Goal: Task Accomplishment & Management: Complete application form

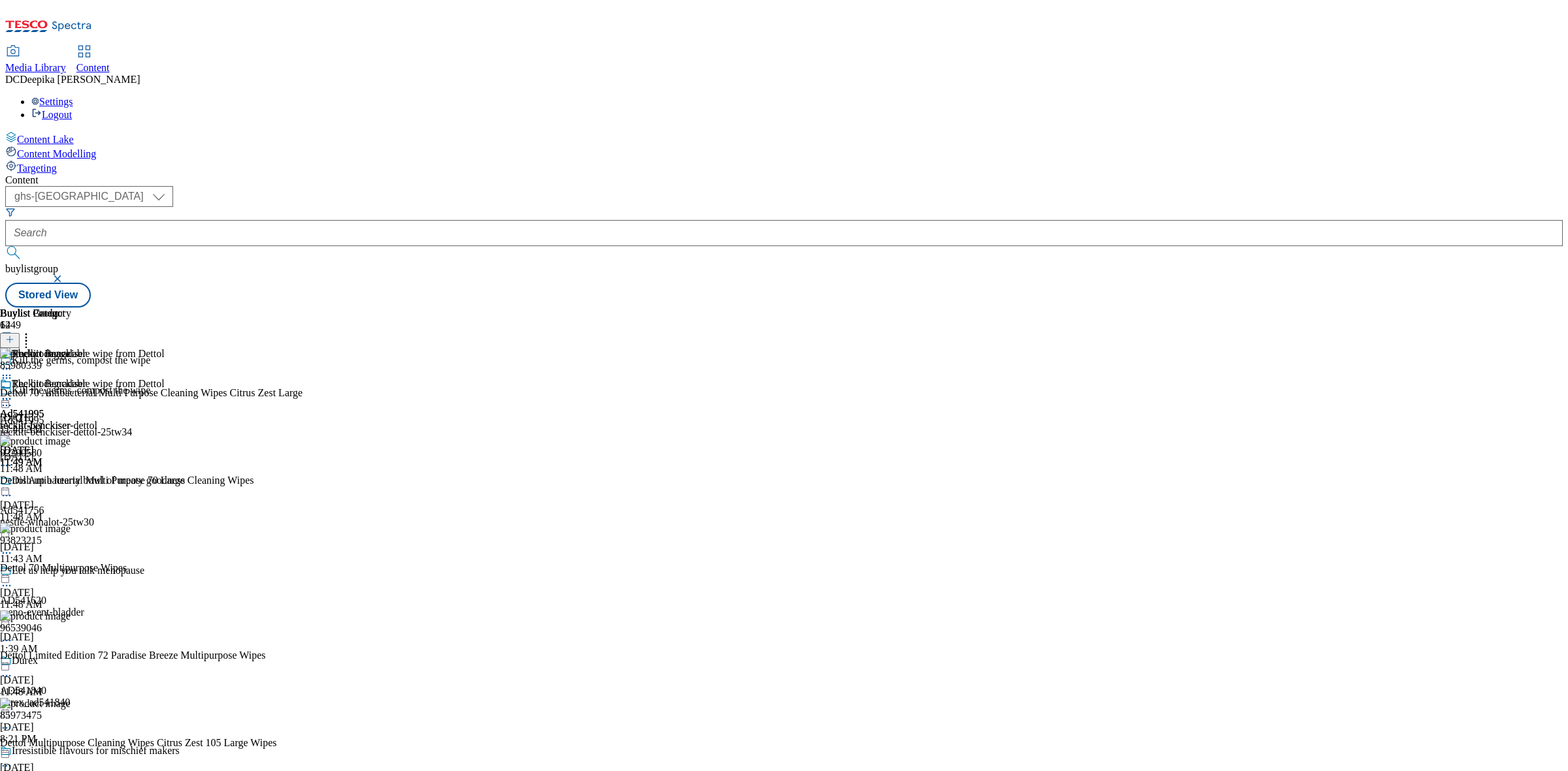
select select "ghs-uk"
click at [15, 342] on icon at bounding box center [9, 346] width 9 height 9
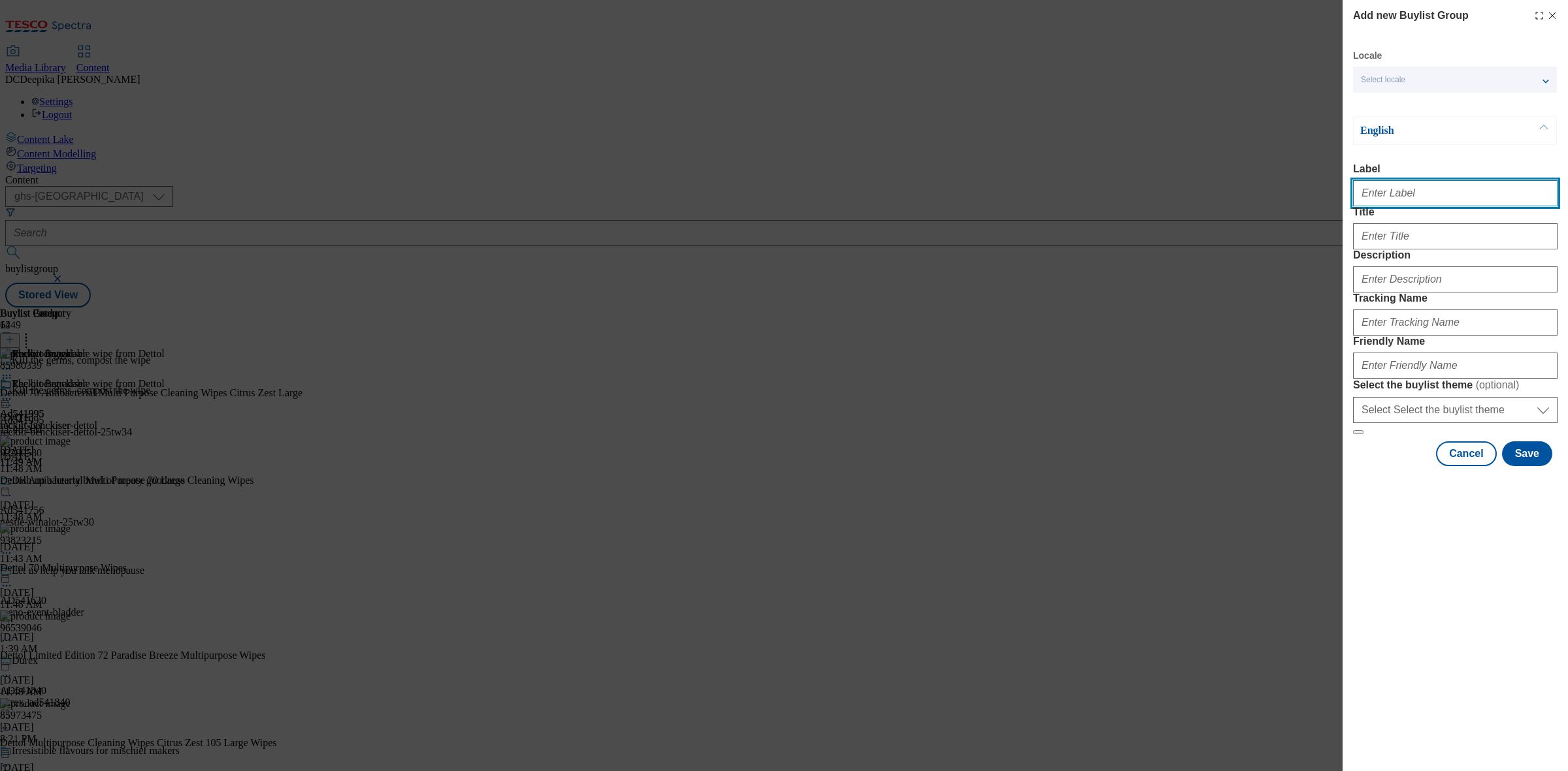
click at [1455, 191] on input "Label" at bounding box center [1456, 193] width 205 height 26
click at [1403, 198] on input "Label" at bounding box center [1456, 193] width 205 height 26
click at [1451, 466] on button "Cancel" at bounding box center [1467, 454] width 60 height 24
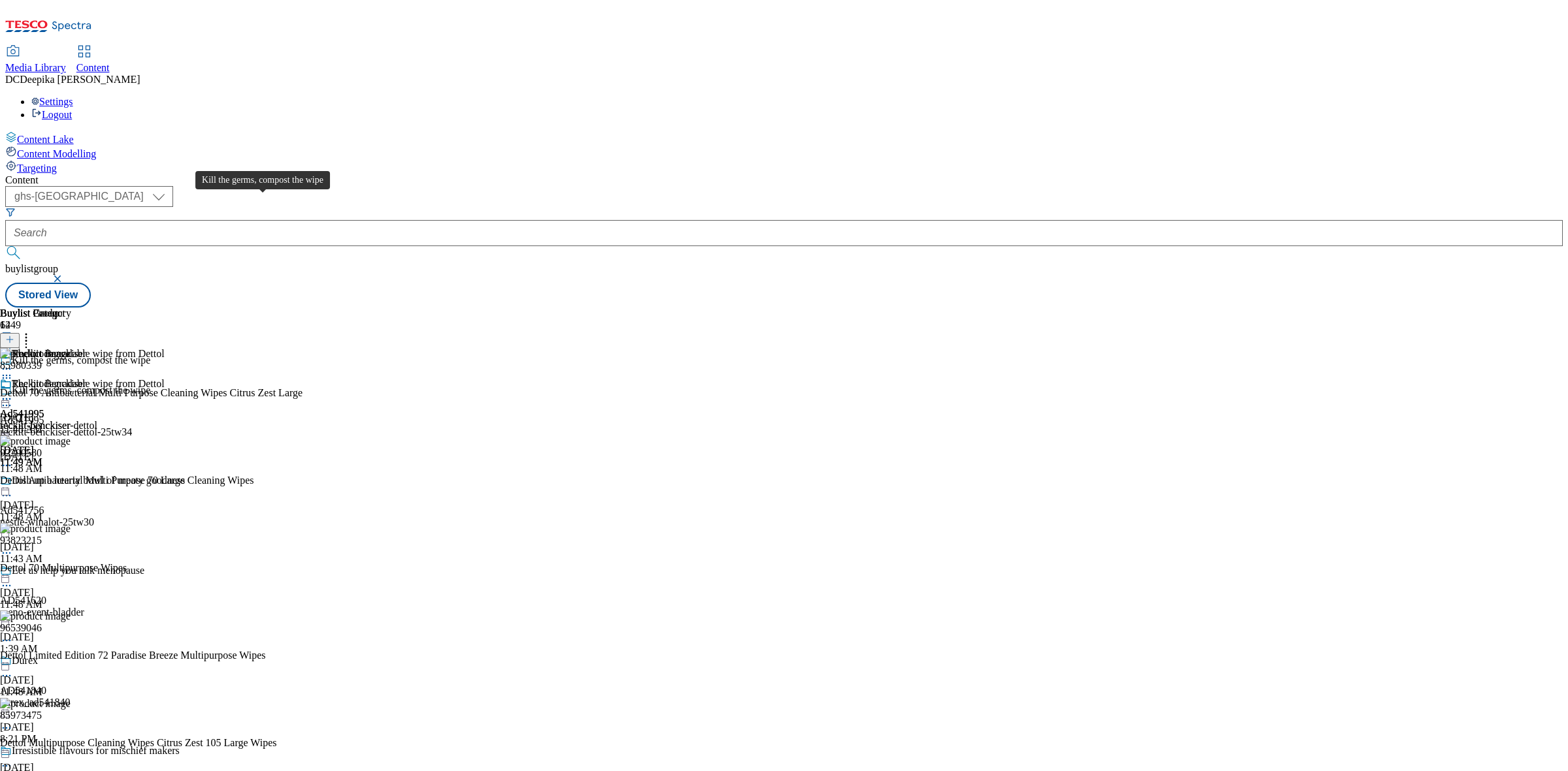
click at [150, 385] on span "Kill the germs, compost the wipe" at bounding box center [81, 391] width 138 height 15
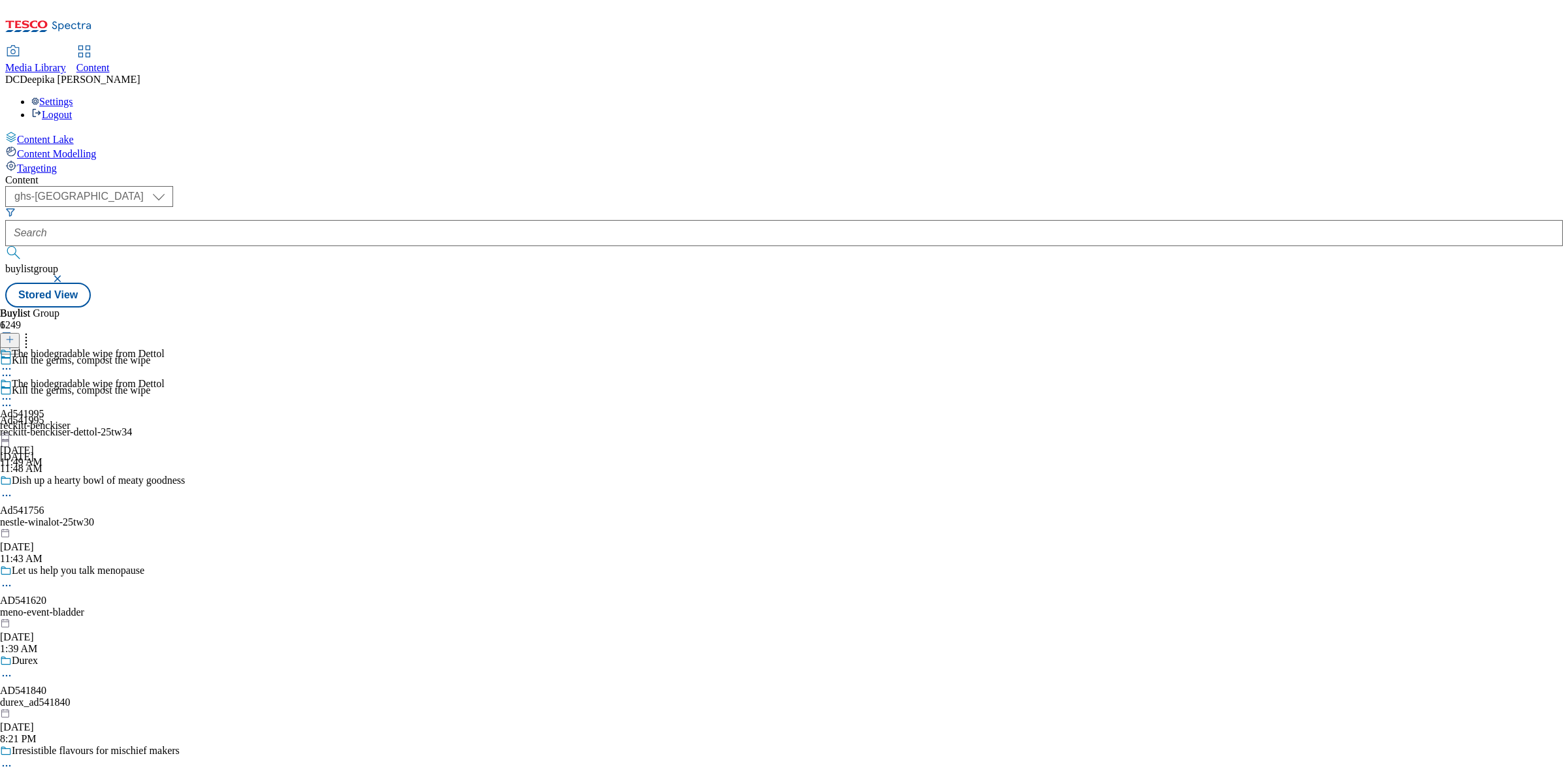
click at [150, 385] on div "Kill the germs, compost the wipe" at bounding box center [81, 390] width 138 height 12
click at [45, 415] on div "Ad541995" at bounding box center [22, 421] width 45 height 12
click at [150, 385] on div "Kill the germs, compost the wipe" at bounding box center [81, 390] width 138 height 12
click at [150, 385] on span "Kill the germs, compost the wipe" at bounding box center [81, 391] width 138 height 15
click at [150, 385] on div "Kill the germs, compost the wipe" at bounding box center [81, 390] width 138 height 12
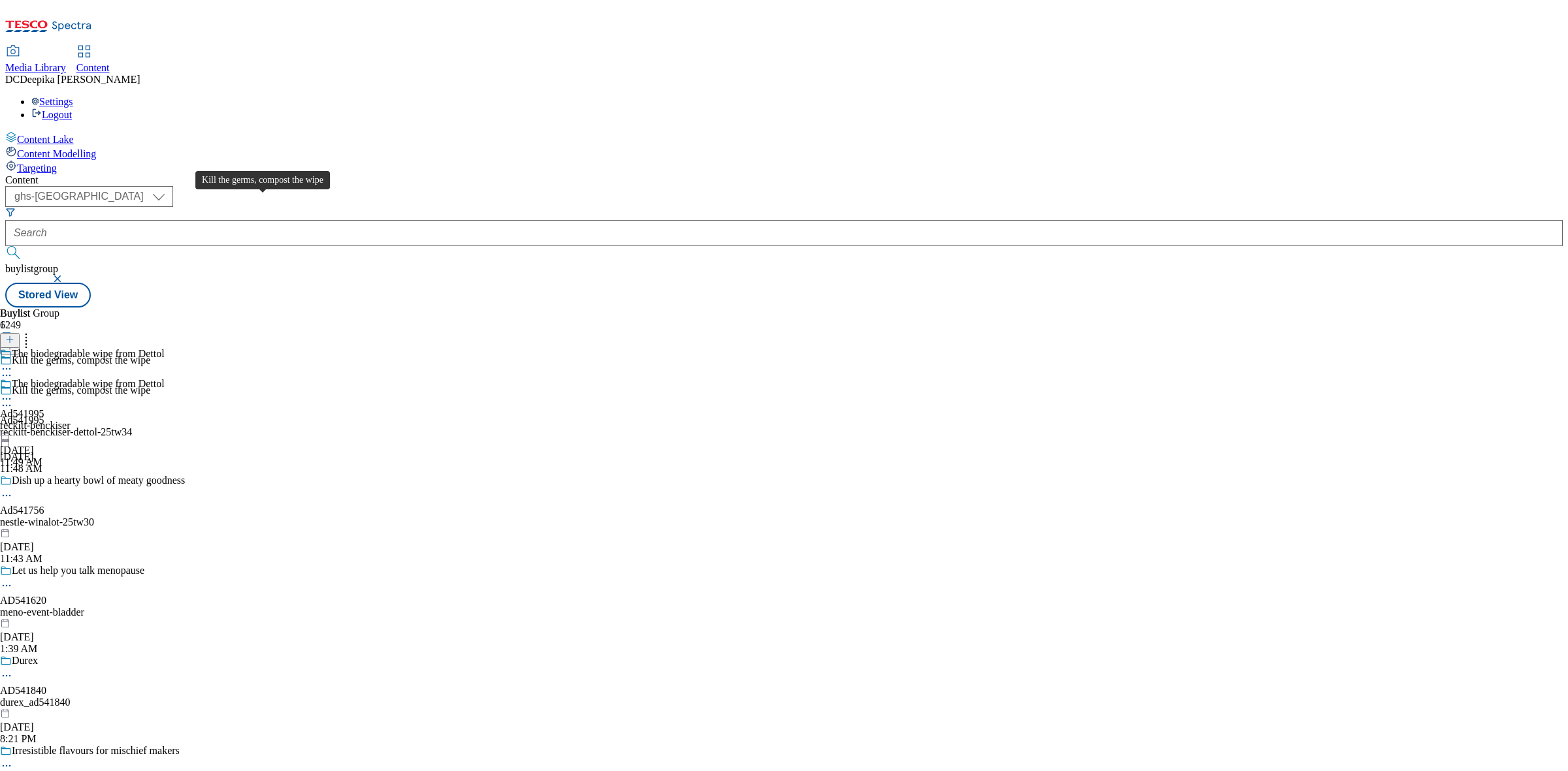
click at [150, 385] on div "Kill the germs, compost the wipe" at bounding box center [81, 390] width 138 height 12
click at [209, 426] on div "reckitt-benckiser-dettol-25tw34" at bounding box center [104, 432] width 209 height 12
click at [13, 399] on icon at bounding box center [6, 405] width 13 height 13
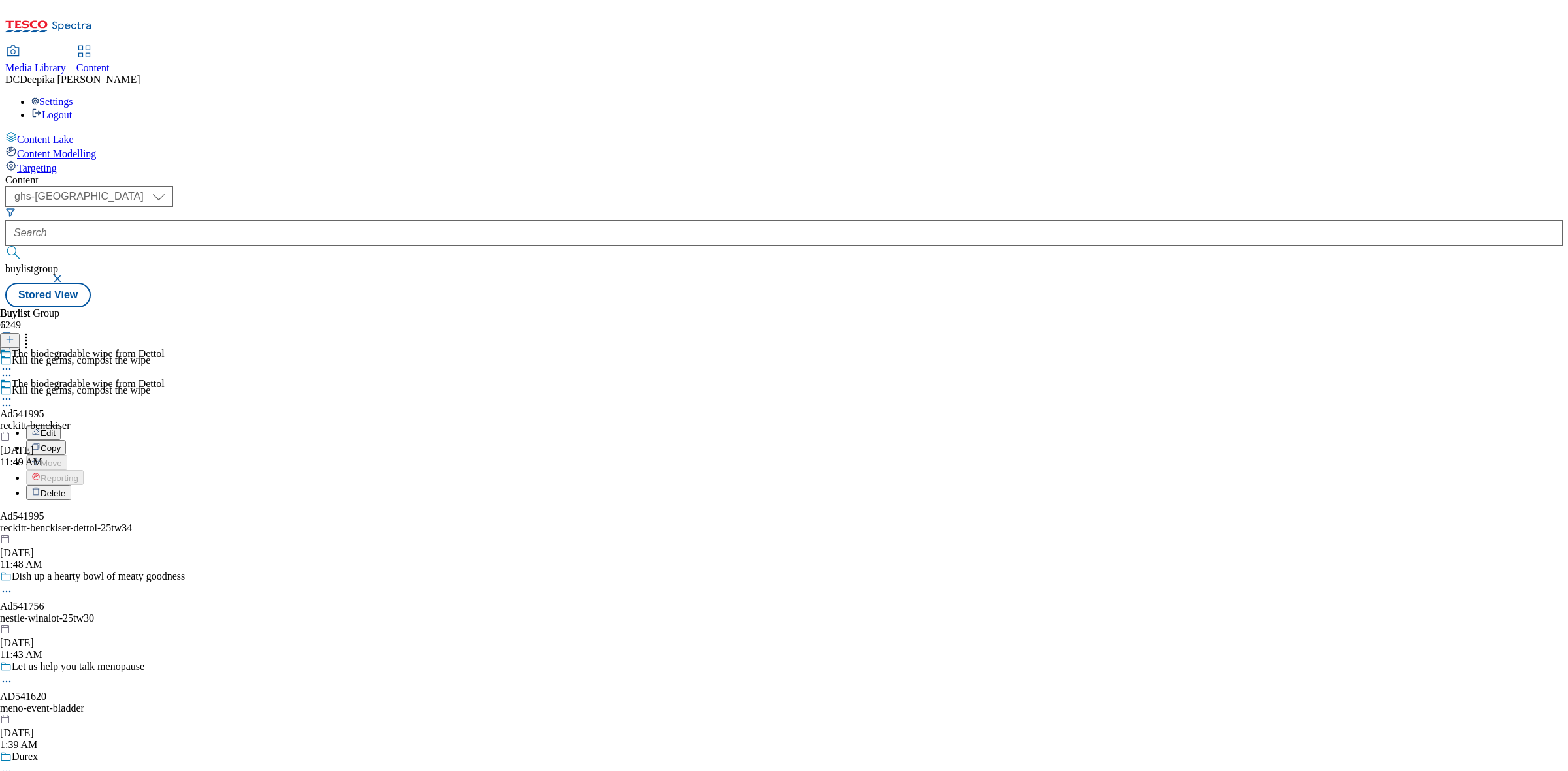
click at [60, 425] on button "Edit" at bounding box center [44, 432] width 35 height 15
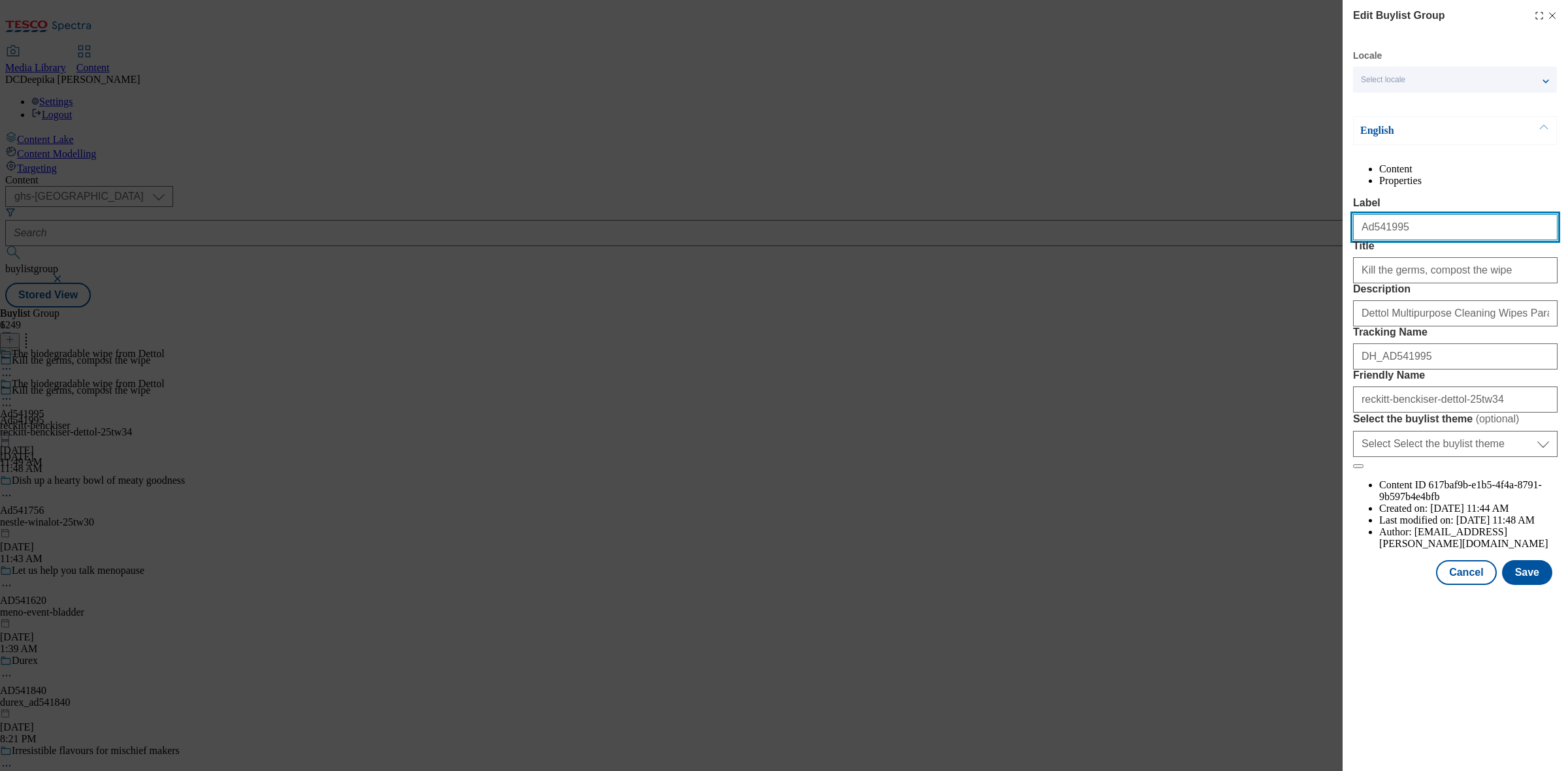
drag, startPoint x: 1390, startPoint y: 252, endPoint x: 1337, endPoint y: 253, distance: 53.0
click at [1337, 253] on div "Edit Buylist Group Locale Select locale English Welsh English Content Propertie…" at bounding box center [784, 386] width 1568 height 771
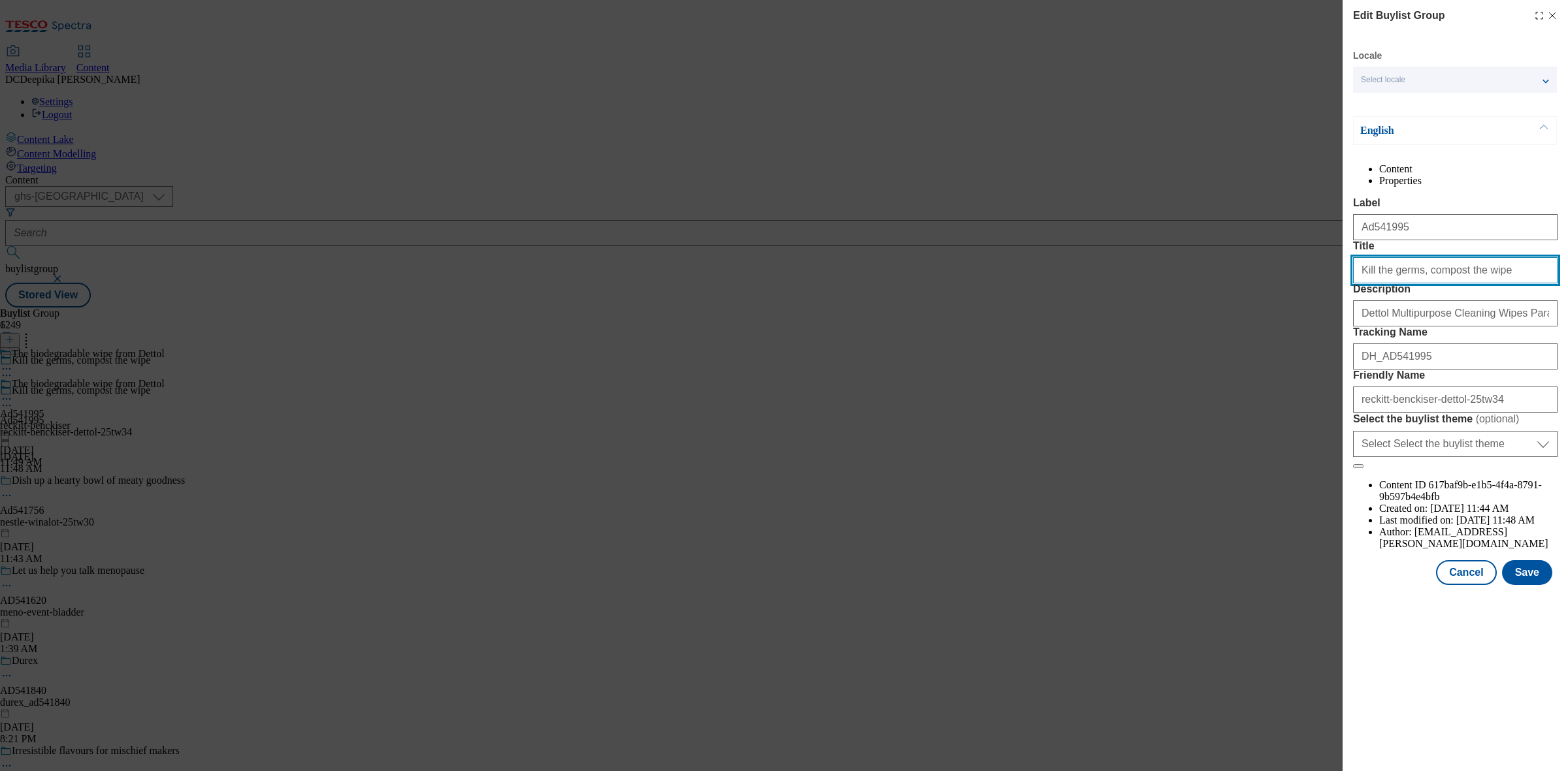
drag, startPoint x: 1491, startPoint y: 321, endPoint x: 1304, endPoint y: 321, distance: 187.0
click at [1304, 321] on div "Edit Buylist Group Locale Select locale English Welsh English Content Propertie…" at bounding box center [784, 386] width 1568 height 771
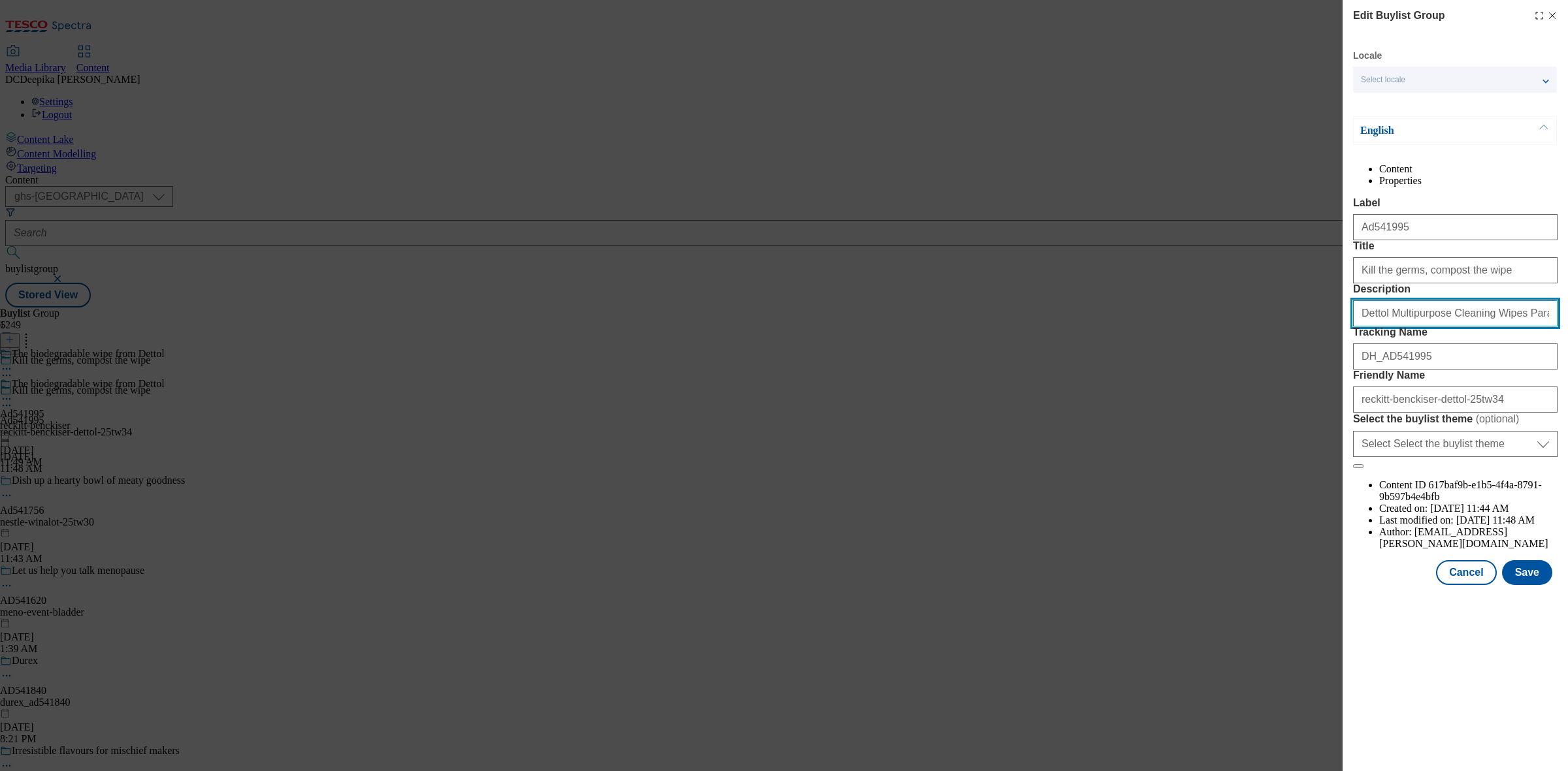
click at [1426, 326] on input "Dettol Multipurpose Cleaning Wipes Paradise Breeze 72s" at bounding box center [1456, 313] width 205 height 26
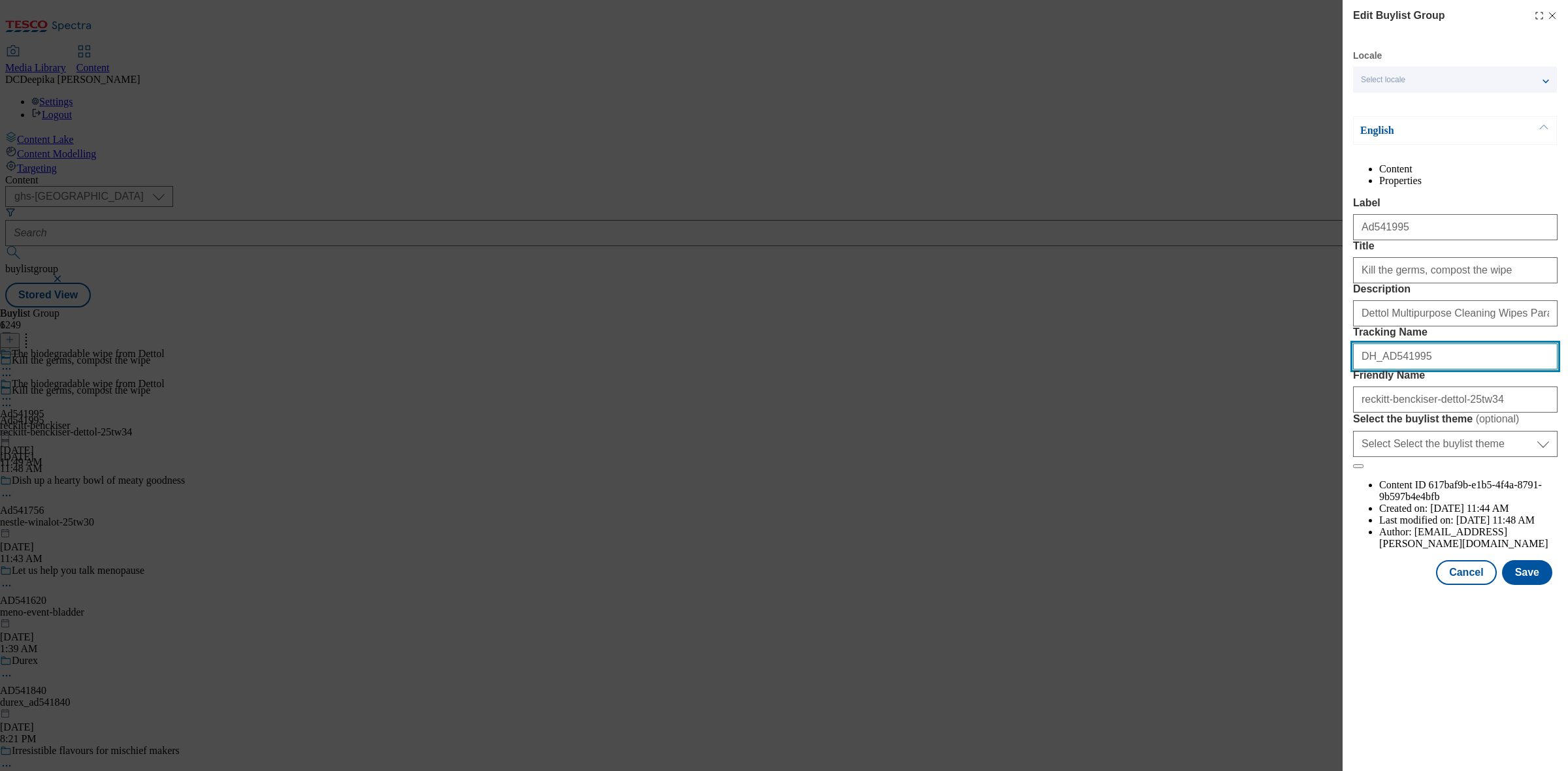
drag, startPoint x: 1447, startPoint y: 456, endPoint x: 1320, endPoint y: 456, distance: 127.0
click at [1320, 456] on div "Edit Buylist Group Locale Select locale English Welsh English Content Propertie…" at bounding box center [784, 386] width 1568 height 771
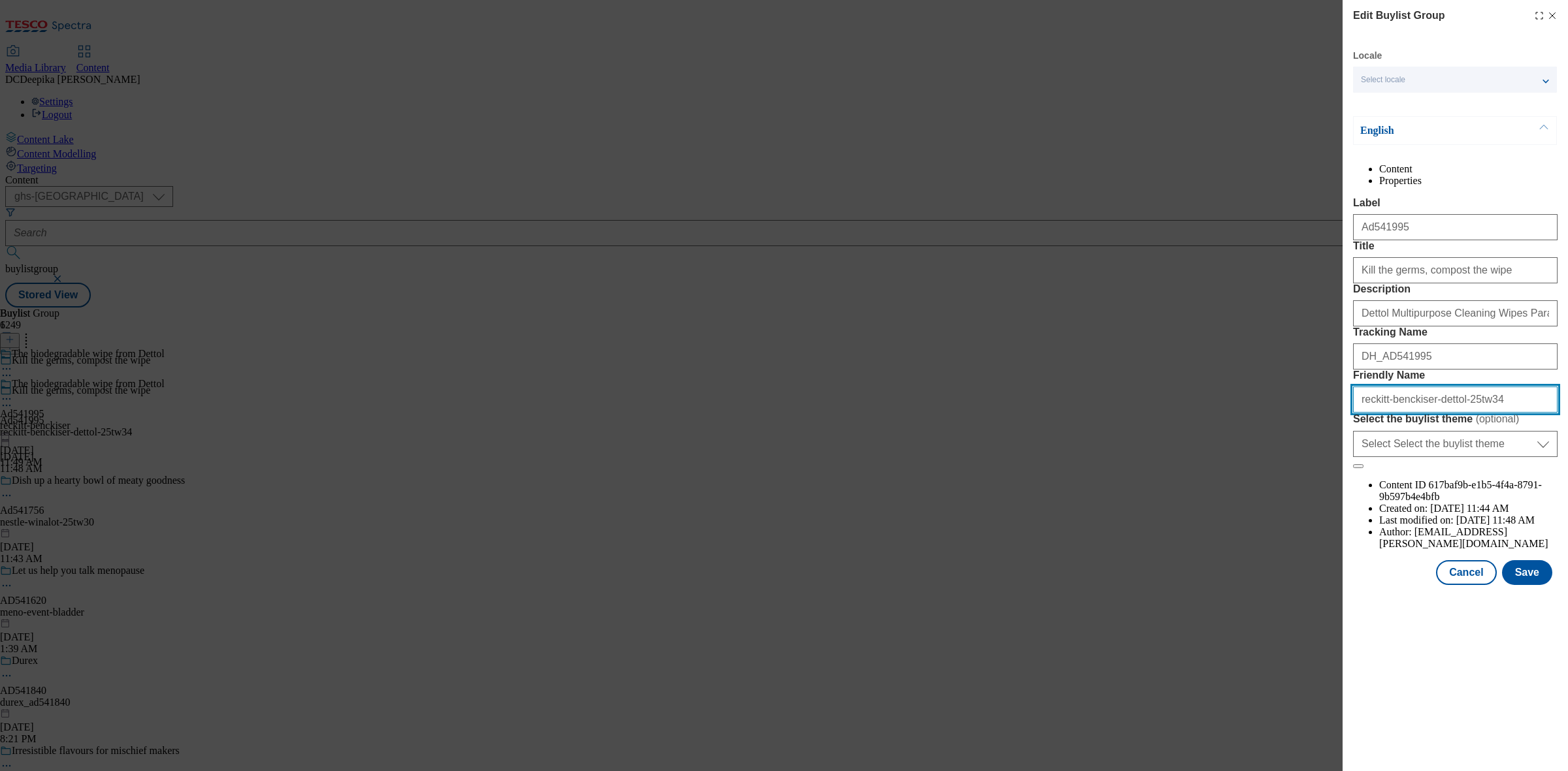
drag, startPoint x: 1508, startPoint y: 513, endPoint x: 1290, endPoint y: 514, distance: 218.0
click at [1290, 514] on div "Edit Buylist Group Locale Select locale English Welsh English Content Propertie…" at bounding box center [784, 386] width 1568 height 771
click at [1474, 585] on button "Cancel" at bounding box center [1467, 572] width 60 height 24
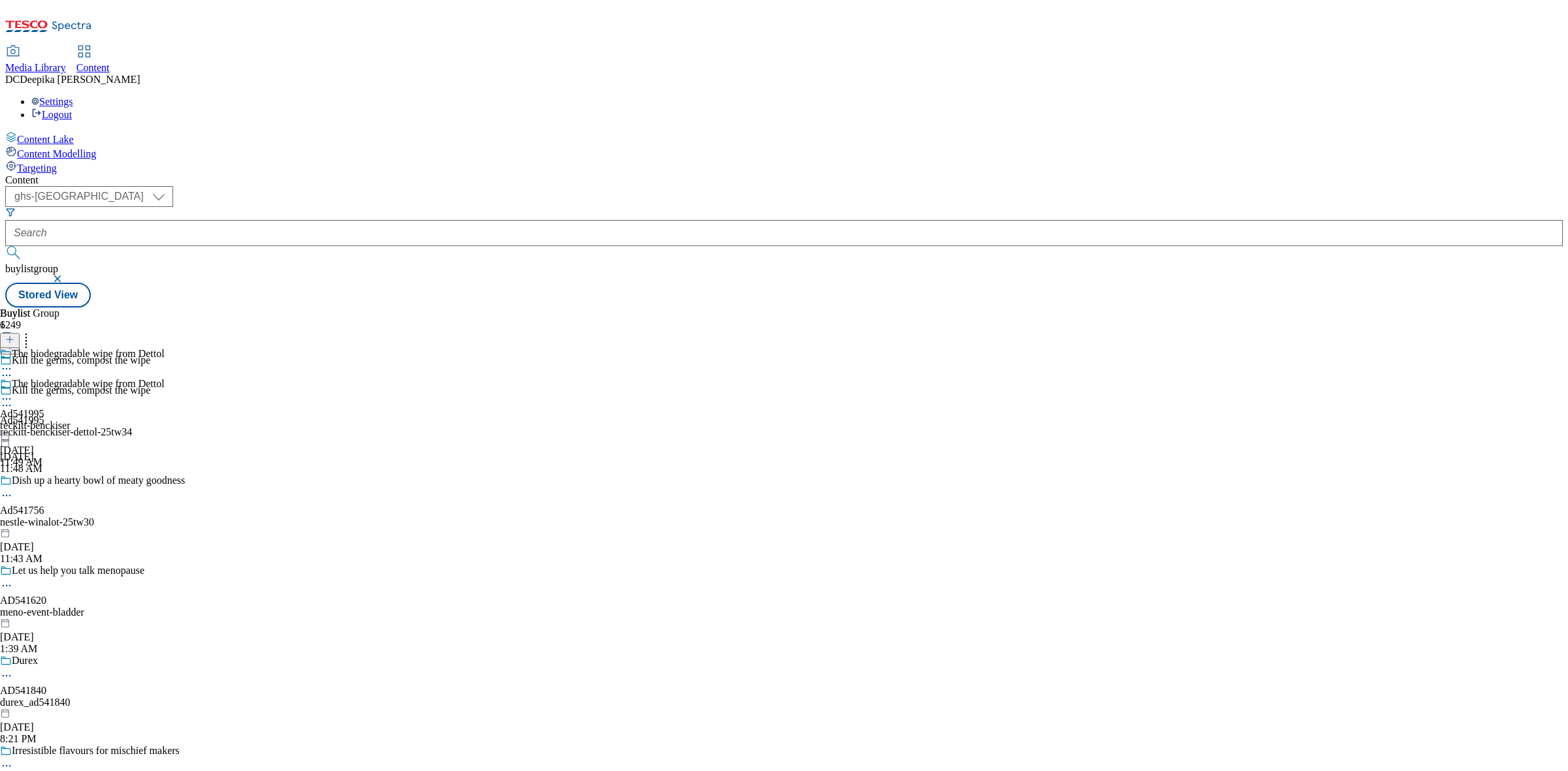
click at [8, 405] on circle at bounding box center [7, 406] width 2 height 2
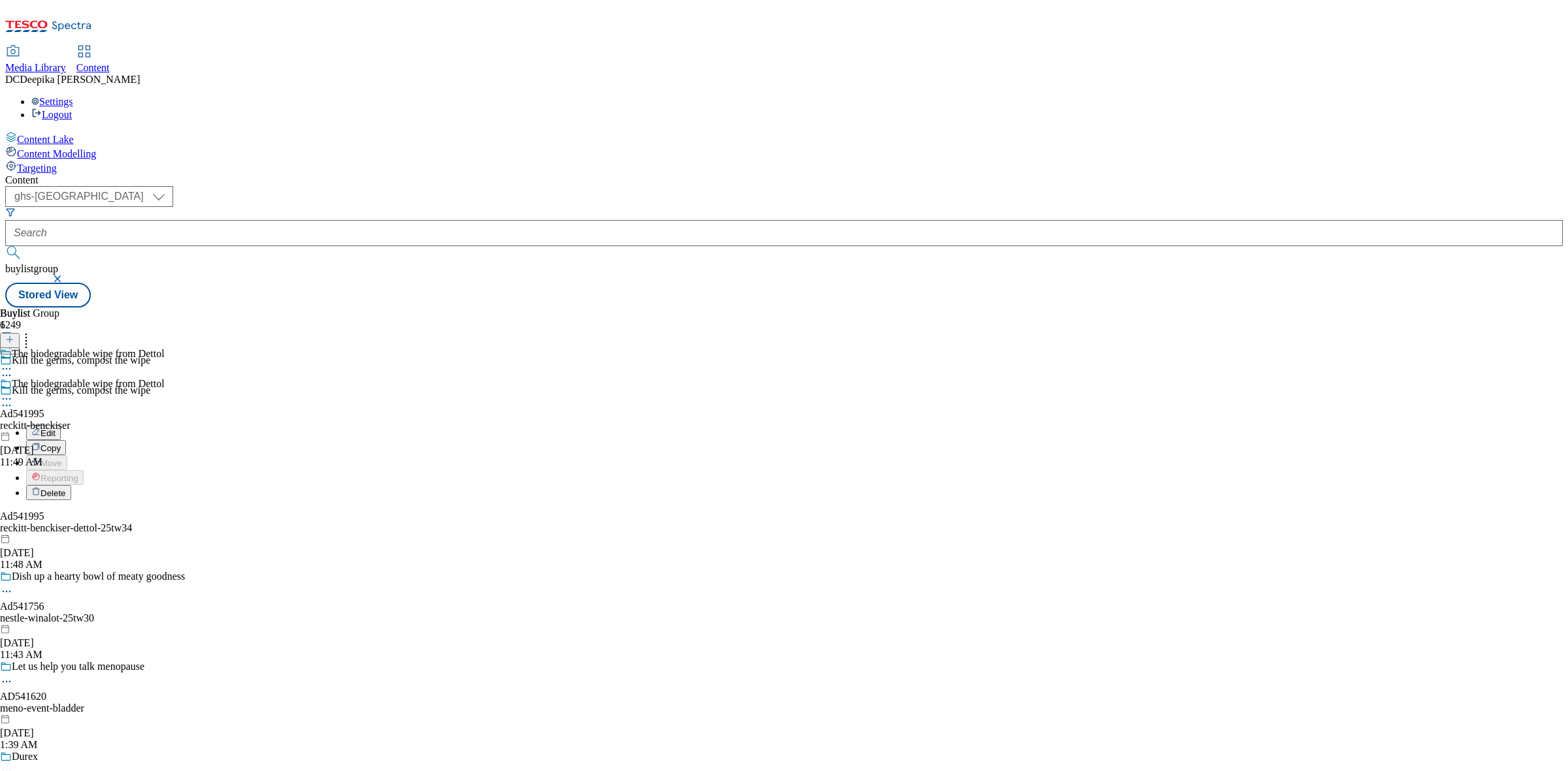
click at [60, 425] on button "Edit" at bounding box center [44, 432] width 35 height 15
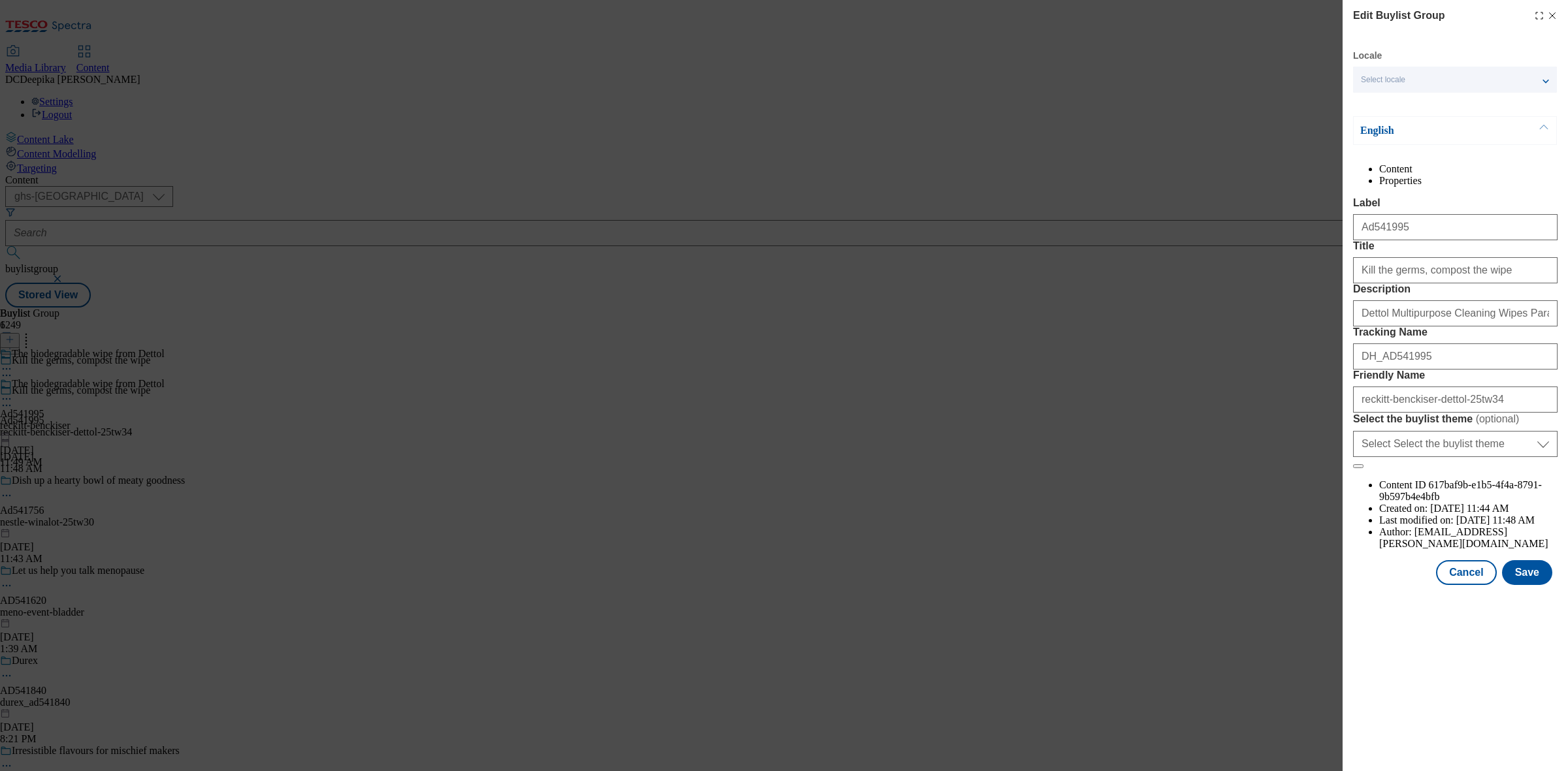
click at [360, 223] on div "Edit Buylist Group Locale Select locale English Welsh English Content Propertie…" at bounding box center [784, 386] width 1568 height 771
click at [1494, 326] on input "Dettol Multipurpose Cleaning Wipes Paradise Breeze 72s" at bounding box center [1456, 313] width 205 height 26
click at [1512, 326] on input "Dettol Multipurpose Cleaning Wipes Paradise Breeze 72s" at bounding box center [1456, 313] width 205 height 26
click at [1526, 326] on input "Dettol Multipurpose Cleaning Wipes Paradise Breeze 72s" at bounding box center [1456, 313] width 205 height 26
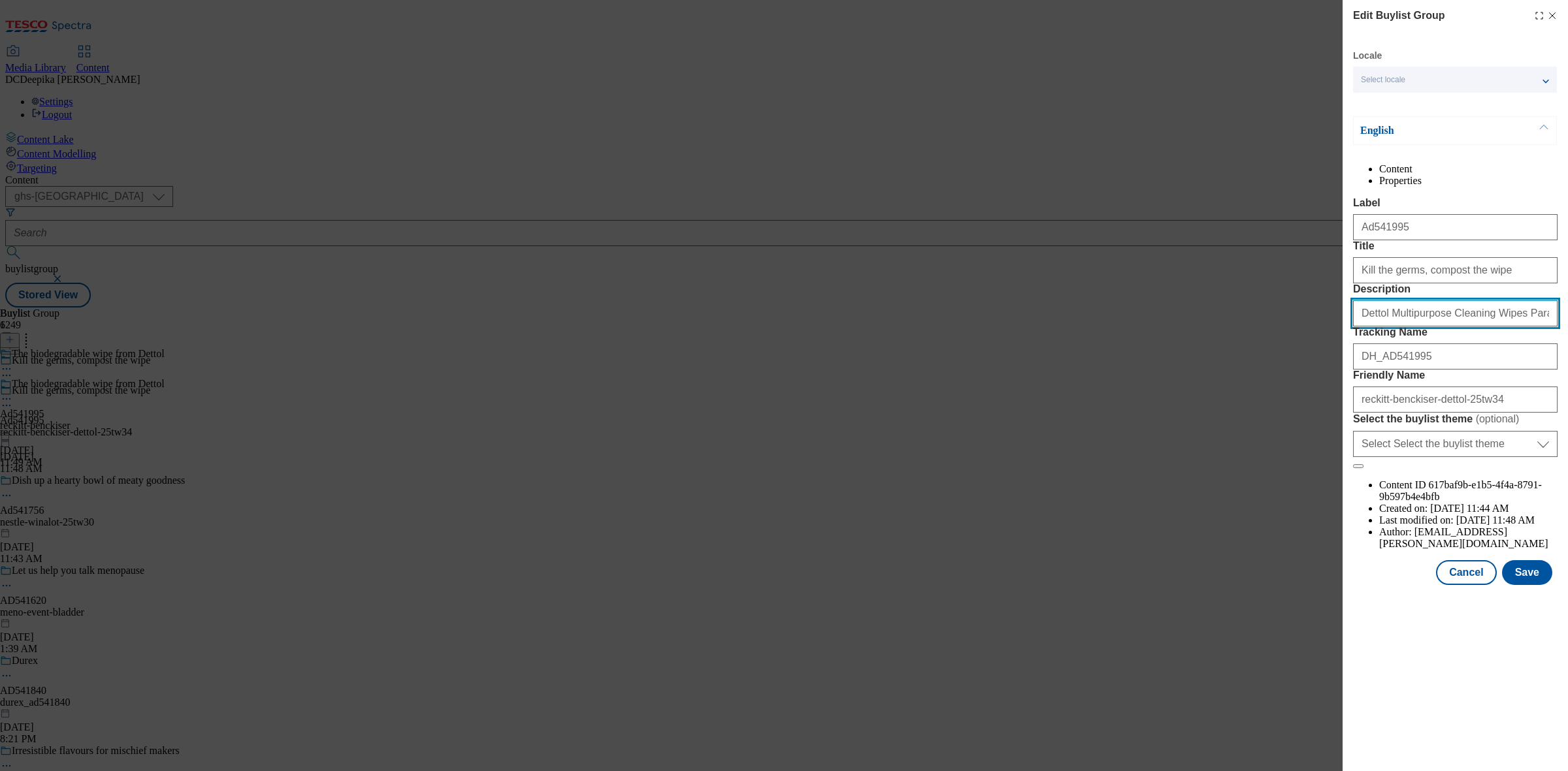
click at [1526, 326] on input "Dettol Multipurpose Cleaning Wipes Paradise Breeze 72s" at bounding box center [1456, 313] width 205 height 26
click at [1539, 326] on input "Dettol Multipurpose Cleaning Wipes Paradise Breeze 72s" at bounding box center [1456, 313] width 205 height 26
type input "Dettol Multipurpose Cleaning Wipes Paradise Breeze 72s"
click at [1508, 326] on input "Dettol Multipurpose Cleaning Wipes Paradise Breeze 72s" at bounding box center [1456, 313] width 205 height 26
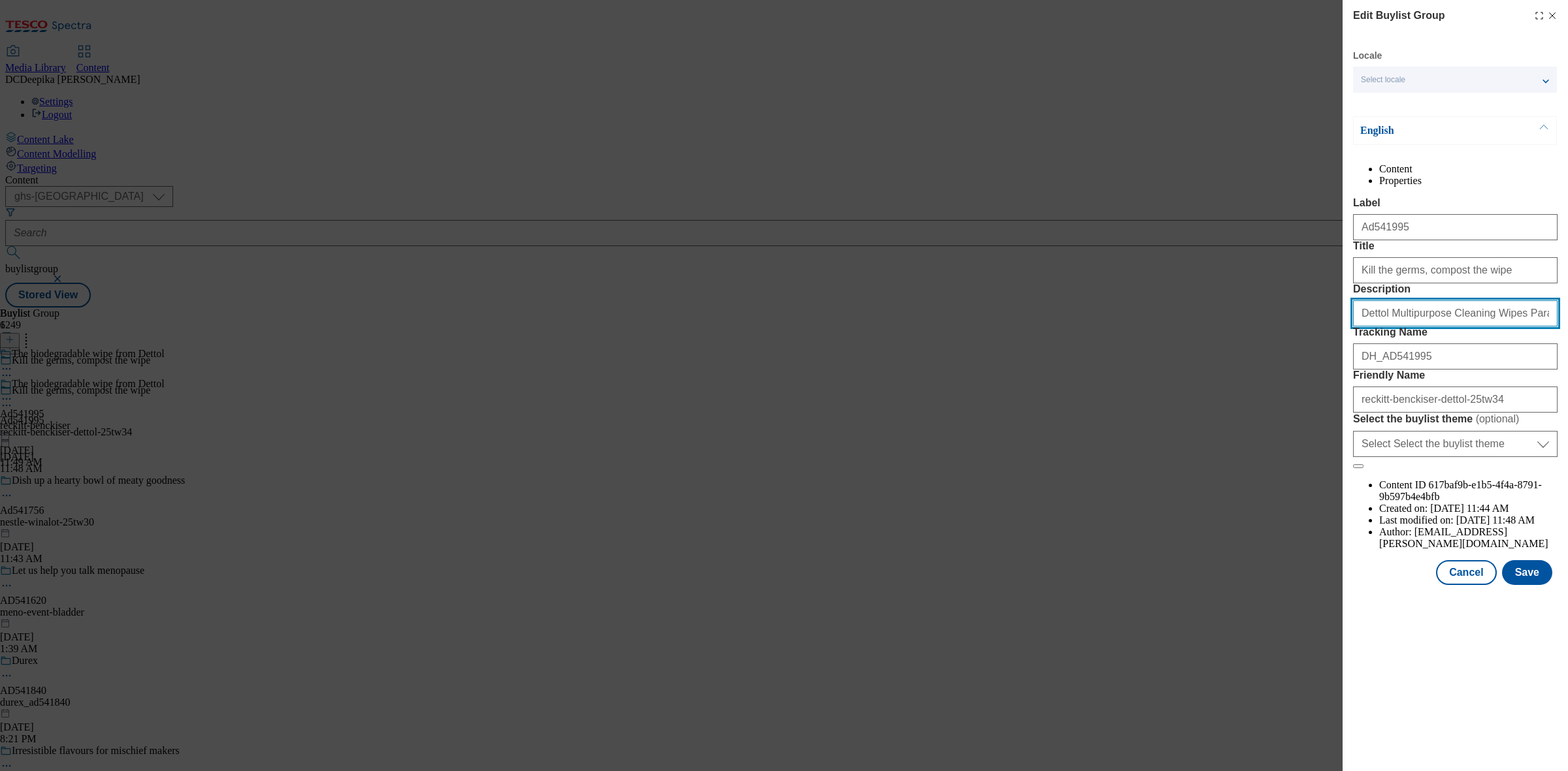
click at [1508, 326] on input "Dettol Multipurpose Cleaning Wipes Paradise Breeze 72s" at bounding box center [1456, 313] width 205 height 26
click at [1465, 585] on button "Cancel" at bounding box center [1467, 572] width 60 height 24
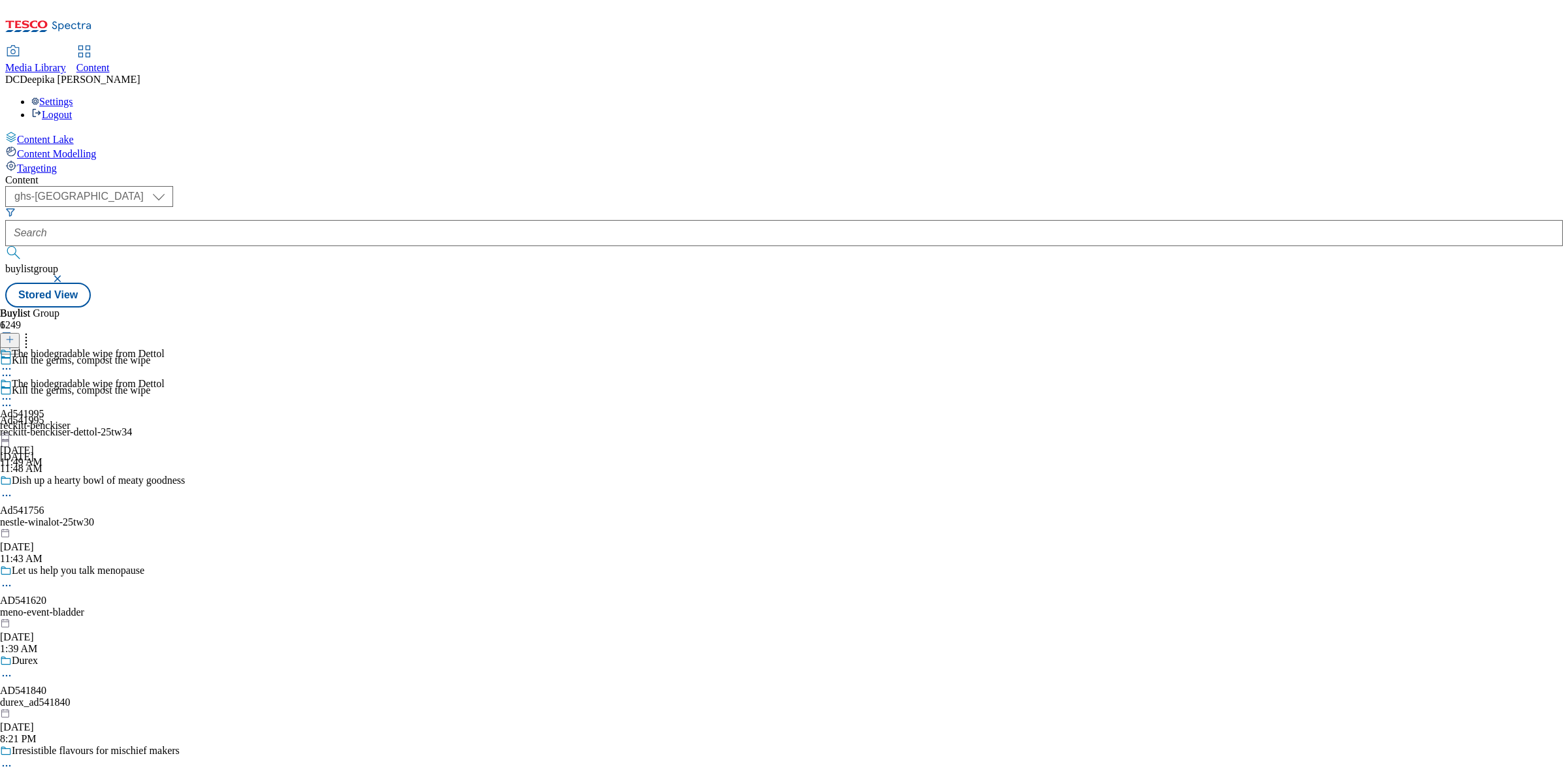
click at [13, 392] on icon at bounding box center [6, 398] width 13 height 13
click at [165, 419] on li "Edit" at bounding box center [95, 425] width 138 height 15
click at [13, 392] on icon at bounding box center [6, 398] width 13 height 13
click at [56, 422] on span "Edit" at bounding box center [48, 426] width 15 height 10
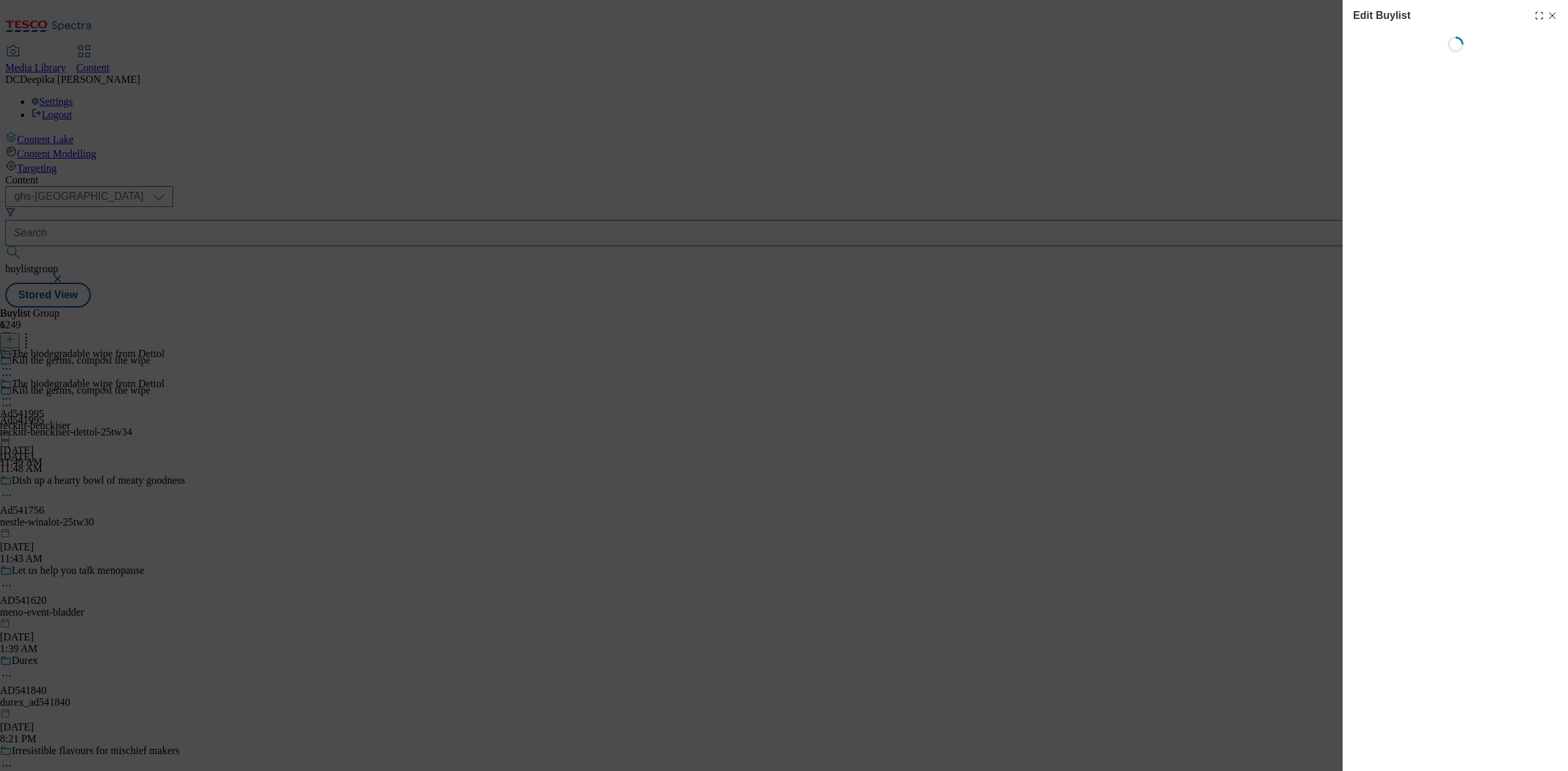
select select "tactical"
select select "supplier funded short term 1-3 weeks"
select select "dunnhumby"
select select "Banner"
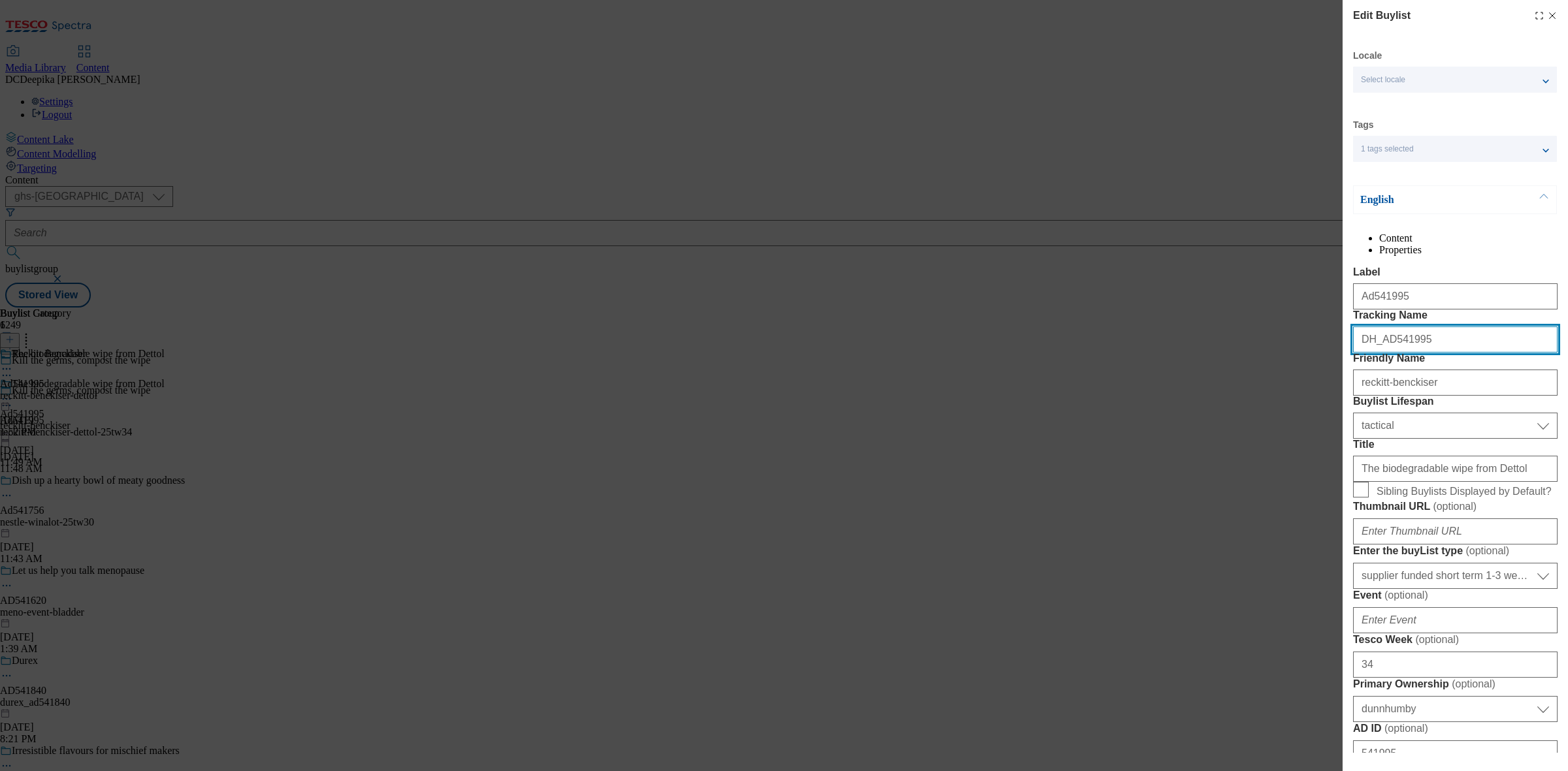
drag, startPoint x: 1429, startPoint y: 378, endPoint x: 1331, endPoint y: 384, distance: 98.2
click at [1331, 384] on div "Edit Buylist Locale Select locale English Welsh Tags 1 tags selected fnf market…" at bounding box center [784, 386] width 1568 height 771
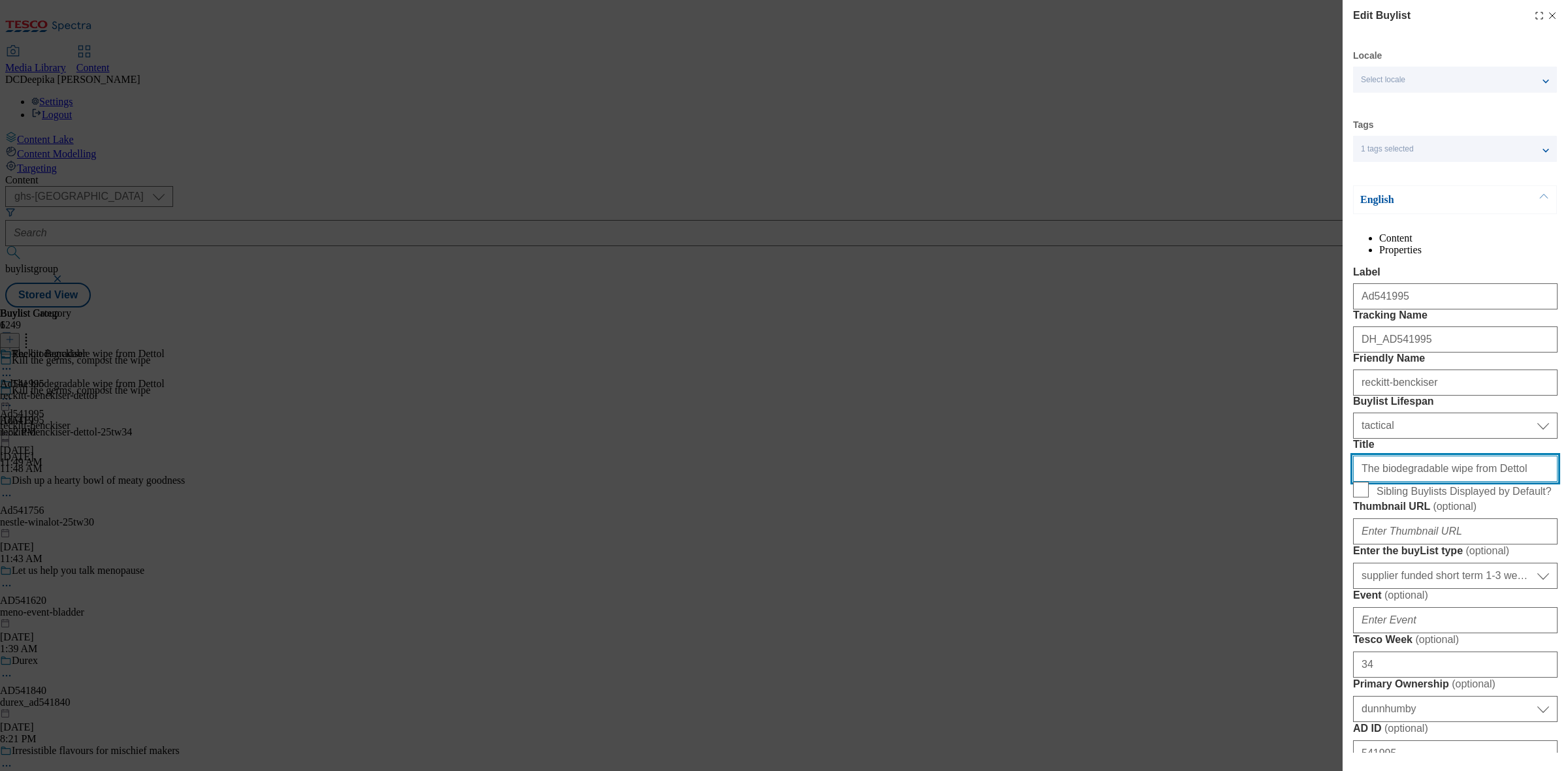
drag, startPoint x: 1505, startPoint y: 580, endPoint x: 1336, endPoint y: 587, distance: 169.1
click at [1336, 587] on div "Edit Buylist Locale Select locale English Welsh Tags 1 tags selected fnf market…" at bounding box center [784, 386] width 1568 height 771
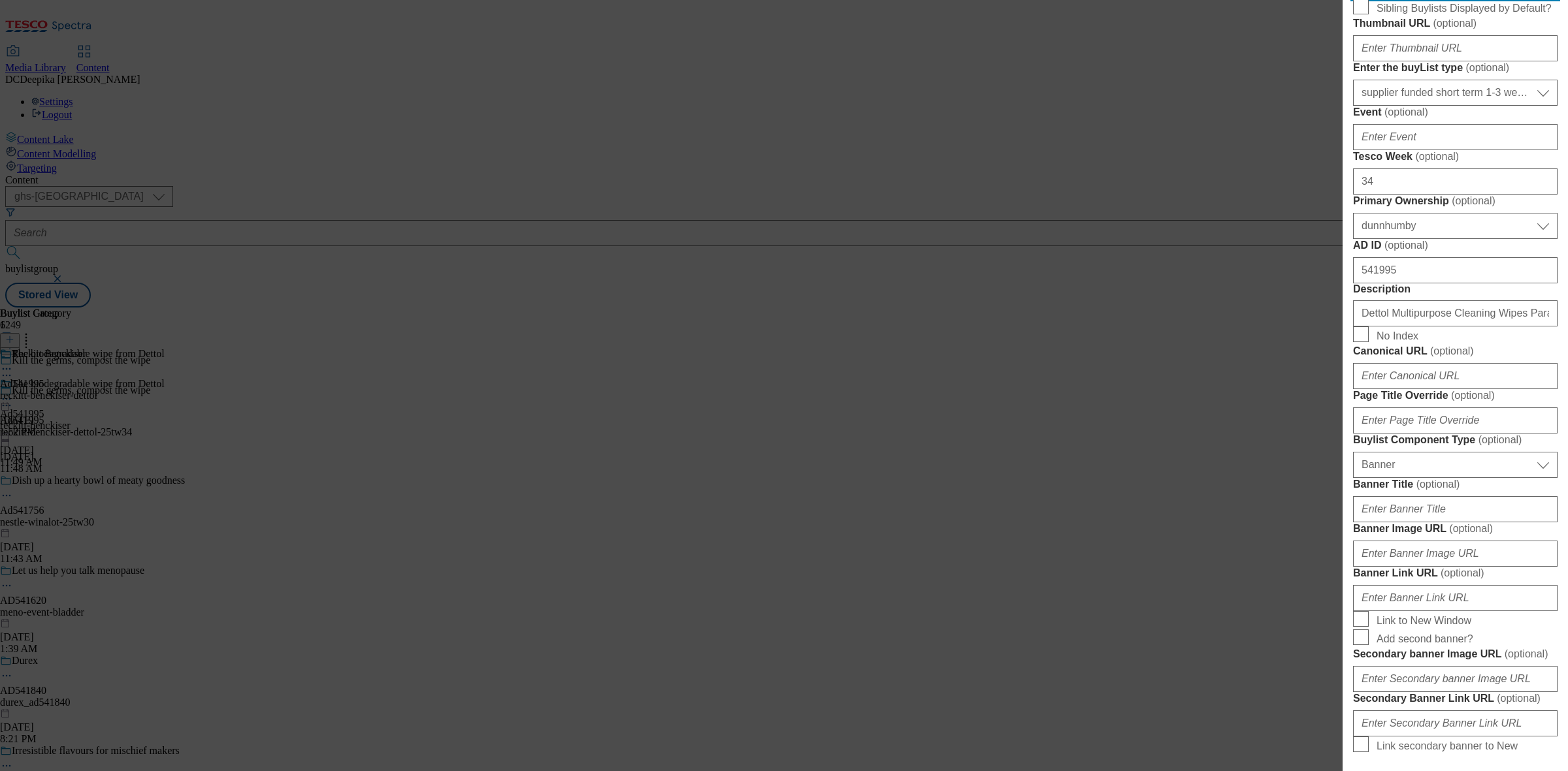
scroll to position [490, 0]
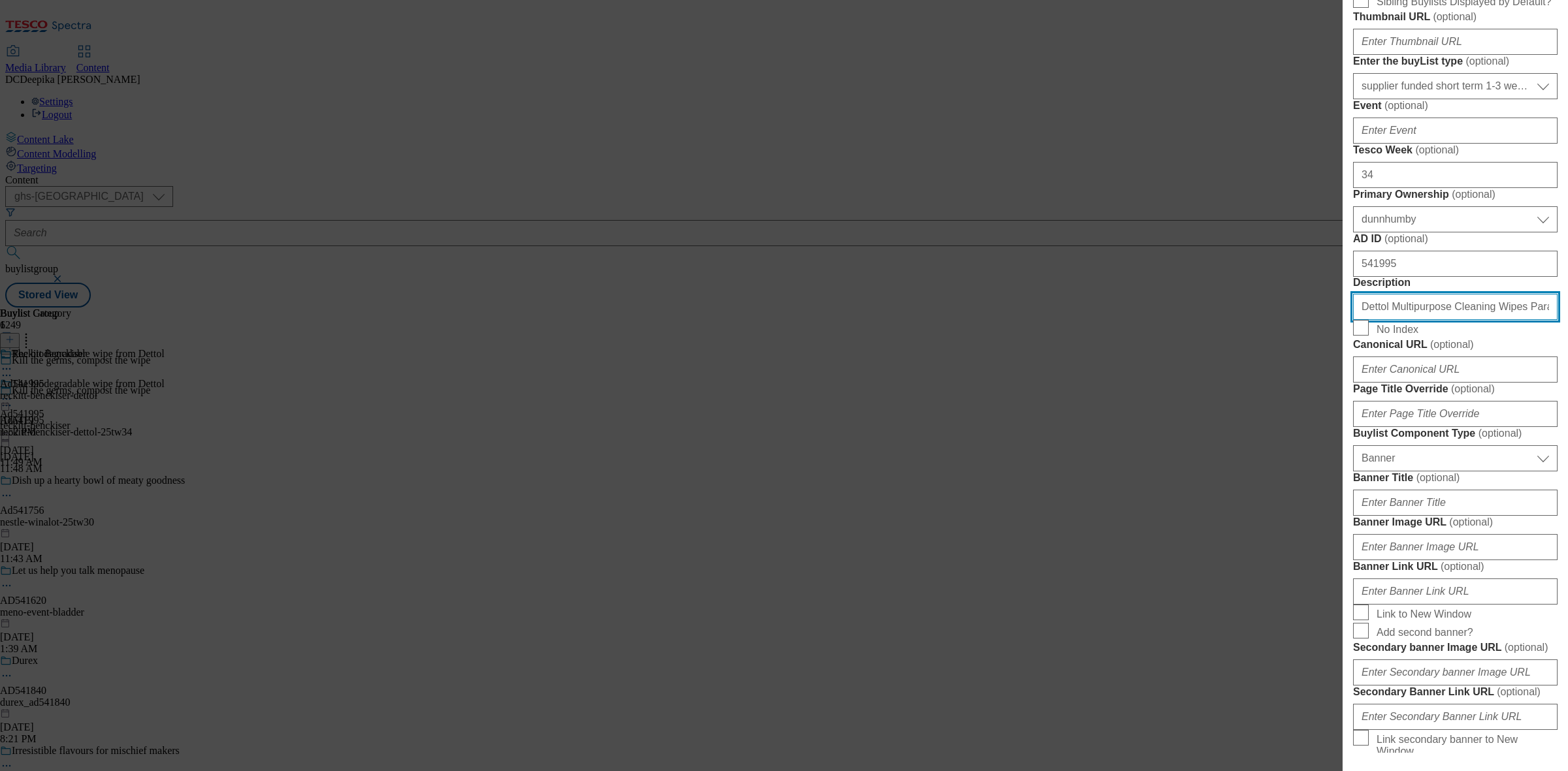
click at [1490, 320] on input "Dettol Multipurpose Cleaning Wipes Paradise Breeze 72s" at bounding box center [1456, 307] width 205 height 26
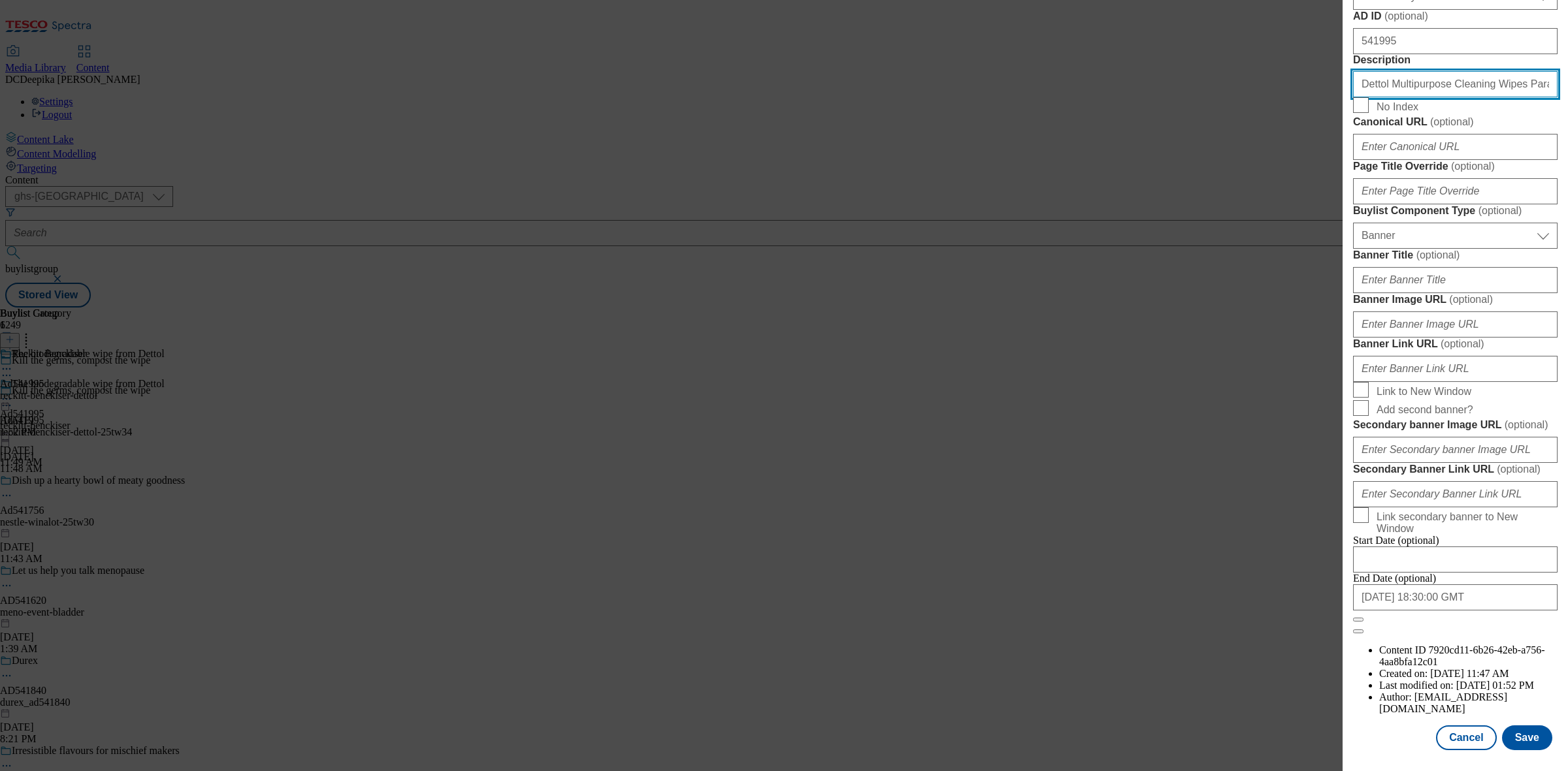
scroll to position [735, 0]
click at [1475, 97] on input "Dettol Multipurpose Cleaning Wipes Paradise Breeze 72s" at bounding box center [1456, 84] width 205 height 26
drag, startPoint x: 1140, startPoint y: 350, endPoint x: 1179, endPoint y: 402, distance: 65.0
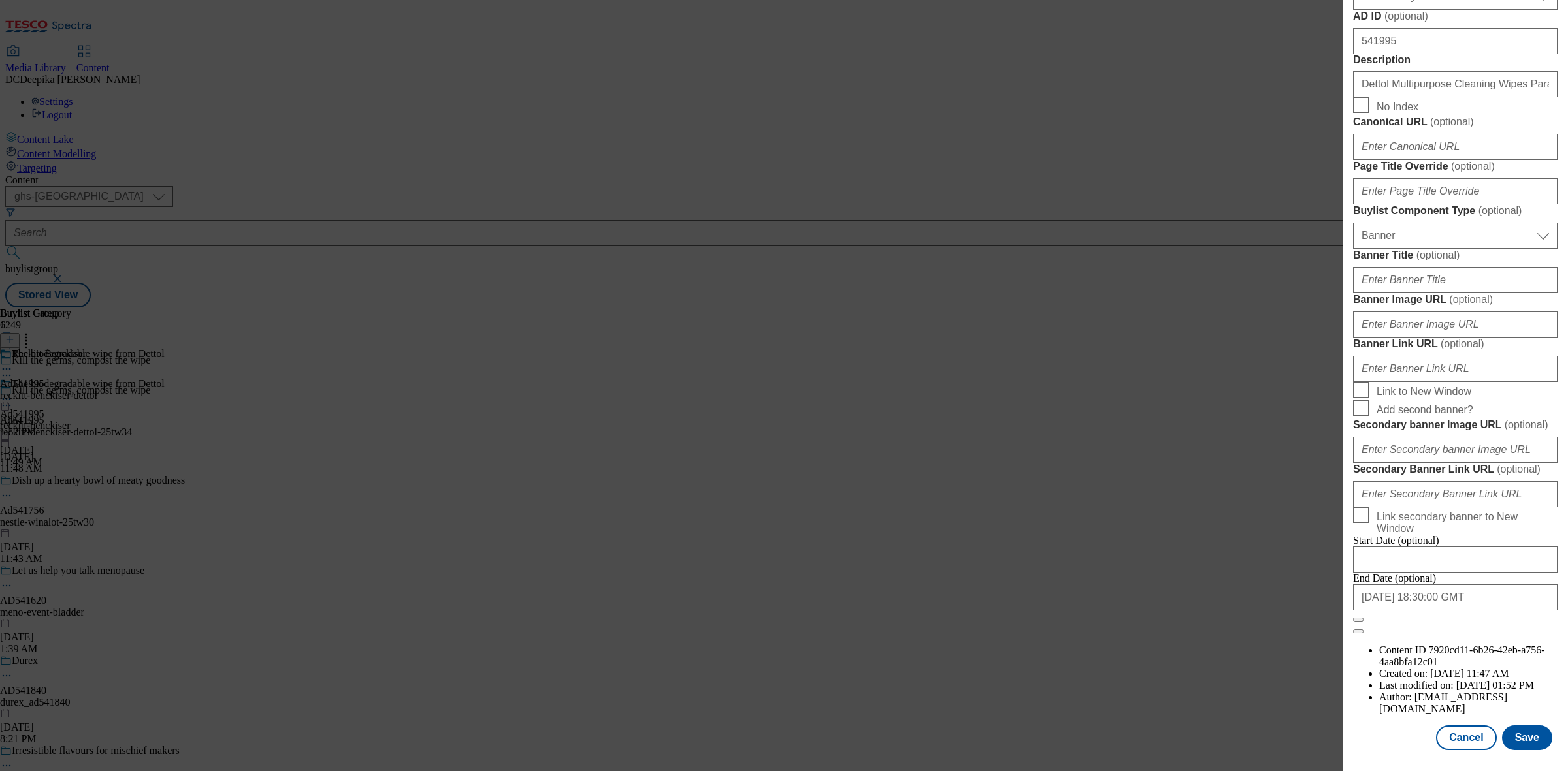
click at [1140, 352] on div "Edit Buylist Locale Select locale English Welsh Tags 1 tags selected fnf market…" at bounding box center [784, 386] width 1568 height 771
click at [1448, 725] on button "Cancel" at bounding box center [1467, 737] width 60 height 24
select select "tactical"
select select "supplier funded short term 1-3 weeks"
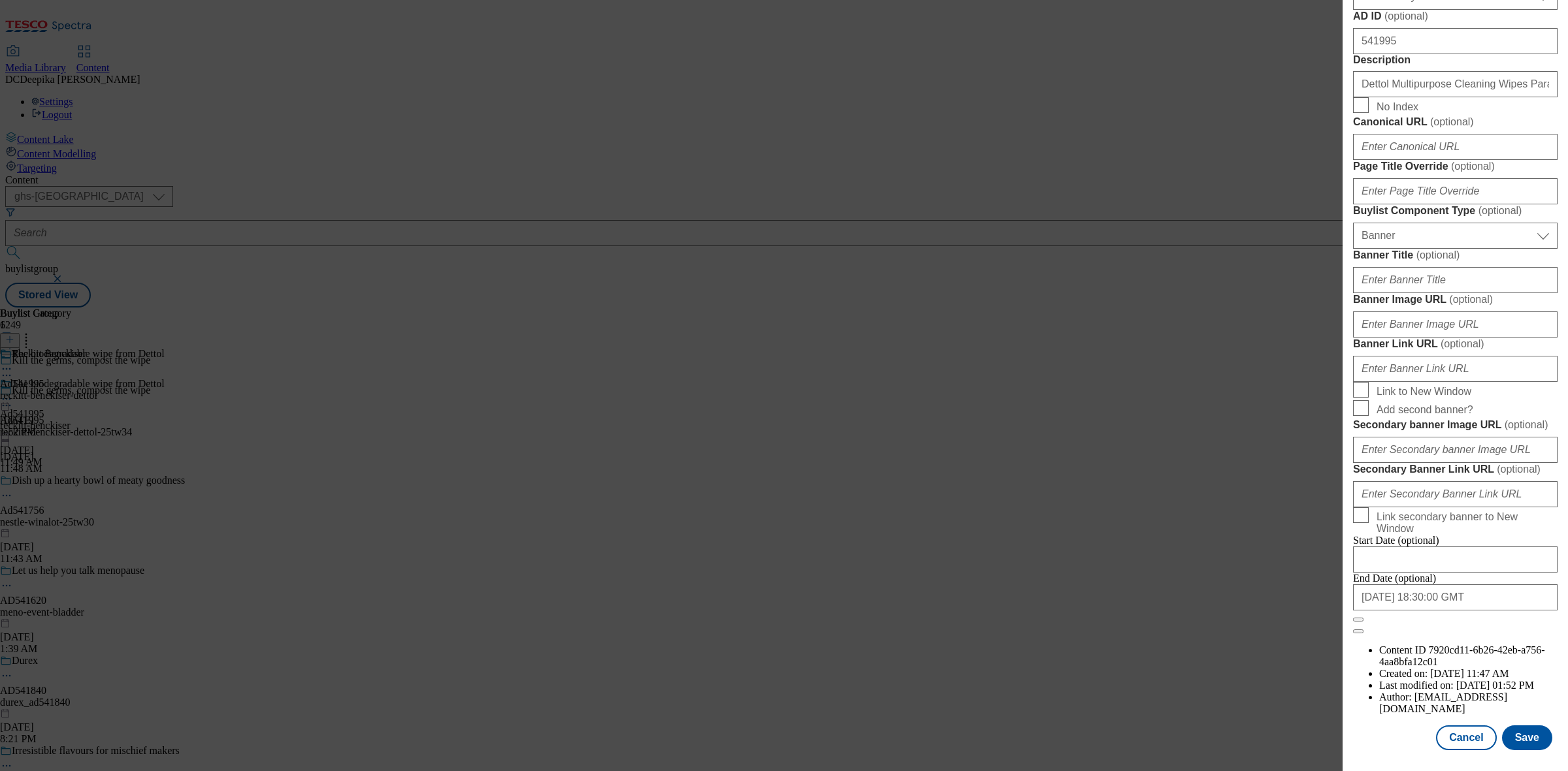
select select "dunnhumby"
select select "Banner"
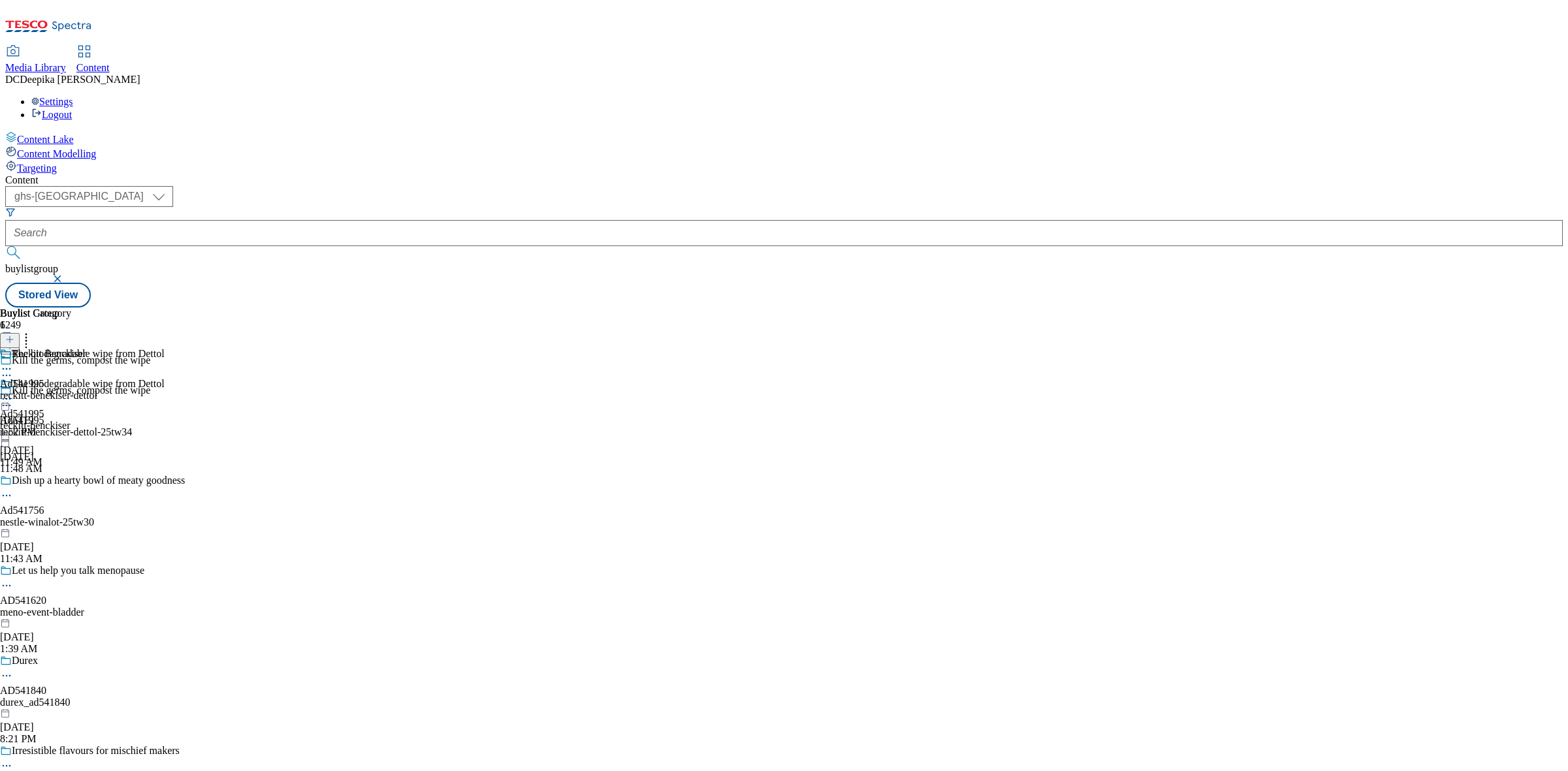
scroll to position [916, 0]
click at [13, 362] on icon at bounding box center [6, 368] width 13 height 13
click at [60, 388] on button "Edit" at bounding box center [44, 395] width 35 height 15
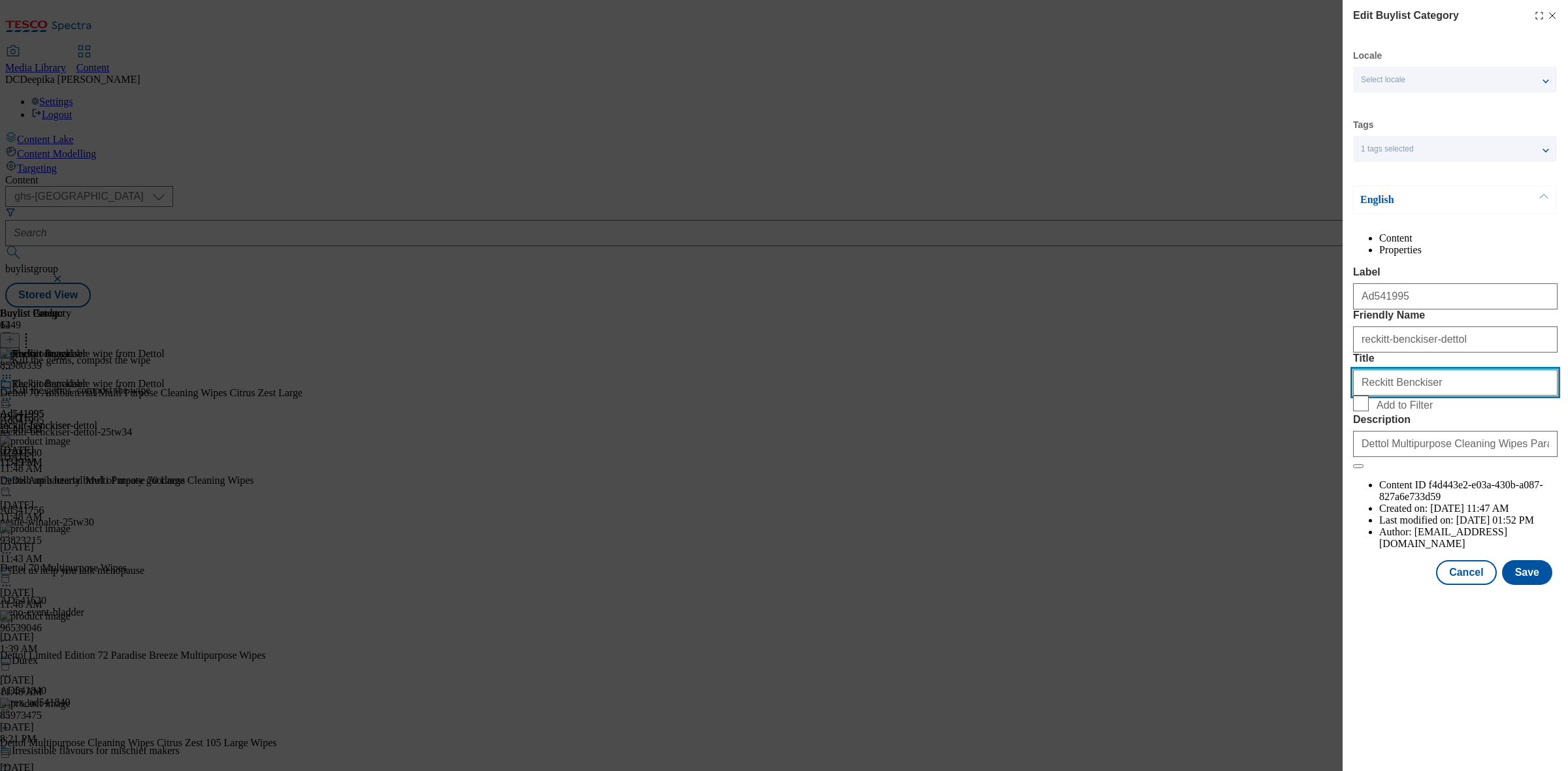
drag, startPoint x: 1400, startPoint y: 459, endPoint x: 1331, endPoint y: 498, distance: 79.3
click at [1328, 471] on div "Edit Buylist Category Locale Select locale English Welsh Tags 1 tags selected f…" at bounding box center [784, 386] width 1568 height 771
click at [1457, 585] on button "Cancel" at bounding box center [1467, 572] width 60 height 24
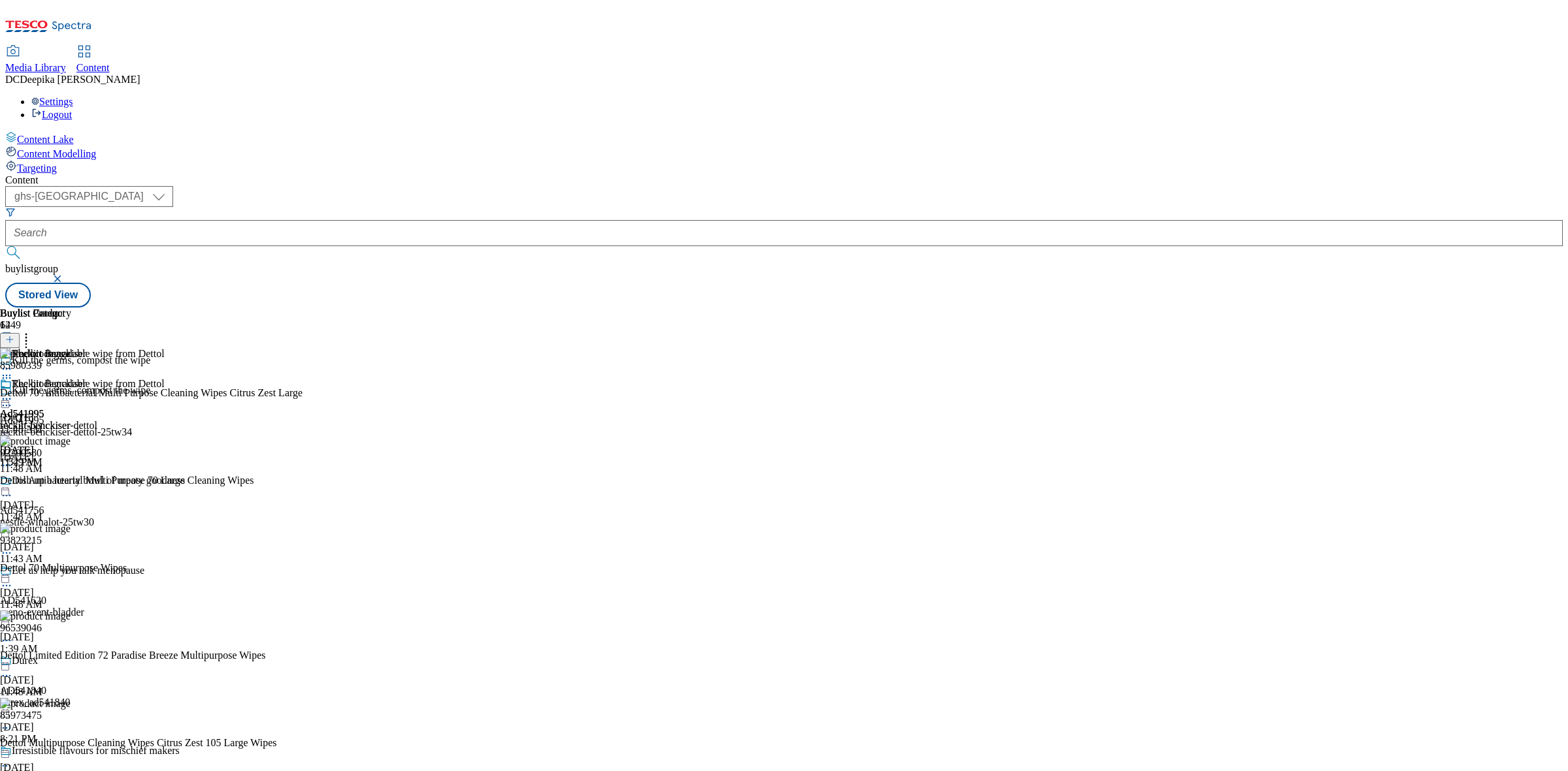
click at [13, 392] on icon at bounding box center [6, 398] width 13 height 13
click at [114, 419] on li "Edit" at bounding box center [70, 425] width 88 height 15
click at [13, 392] on icon at bounding box center [6, 398] width 13 height 13
click at [56, 422] on span "Edit" at bounding box center [48, 426] width 15 height 10
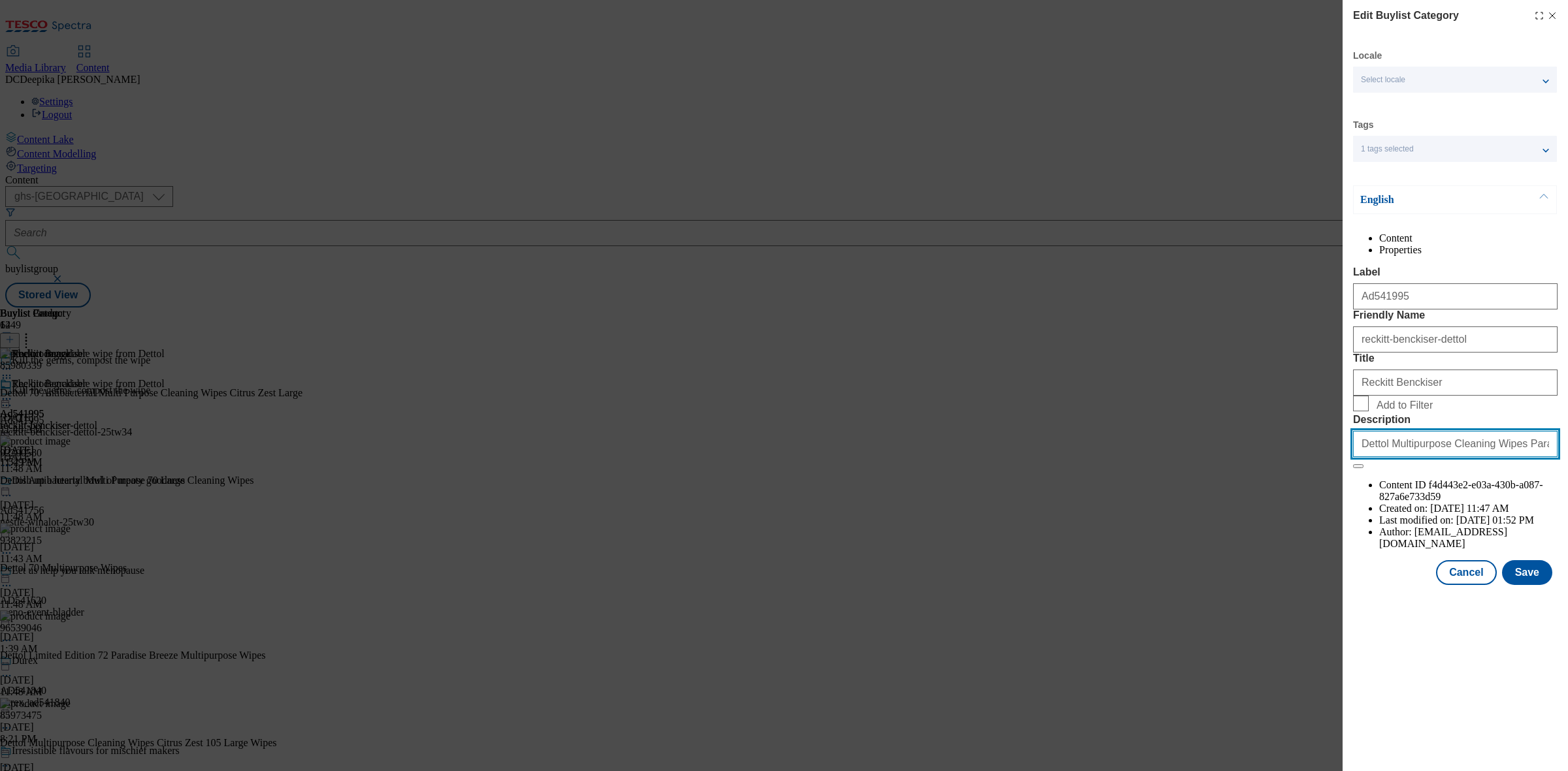
click at [1478, 458] on input "Dettol Multipurpose Cleaning Wipes Paradise Breeze 72s" at bounding box center [1456, 444] width 205 height 26
click at [1473, 585] on button "Cancel" at bounding box center [1467, 572] width 60 height 24
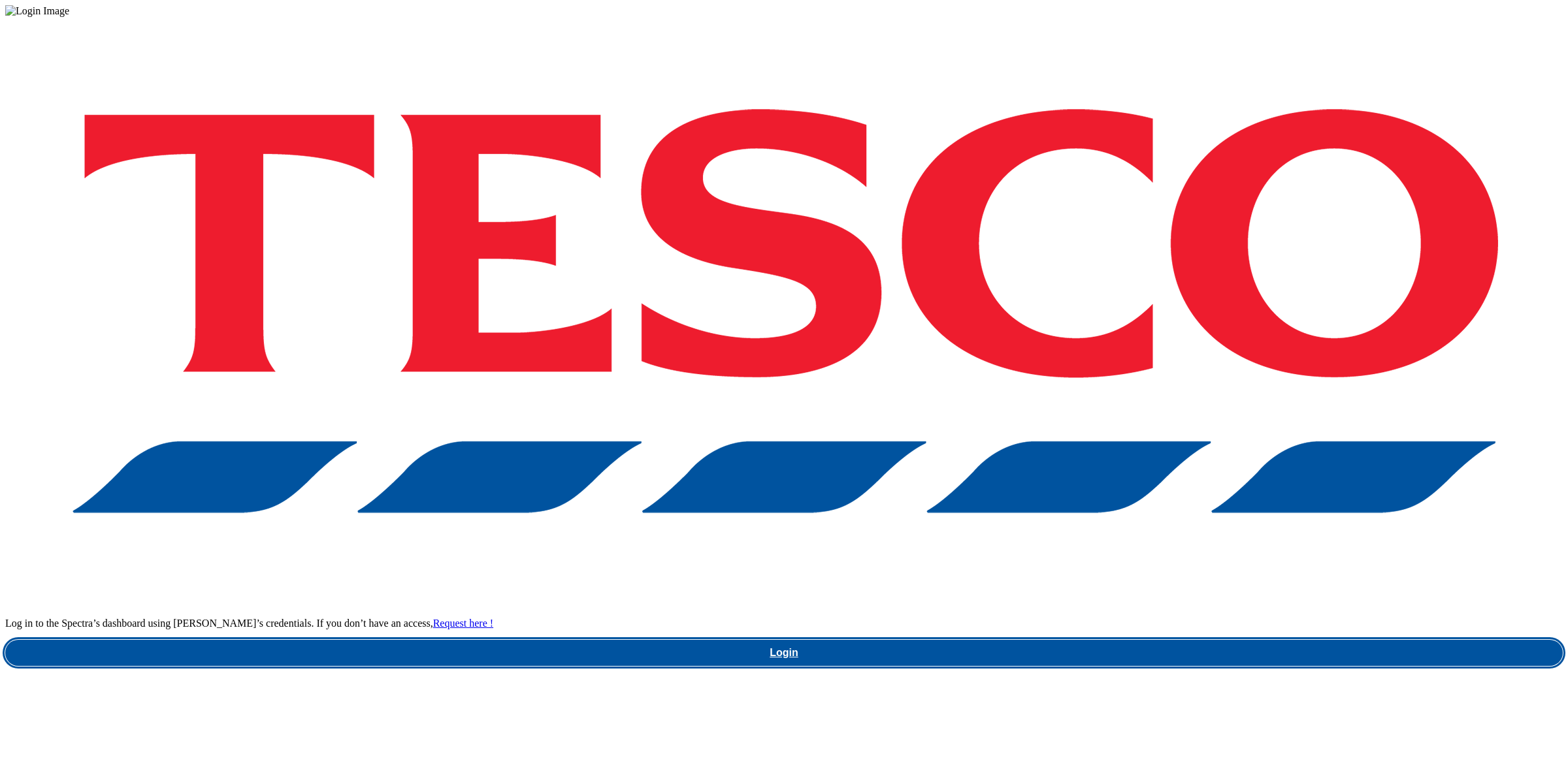
click at [1093, 641] on link "Login" at bounding box center [784, 653] width 1558 height 26
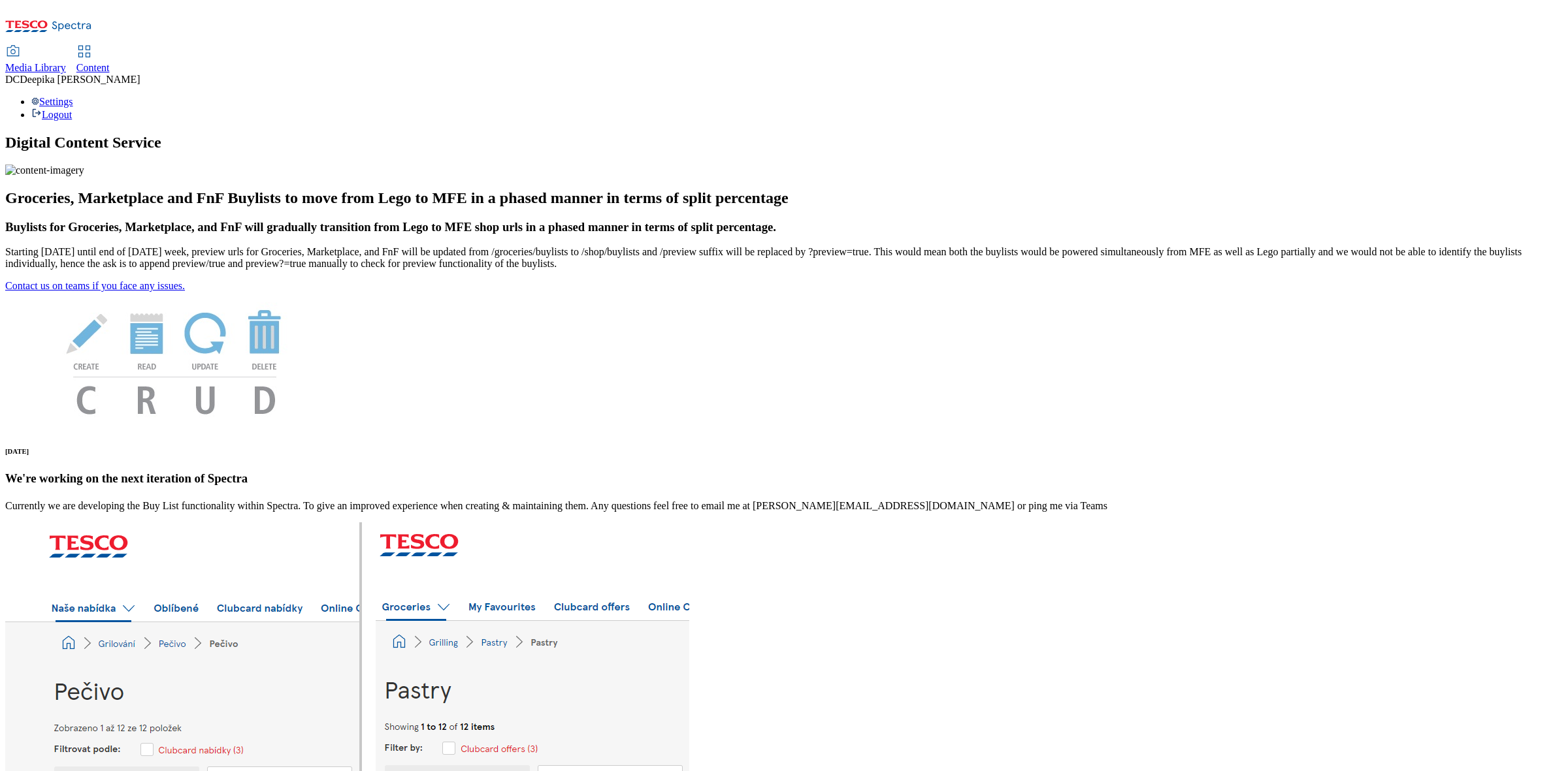
click at [110, 62] on span "Content" at bounding box center [93, 67] width 33 height 11
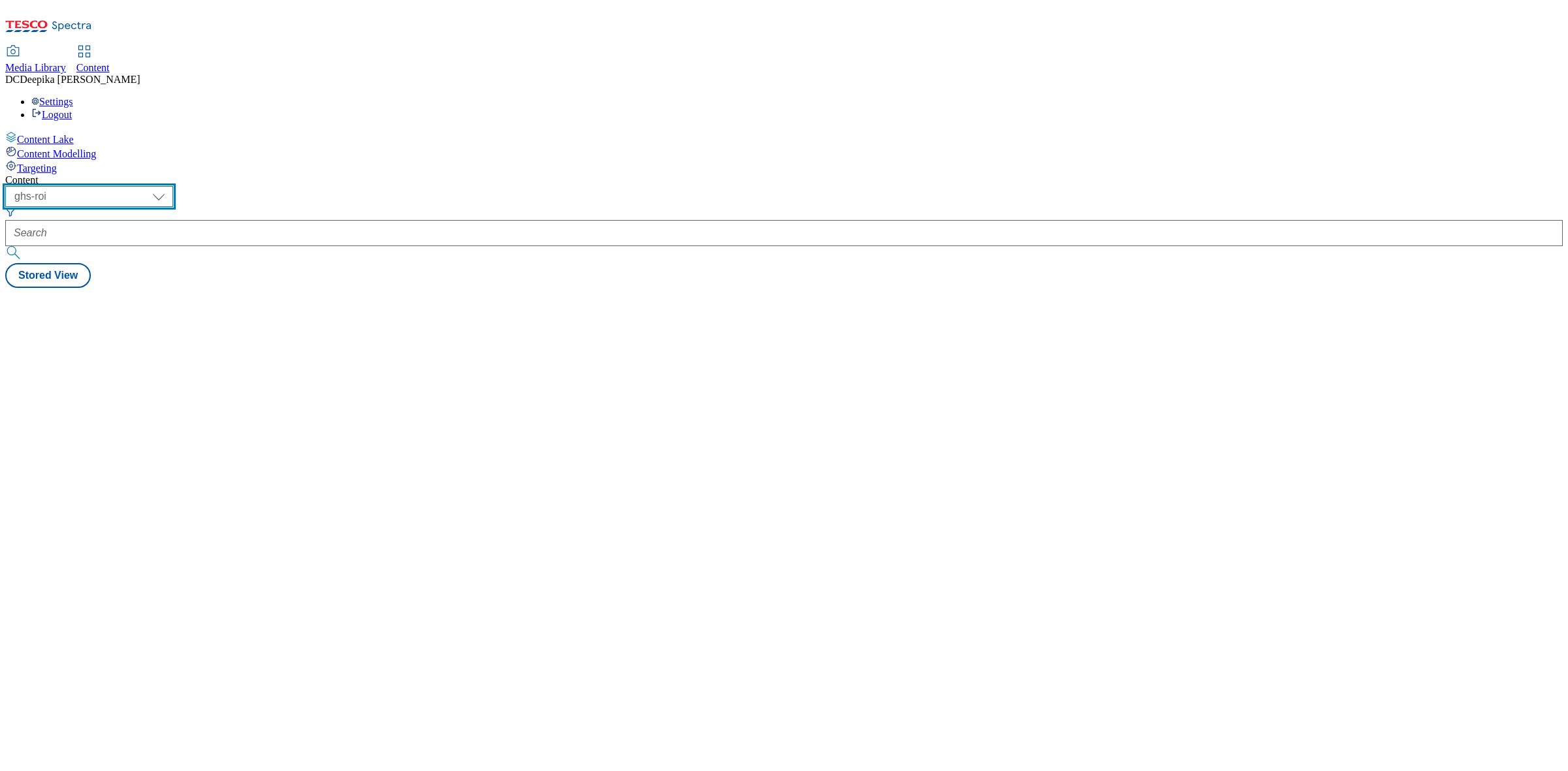
drag, startPoint x: 212, startPoint y: 105, endPoint x: 212, endPoint y: 113, distance: 8.0
click at [173, 186] on select "ghs-roi ghs-uk" at bounding box center [89, 196] width 168 height 20
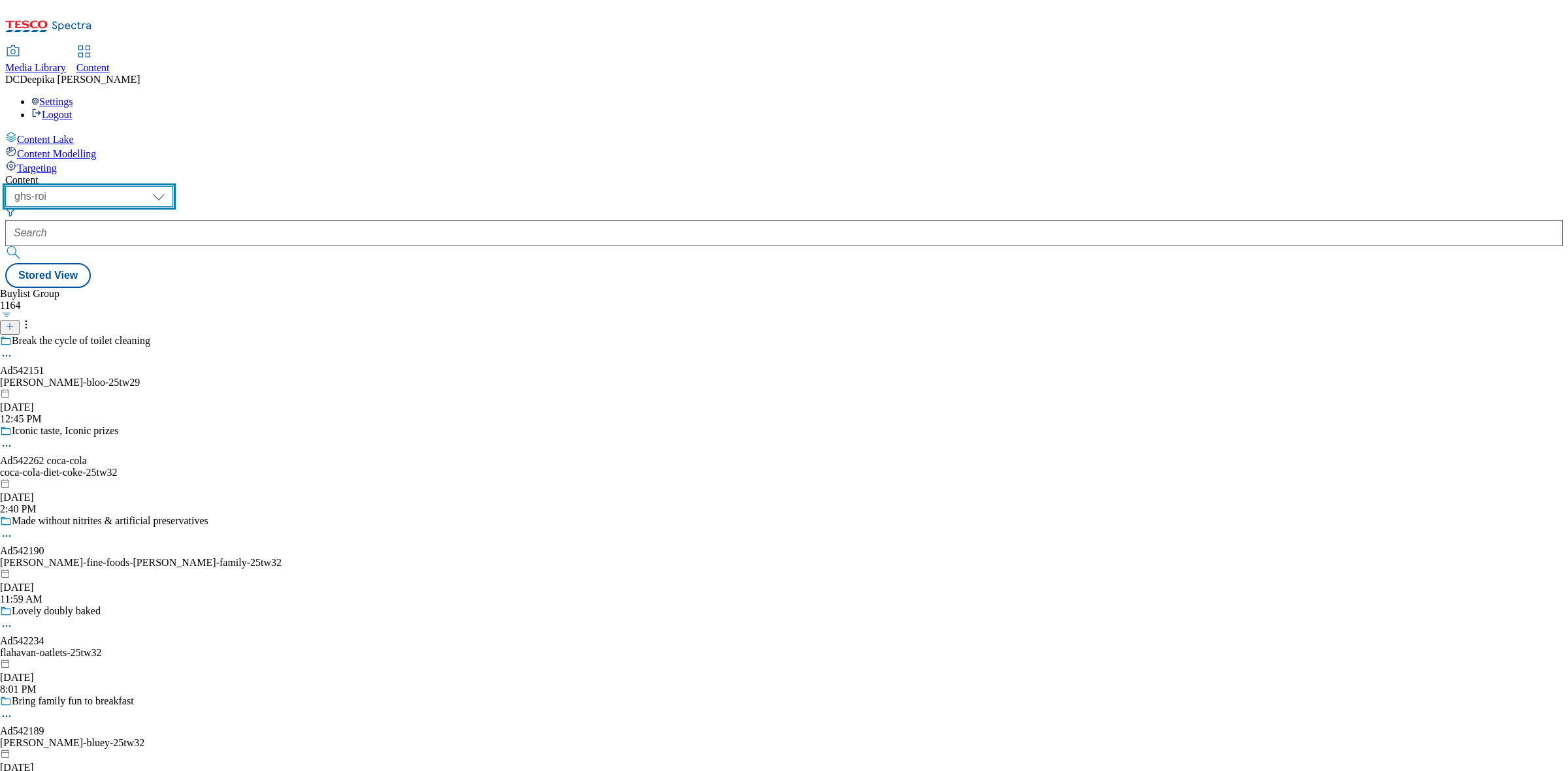
select select "ghs-uk"
click at [169, 186] on select "ghs-roi ghs-uk" at bounding box center [89, 196] width 168 height 20
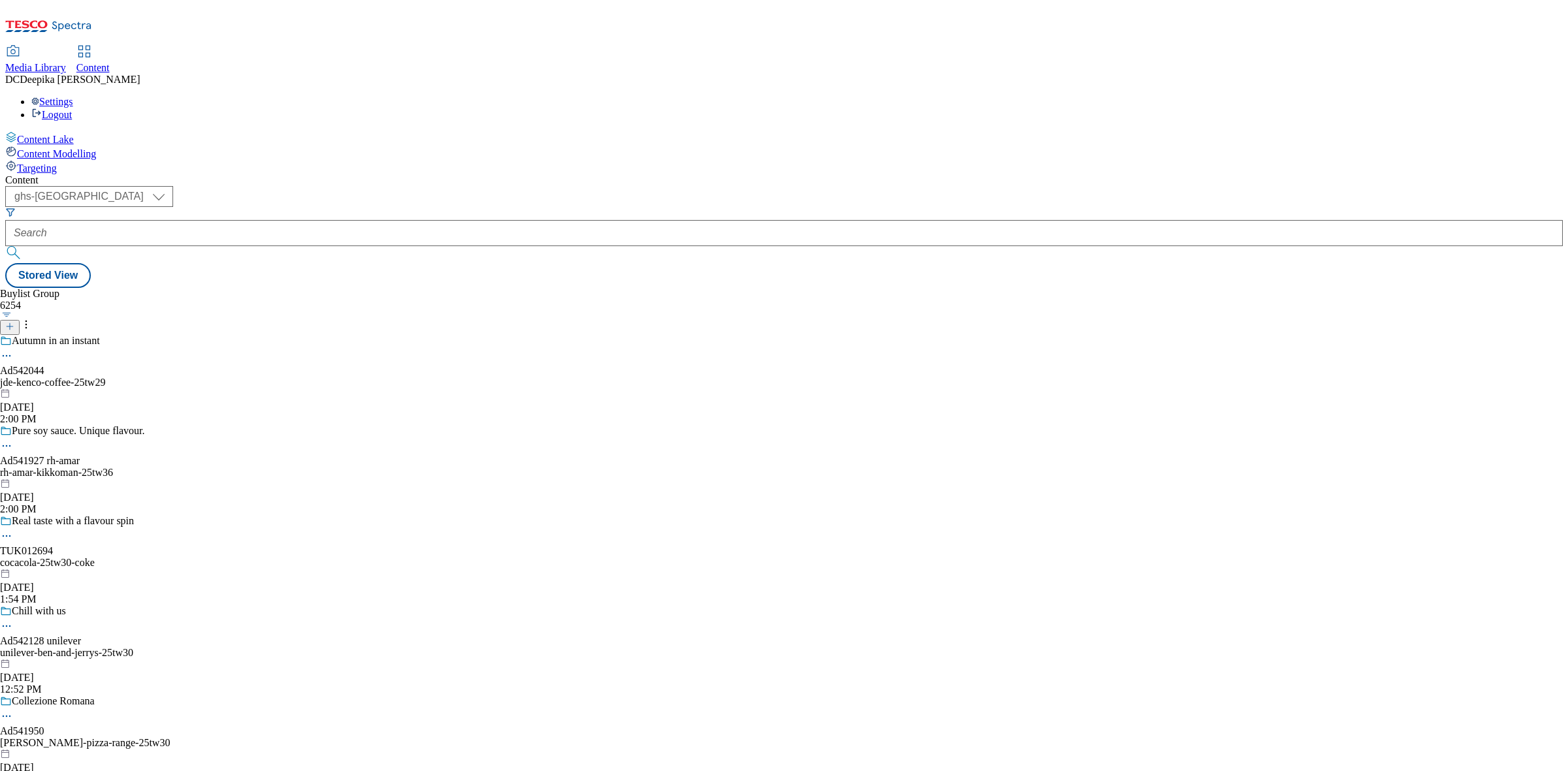
click at [14, 312] on button "button" at bounding box center [7, 314] width 14 height 7
click at [15, 322] on icon at bounding box center [9, 326] width 9 height 9
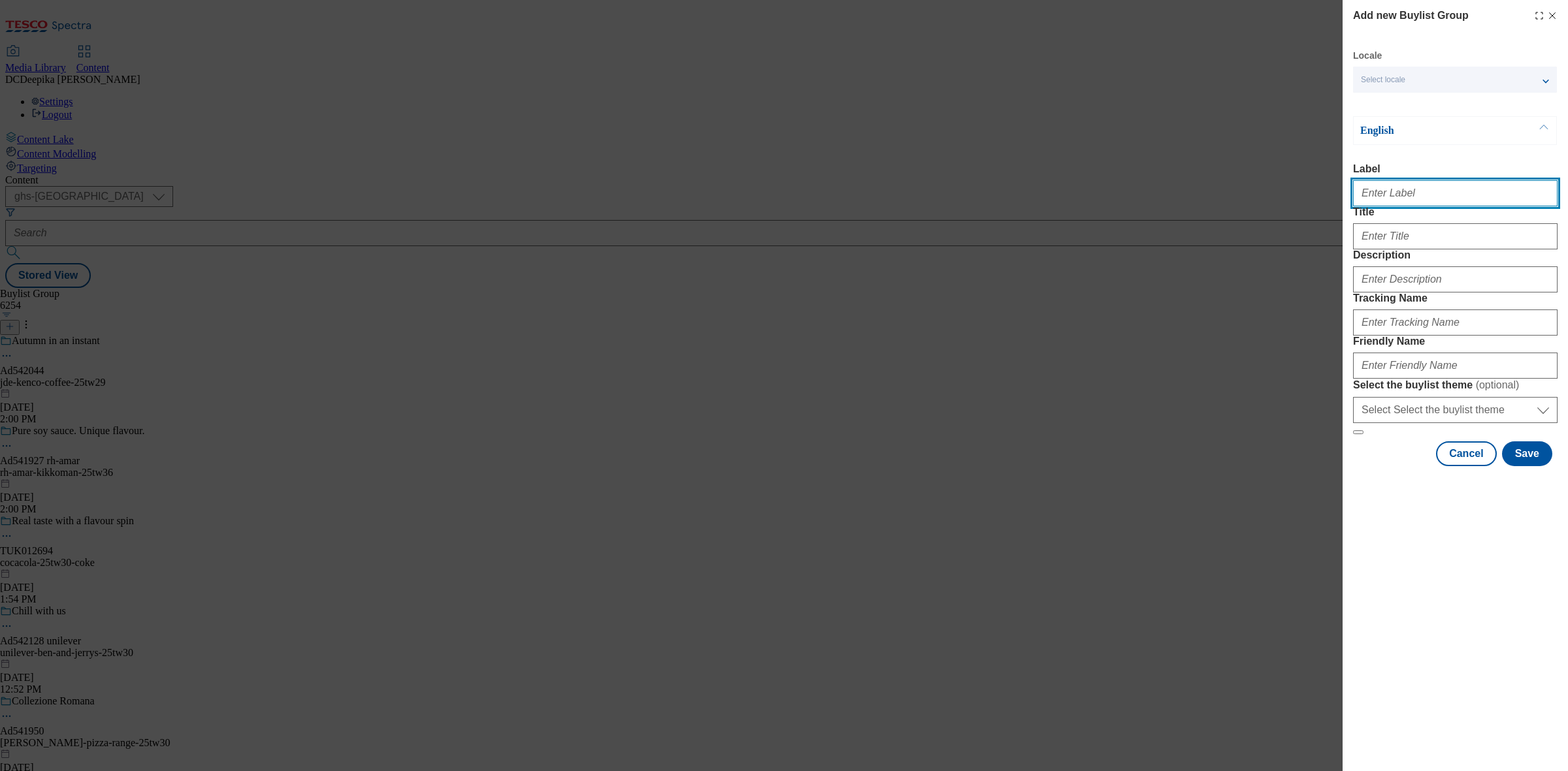
click at [1382, 198] on input "Label" at bounding box center [1456, 193] width 205 height 26
click at [1409, 198] on input "Label" at bounding box center [1456, 193] width 205 height 26
paste input "Ad541996"
type input "Ad541996"
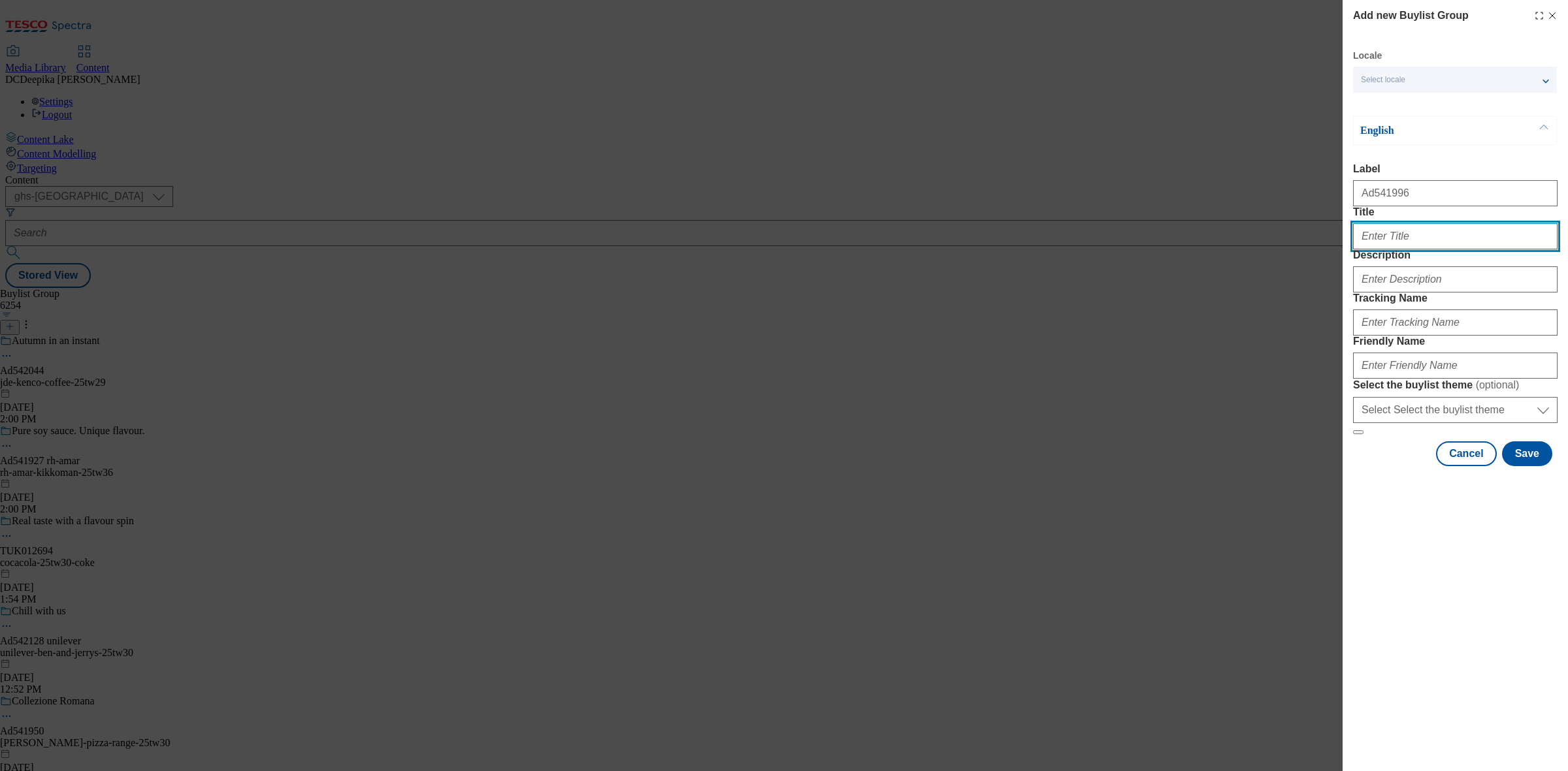
click at [1408, 249] on input "Title" at bounding box center [1456, 236] width 205 height 26
paste input "Kill the germs, compost the wipe"
type input "Kill the germs, compost the wipe"
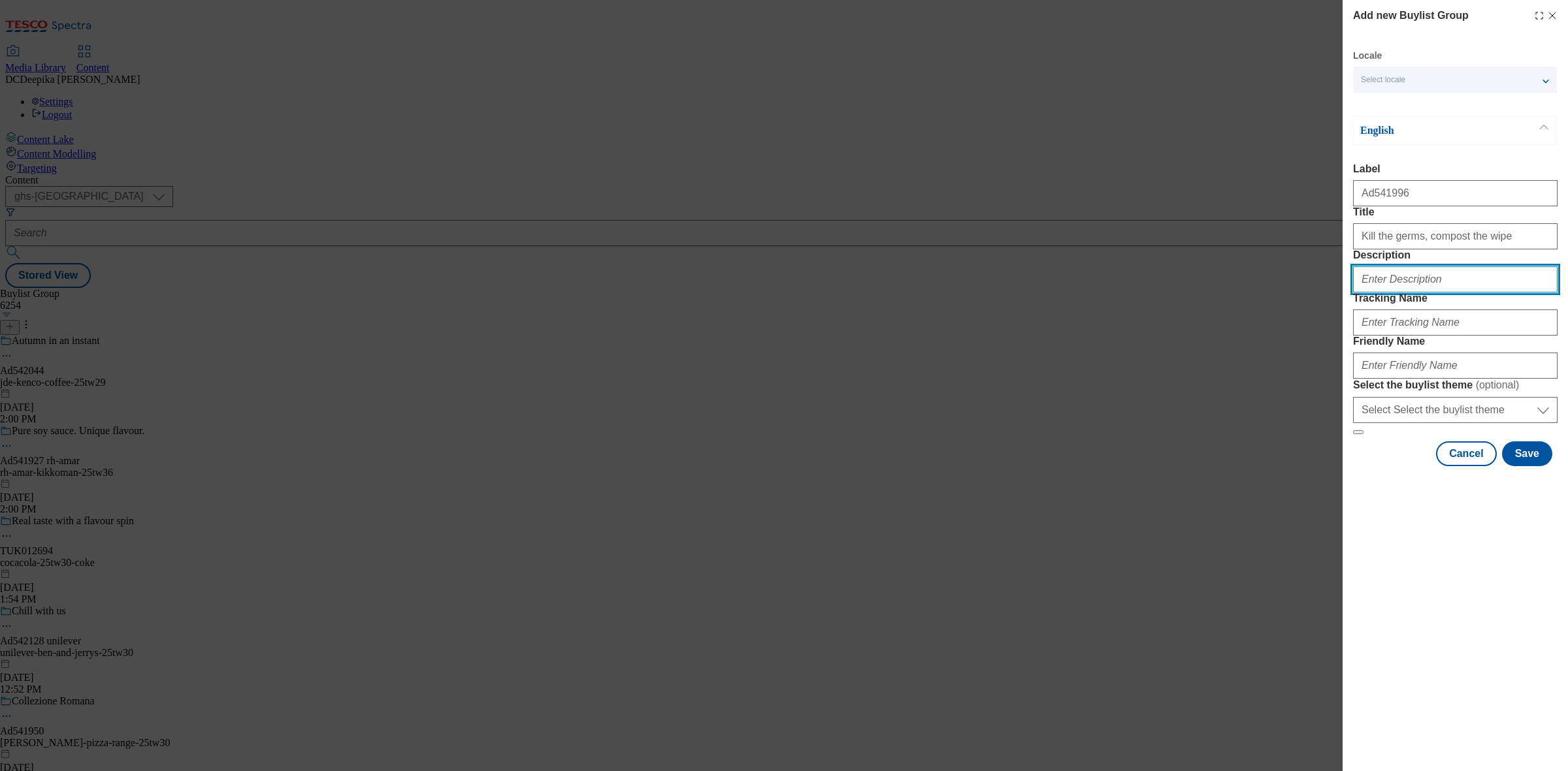
click at [1415, 293] on input "Description" at bounding box center [1456, 279] width 205 height 26
paste input "Dettol Multipurpose Cleaning Wipes Paradise Breeze 72s"
type input "Dettol Multipurpose Cleaning Wipes Paradise Breeze 72s"
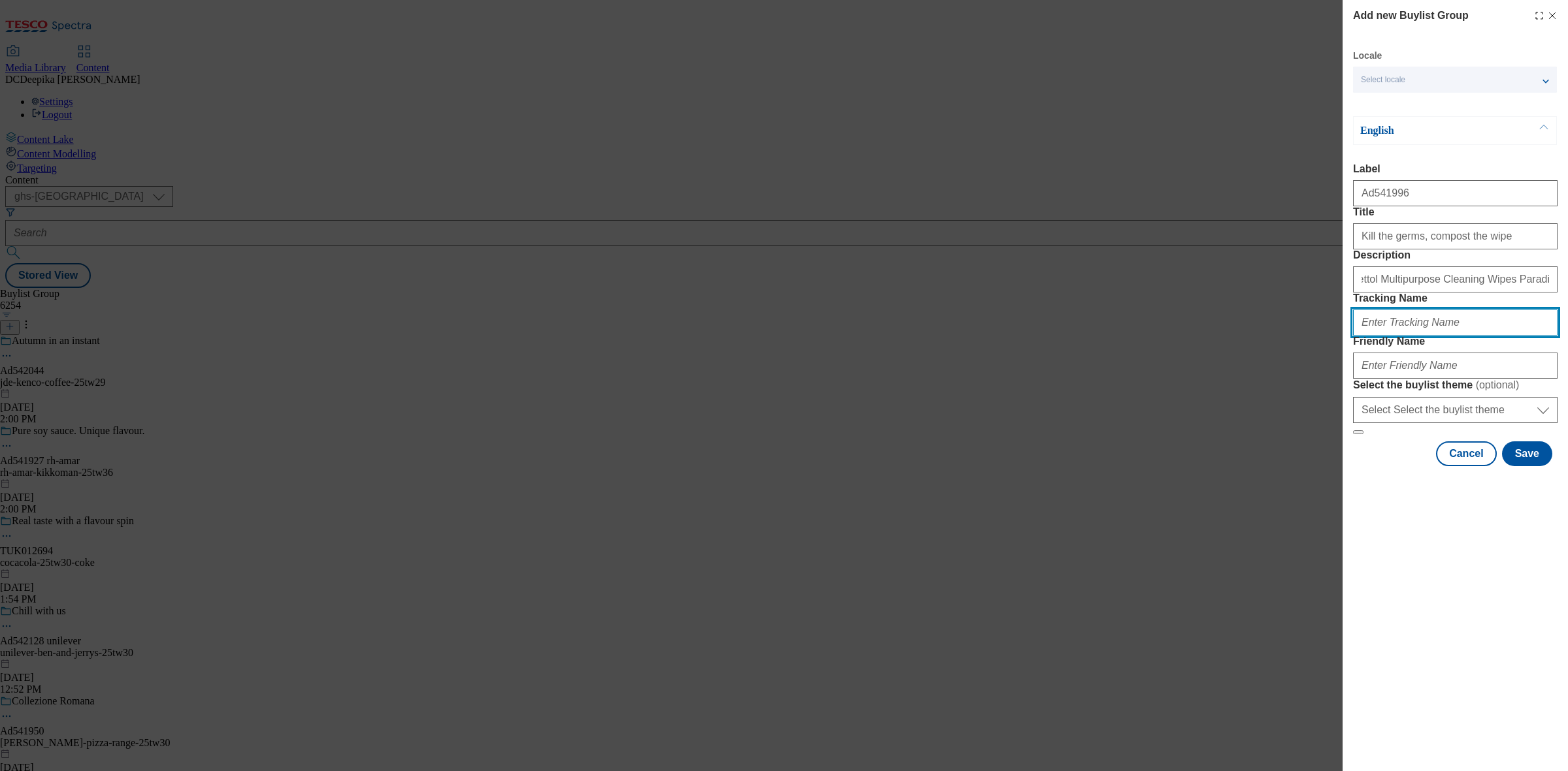
click at [1405, 336] on input "Tracking Name" at bounding box center [1456, 322] width 205 height 26
paste input "DH_AD541995"
type input "DH_AD541996"
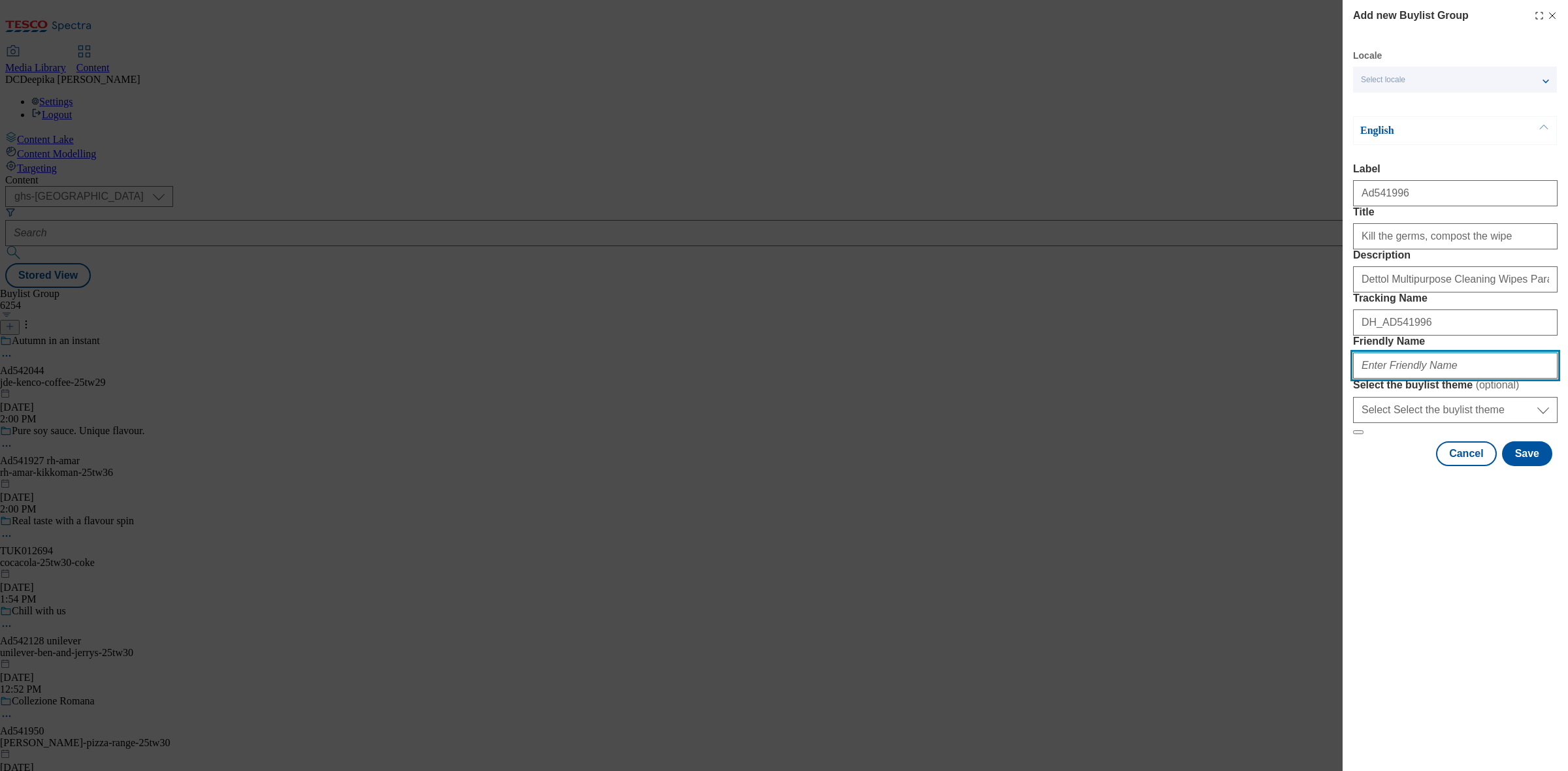
click at [1437, 379] on input "Friendly Name" at bounding box center [1456, 365] width 205 height 26
paste input "reckitt-benckiser-dettol-25tw34"
type input "reckitt-benckiser-dettol-25tw34"
click at [1536, 466] on button "Save" at bounding box center [1528, 454] width 51 height 24
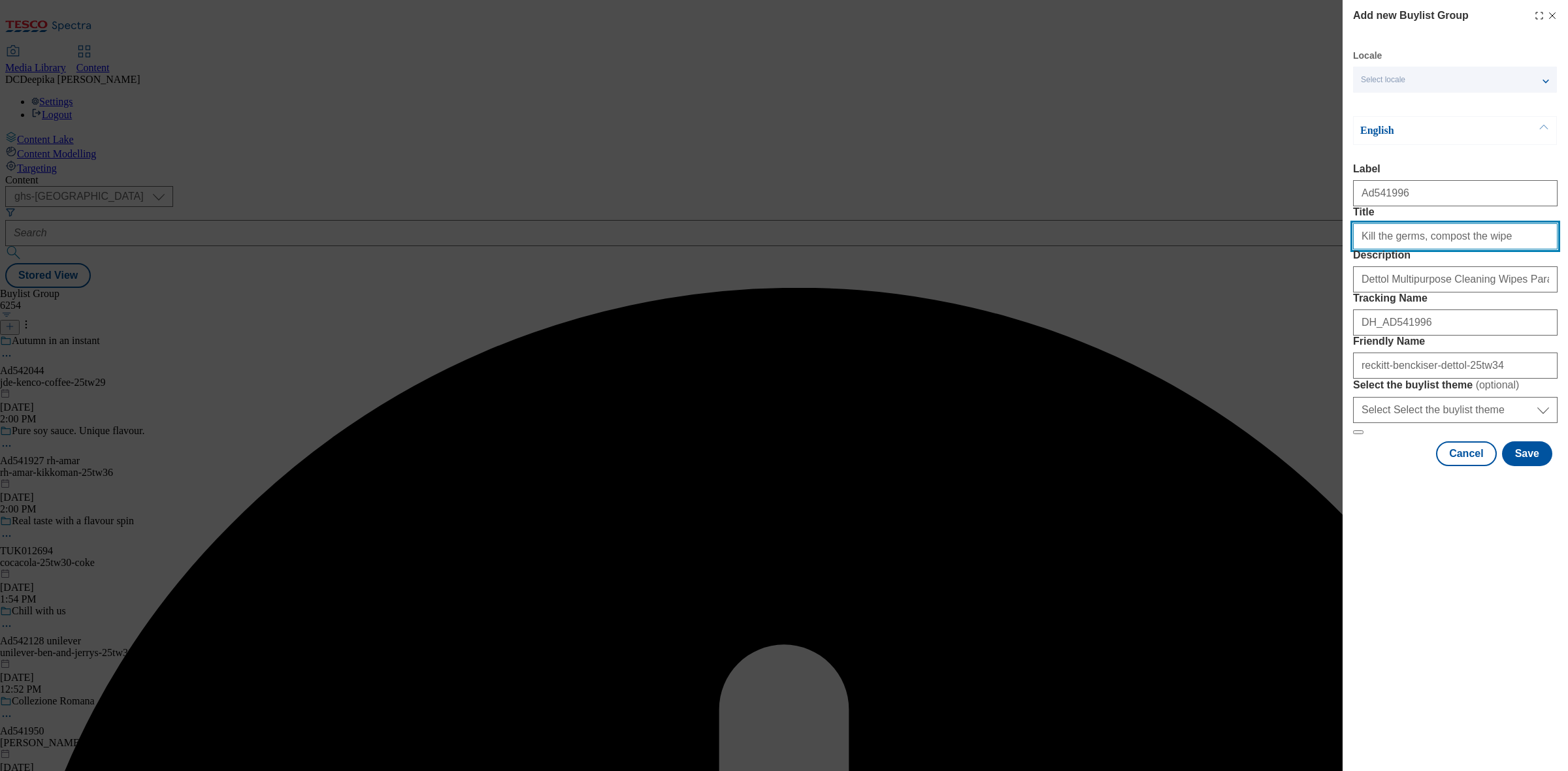
click at [1514, 249] on input "Kill the germs, compost the wipe" at bounding box center [1456, 236] width 205 height 26
type input "Kill the germs, compost the wipe"
click at [1524, 466] on button "Save" at bounding box center [1528, 454] width 51 height 24
click at [1498, 249] on input "Kill the germs, compost the wipe" at bounding box center [1456, 236] width 205 height 26
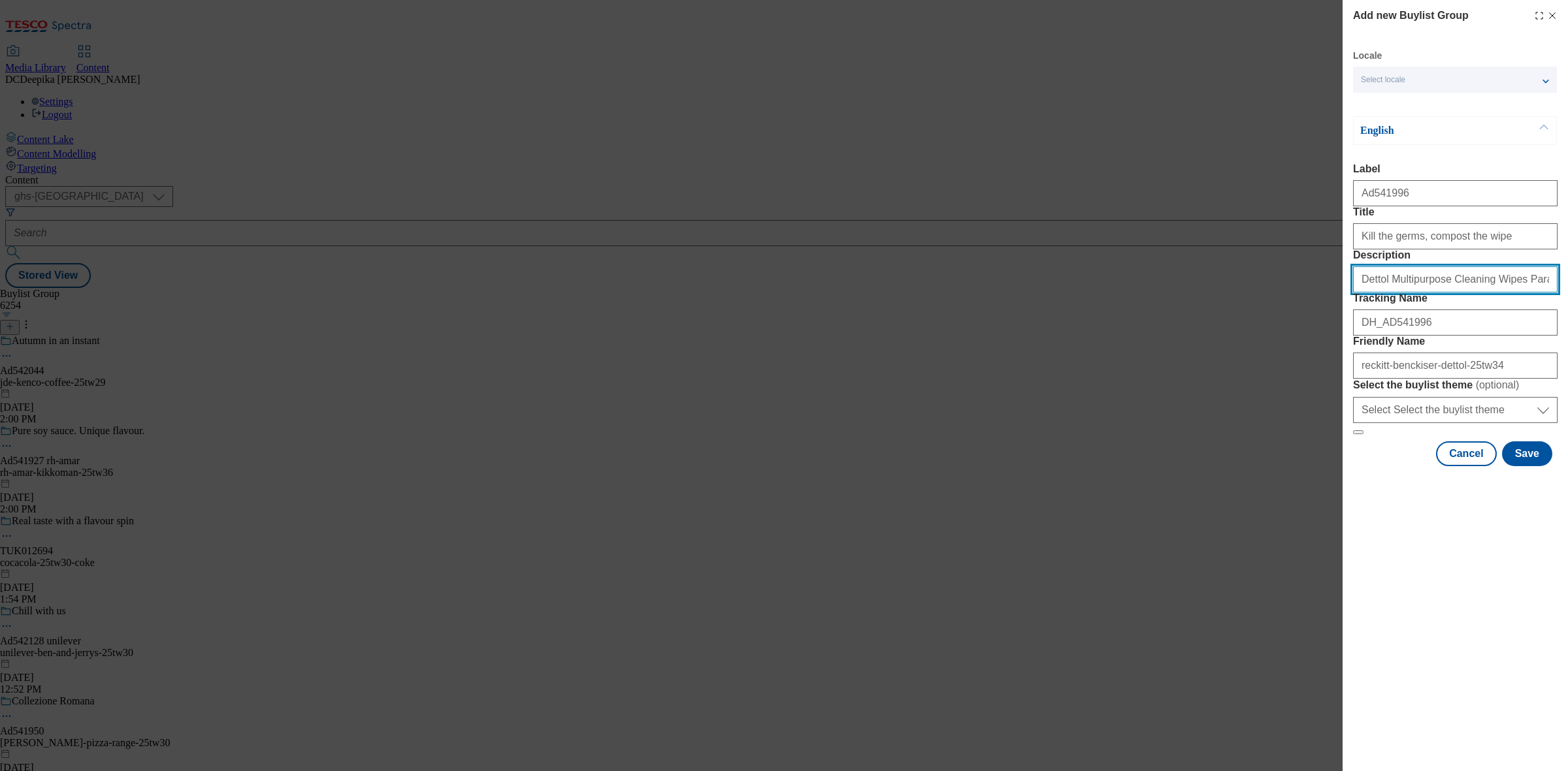
click at [1549, 293] on input "Dettol Multipurpose Cleaning Wipes Paradise Breeze 72s" at bounding box center [1456, 279] width 205 height 26
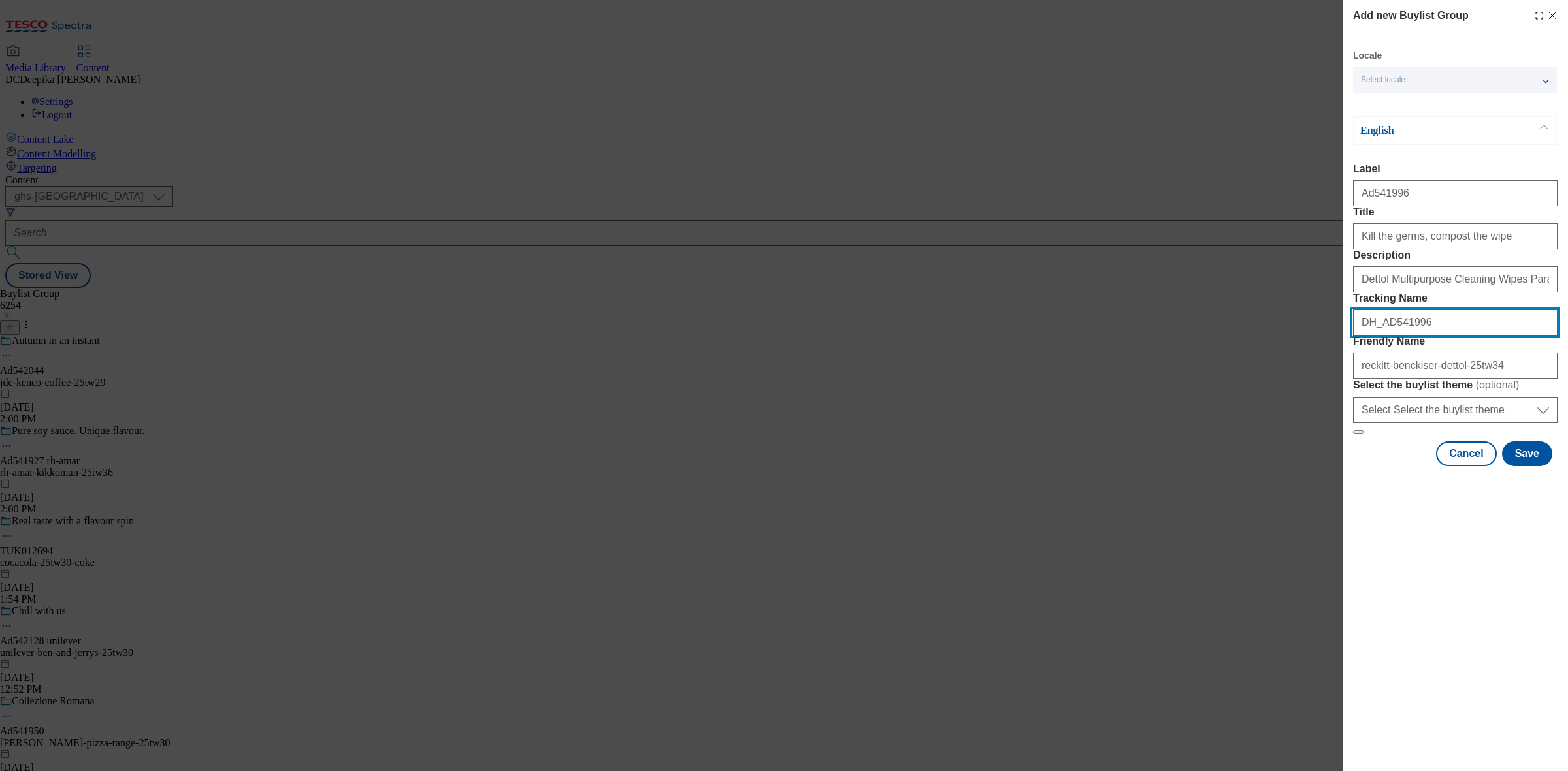
click at [1495, 336] on input "DH_AD541996" at bounding box center [1456, 322] width 205 height 26
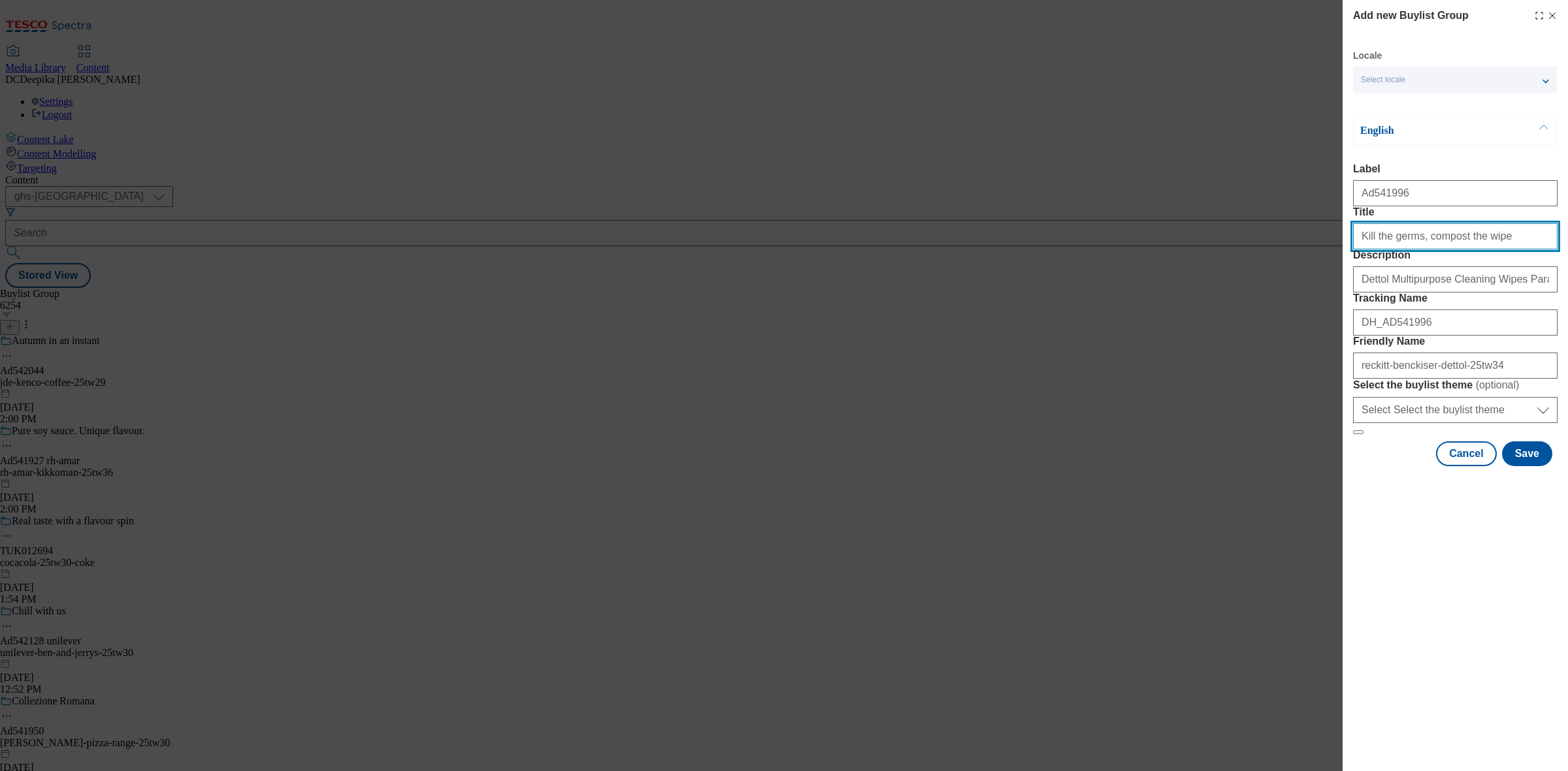
click at [1478, 249] on input "Kill the germs, compost the wipe" at bounding box center [1456, 236] width 205 height 26
type input "Kill the germs, compost the wipe"
click at [1531, 466] on button "Save" at bounding box center [1528, 454] width 51 height 24
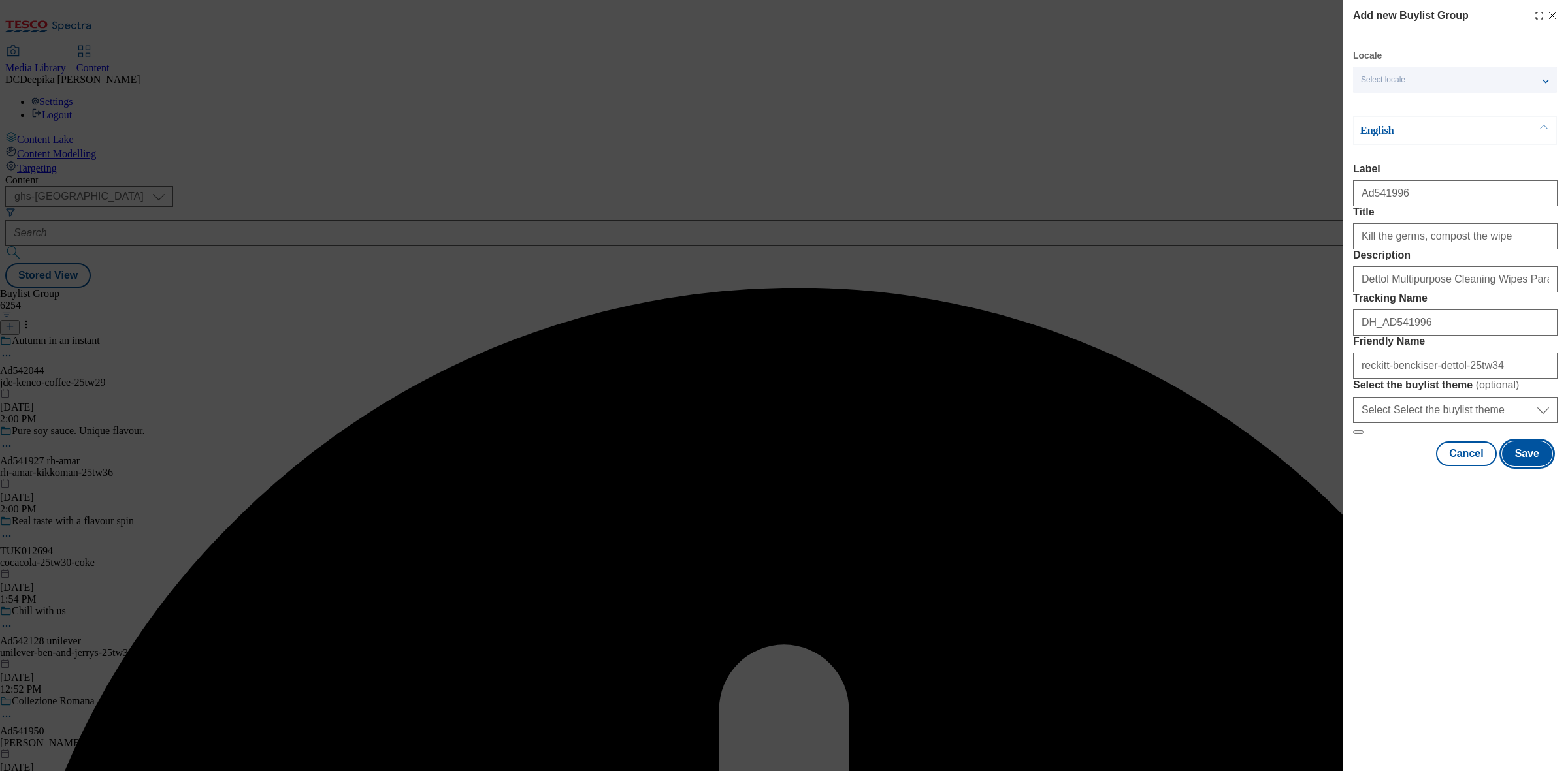
click at [1531, 466] on button "Save" at bounding box center [1528, 454] width 51 height 24
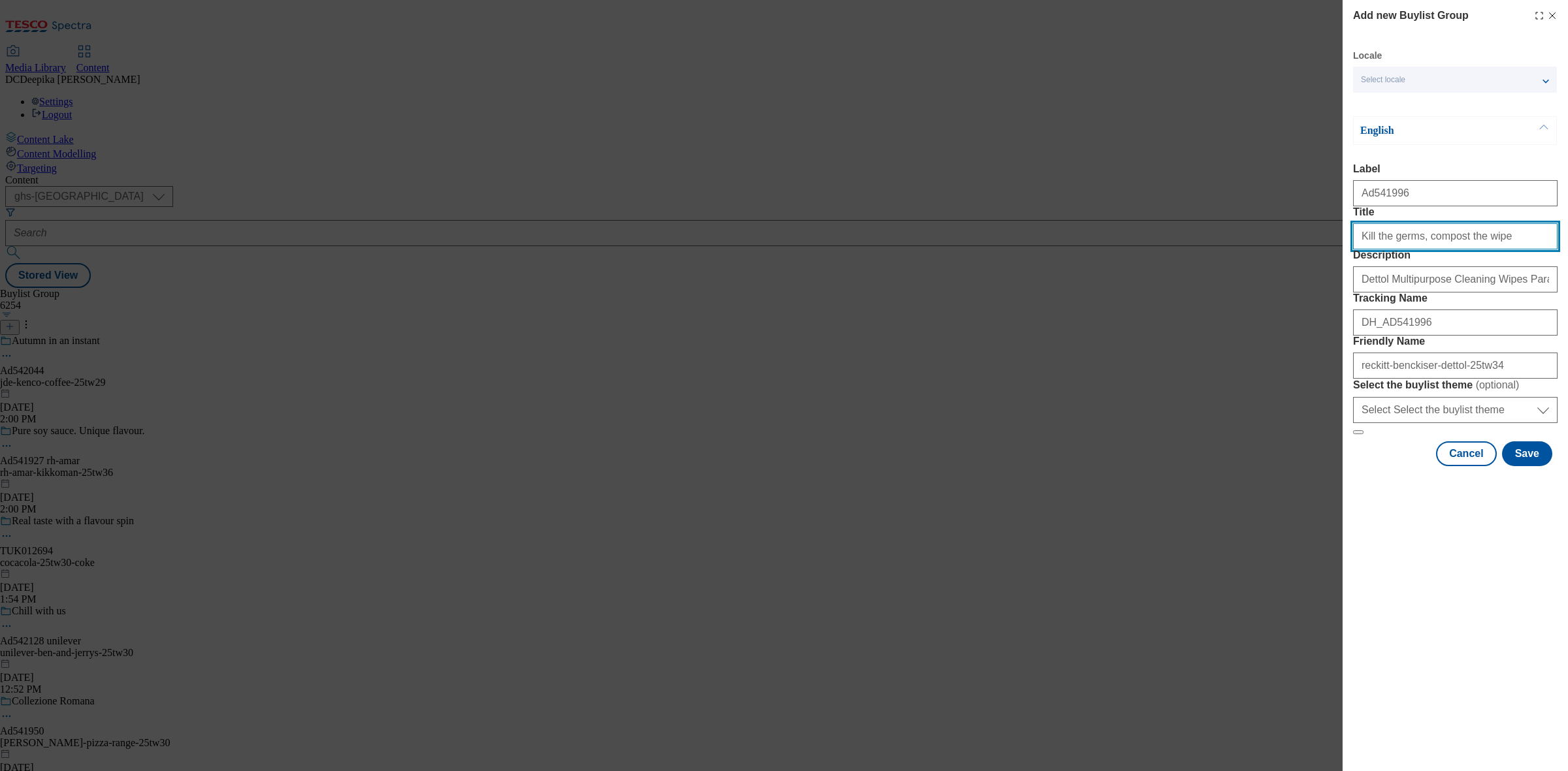
click at [1495, 249] on input "Title" at bounding box center [1456, 236] width 205 height 26
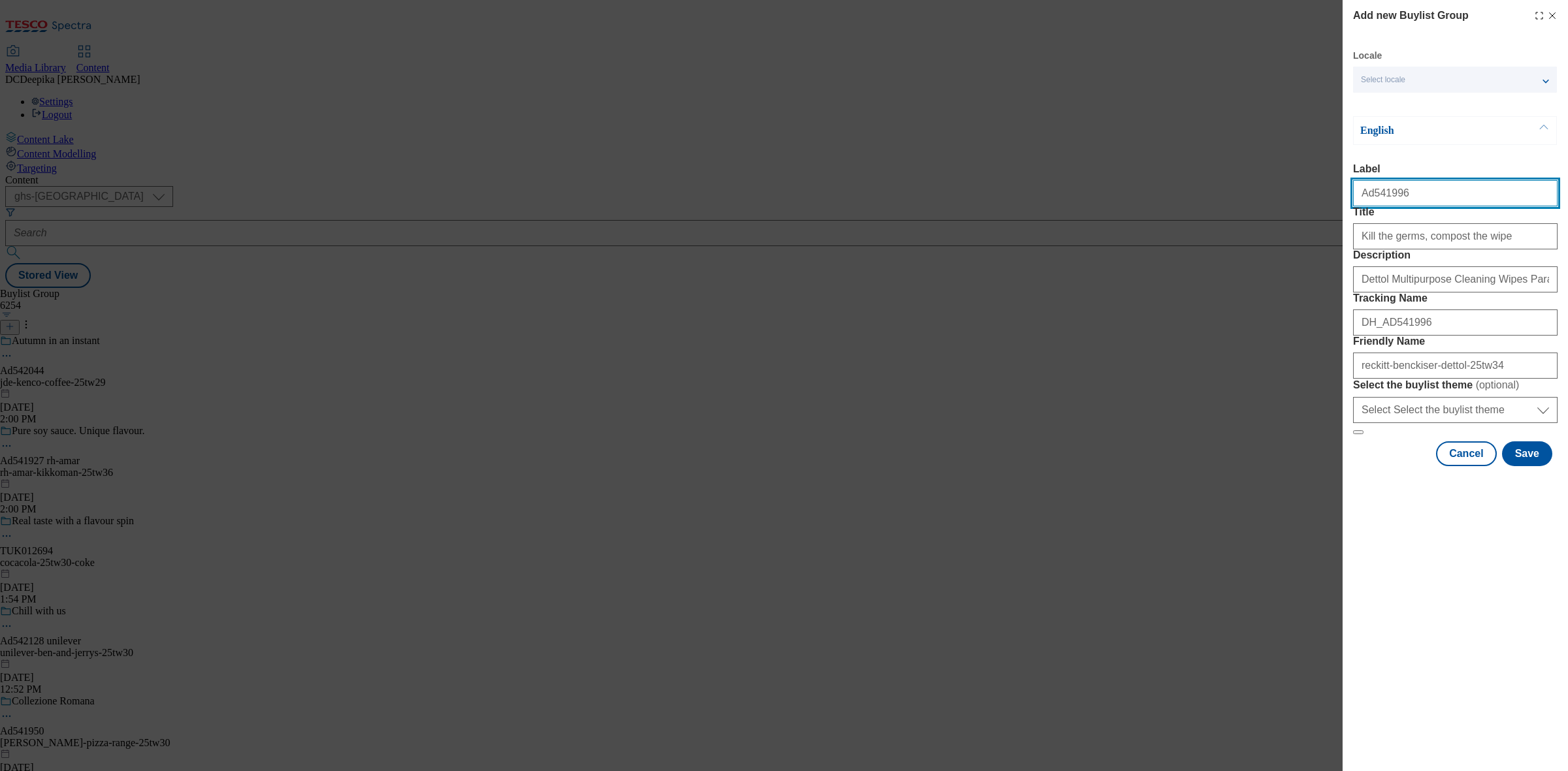
click at [1419, 203] on input "Label" at bounding box center [1456, 193] width 205 height 26
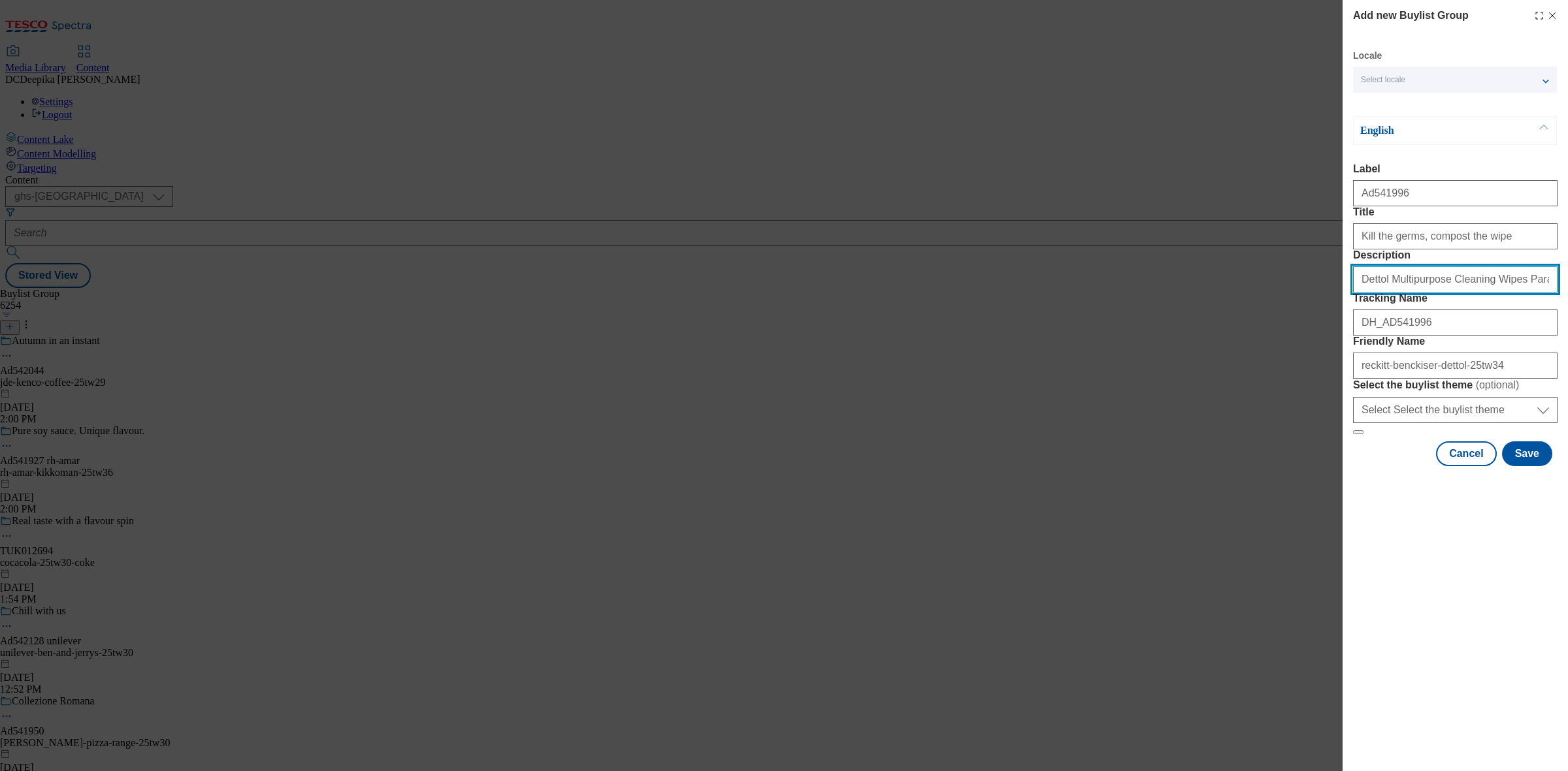
click at [1522, 293] on input "Description" at bounding box center [1456, 279] width 205 height 26
click at [1552, 293] on input "Dettol Multipurpose Cleaning Wipes Paradise Breeze 72s" at bounding box center [1456, 279] width 205 height 26
type input "Dettol Multipurpose Cleaning Wipes Paradise Breeze 72s"
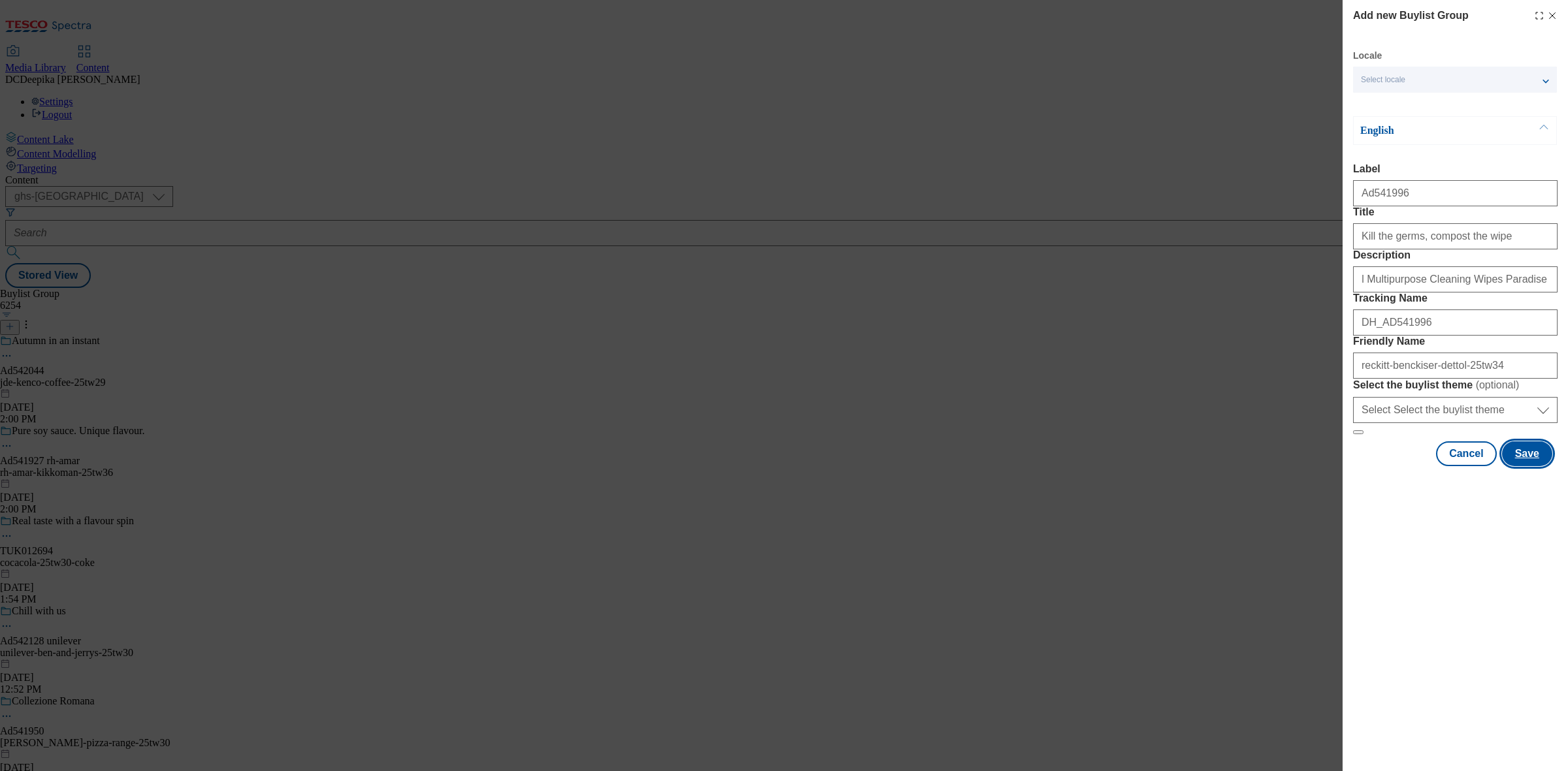
click at [1522, 466] on button "Save" at bounding box center [1528, 454] width 51 height 24
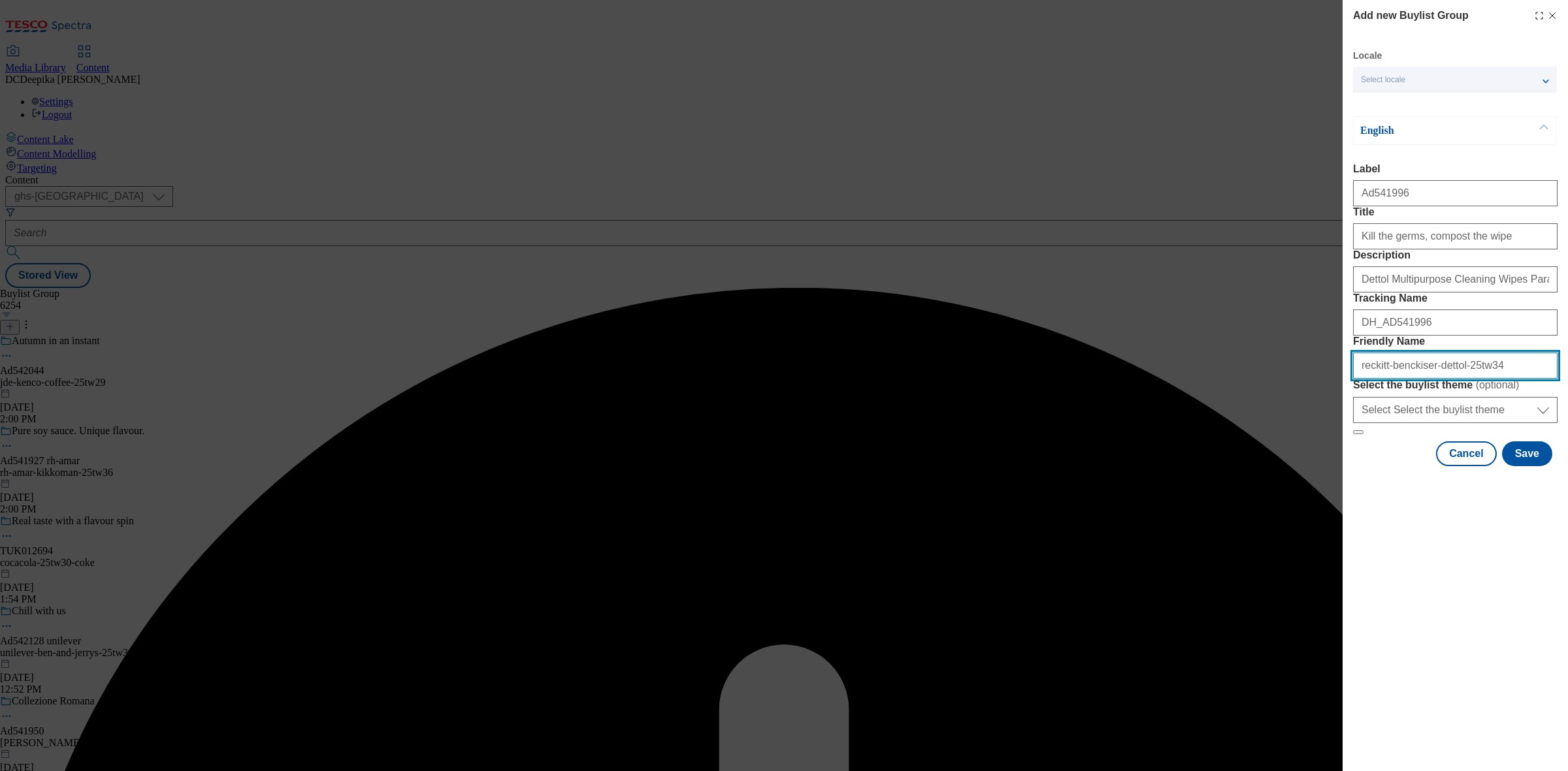
drag, startPoint x: 1363, startPoint y: 464, endPoint x: 1352, endPoint y: 467, distance: 11.4
click at [1352, 467] on div "Add new Buylist Group Locale Select locale English Welsh English Label Ad541996…" at bounding box center [1455, 235] width 225 height 469
click at [1457, 379] on input "reckitt-benckiser-dettol-25tw34" at bounding box center [1456, 365] width 205 height 26
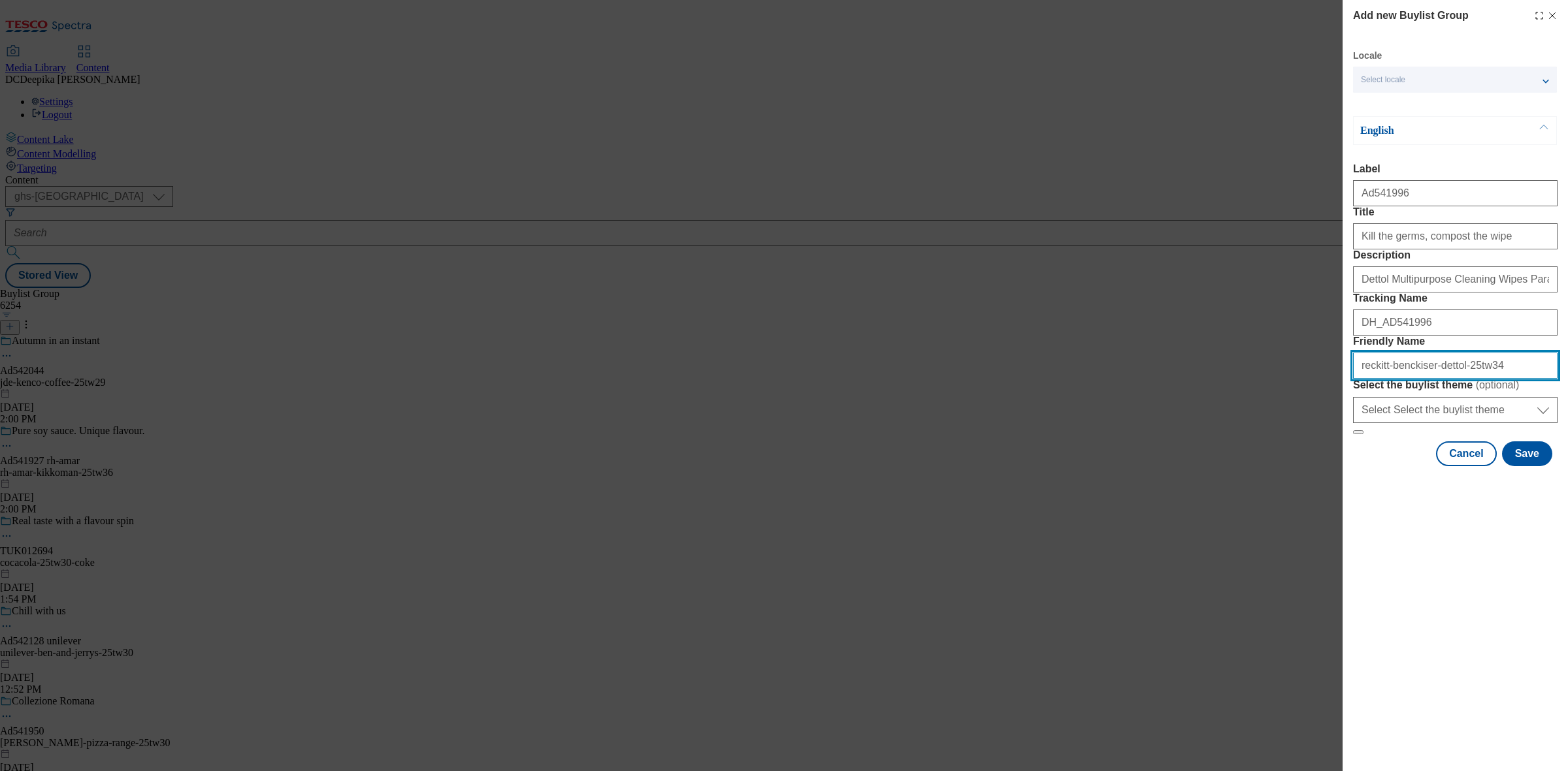
click at [1508, 379] on input "reckitt-benckiser-dettol-25tw34" at bounding box center [1456, 365] width 205 height 26
click at [1452, 379] on input "reckitt-benckiser-dettol-25tw34" at bounding box center [1456, 365] width 205 height 26
click at [1447, 379] on input "reckitt-benckiser-dettol-25tw34" at bounding box center [1456, 365] width 205 height 26
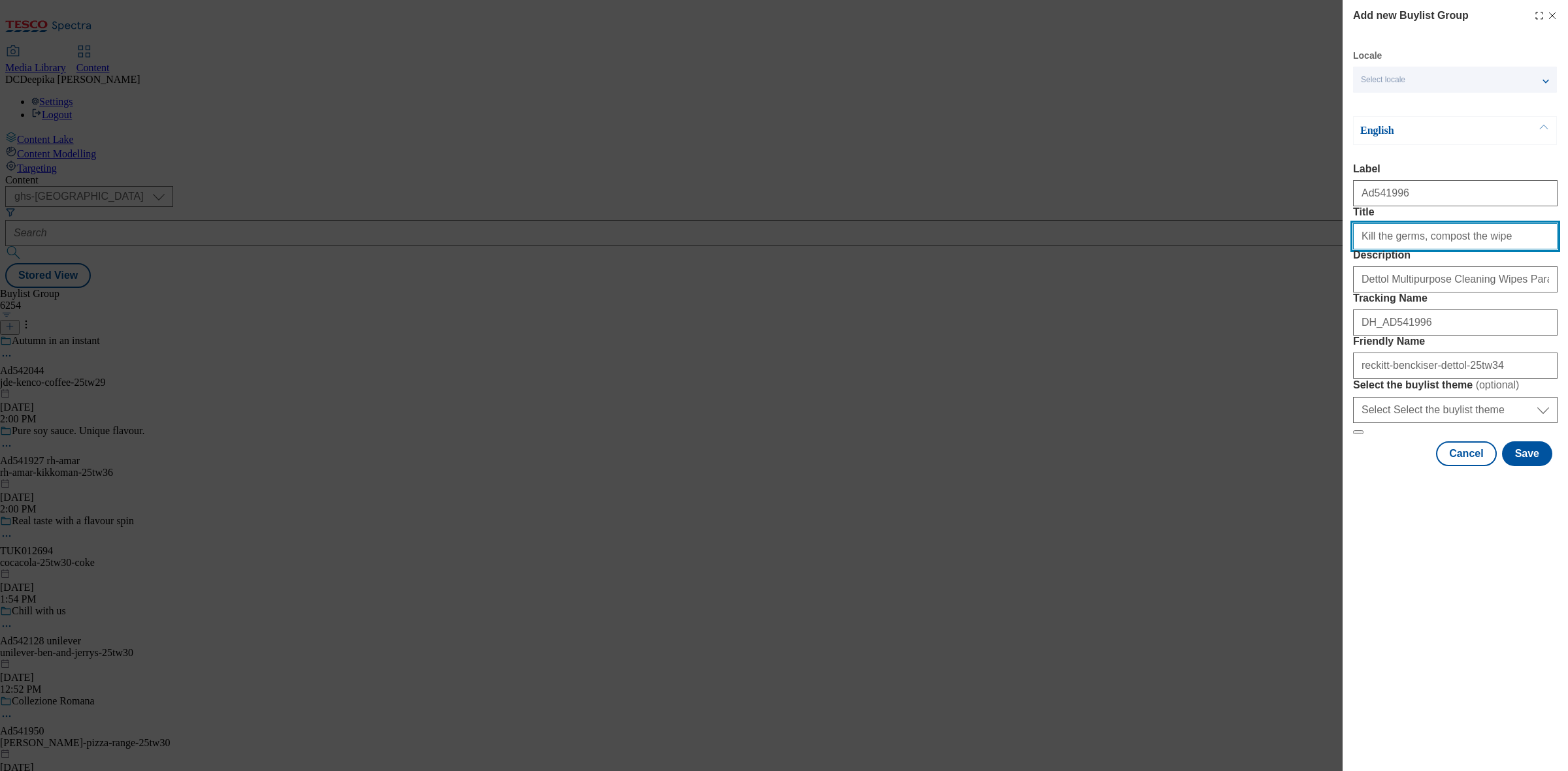
click at [1490, 249] on input "Kill the germs, compost the wipe" at bounding box center [1456, 236] width 205 height 26
click at [1540, 466] on button "Save" at bounding box center [1528, 454] width 51 height 24
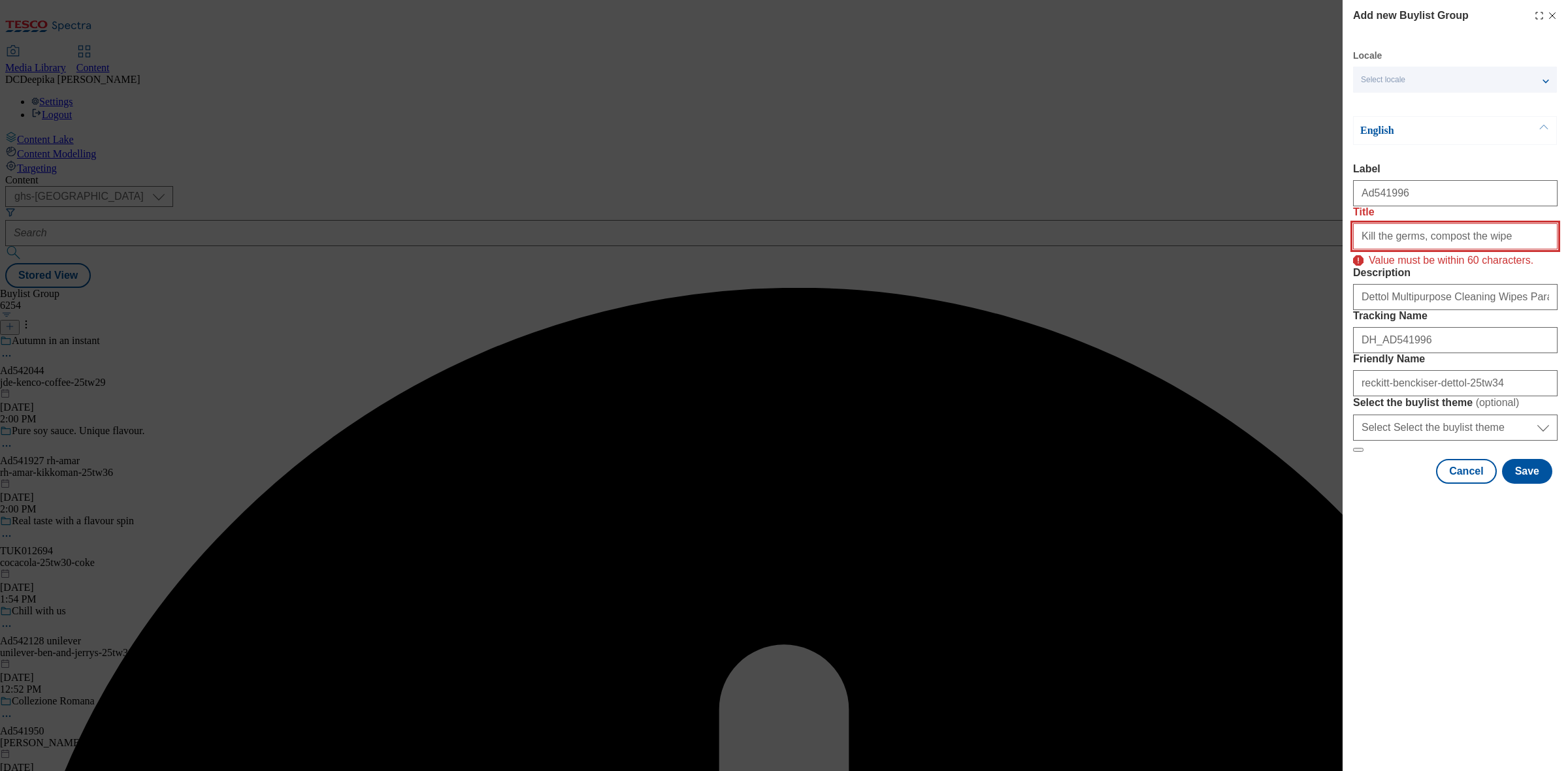
click at [1488, 249] on input "Kill the germs, compost the wipe" at bounding box center [1456, 236] width 205 height 26
click at [1526, 249] on input "Kill the germs, compost the wipe" at bounding box center [1456, 236] width 205 height 26
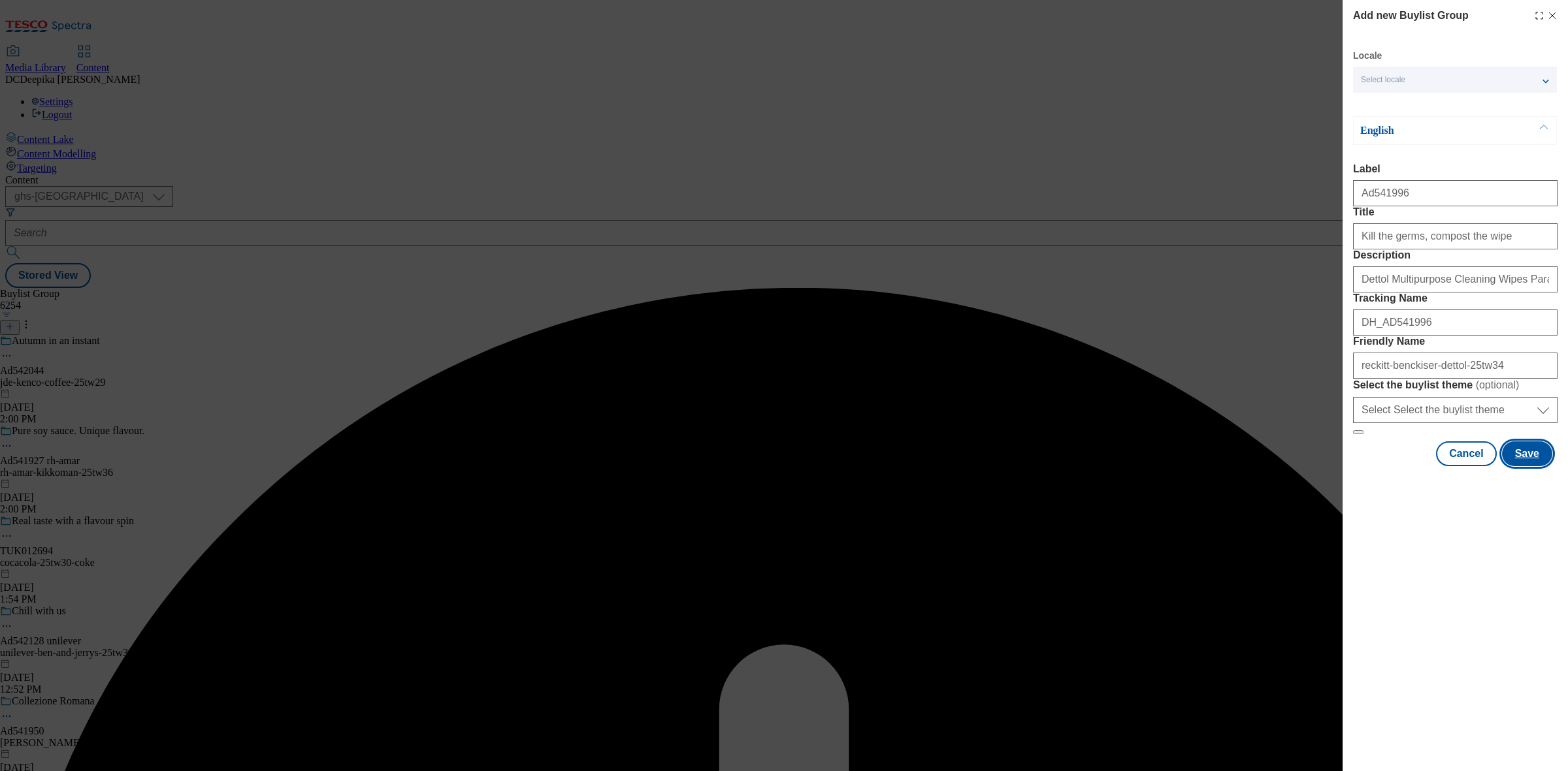
click at [1533, 466] on button "Save" at bounding box center [1528, 454] width 51 height 24
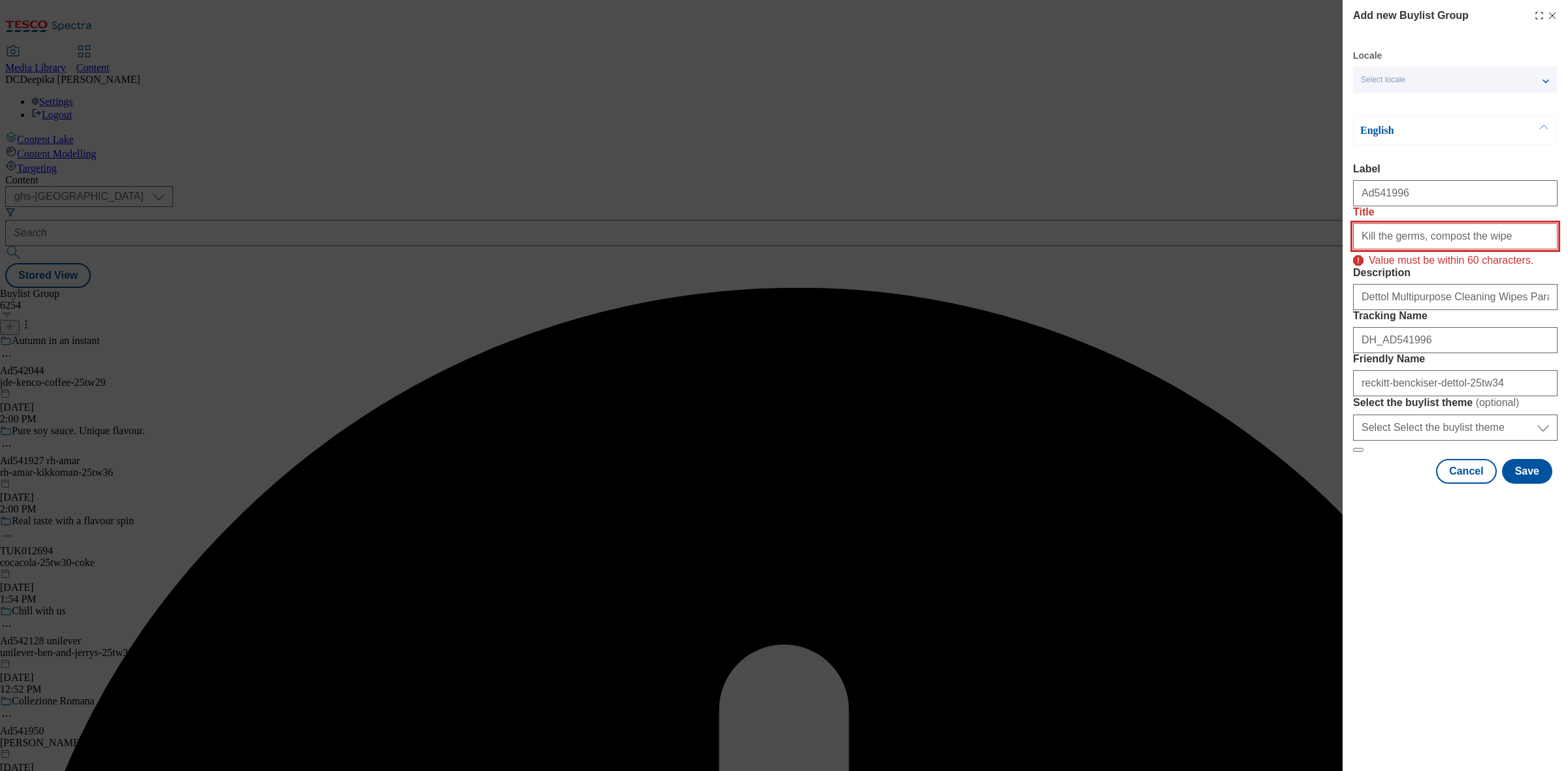
drag, startPoint x: 1358, startPoint y: 265, endPoint x: 1317, endPoint y: 269, distance: 41.2
click at [1317, 269] on div "Add new Buylist Group Locale Select locale English Welsh English Label Ad541996…" at bounding box center [784, 386] width 1568 height 771
drag, startPoint x: 1501, startPoint y: 265, endPoint x: 1567, endPoint y: 275, distance: 66.8
click at [1567, 275] on div "Add new Buylist Group Locale Select locale English Welsh English Label Ad541996…" at bounding box center [1455, 243] width 225 height 487
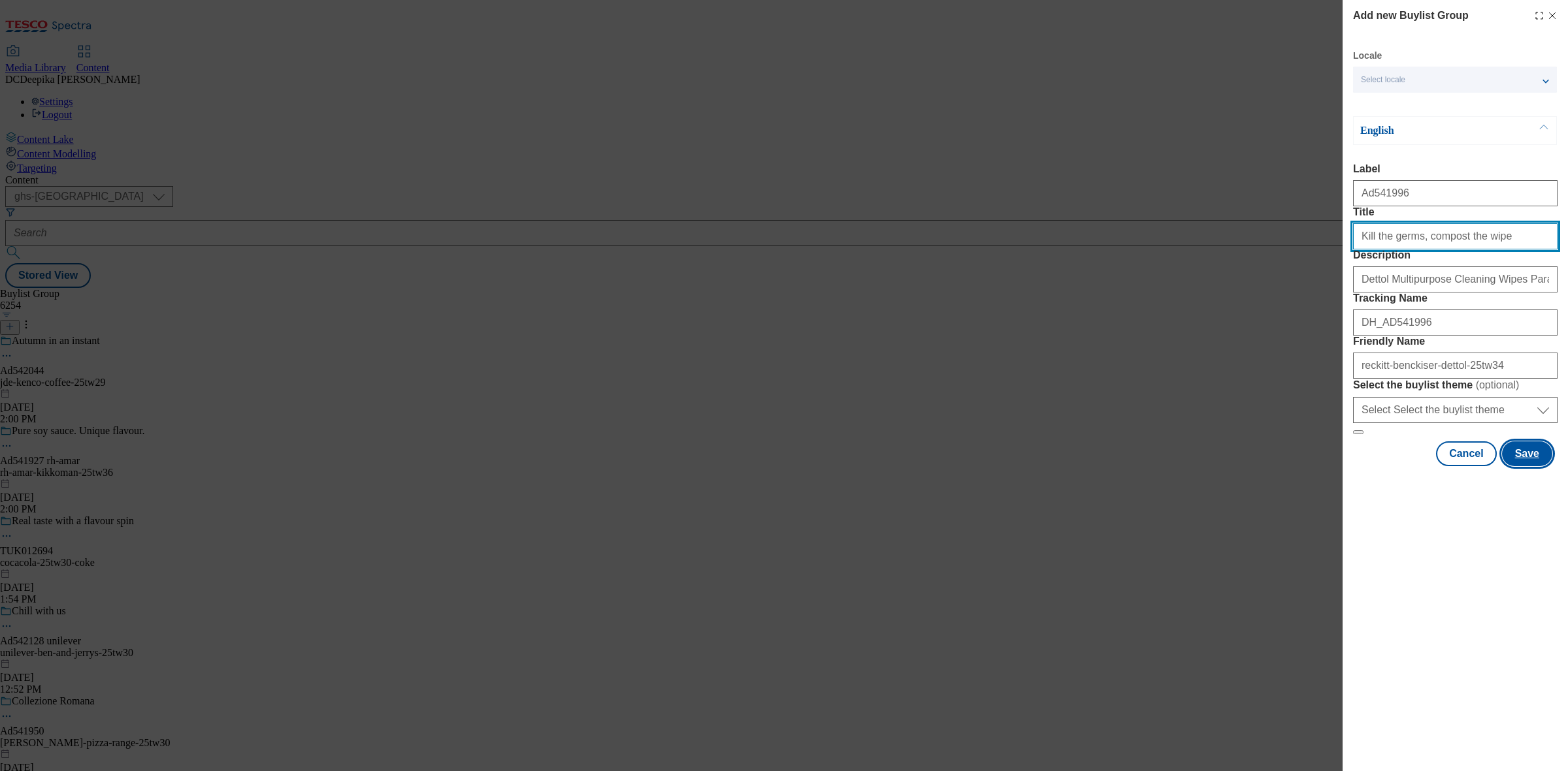
type input "Kill the germs, compost the wipe"
click at [1524, 466] on button "Save" at bounding box center [1528, 454] width 51 height 24
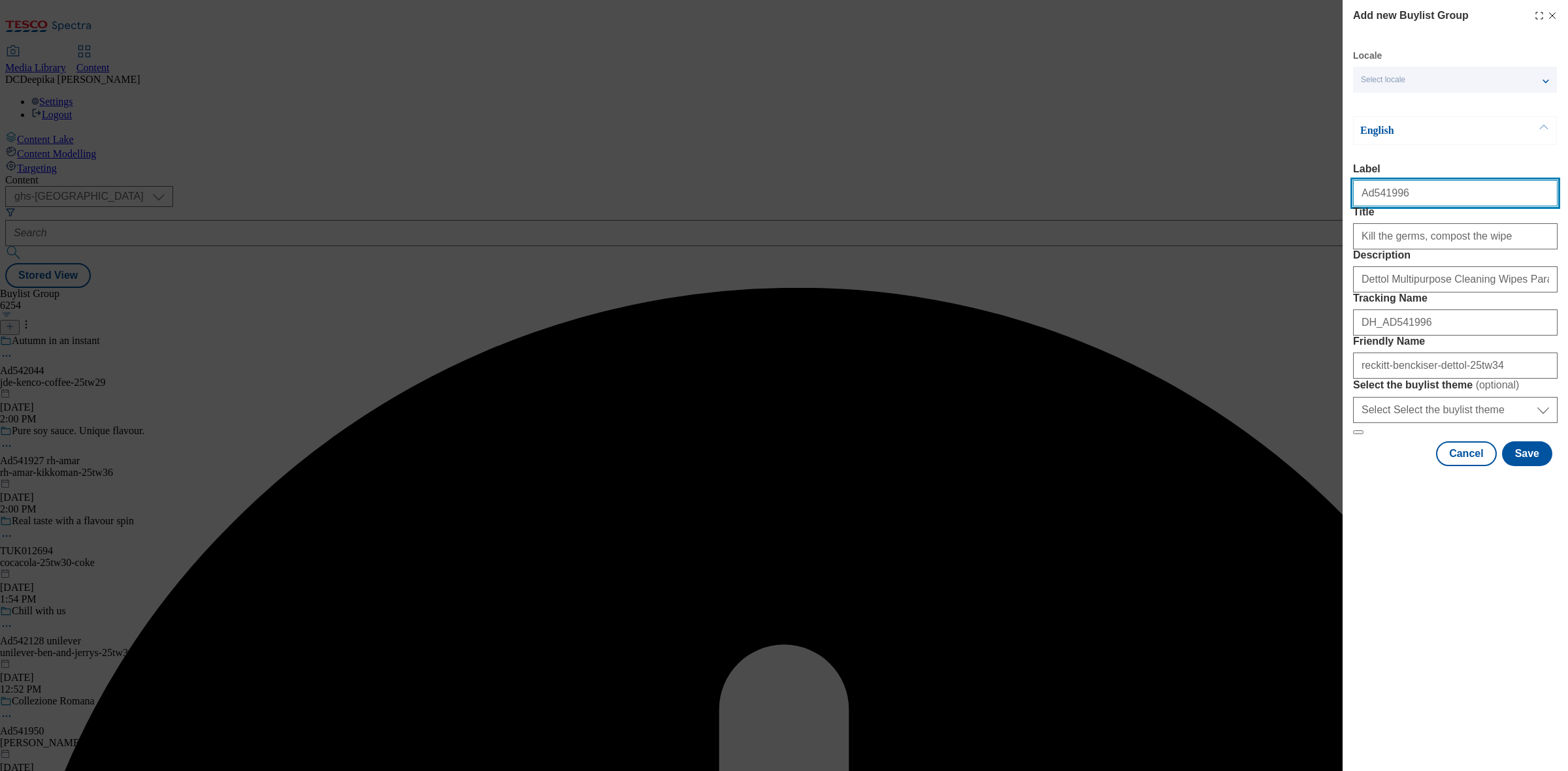
click at [1490, 201] on input "Ad541996" at bounding box center [1456, 193] width 205 height 26
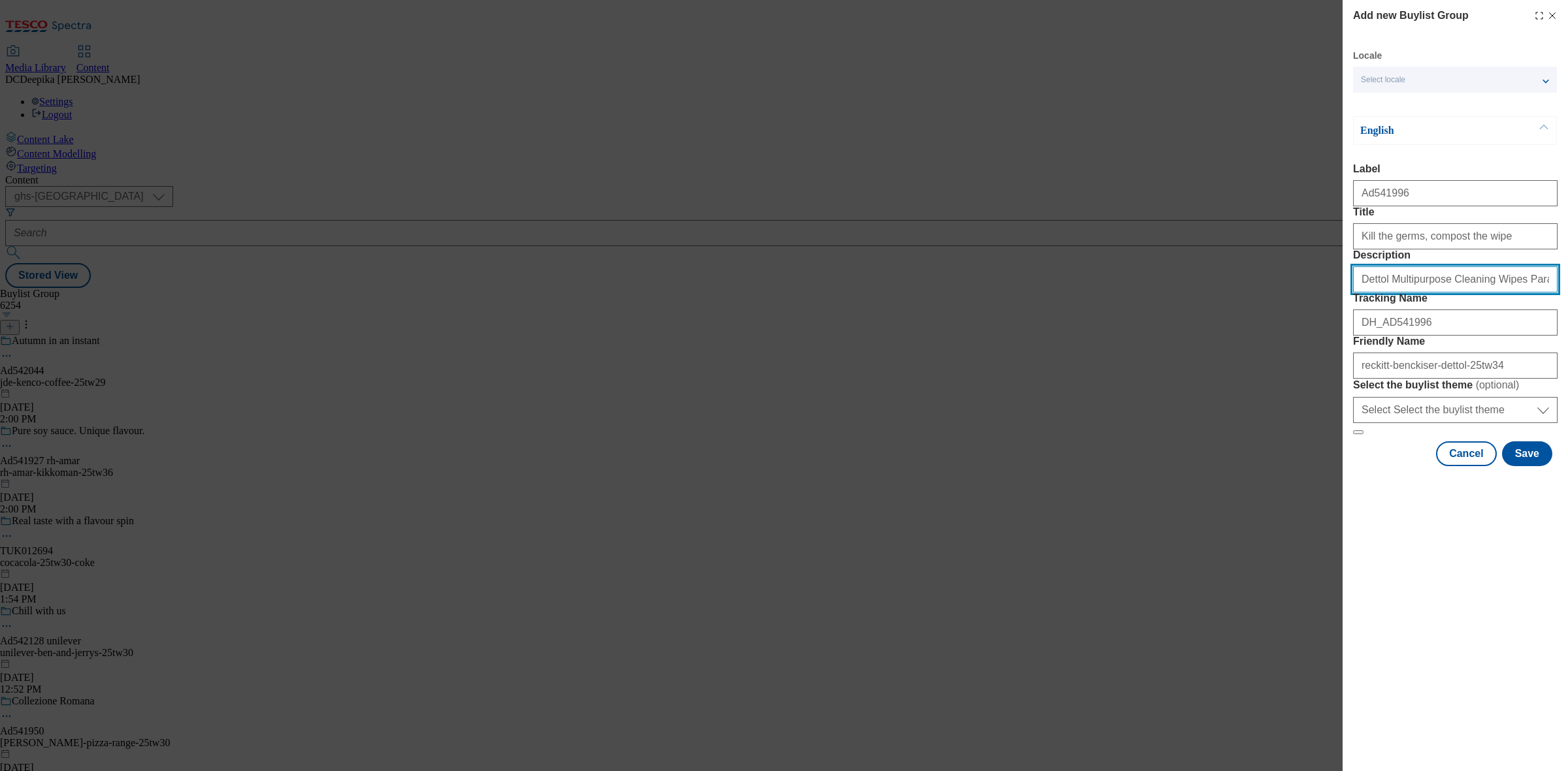
drag, startPoint x: 1362, startPoint y: 328, endPoint x: 1334, endPoint y: 335, distance: 28.9
click at [1334, 335] on div "Add new Buylist Group Locale Select locale English Welsh English Label Ad541996…" at bounding box center [784, 386] width 1568 height 771
click at [1475, 293] on input "Dettol Multipurpose Cleaning Wipes Paradise Breeze 72s" at bounding box center [1456, 279] width 205 height 26
click at [1524, 293] on input "Dettol Multipurpose Cleaning Wipes Paradise Breeze 72s" at bounding box center [1456, 279] width 205 height 26
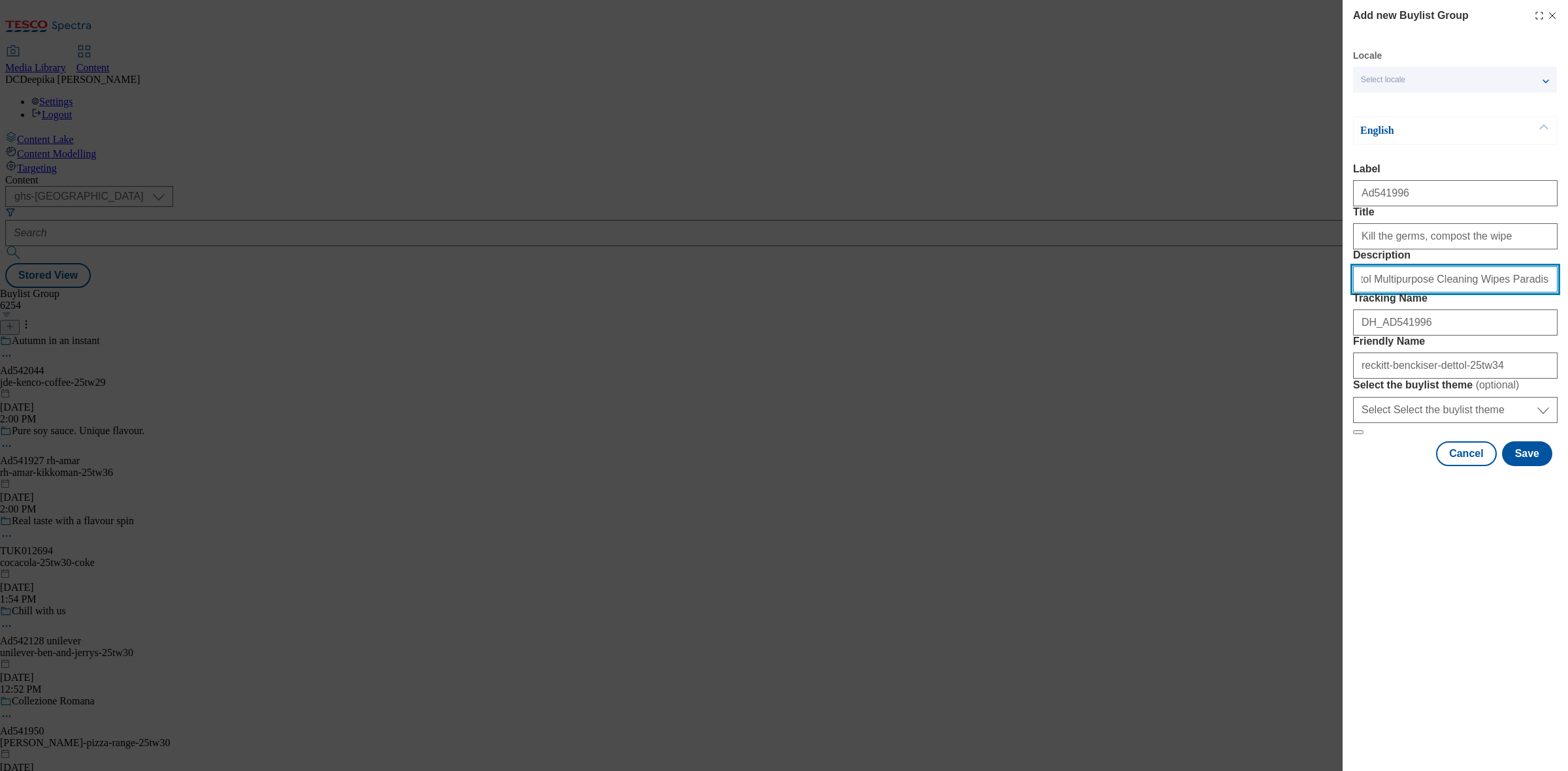
scroll to position [0, 15]
type input "Dettol Multipurpose Cleaning Wipes Paradise Breeze 72s"
click at [1413, 293] on input "Dettol Multipurpose Cleaning Wipes Paradise Breeze 72s" at bounding box center [1456, 279] width 205 height 26
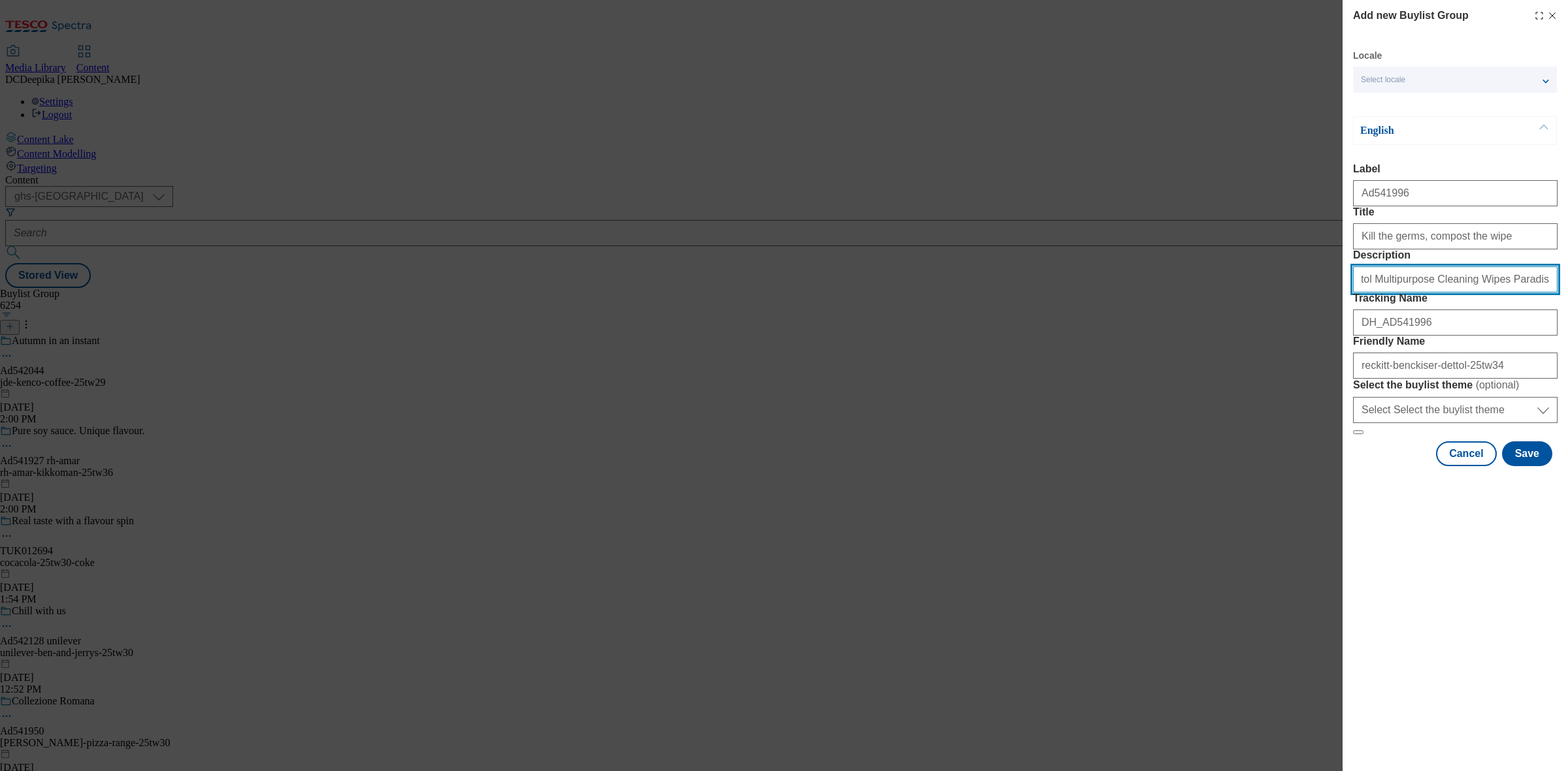
click at [1413, 293] on input "Dettol Multipurpose Cleaning Wipes Paradise Breeze 72s" at bounding box center [1456, 279] width 205 height 26
type input "B"
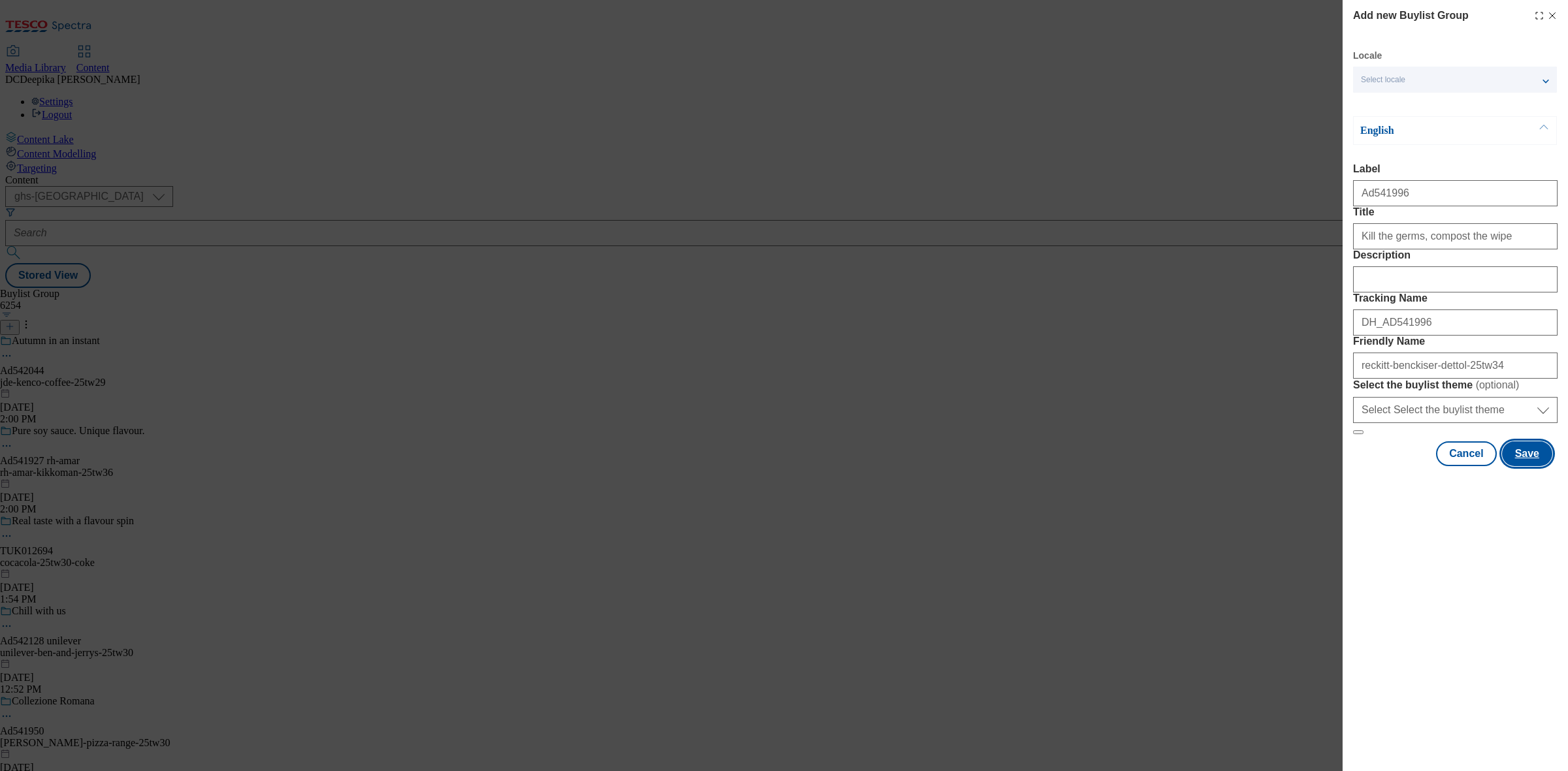
click at [1514, 466] on button "Save" at bounding box center [1528, 454] width 51 height 24
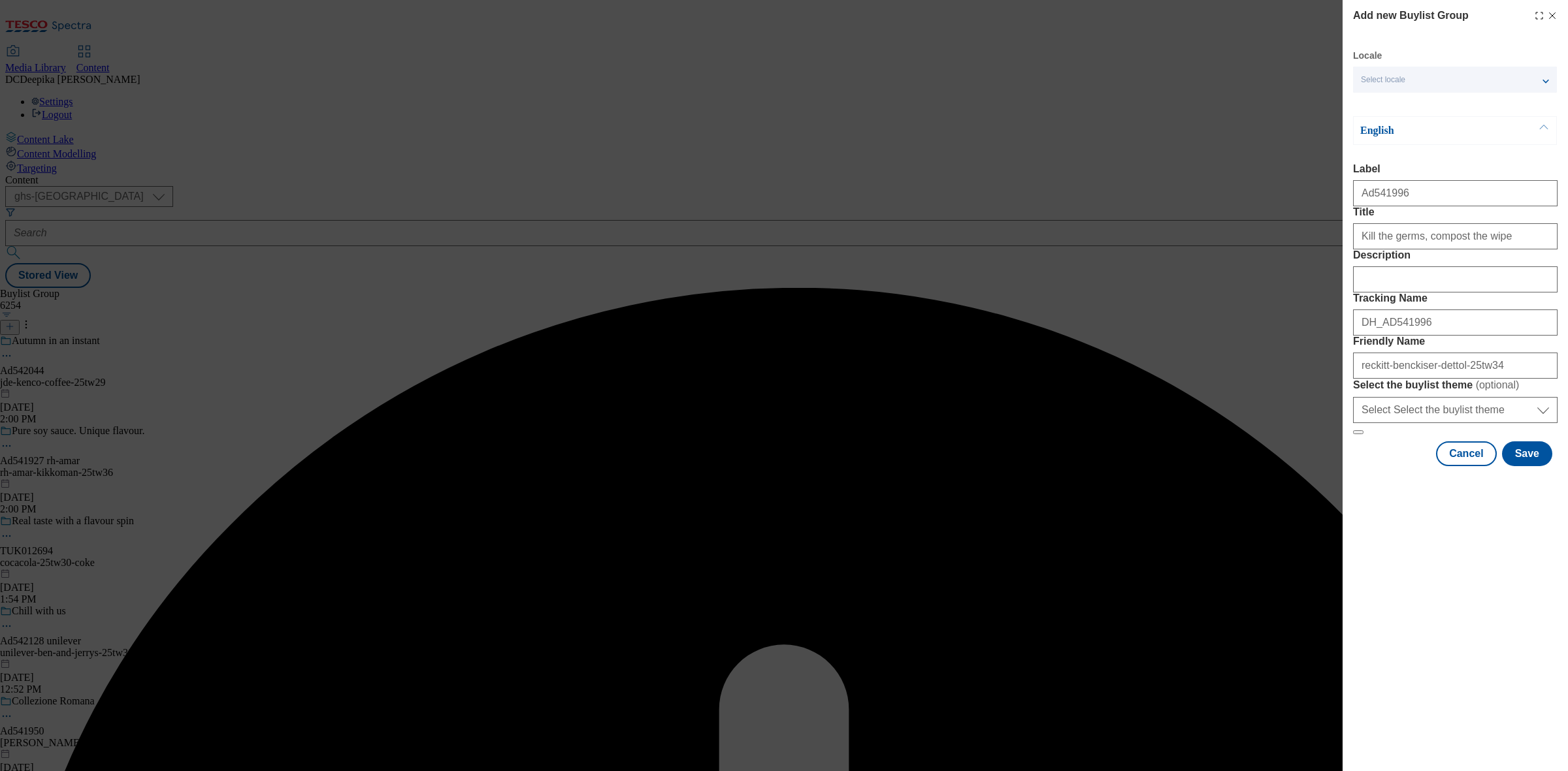
click at [1421, 293] on div "Modal" at bounding box center [1456, 276] width 205 height 31
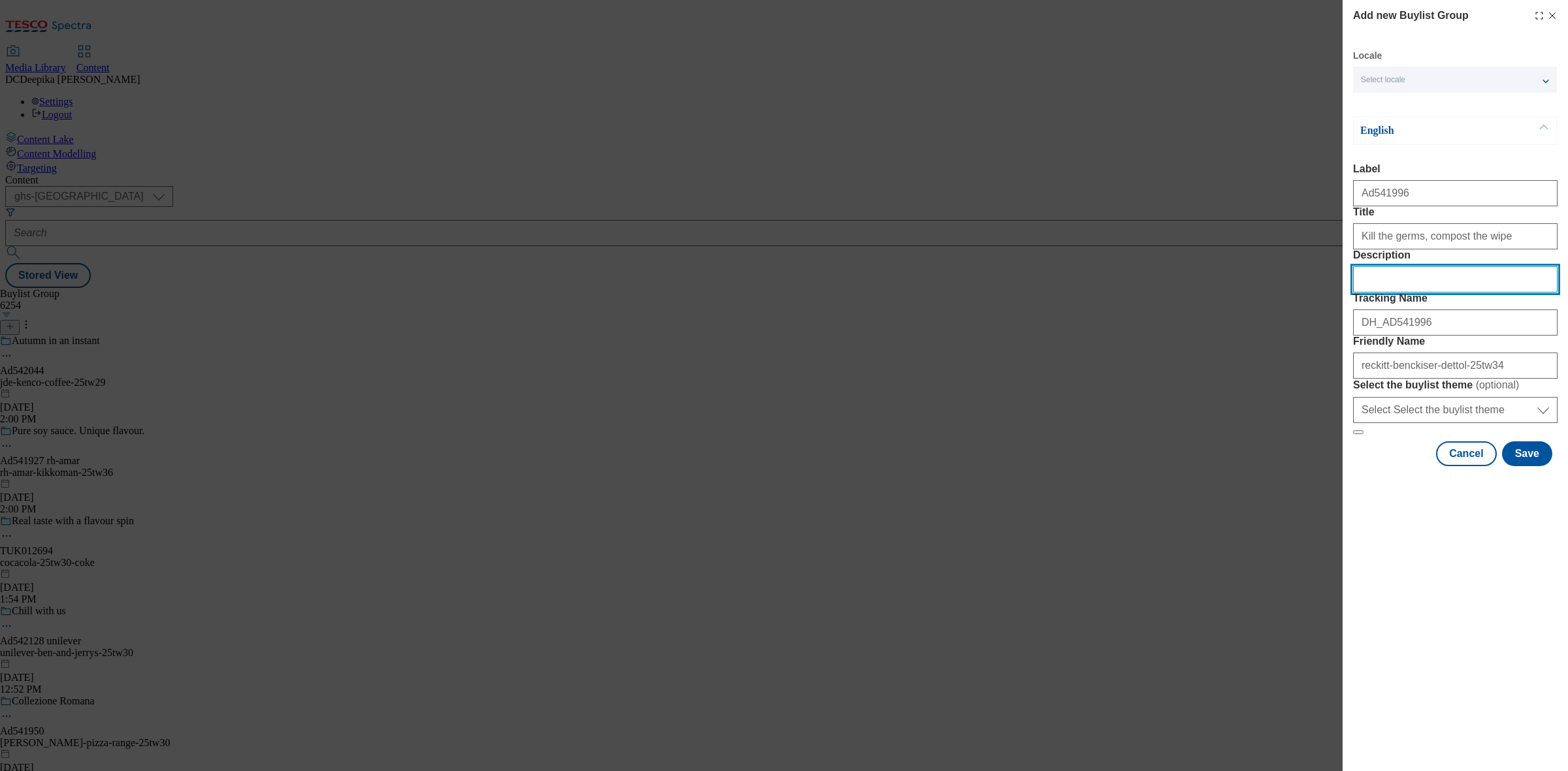
click at [1400, 293] on input "Description" at bounding box center [1456, 279] width 205 height 26
paste input "Dettol Multipurpose Cleaning Wipes Paradise Breeze 72s"
type input "Dettol Multipurpose Cleaning Wipes Paradise Breeze 72s"
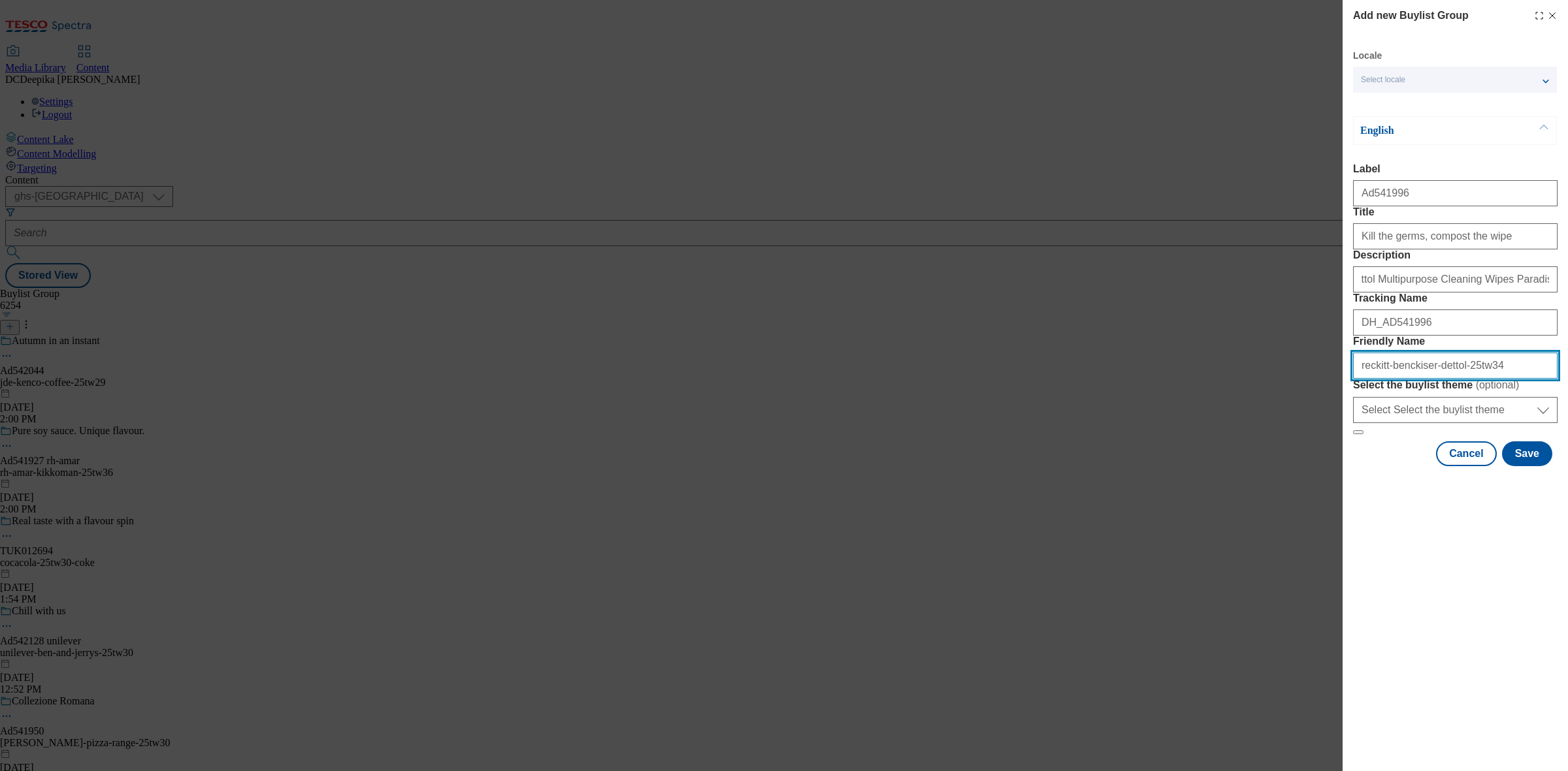
scroll to position [0, 0]
drag, startPoint x: 1425, startPoint y: 461, endPoint x: 1387, endPoint y: 461, distance: 38.0
click at [1387, 379] on input "Friendly Name" at bounding box center [1456, 365] width 205 height 26
type input "reckitt-dettol-25tw34"
click at [1536, 466] on button "Save" at bounding box center [1528, 454] width 51 height 24
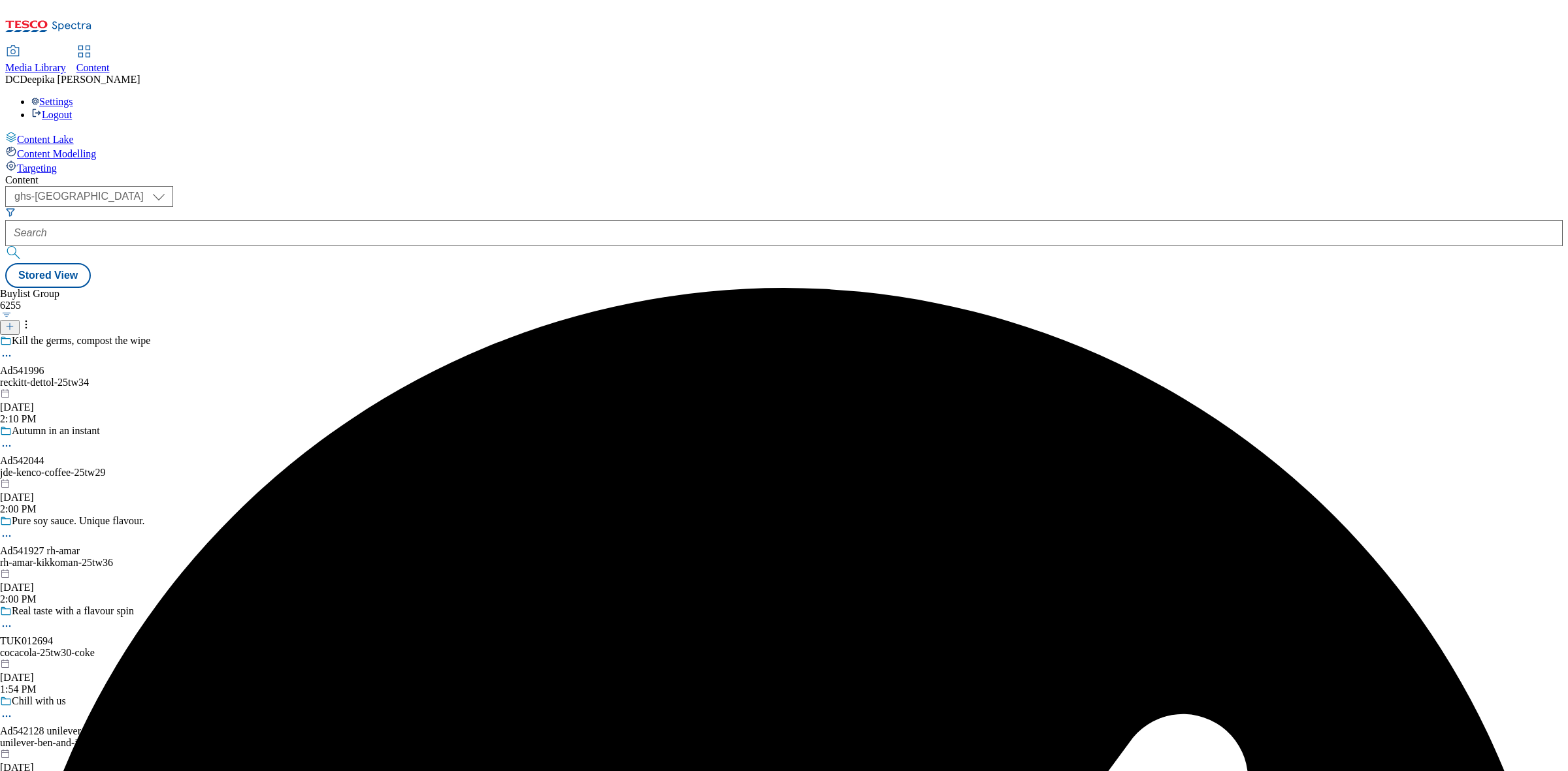
click at [185, 377] on div "reckitt-dettol-25tw34" at bounding box center [93, 383] width 185 height 12
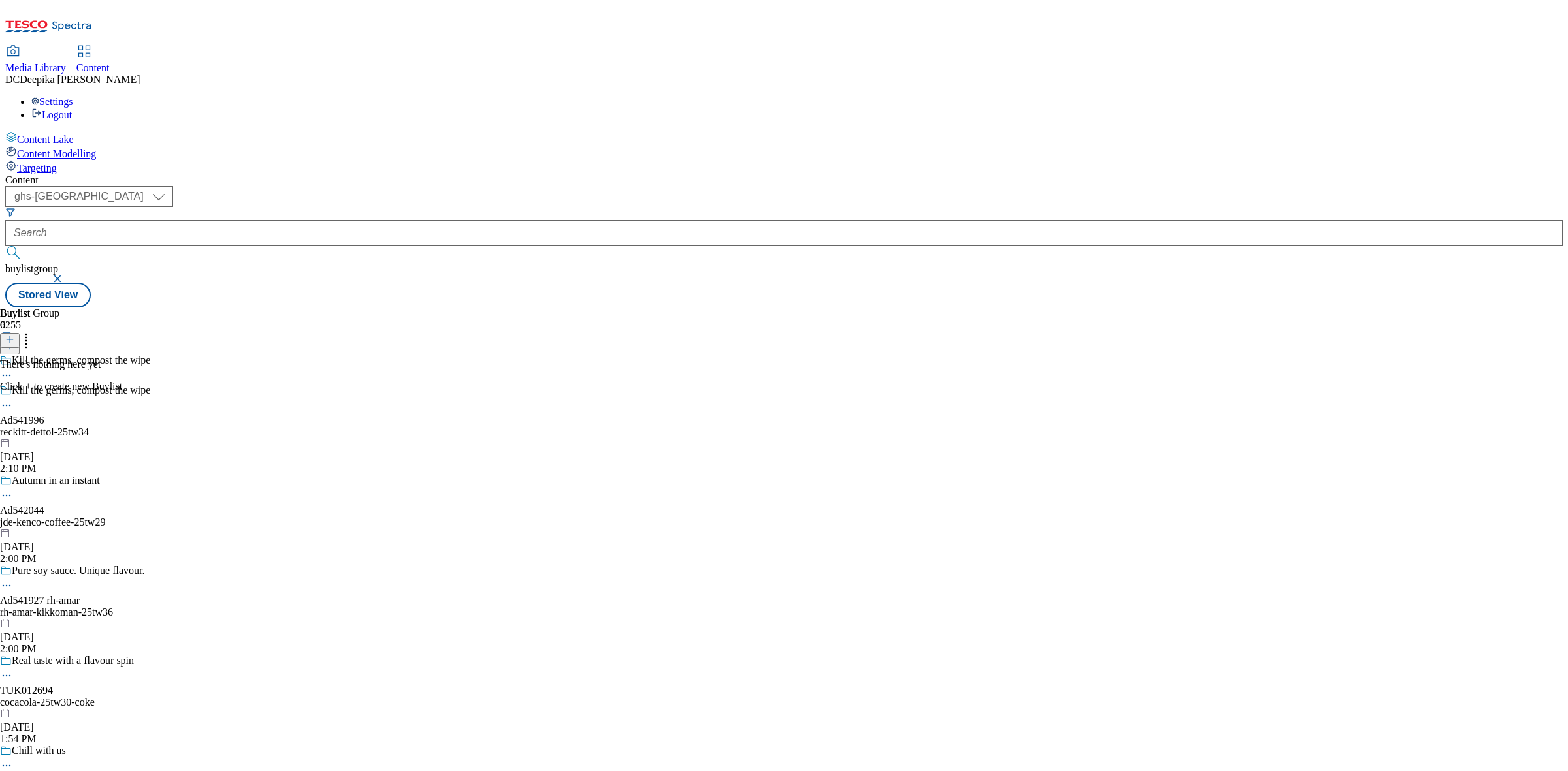
click at [15, 335] on icon at bounding box center [9, 339] width 9 height 9
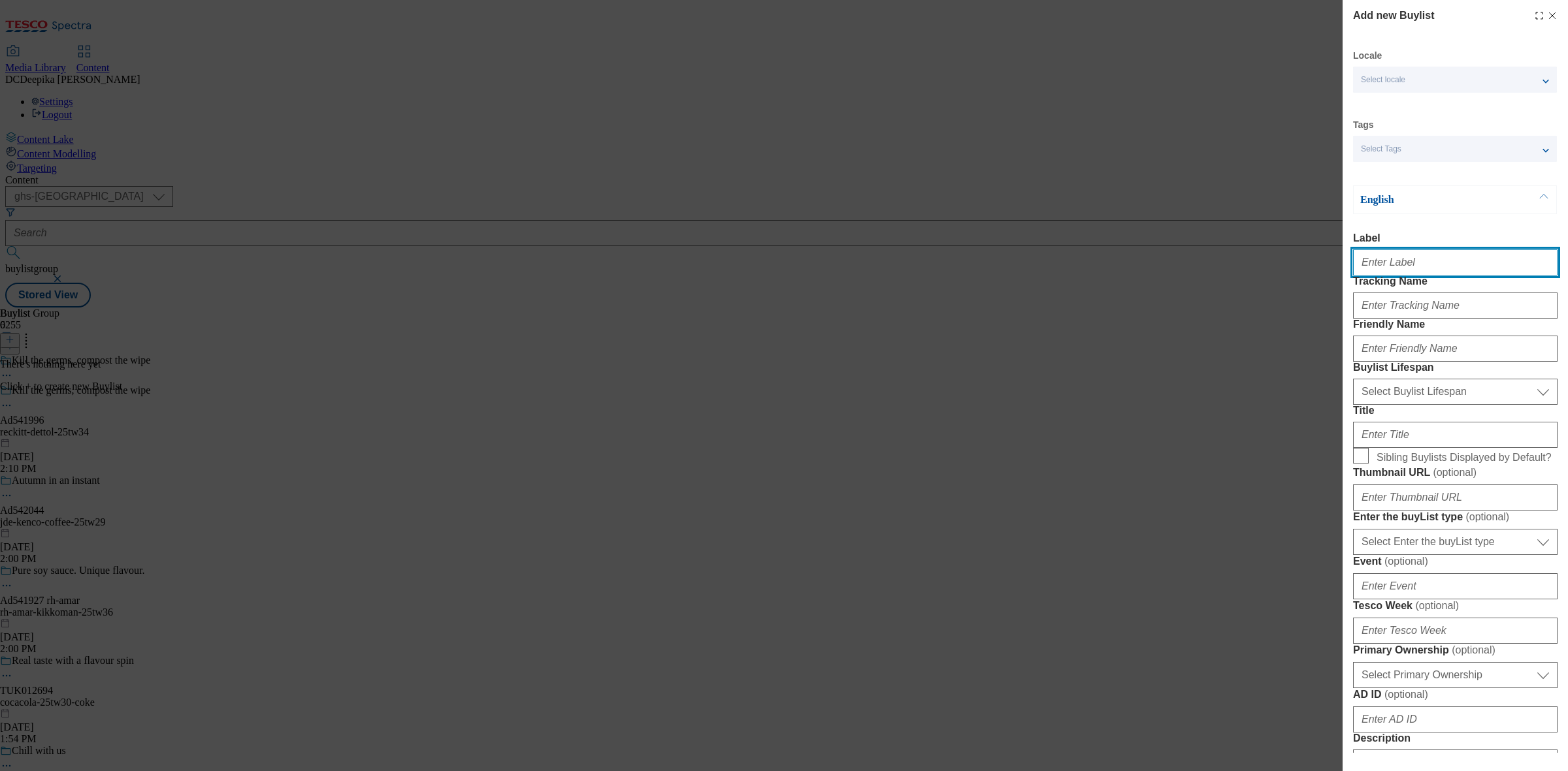
click at [1413, 259] on input "Label" at bounding box center [1456, 262] width 205 height 26
paste input "Ad541996"
type input "Ad541996"
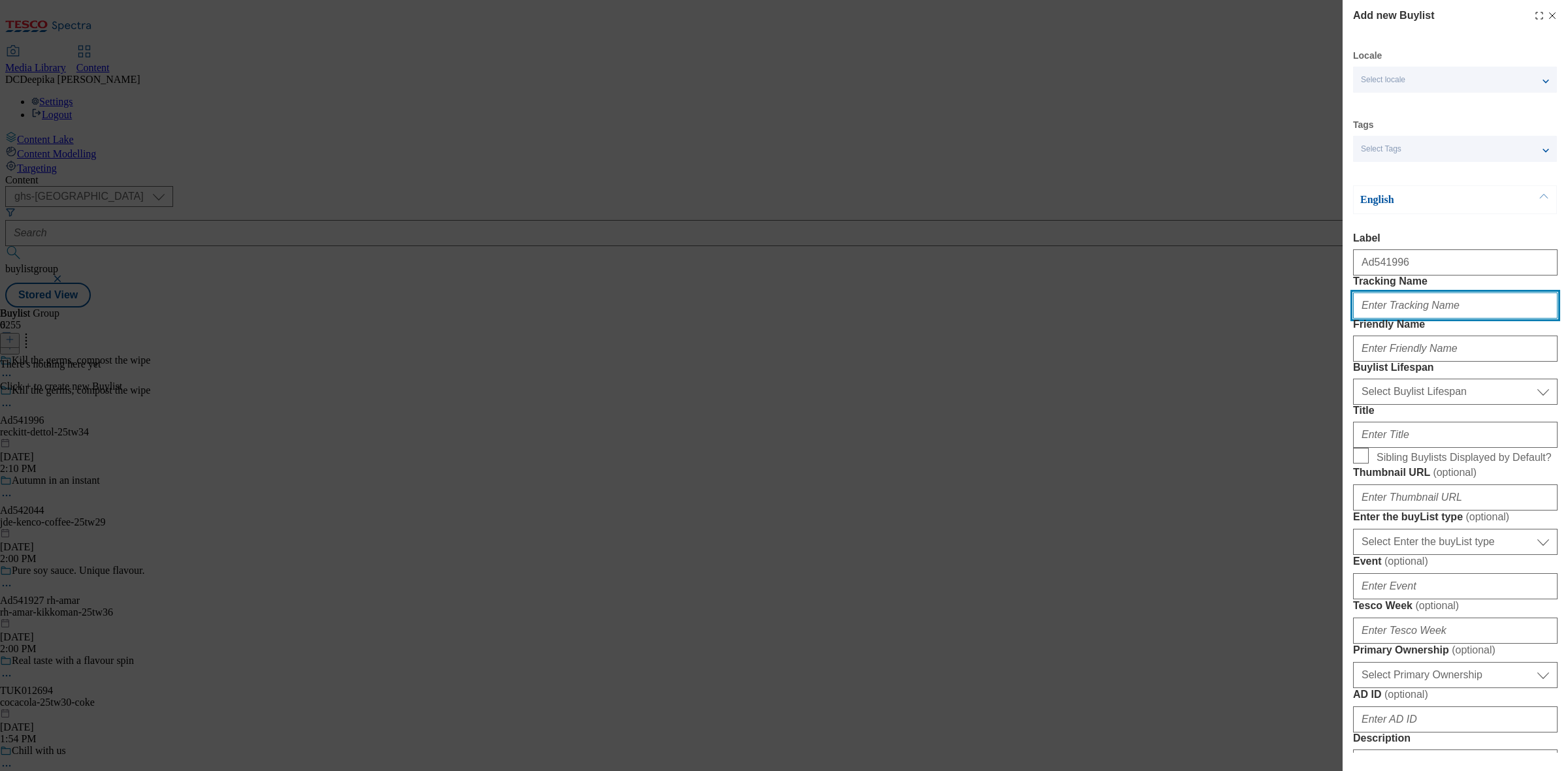
click at [1441, 318] on input "Tracking Name" at bounding box center [1456, 306] width 205 height 26
paste input "reckitt"
type input "reckitt"
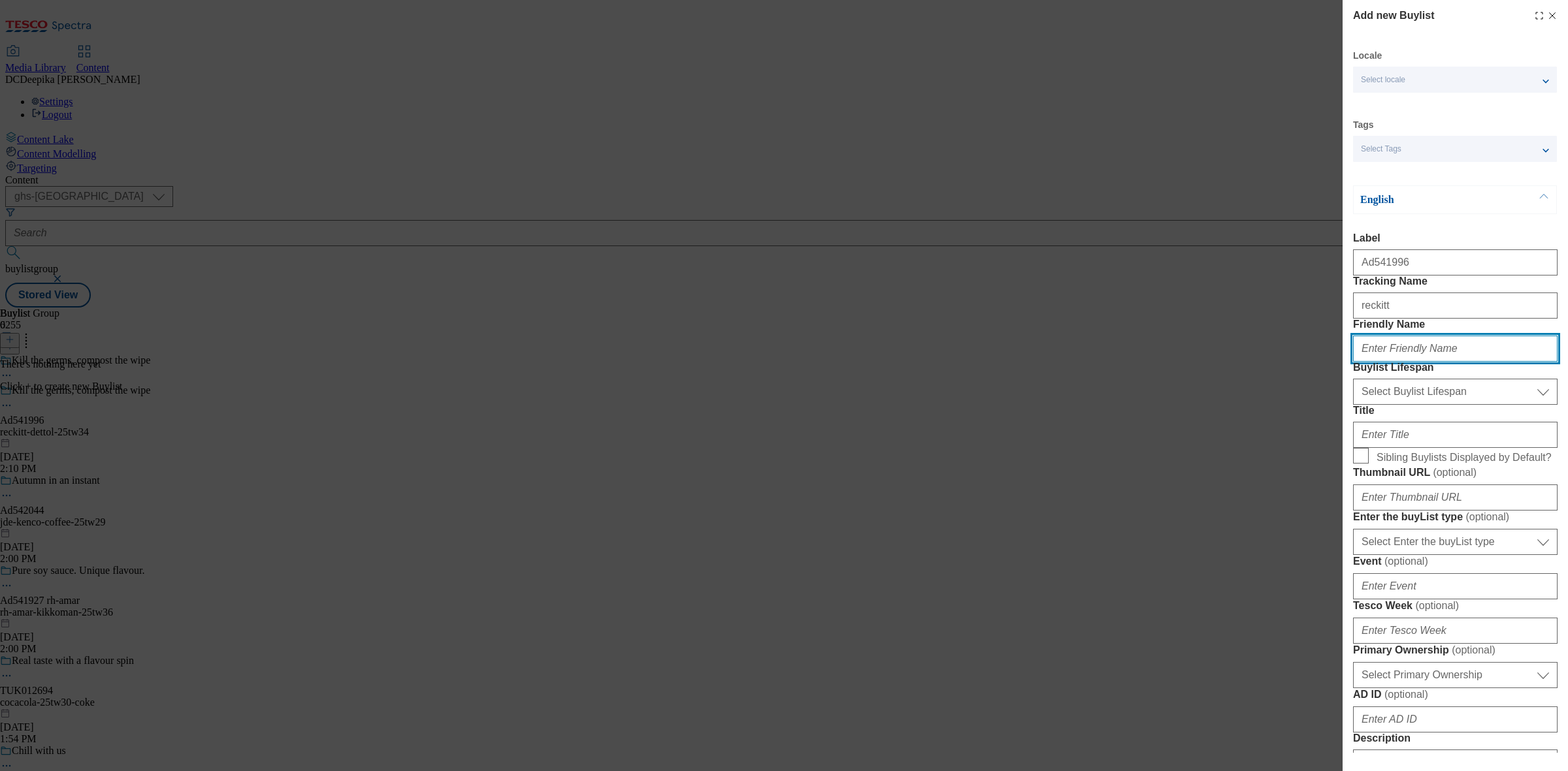
click at [1411, 362] on input "Friendly Name" at bounding box center [1456, 349] width 205 height 26
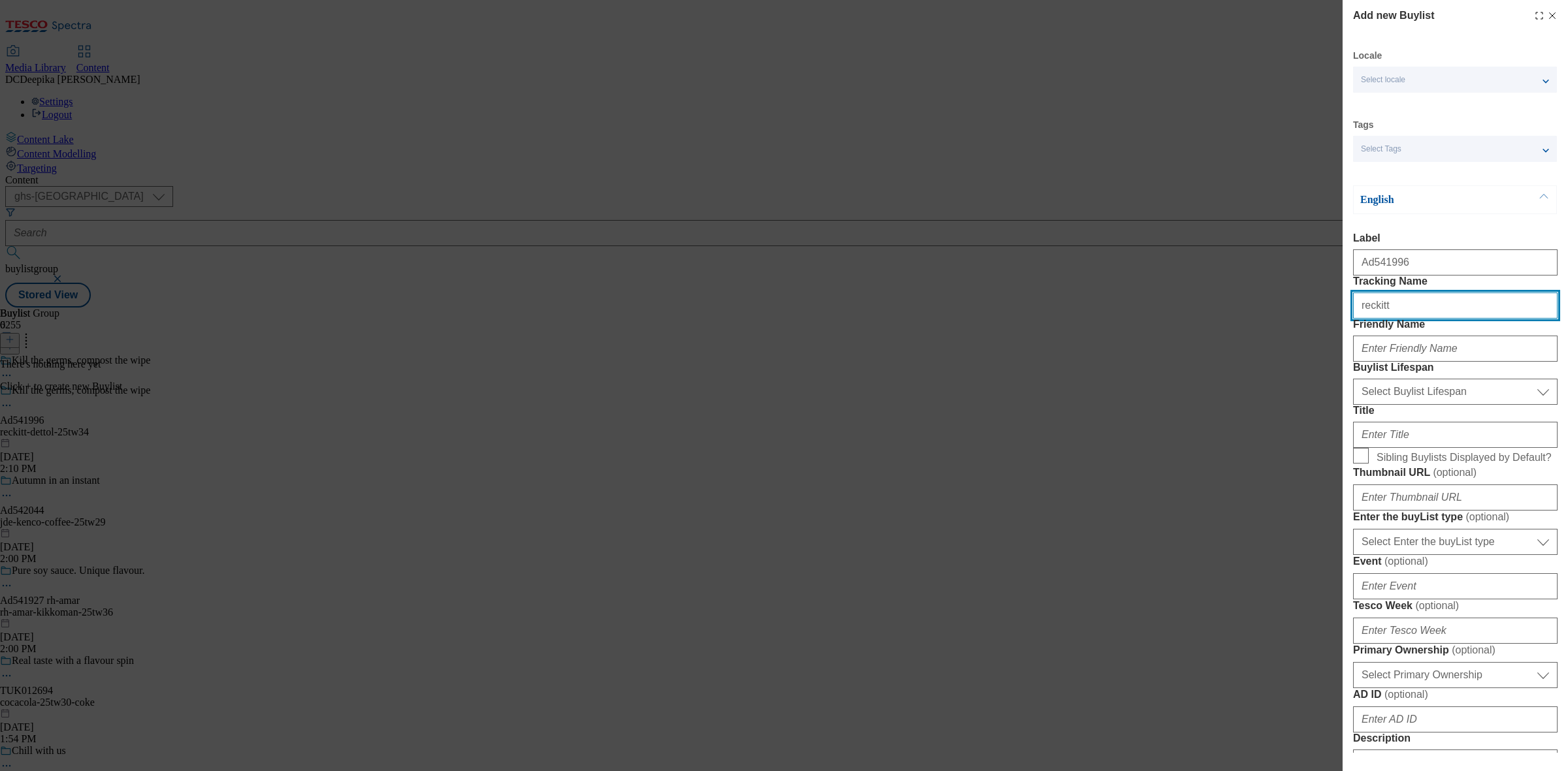
drag, startPoint x: 1419, startPoint y: 343, endPoint x: 1252, endPoint y: 324, distance: 168.1
click at [1252, 324] on div "Add new Buylist Locale Select locale English Welsh Tags Select Tags fnf marketp…" at bounding box center [784, 386] width 1568 height 771
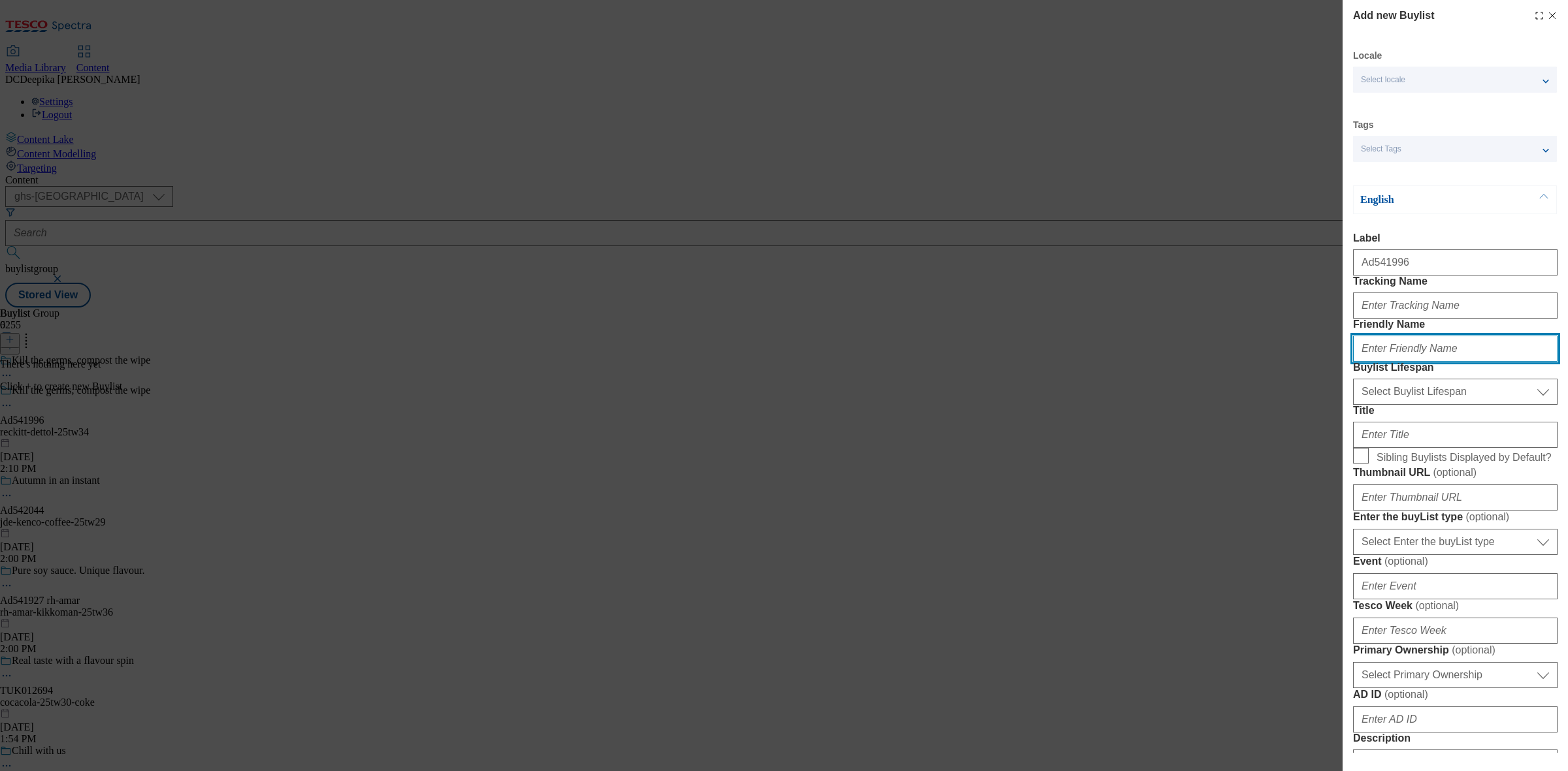
click at [1393, 362] on input "Friendly Name" at bounding box center [1456, 349] width 205 height 26
paste input "reckitt"
type input "reckitt"
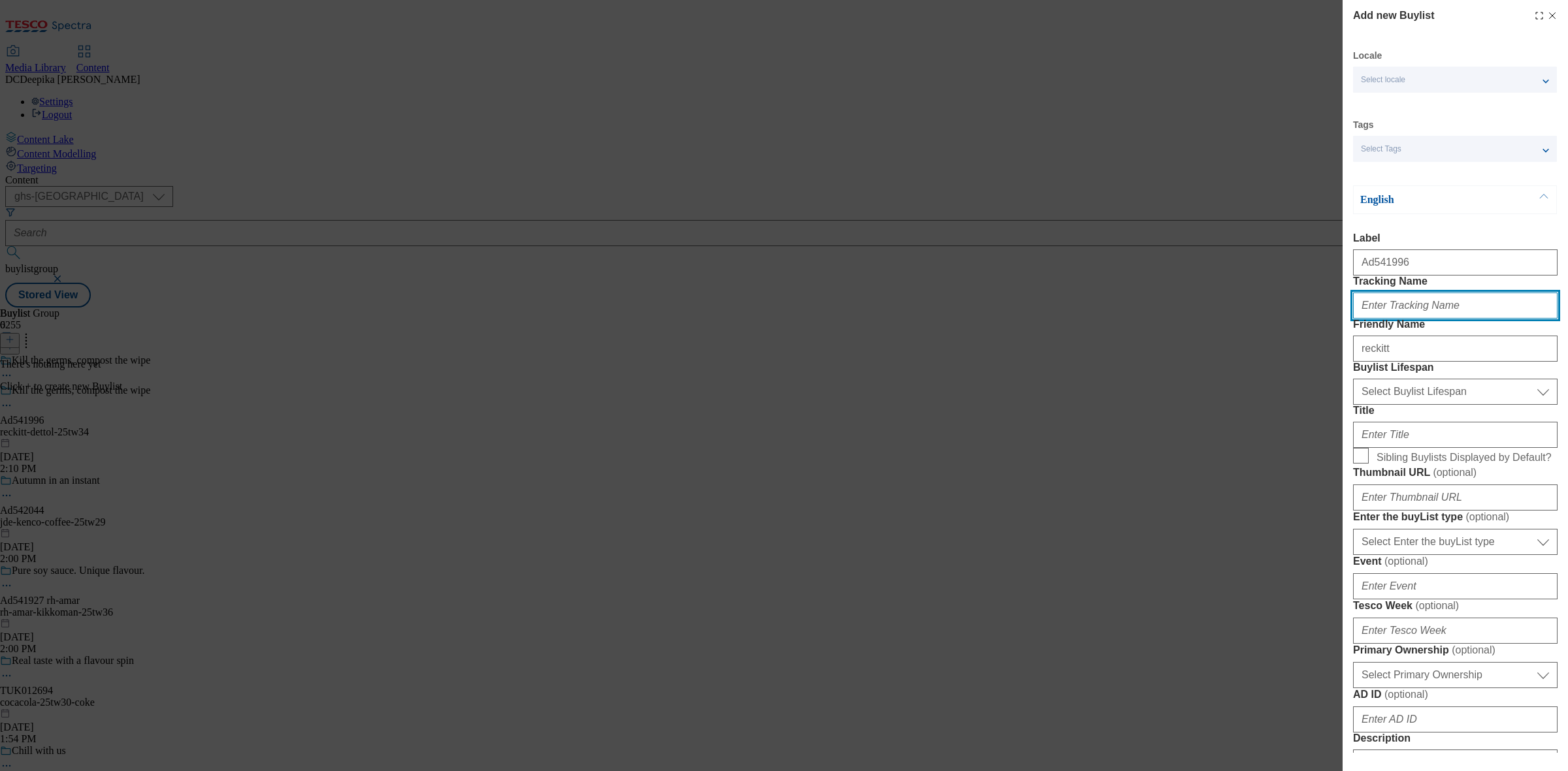
click at [1428, 318] on input "Tracking Name" at bounding box center [1456, 306] width 205 height 26
paste input "DH_AD541995"
type input "DH_AD541996"
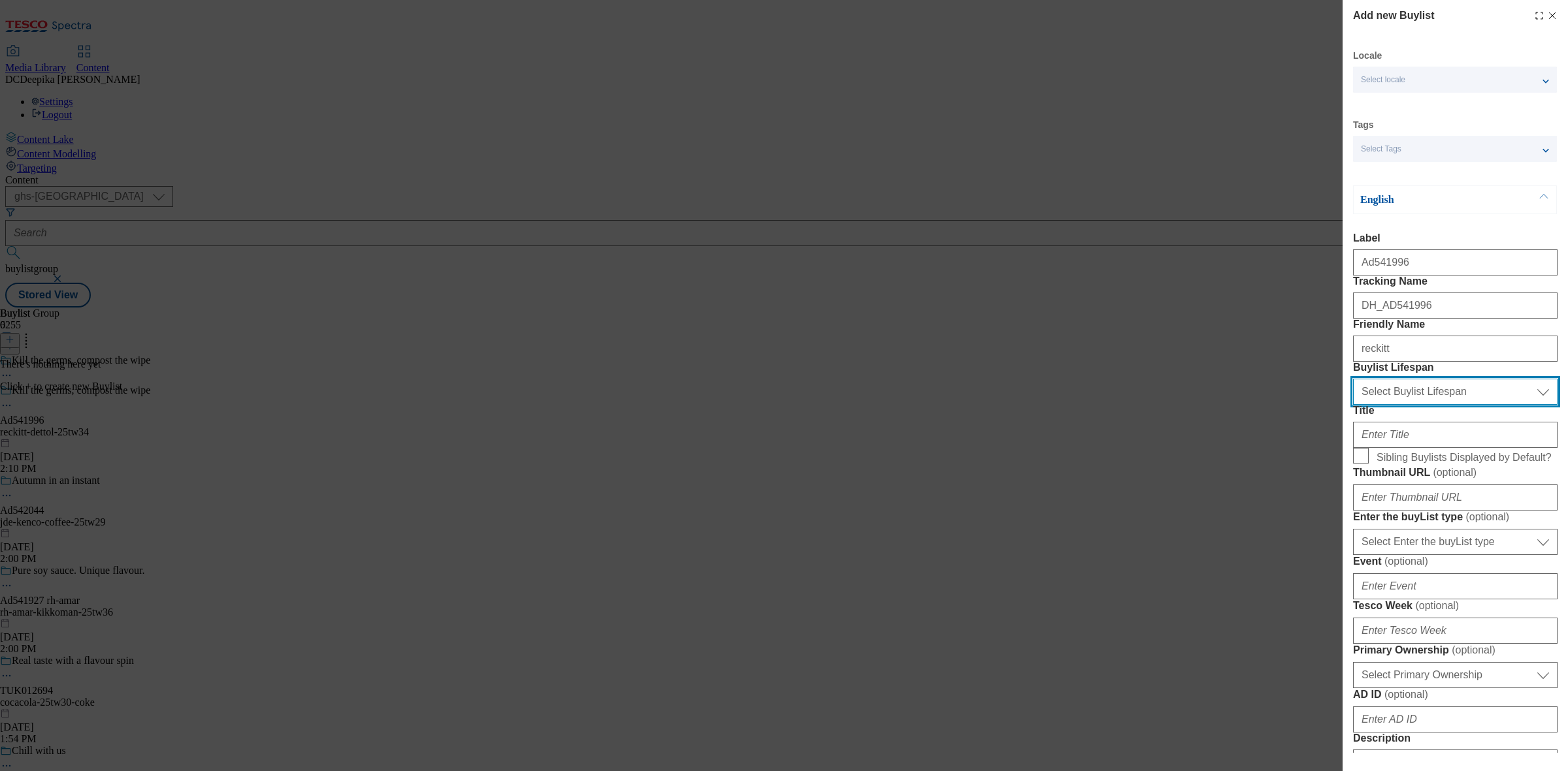
click at [1437, 405] on select "Select Buylist Lifespan evergreen seasonal tactical" at bounding box center [1456, 391] width 205 height 26
select select "tactical"
click at [1354, 405] on select "Select Buylist Lifespan evergreen seasonal tactical" at bounding box center [1456, 391] width 205 height 26
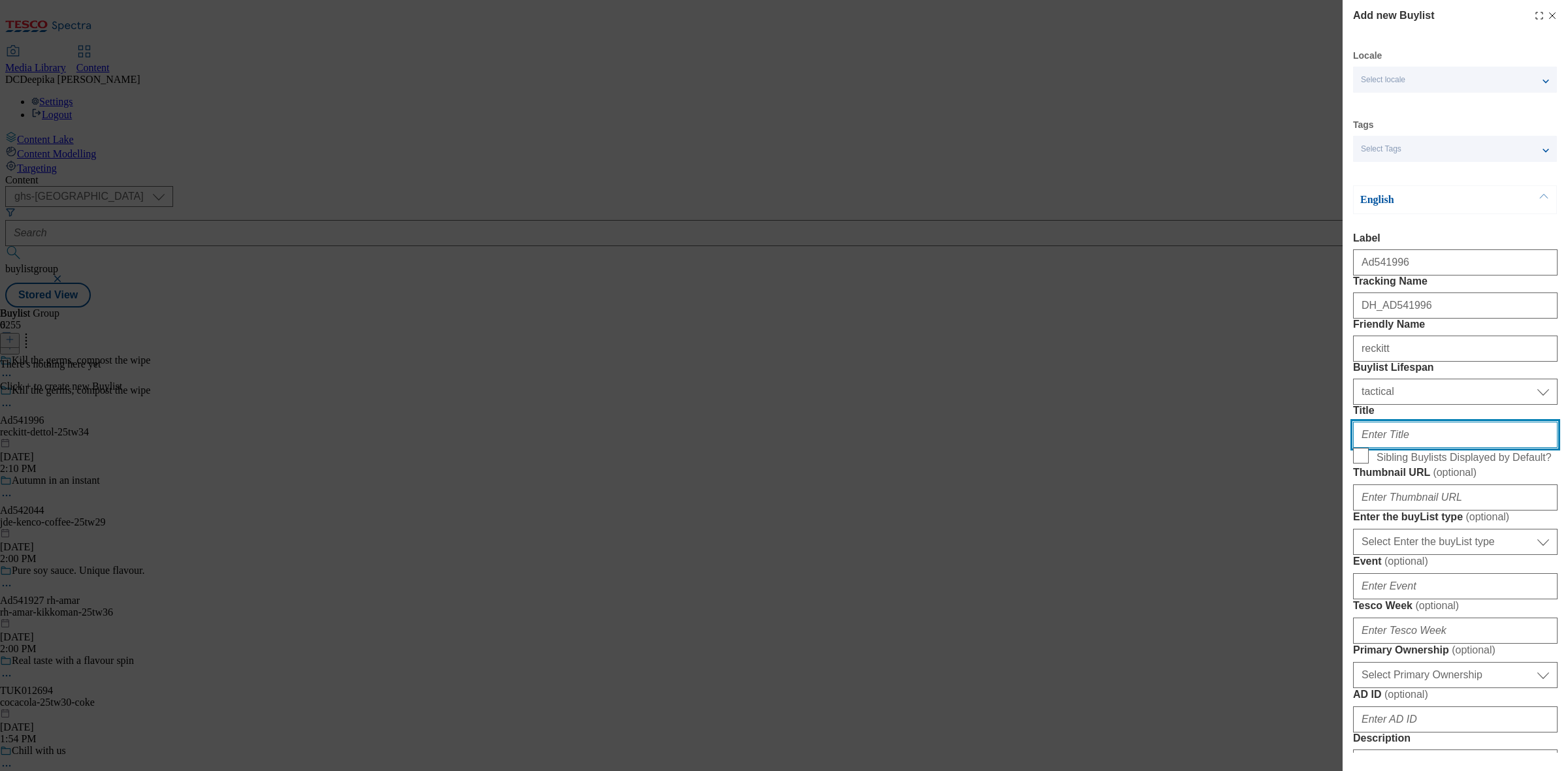
click at [1401, 448] on input "Title" at bounding box center [1456, 434] width 205 height 26
paste input "The biodegradable wipe from Dettol"
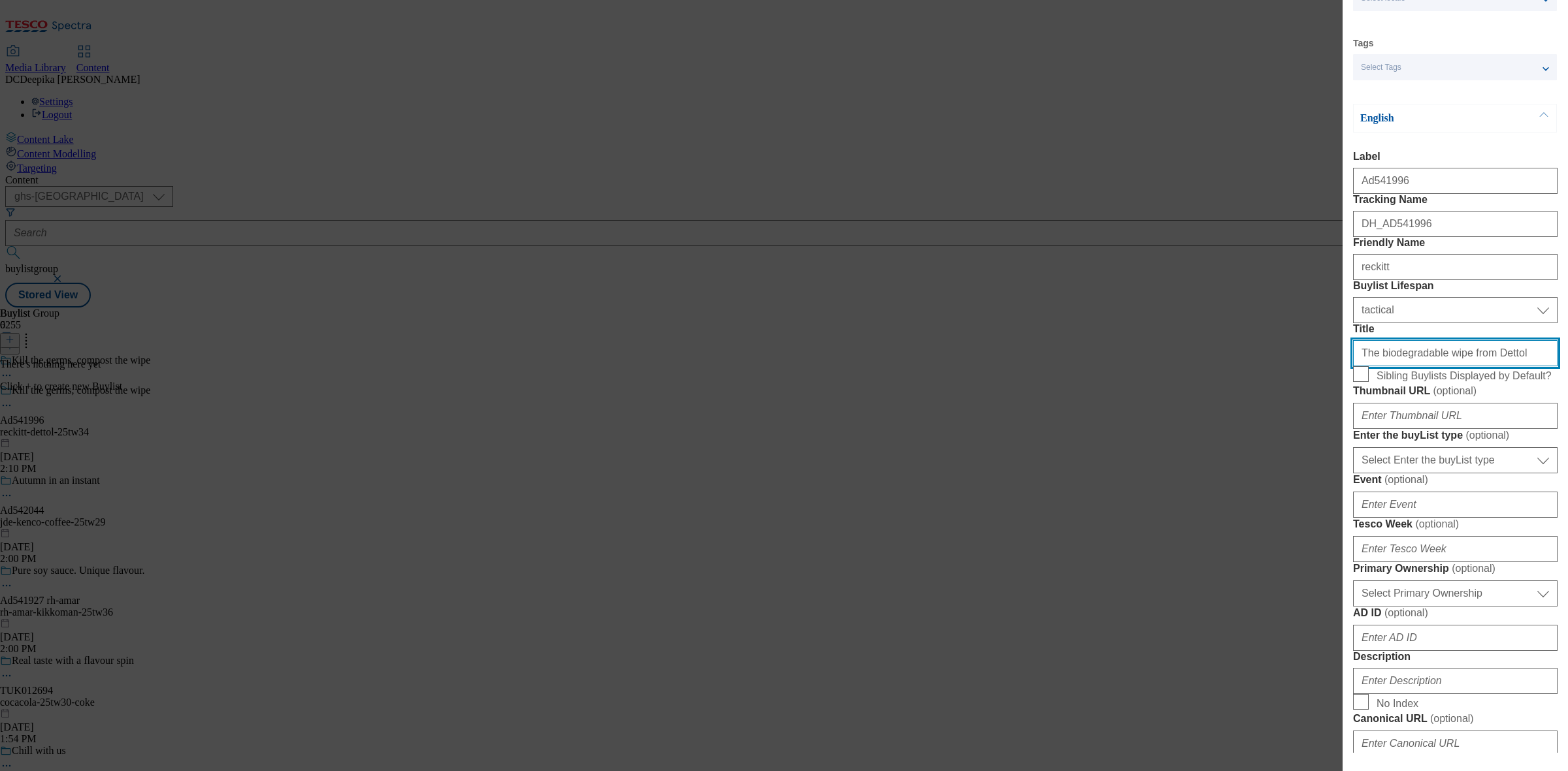
type input "The biodegradable wipe from Dettol"
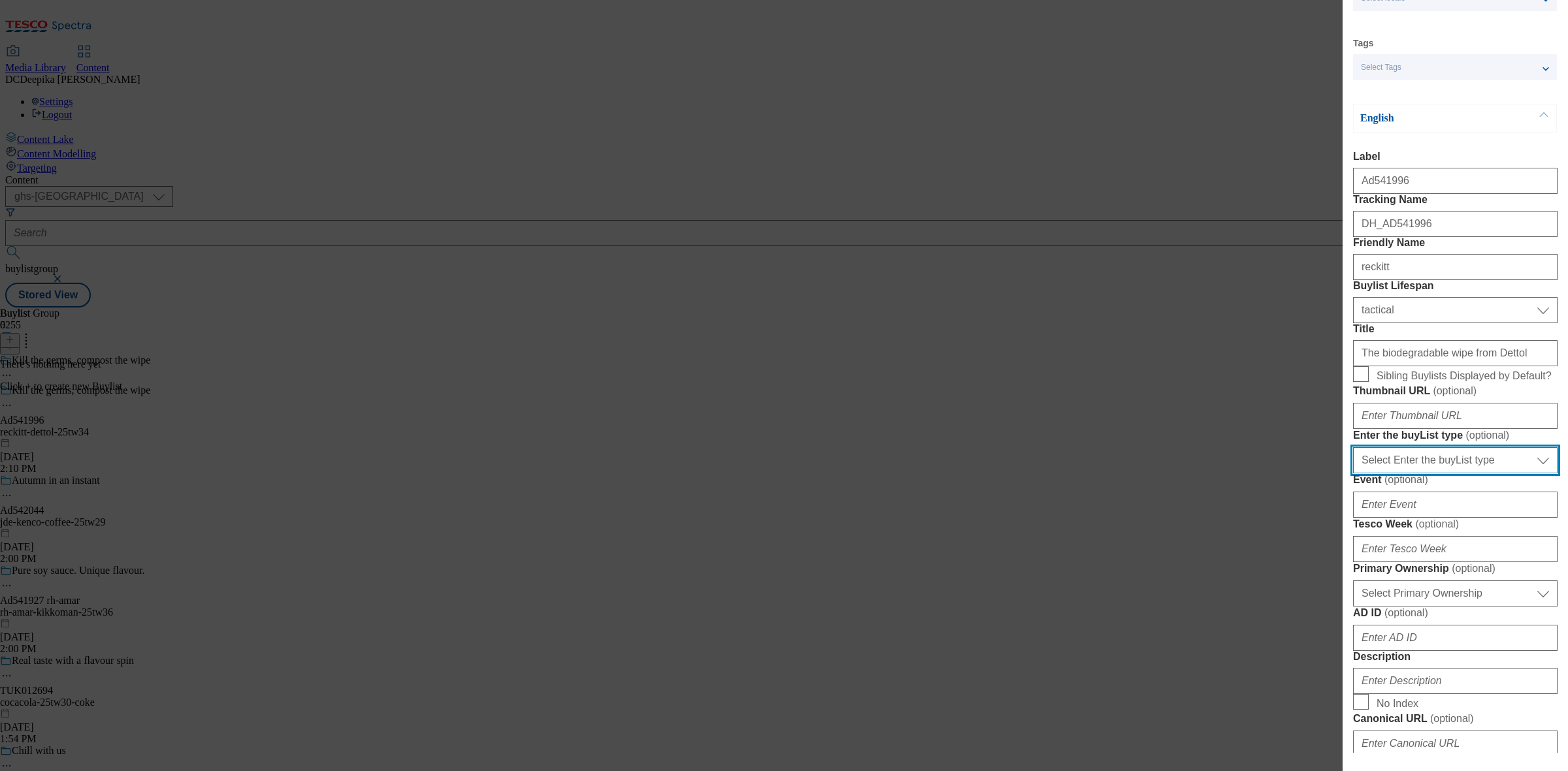
click at [1459, 473] on select "Select Enter the buyList type event supplier funded long term >4 weeks supplier…" at bounding box center [1456, 460] width 205 height 26
click at [1484, 473] on select "Select Enter the buyList type event supplier funded long term >4 weeks supplier…" at bounding box center [1456, 460] width 205 height 26
select select "supplier funded short term 1-3 weeks"
click at [1354, 473] on select "Select Enter the buyList type event supplier funded long term >4 weeks supplier…" at bounding box center [1456, 460] width 205 height 26
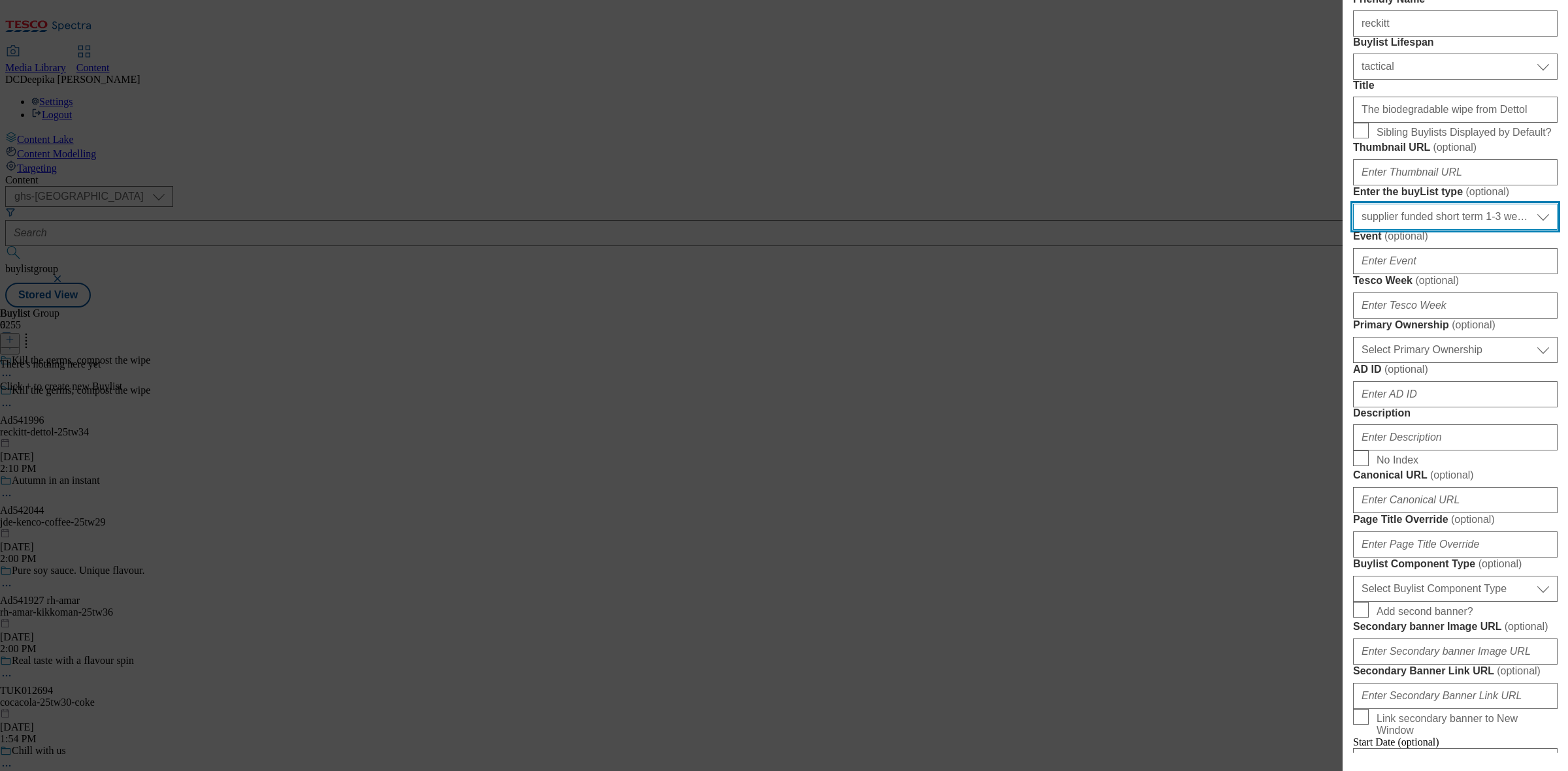
scroll to position [326, 0]
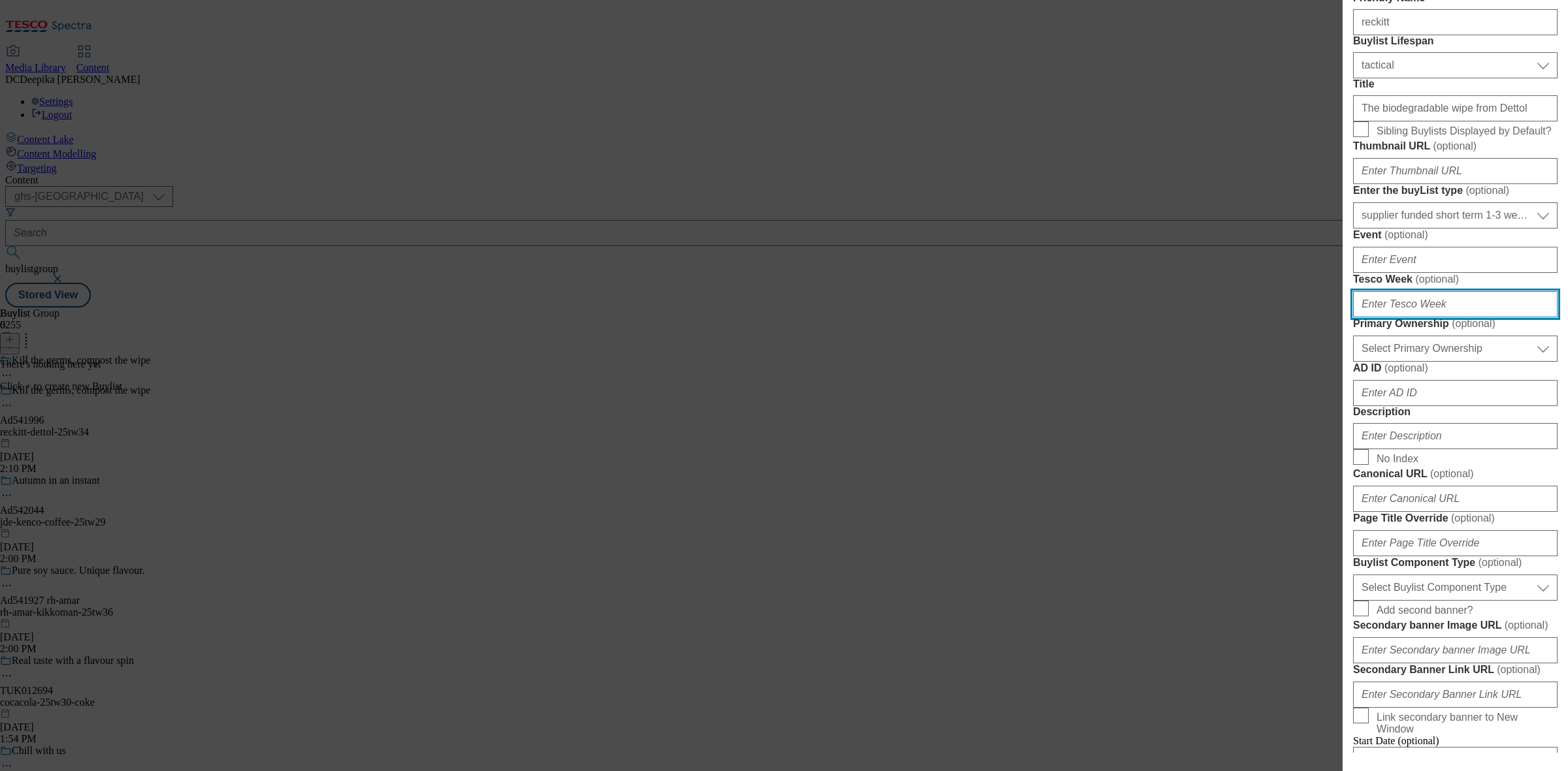
click at [1441, 317] on input "Tesco Week ( optional )" at bounding box center [1456, 304] width 205 height 26
type input "34"
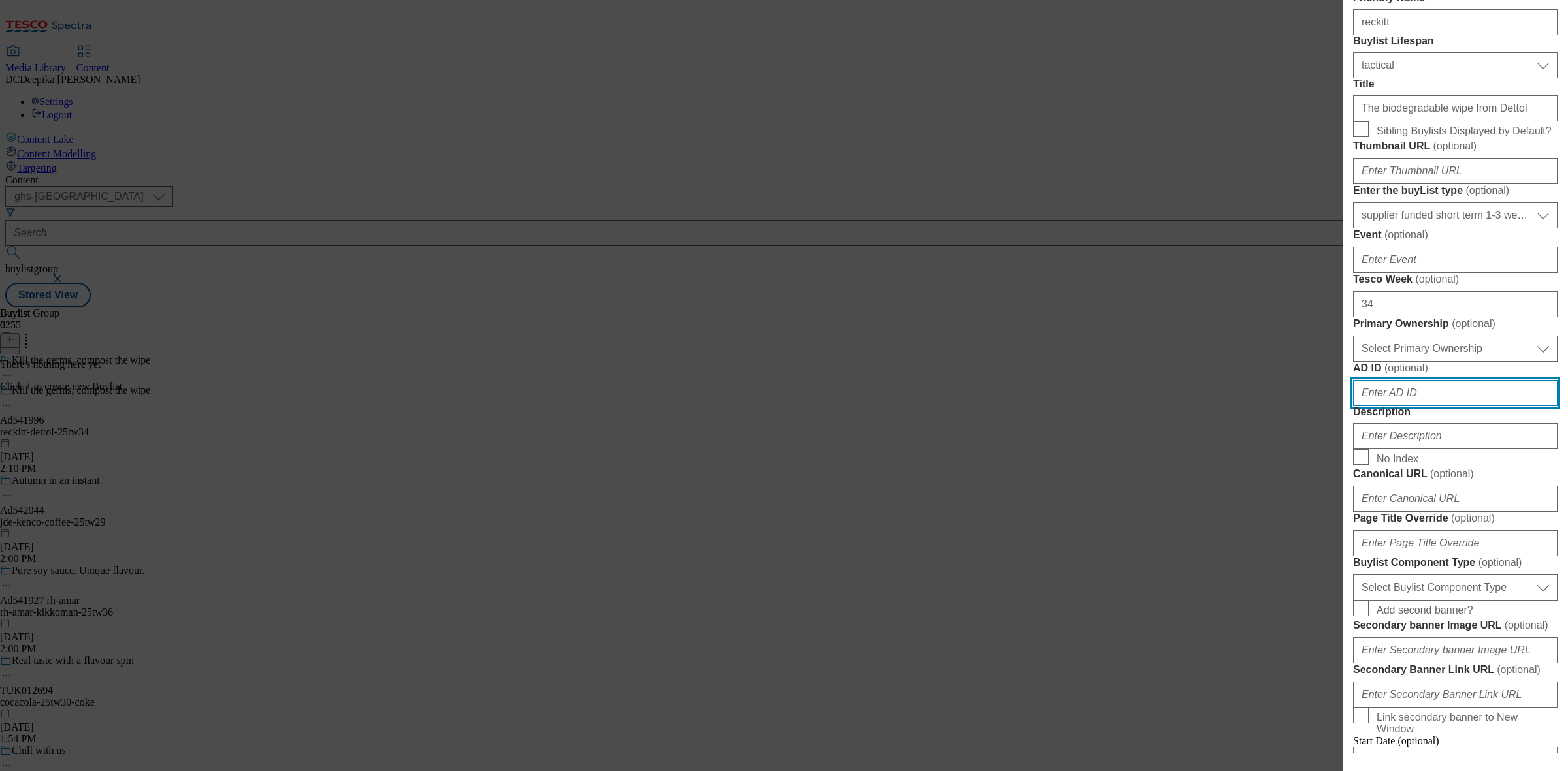
click at [1400, 406] on input "AD ID ( optional )" at bounding box center [1456, 392] width 205 height 26
paste input "The biodegradable wipe from Dettol"
type input "The biodegradable wipe from Dettol"
drag, startPoint x: 1505, startPoint y: 638, endPoint x: 1165, endPoint y: 631, distance: 340.1
click at [1165, 631] on div "Add new Buylist Locale Select locale English Welsh Tags Select Tags fnf marketp…" at bounding box center [784, 386] width 1568 height 771
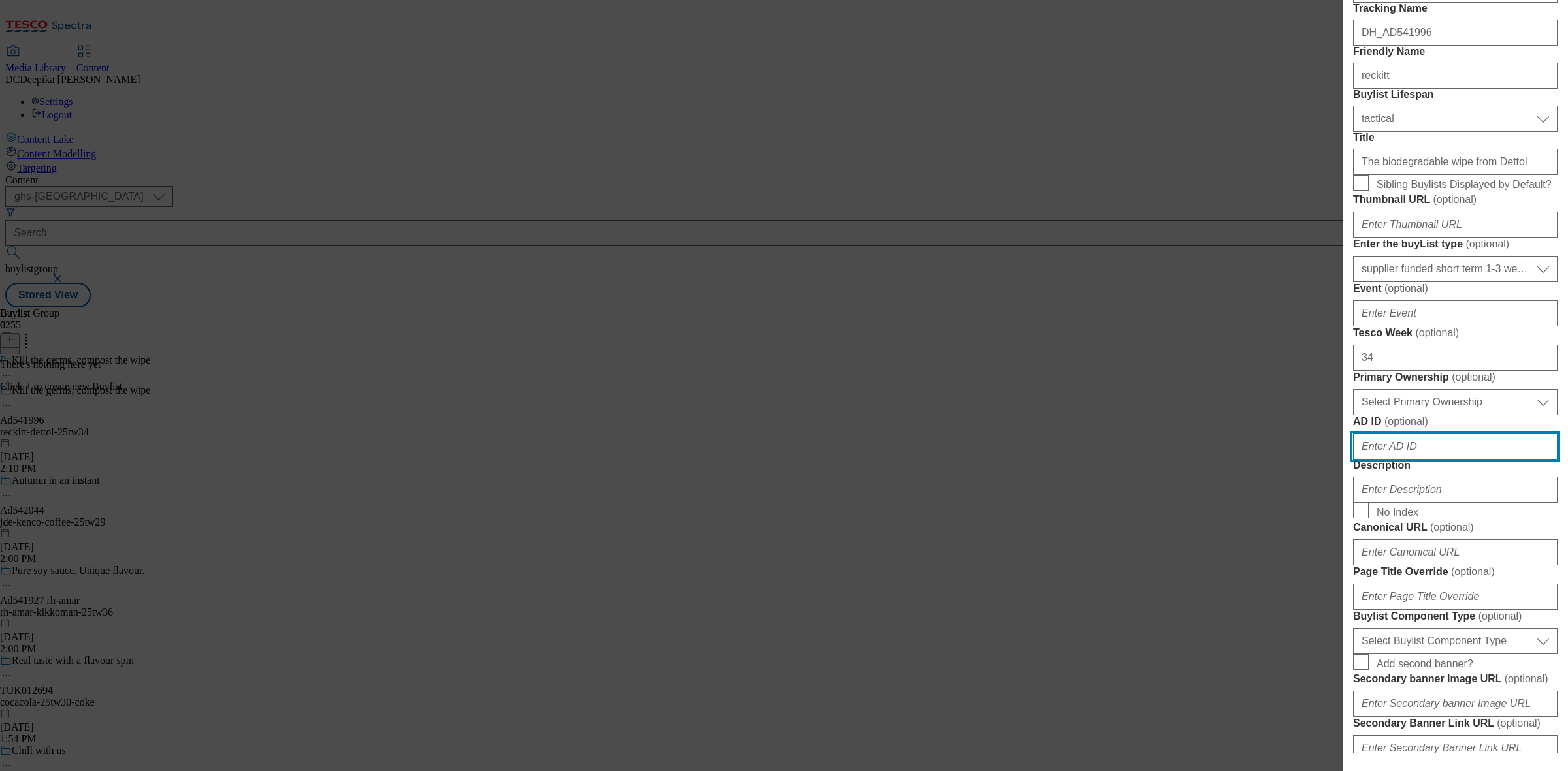
scroll to position [245, 0]
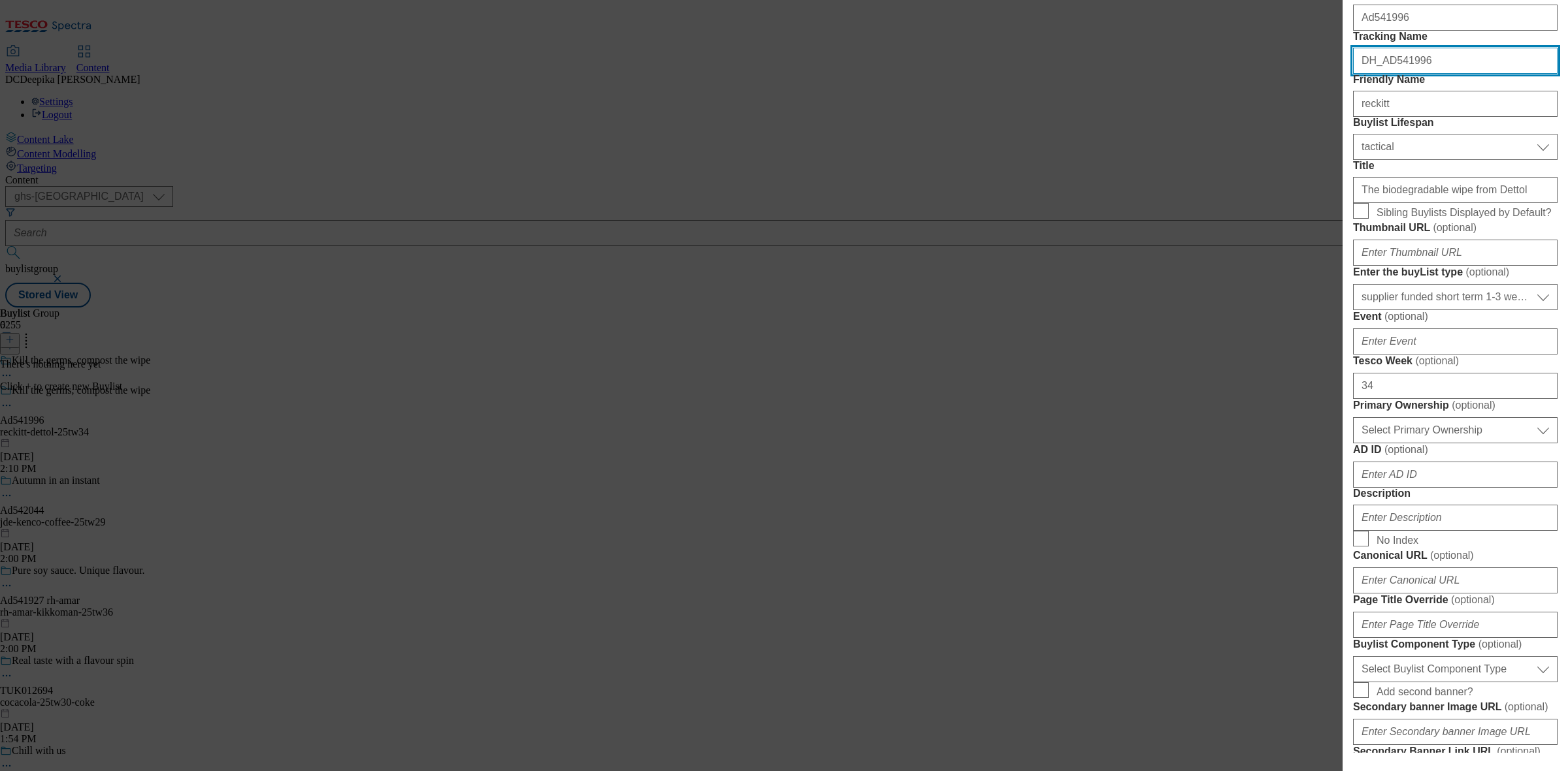
drag, startPoint x: 1433, startPoint y: 92, endPoint x: 1385, endPoint y: 103, distance: 49.2
click at [1385, 103] on form "Label Ad541996 Tracking Name DH_AD541996 Friendly Name reckitt Buylist Lifespan…" at bounding box center [1456, 446] width 205 height 917
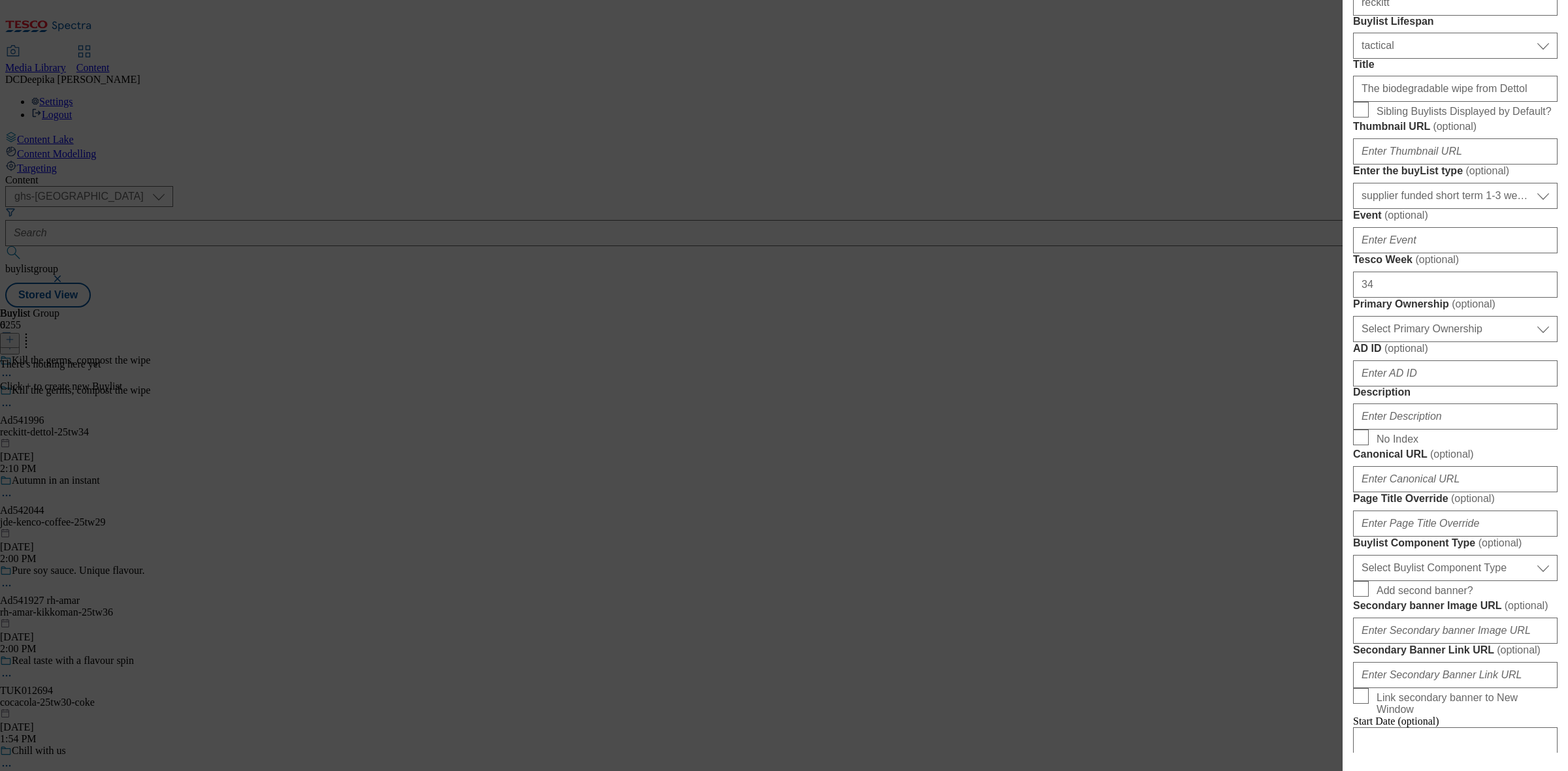
scroll to position [653, 0]
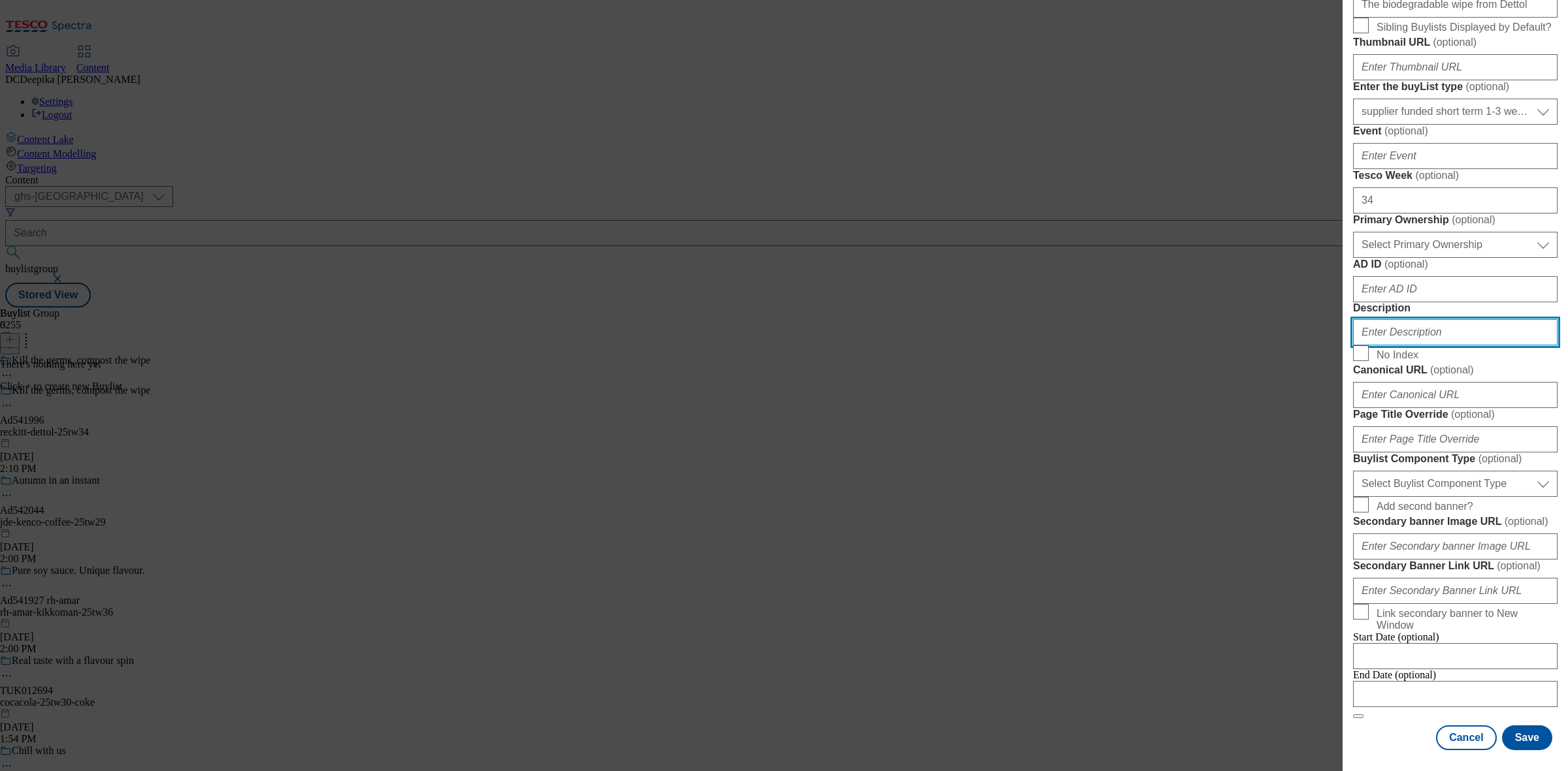
click at [1403, 346] on input "Description" at bounding box center [1456, 332] width 205 height 26
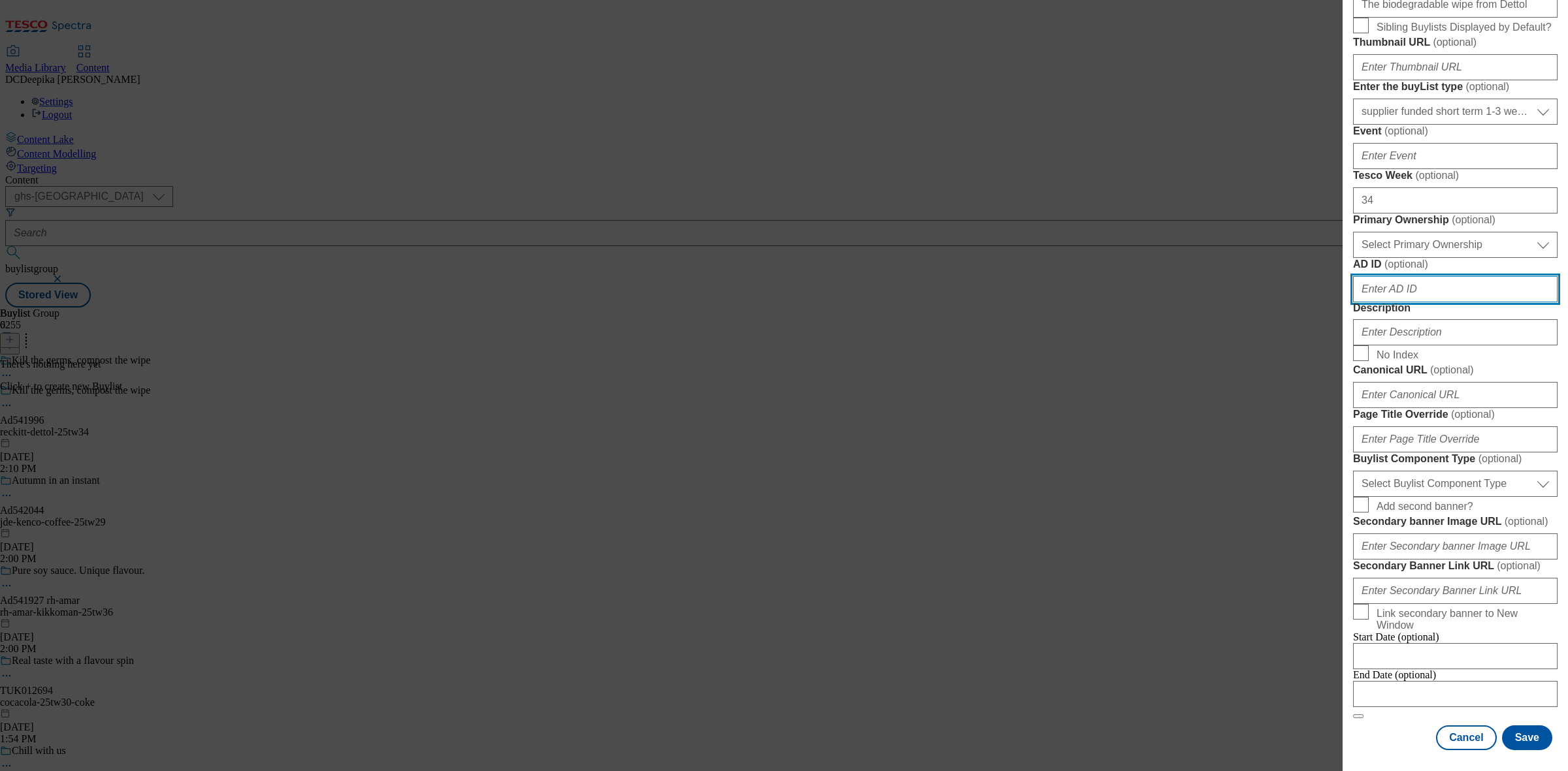
click at [1412, 303] on input "AD ID ( optional )" at bounding box center [1456, 289] width 205 height 26
paste input "541996"
type input "541996"
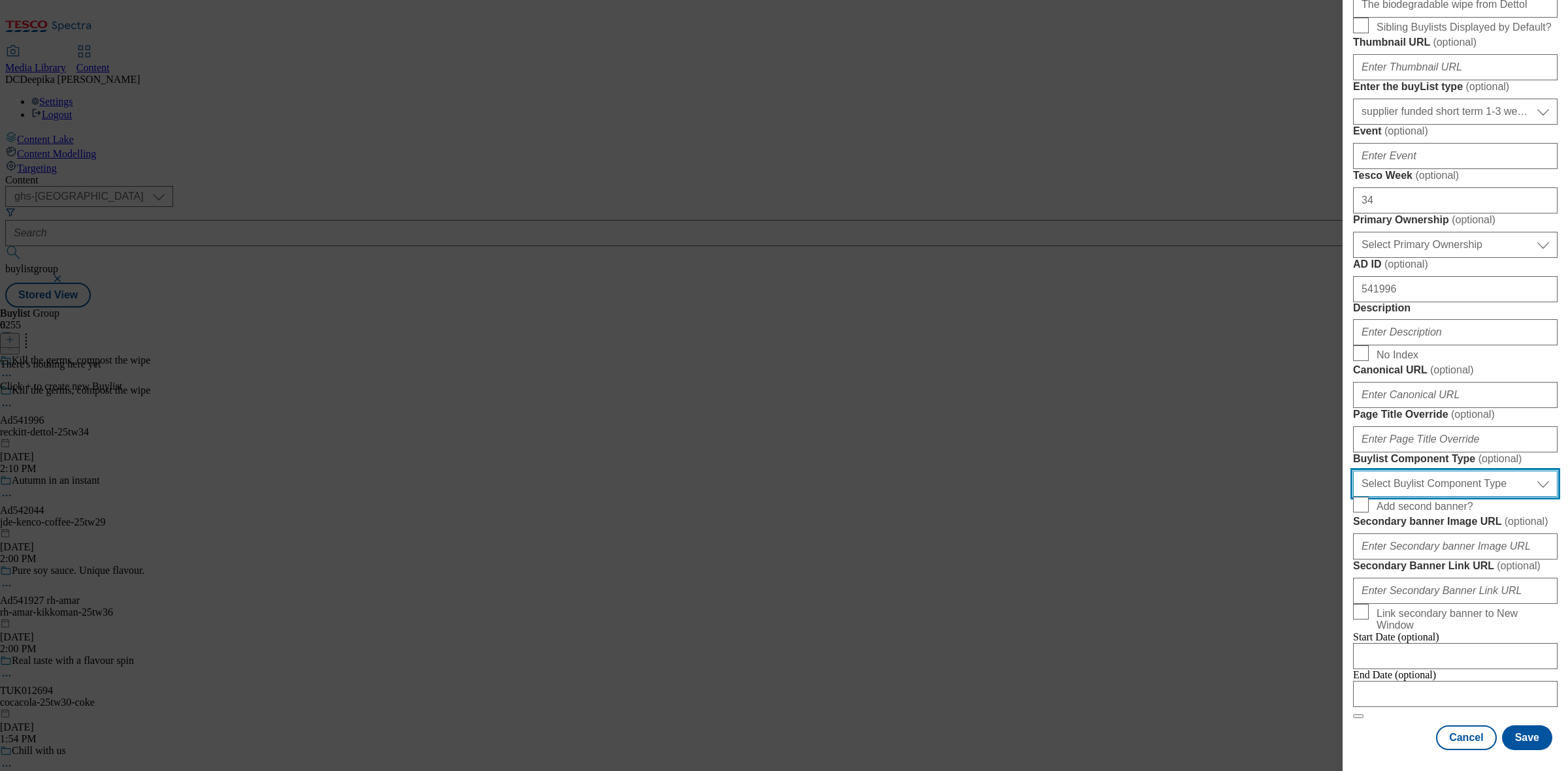
click at [1447, 471] on select "Select Buylist Component Type Banner Competition Header Meal" at bounding box center [1456, 484] width 205 height 26
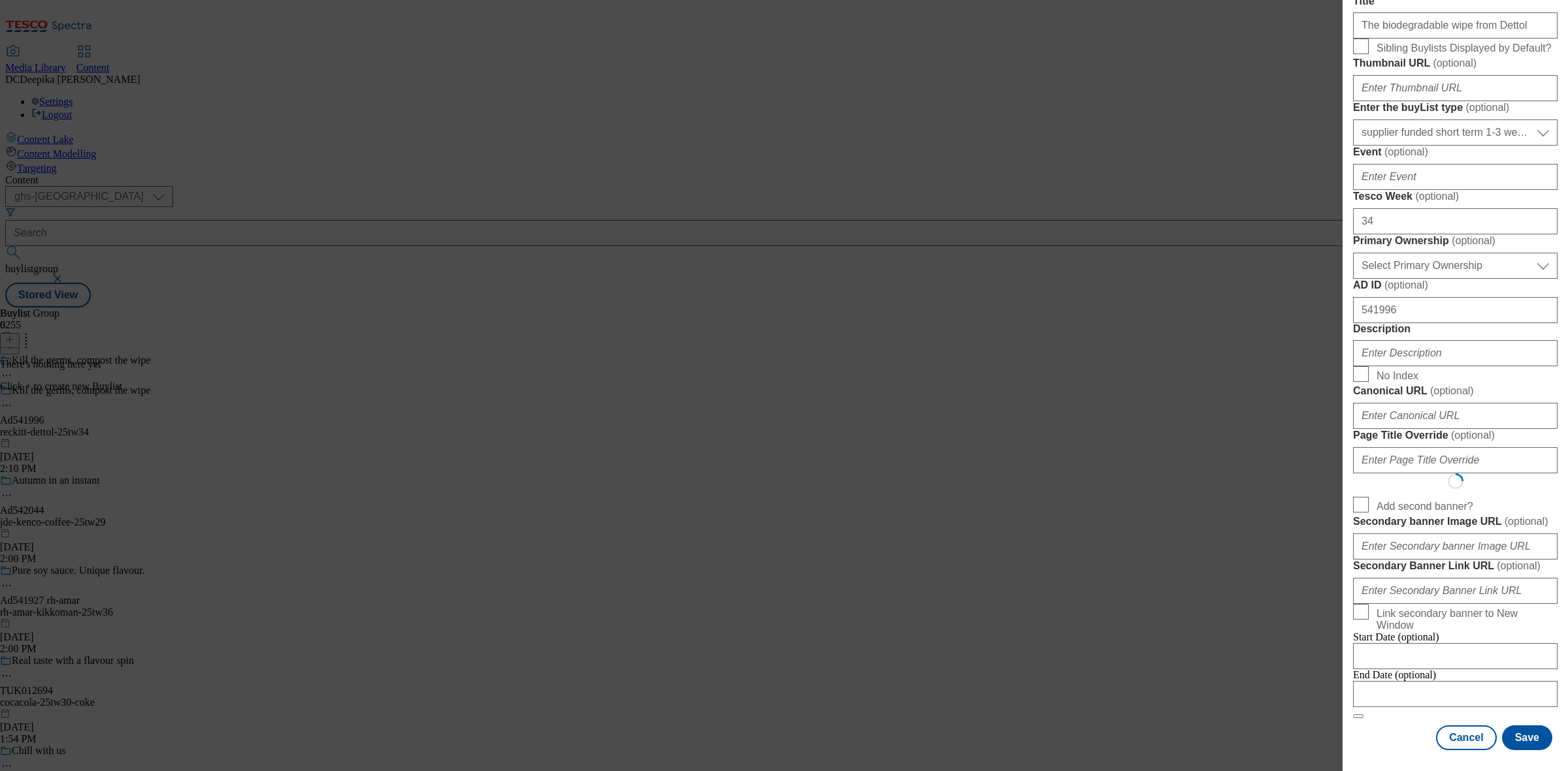
scroll to position [0, 0]
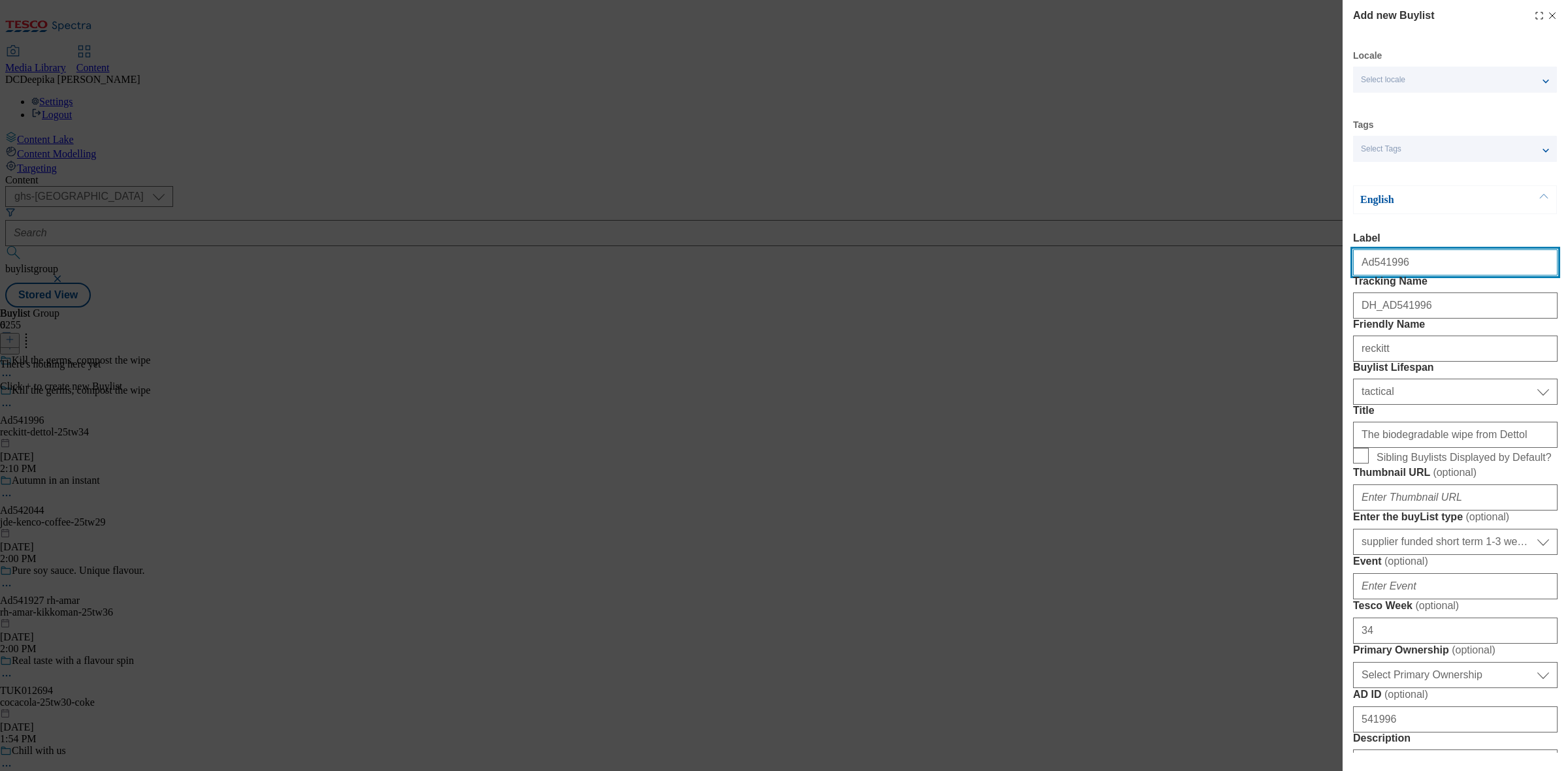
select select "Banner"
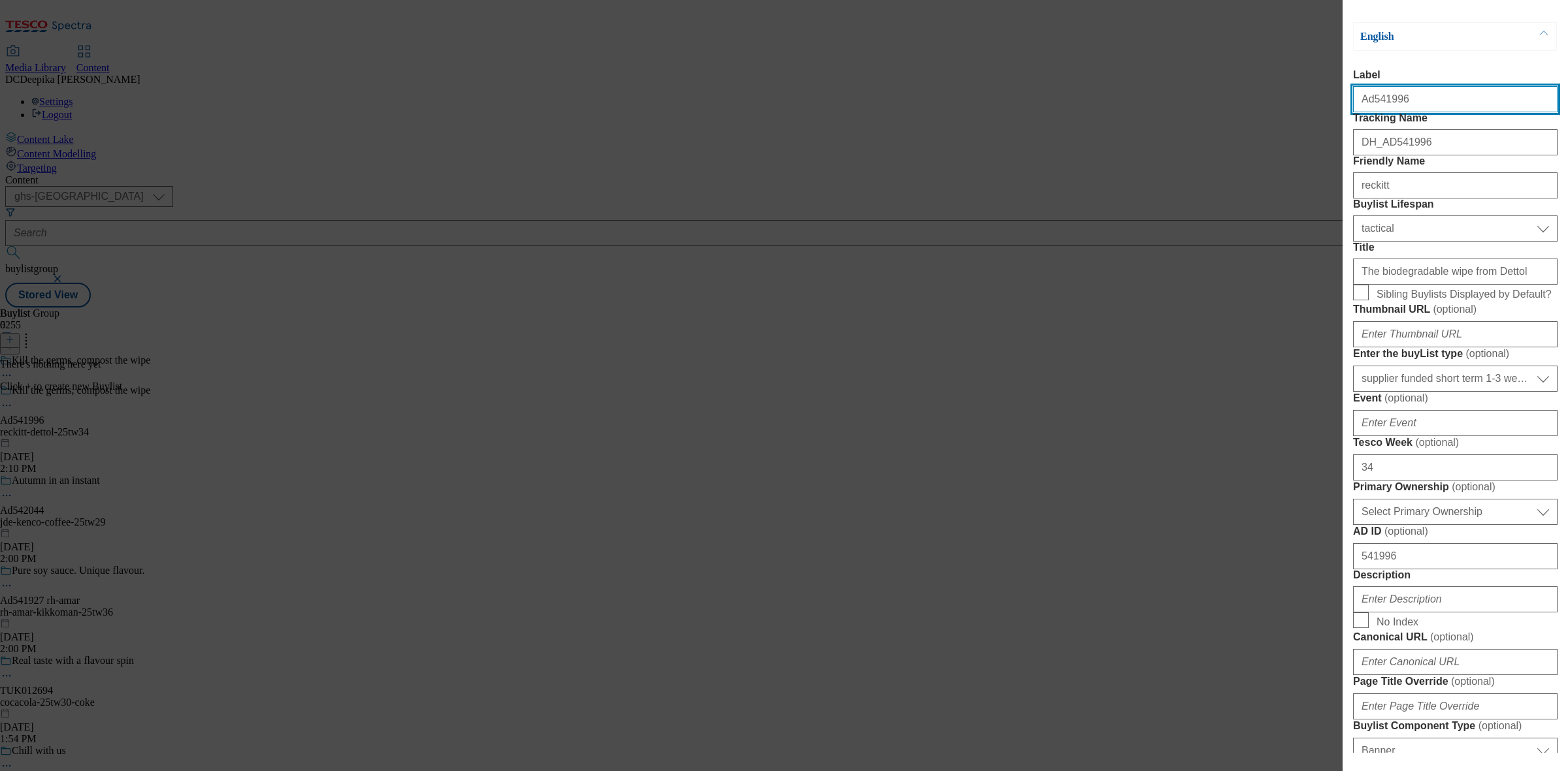
scroll to position [245, 0]
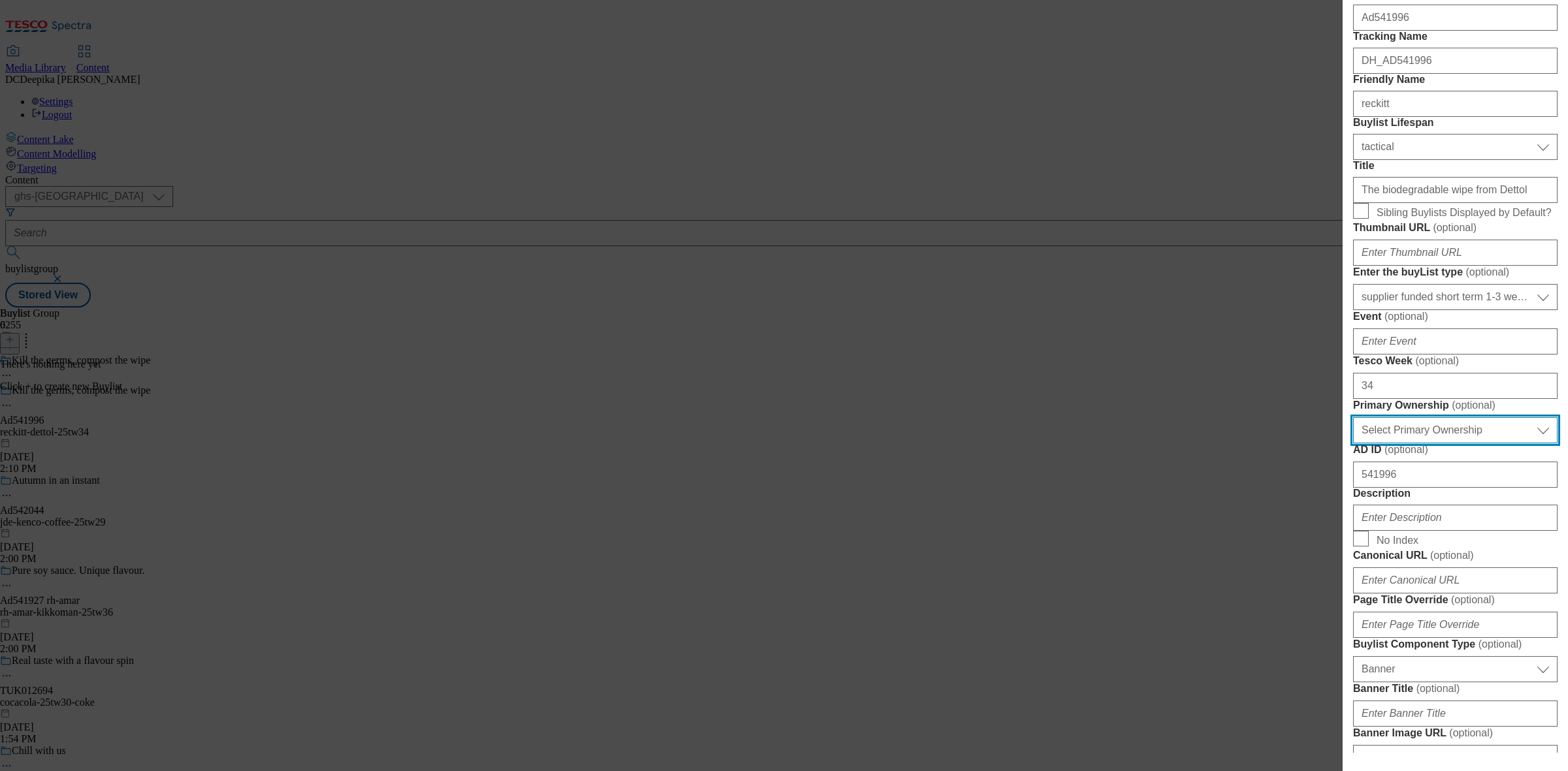
drag, startPoint x: 1444, startPoint y: 643, endPoint x: 1440, endPoint y: 655, distance: 12.6
click at [1444, 444] on select "Select Primary Ownership tesco dunnhumby" at bounding box center [1456, 430] width 205 height 26
select select "dunnhumby"
click at [1354, 444] on select "Select Primary Ownership tesco dunnhumby" at bounding box center [1456, 430] width 205 height 26
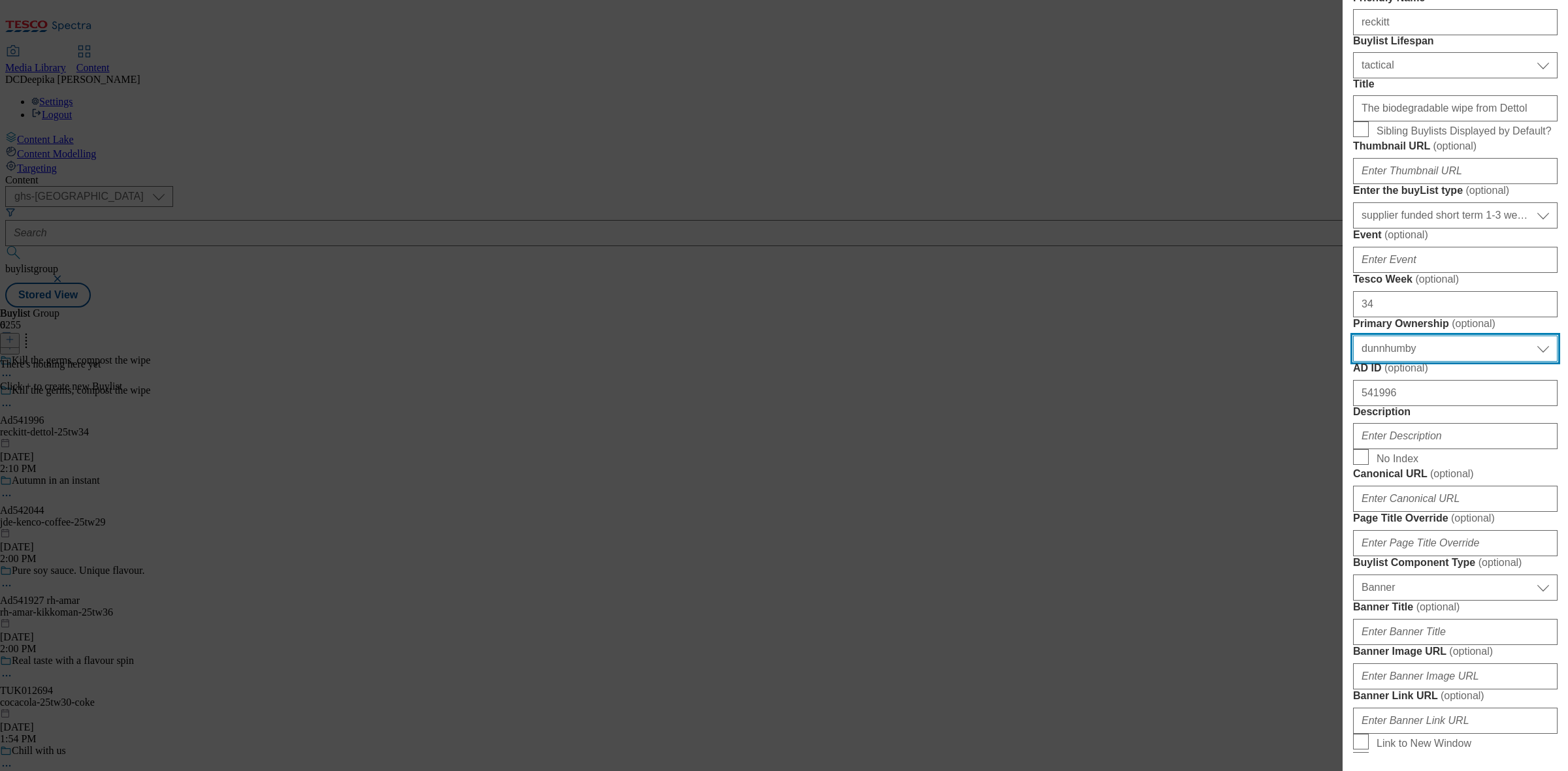
scroll to position [408, 0]
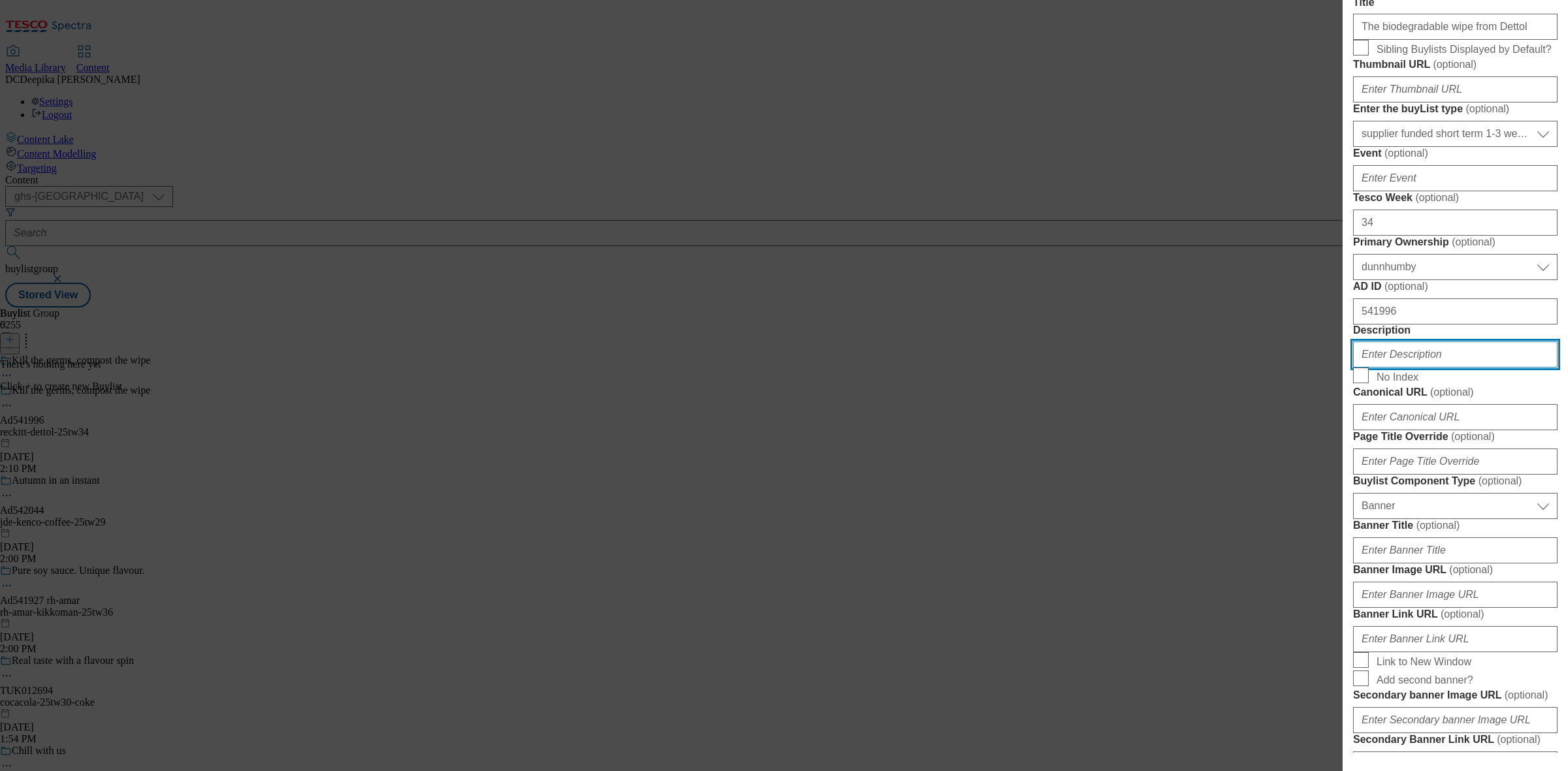
click at [1436, 368] on input "Description" at bounding box center [1456, 354] width 205 height 26
paste input "Dettol Multipurpose Cleaning Wipes Paradise Breeze 72s"
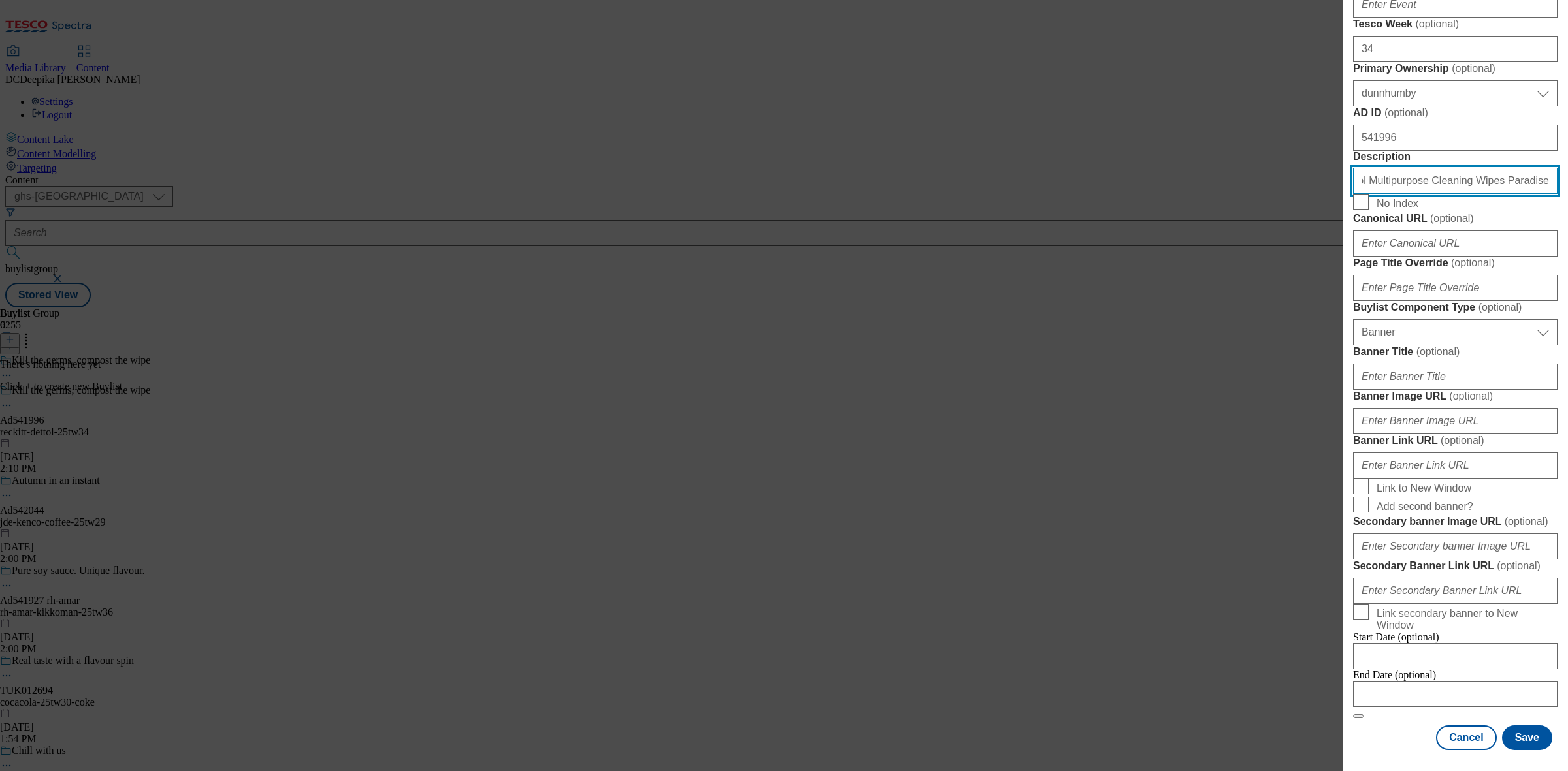
scroll to position [1151, 0]
type input "Dettol Multipurpose Cleaning Wipes Paradise Breeze 72s"
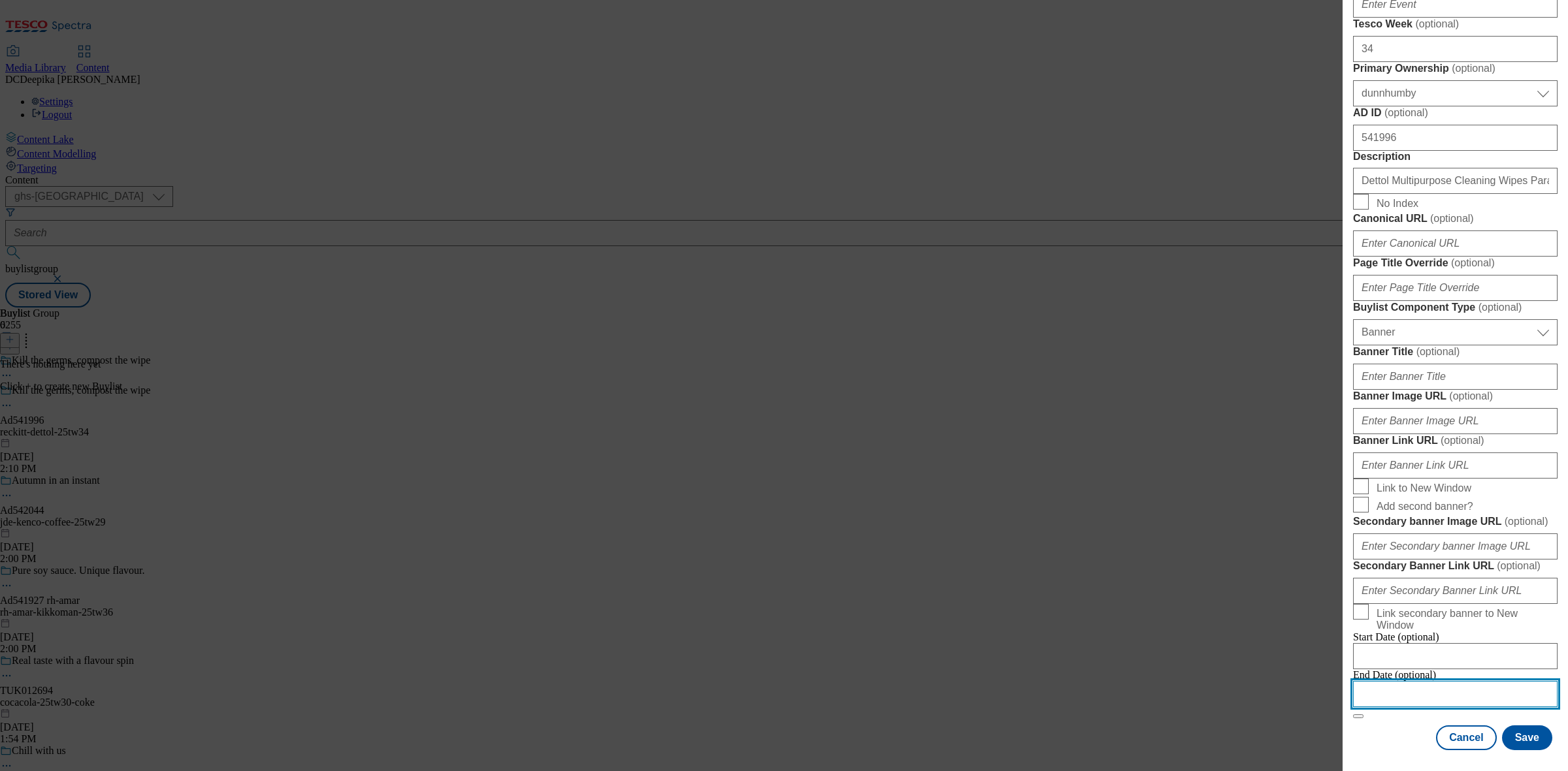
click at [1476, 681] on input "Modal" at bounding box center [1456, 694] width 205 height 26
select select "2025"
select select "September"
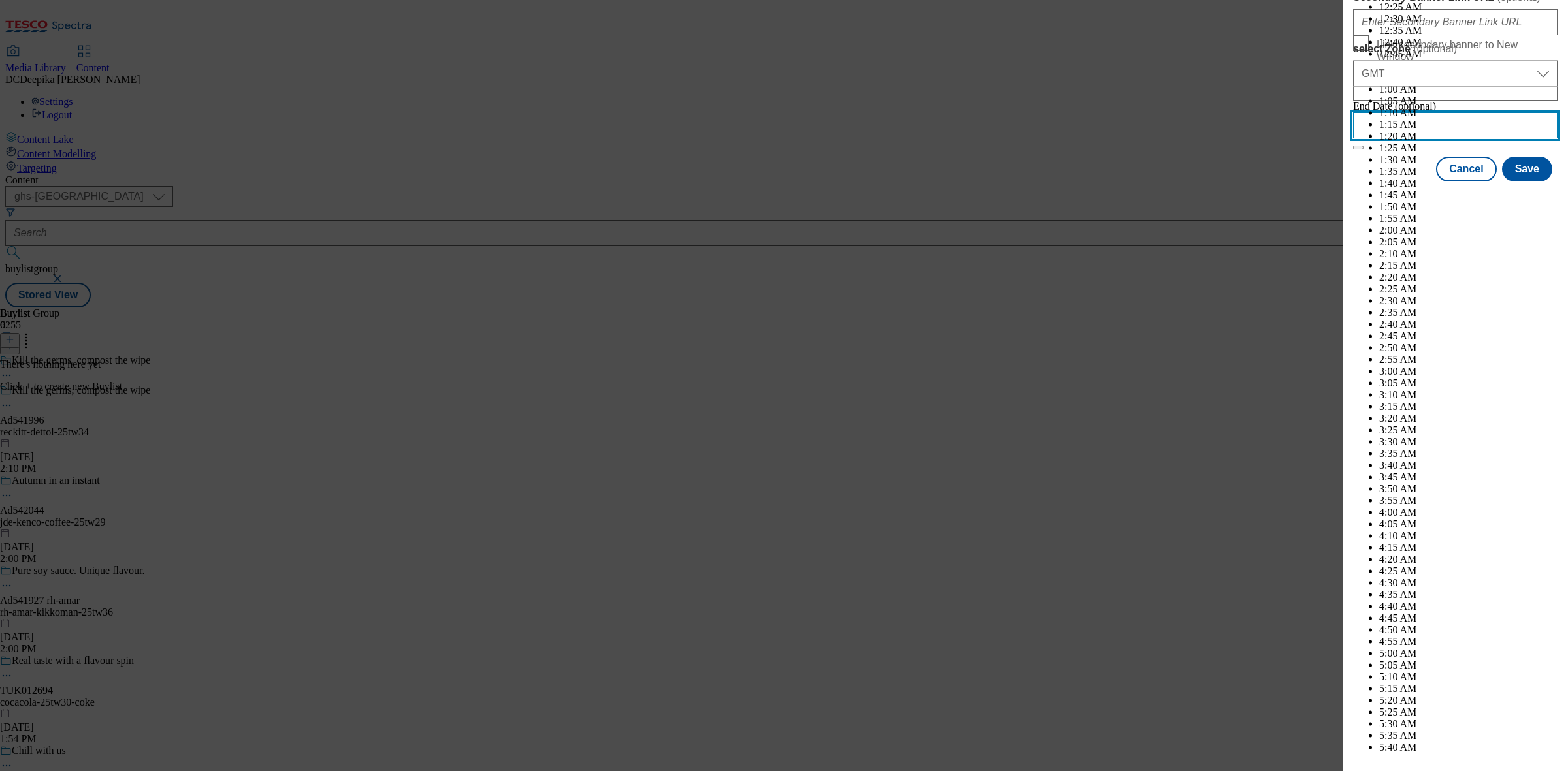
scroll to position [4125, 0]
select select "2026"
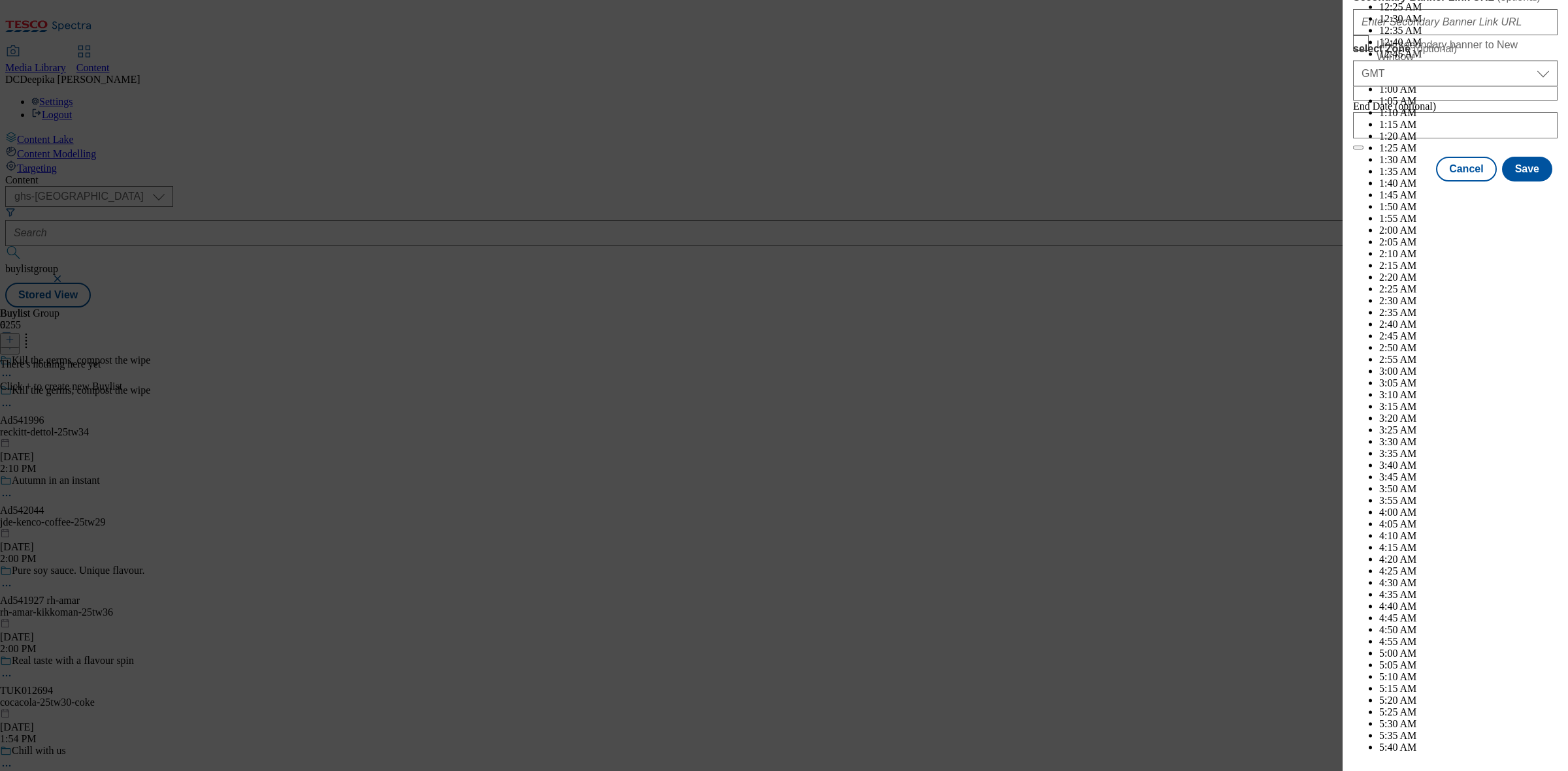
select select "January"
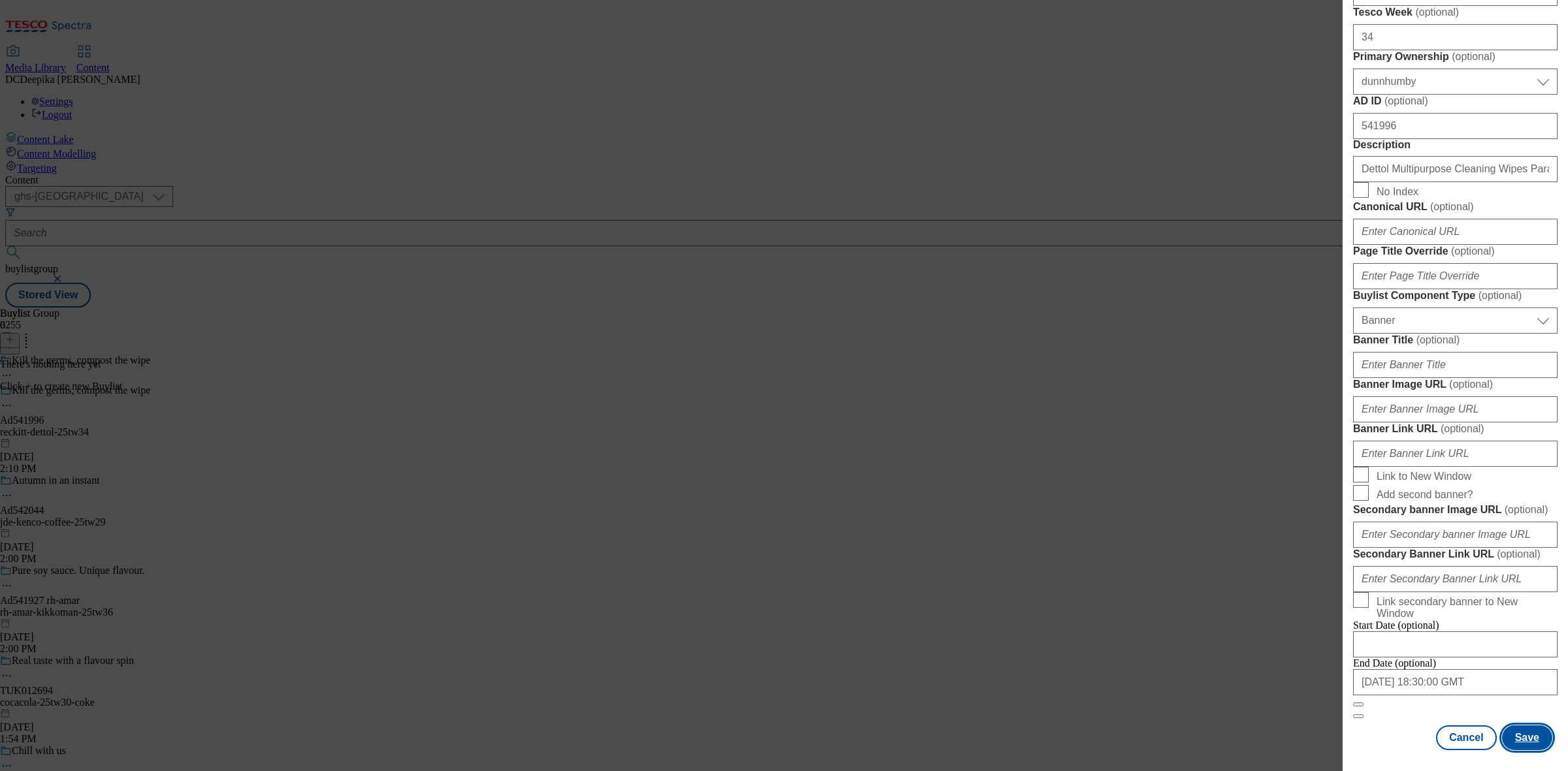
click at [1520, 727] on button "Save" at bounding box center [1528, 737] width 51 height 24
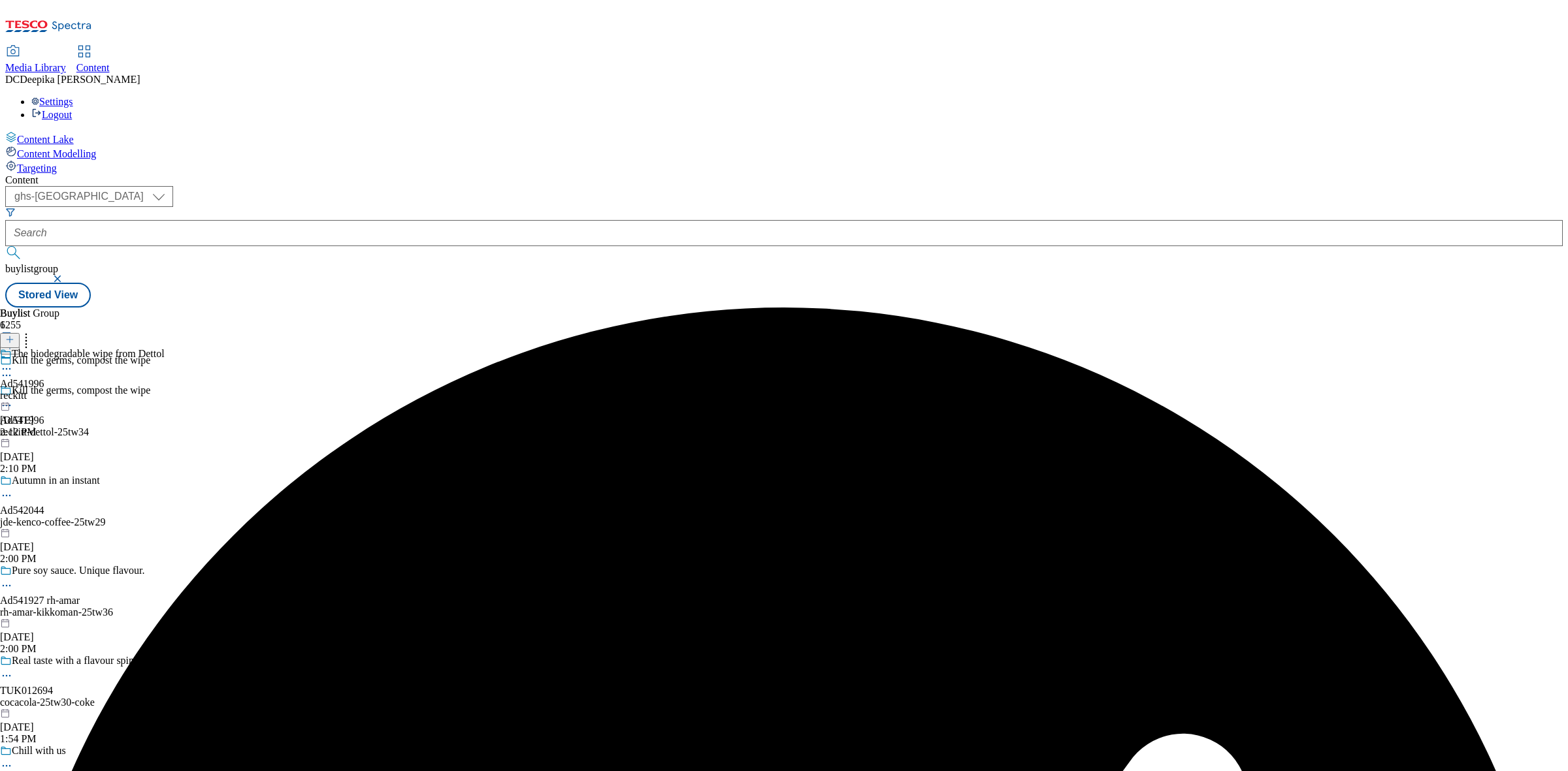
click at [165, 390] on div "reckitt" at bounding box center [82, 396] width 165 height 12
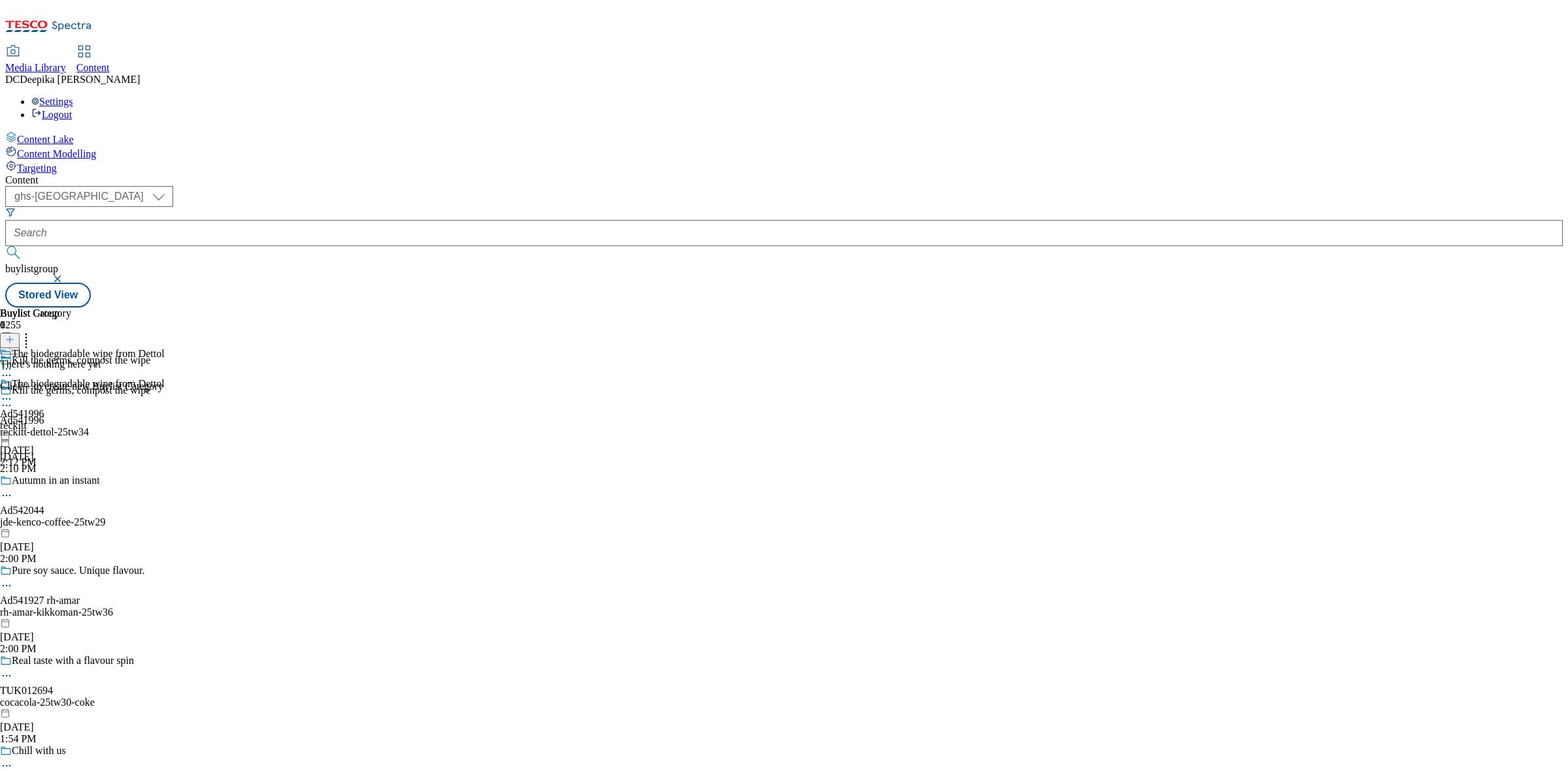
click at [15, 335] on icon at bounding box center [9, 339] width 9 height 9
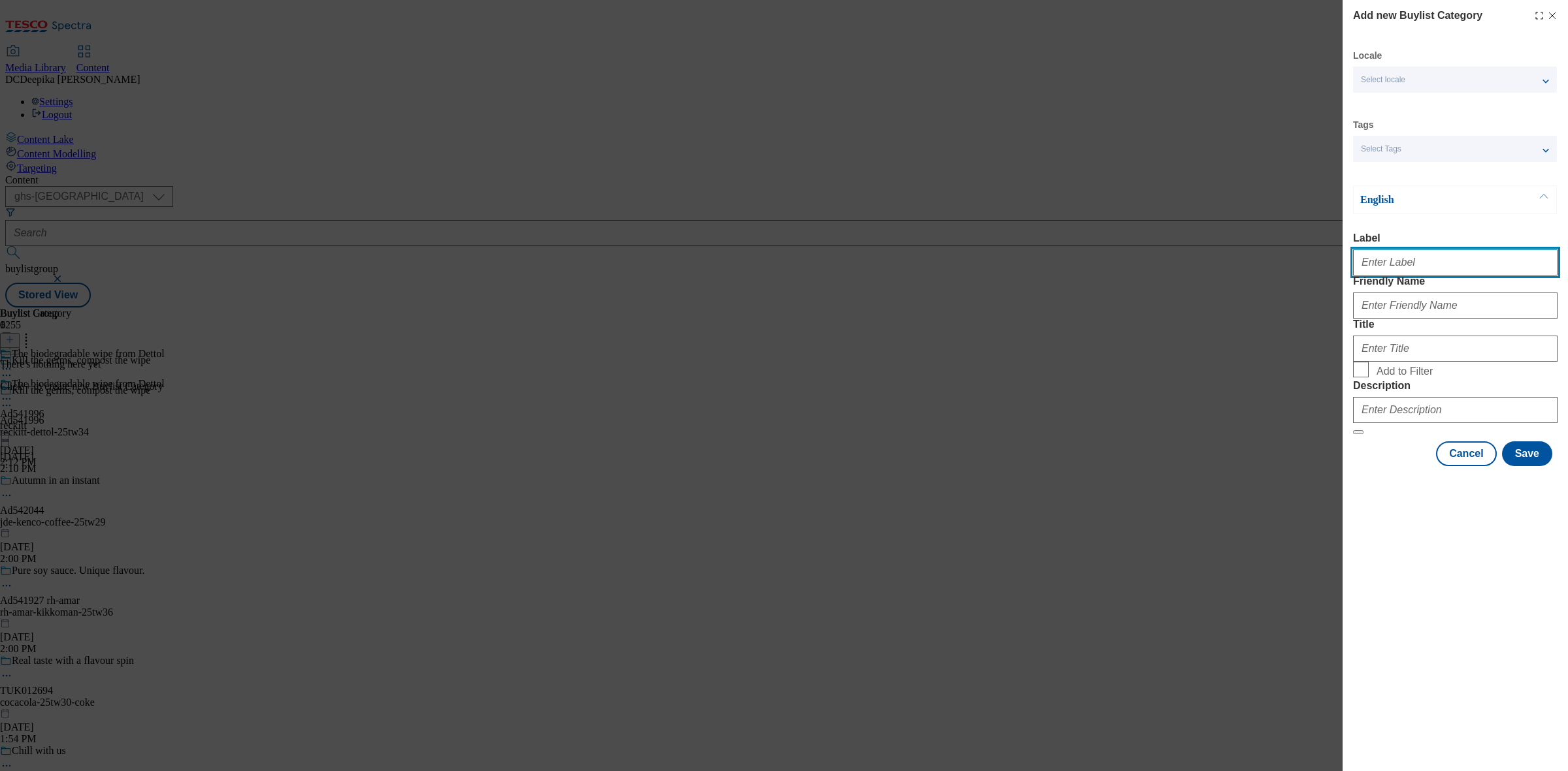
click at [1444, 275] on input "Label" at bounding box center [1456, 262] width 205 height 26
paste input "Ad541996"
type input "Ad541996"
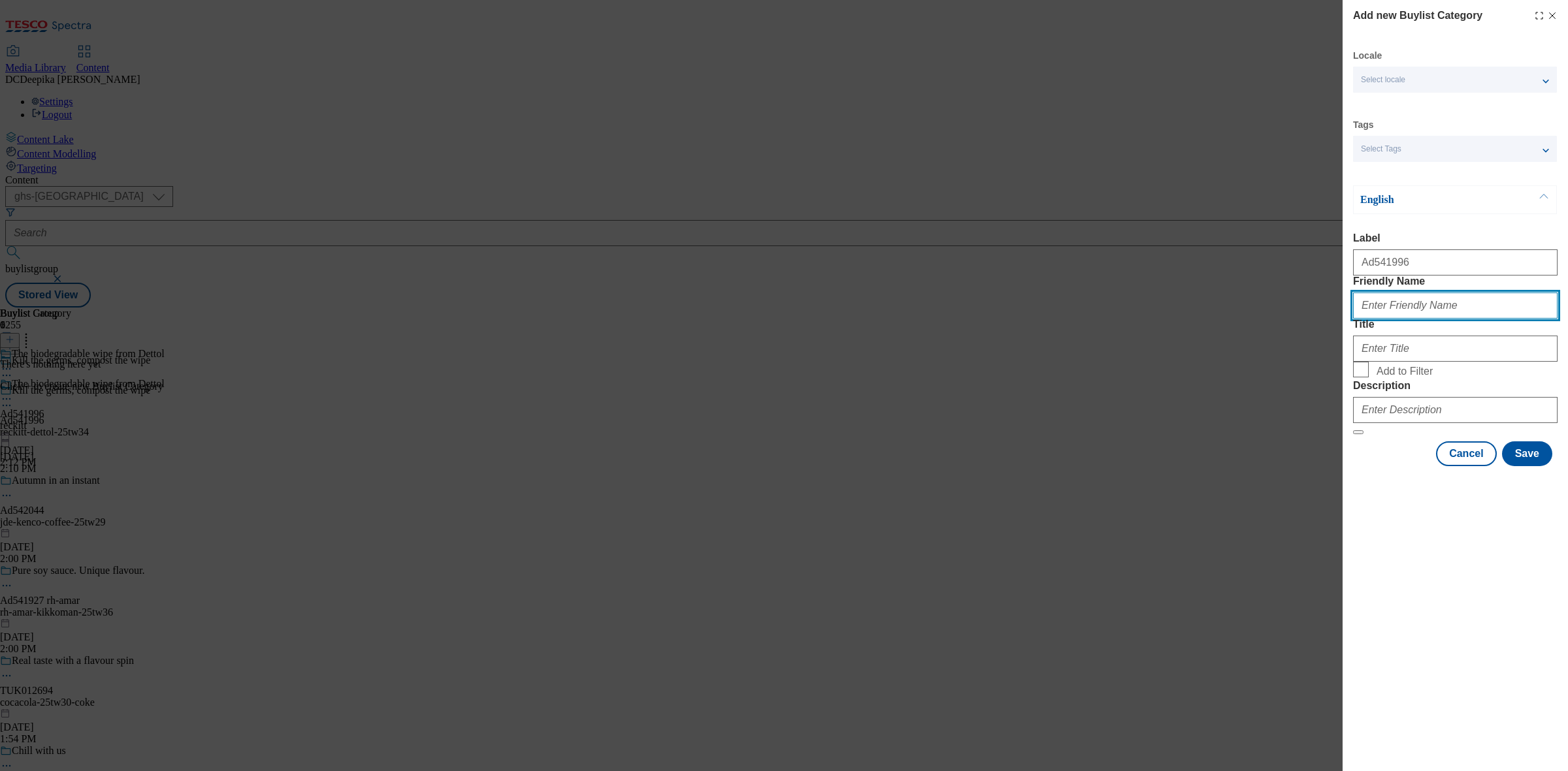
click at [1435, 318] on input "Friendly Name" at bounding box center [1456, 306] width 205 height 26
paste input "reckitt-benckiser-dettol"
click at [1420, 318] on input "reckitt-benckiser-dettol" at bounding box center [1456, 306] width 205 height 26
type input "reckitt-dettol"
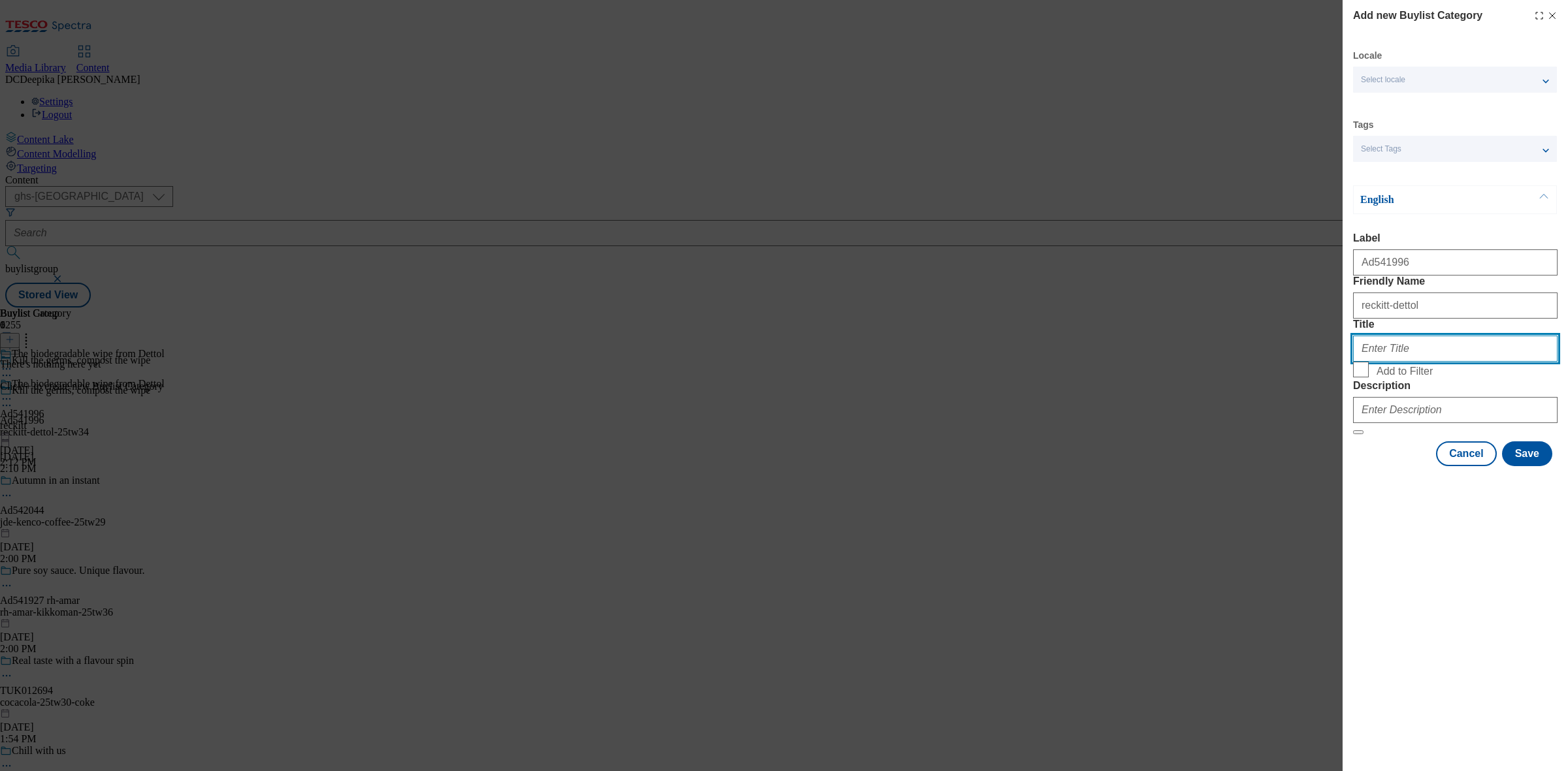
click at [1422, 362] on input "Title" at bounding box center [1456, 349] width 205 height 26
paste input "Reckitt"
drag, startPoint x: 1418, startPoint y: 398, endPoint x: 1325, endPoint y: 412, distance: 94.0
click at [1275, 399] on div "Add new Buylist Category Locale Select locale English Welsh Tags Select Tags fn…" at bounding box center [784, 386] width 1568 height 771
paste input "Benckiser"
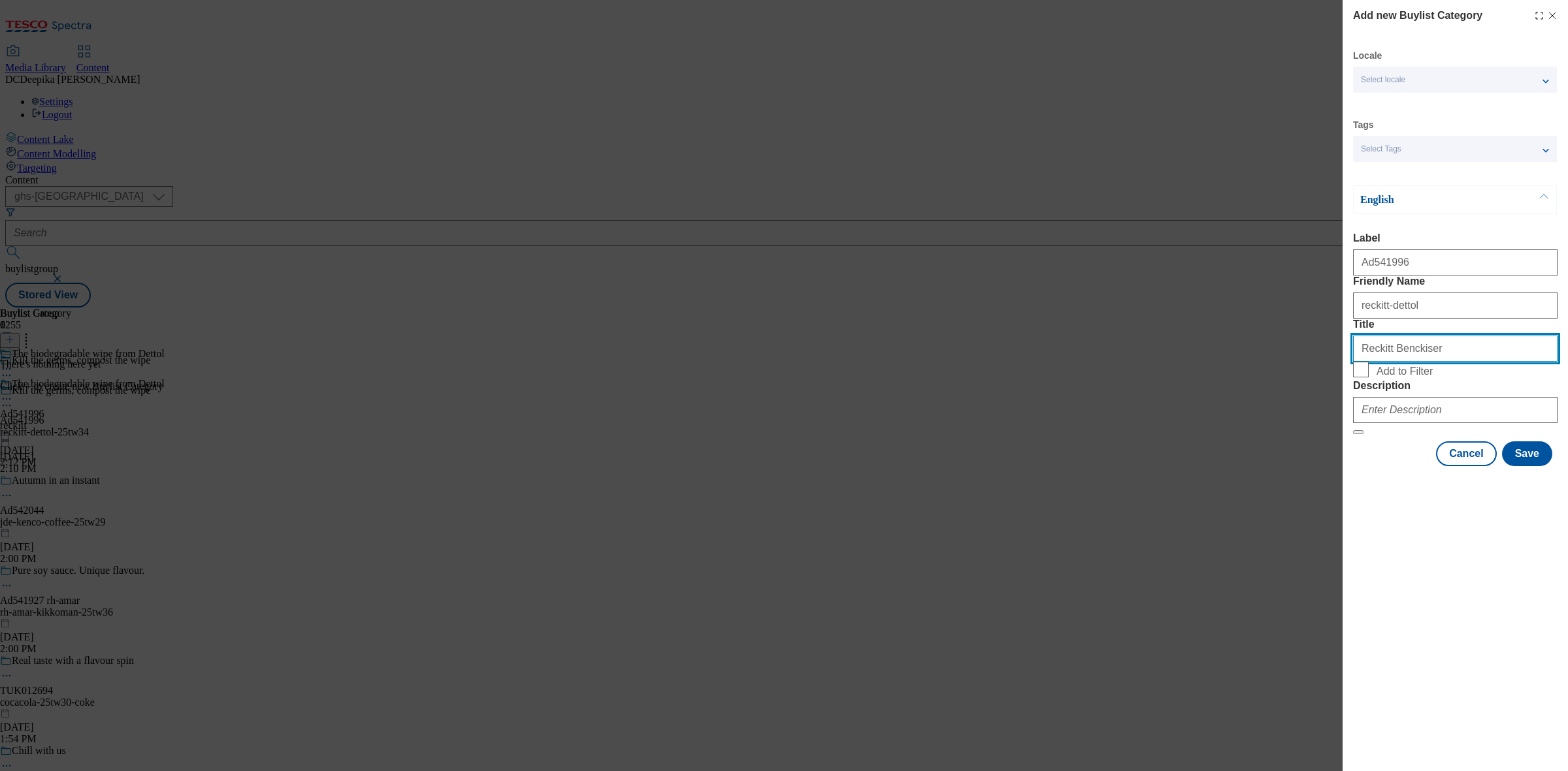
type input "Reckitt Benckiser"
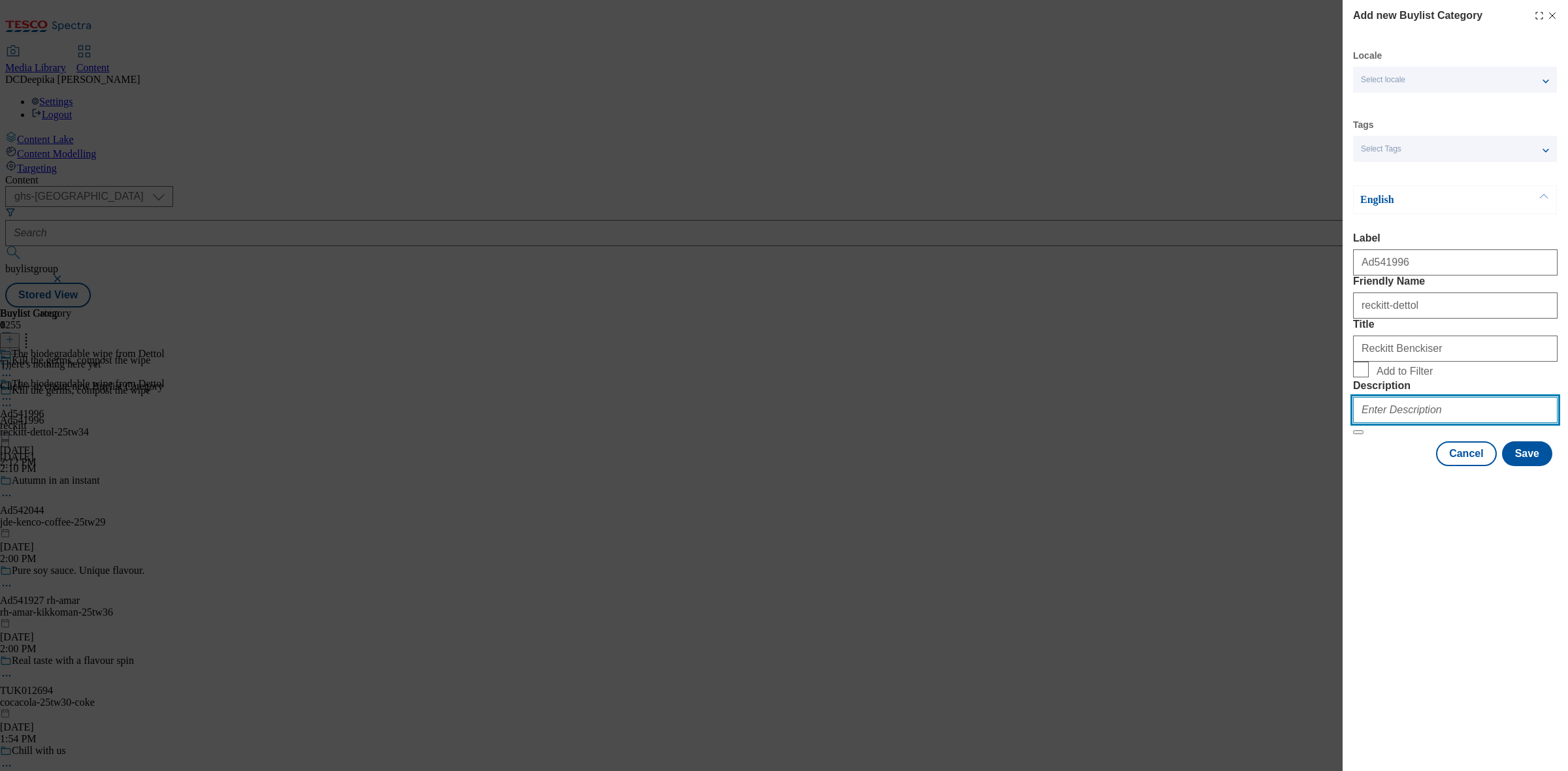
click at [1421, 423] on input "Description" at bounding box center [1456, 410] width 205 height 26
paste input "Dettol Multipurpose Cleaning Wipes Paradise Breeze 72s"
type input "Dettol Multipurpose Cleaning Wipes Paradise Breeze 72s"
click at [1536, 466] on button "Save" at bounding box center [1528, 454] width 51 height 24
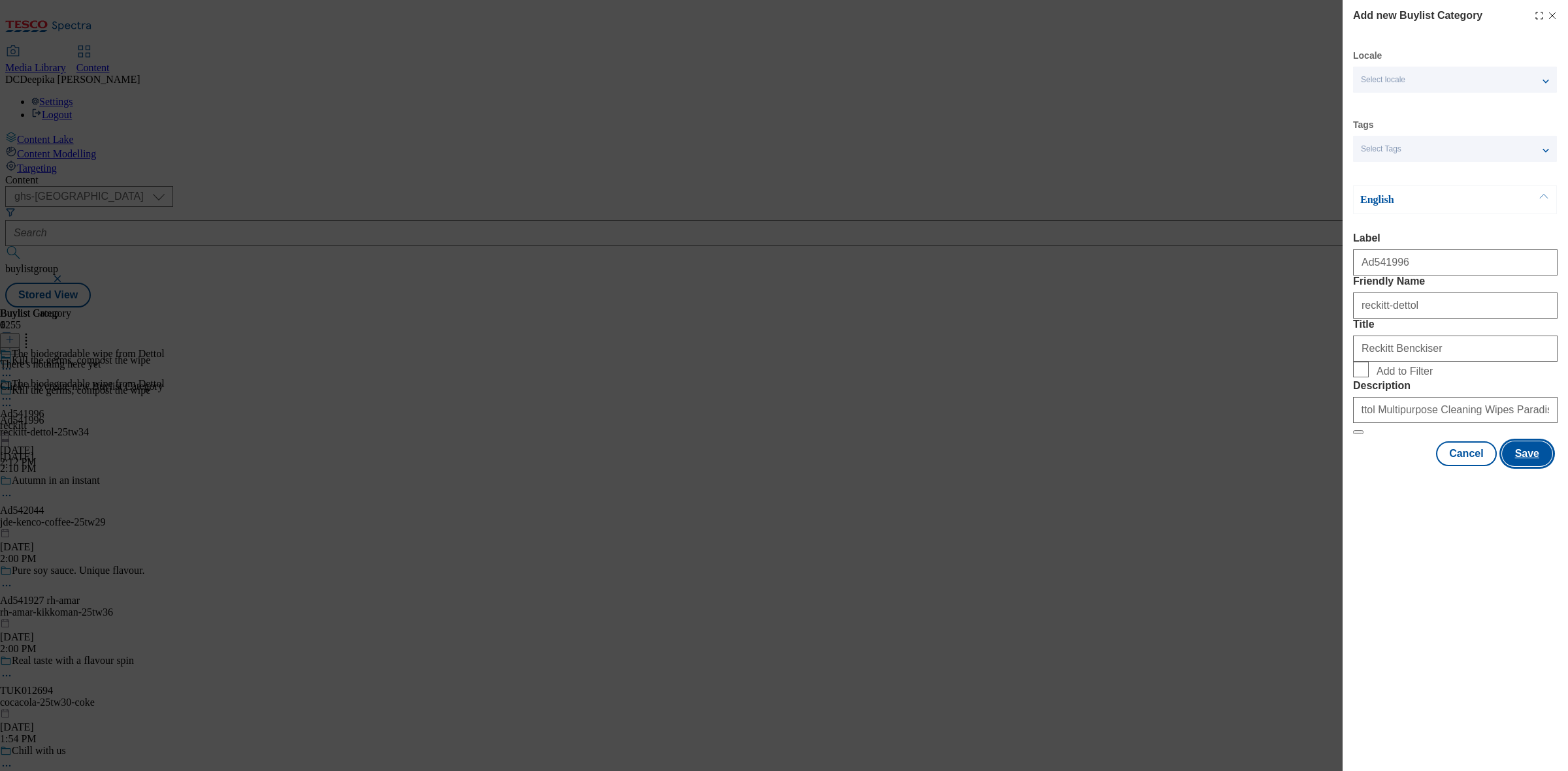
scroll to position [0, 0]
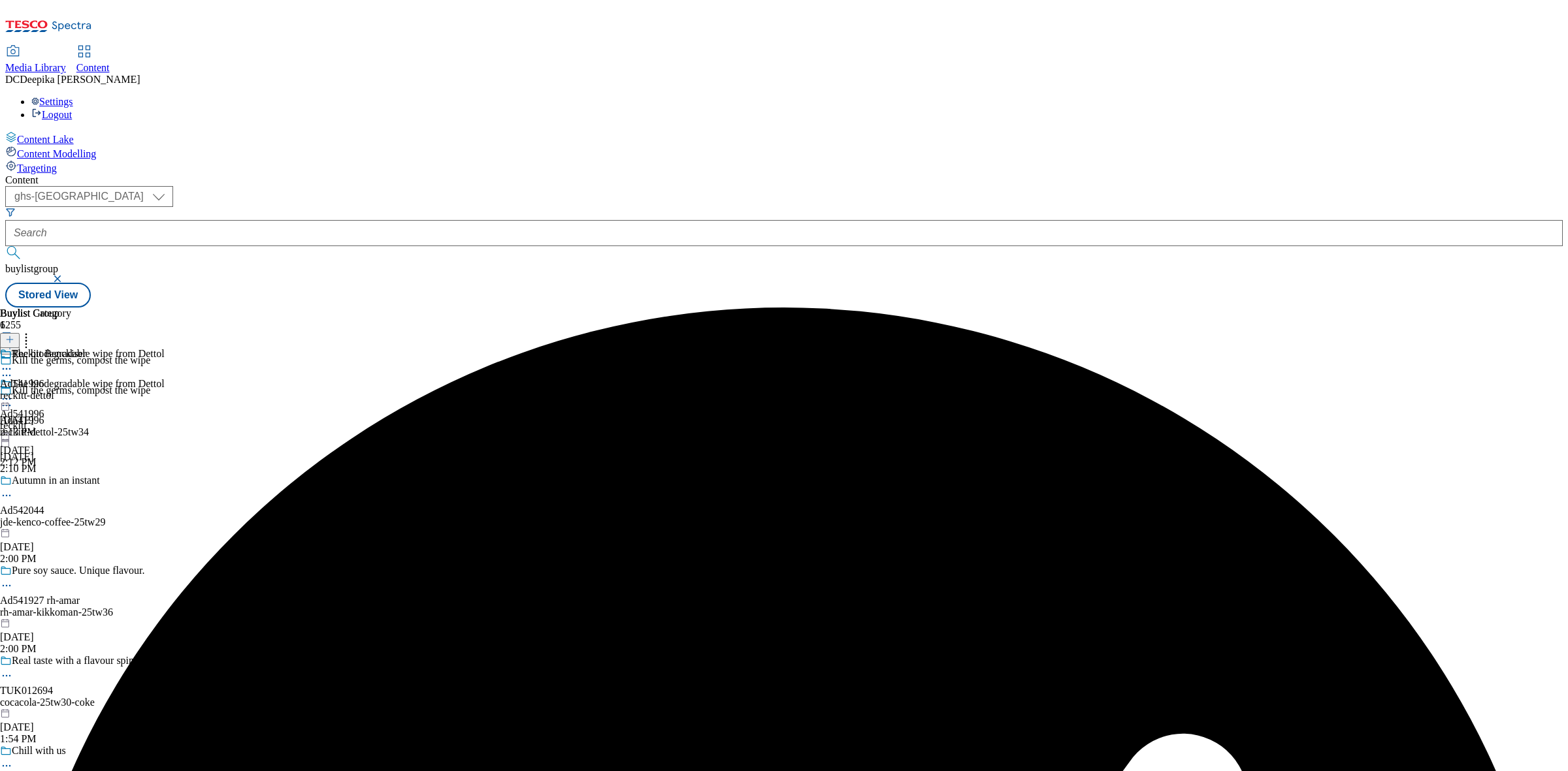
click at [1141, 308] on div "Buylist Group 6255 Kill the germs, compost the wipe Kill the germs, compost the…" at bounding box center [784, 308] width 1558 height 0
click at [15, 335] on icon at bounding box center [9, 339] width 9 height 9
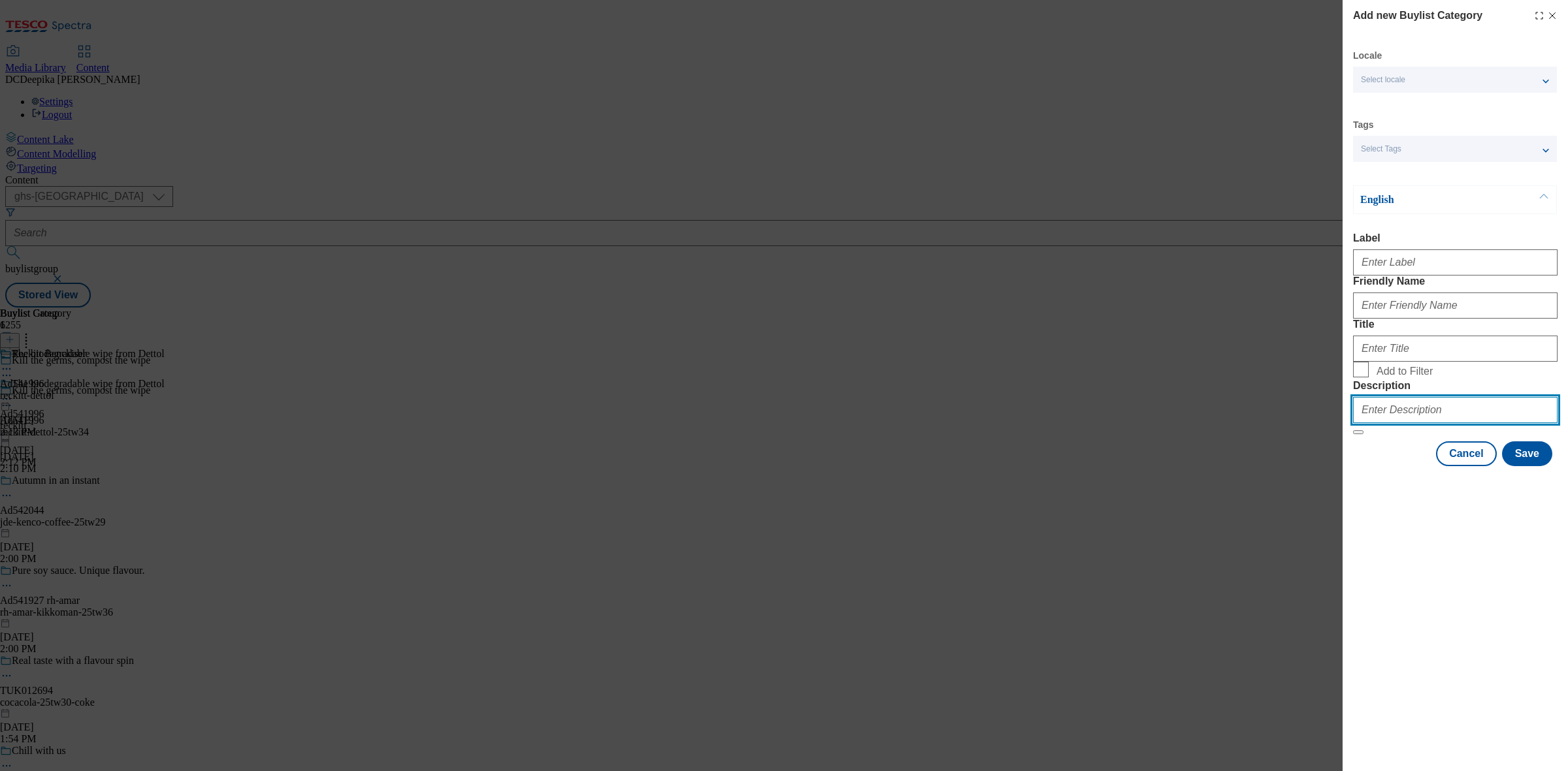
click at [1416, 423] on input "Description" at bounding box center [1456, 410] width 205 height 26
click at [1488, 466] on button "Cancel" at bounding box center [1467, 454] width 60 height 24
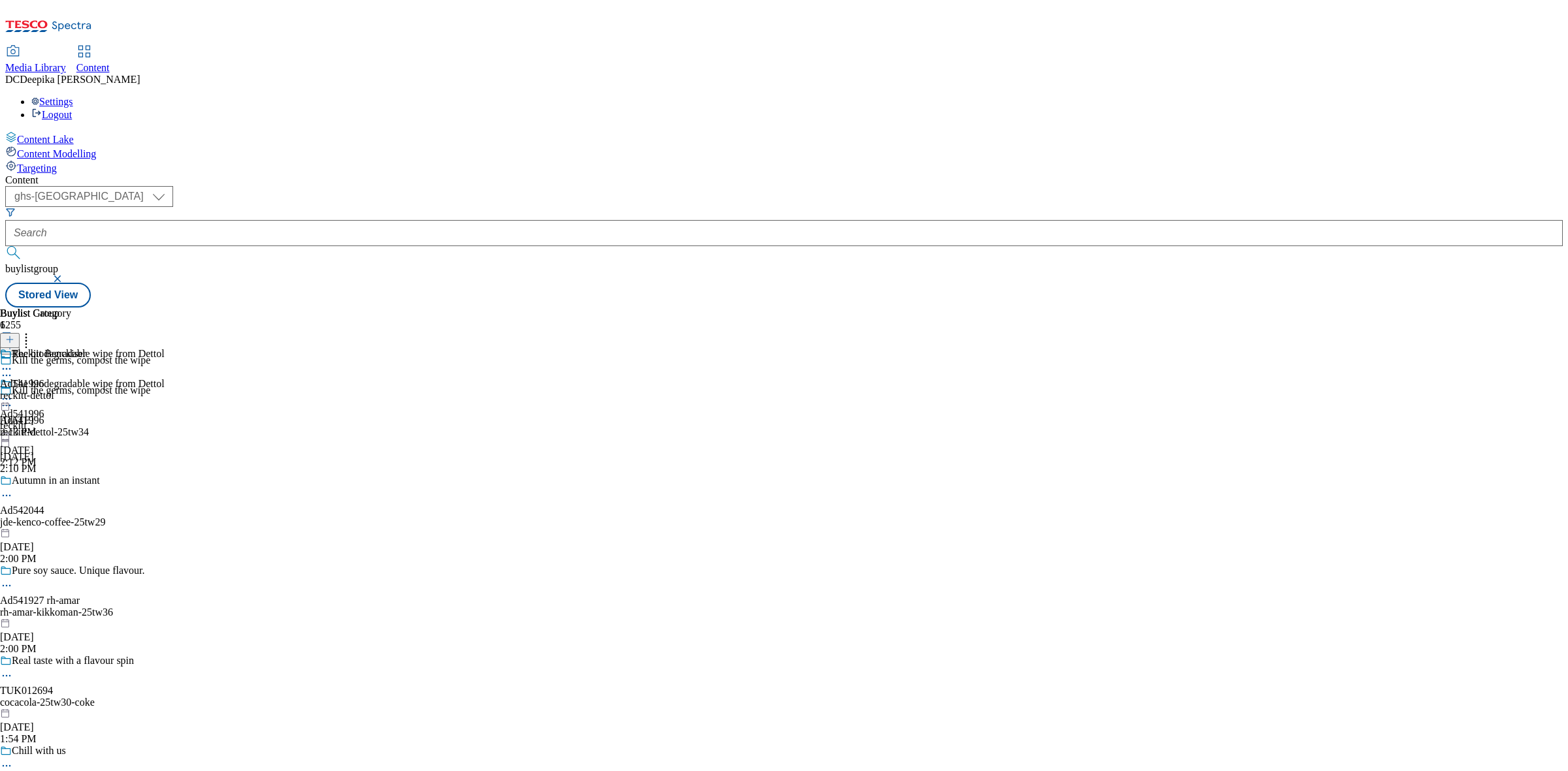
click at [87, 349] on div "Reckitt Benckiser Ad541996 reckitt-dettol Sep 16, 2025 2:13 PM" at bounding box center [43, 393] width 87 height 91
click at [33, 331] on icon at bounding box center [25, 337] width 13 height 13
click at [15, 335] on icon at bounding box center [9, 339] width 9 height 9
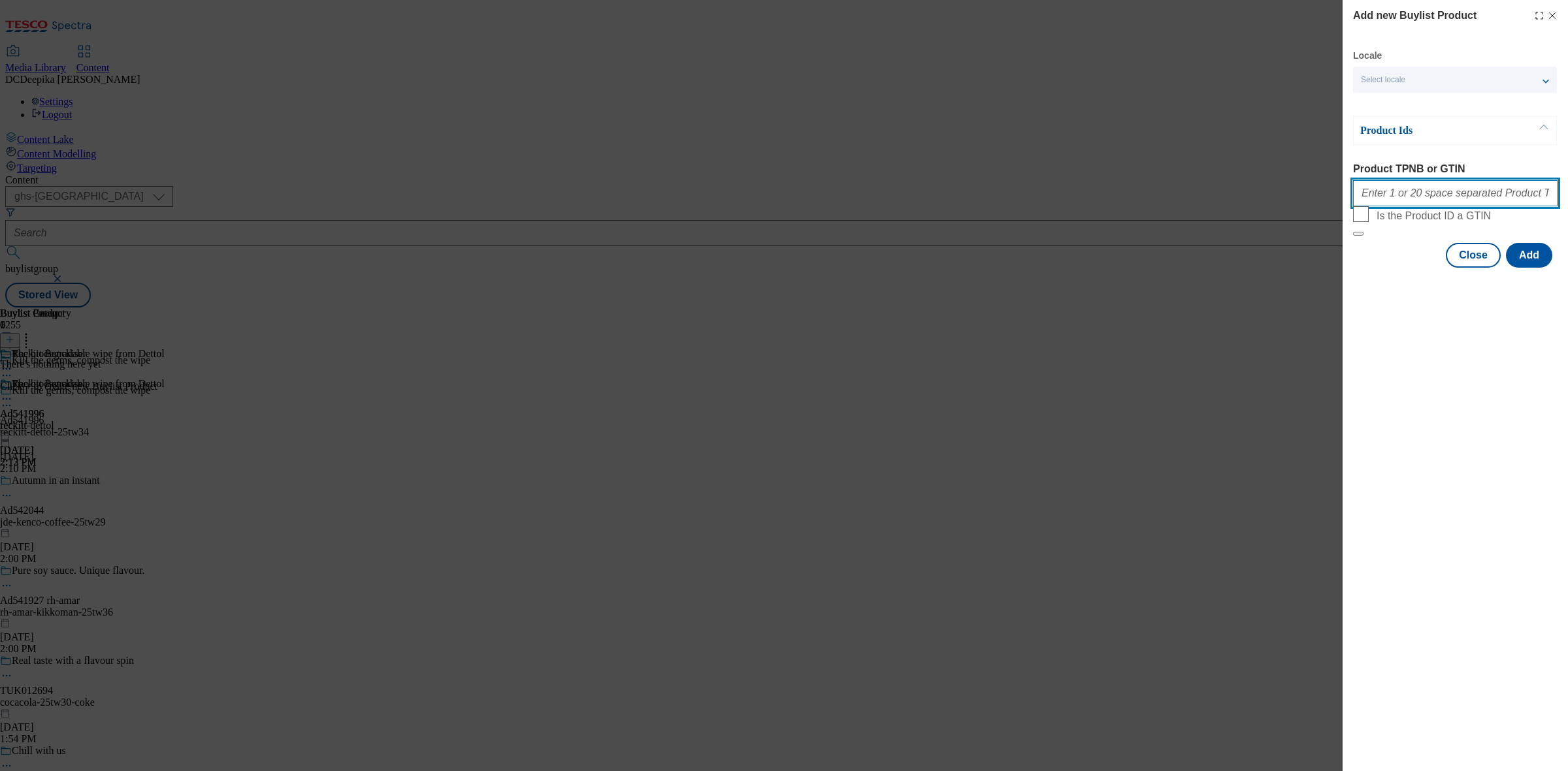
click at [1442, 196] on input "Product TPNB or GTIN" at bounding box center [1456, 193] width 205 height 26
paste input "85980339 92200580 93823215 96539046 85973475 96766894 96772713 84436134 8443612…"
type input "85980339 92200580 93823215 96539046 85973475 96766894 96772713 84436134 8443612…"
click at [1542, 268] on button "Add" at bounding box center [1530, 255] width 47 height 24
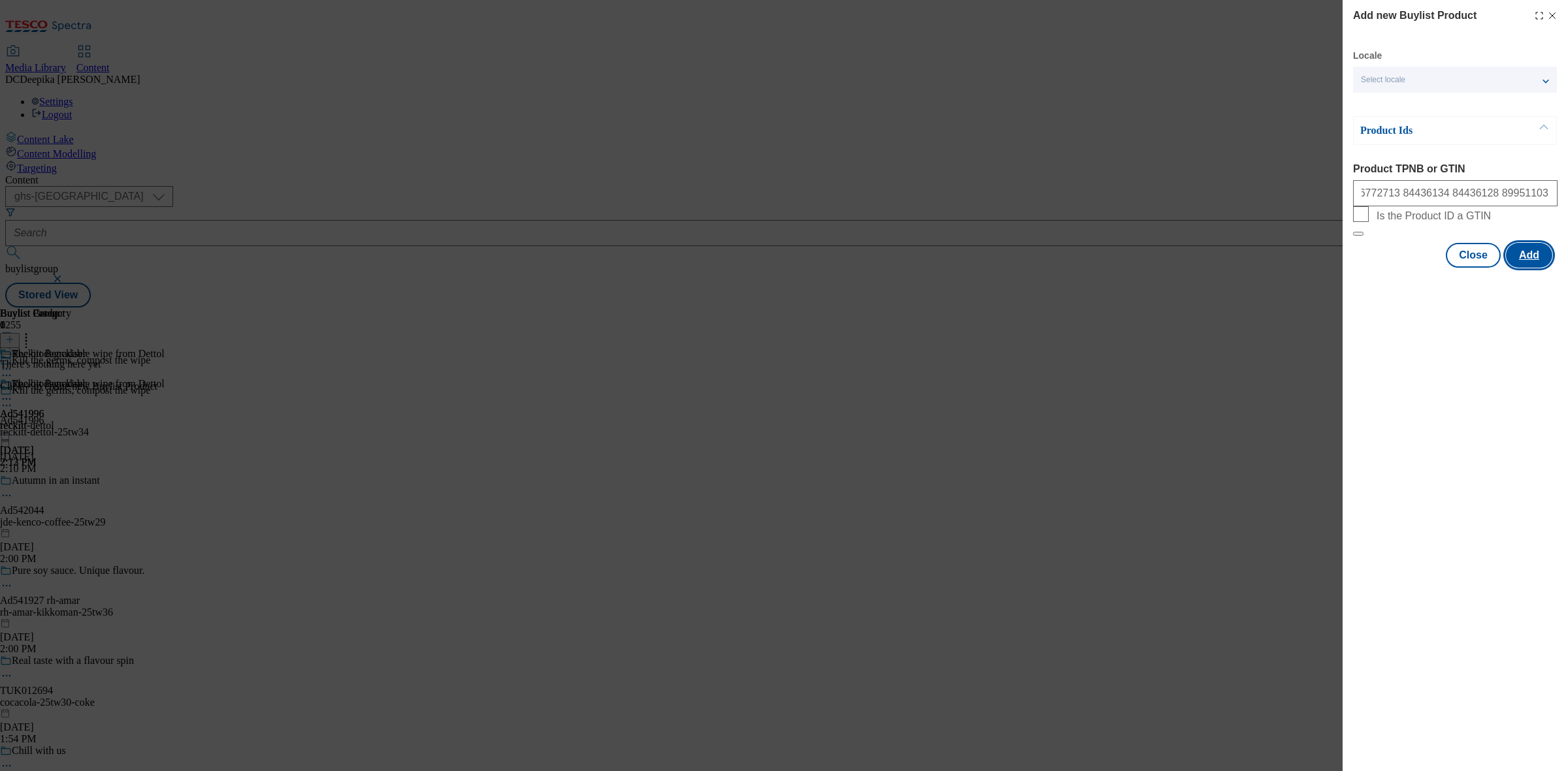
scroll to position [0, 0]
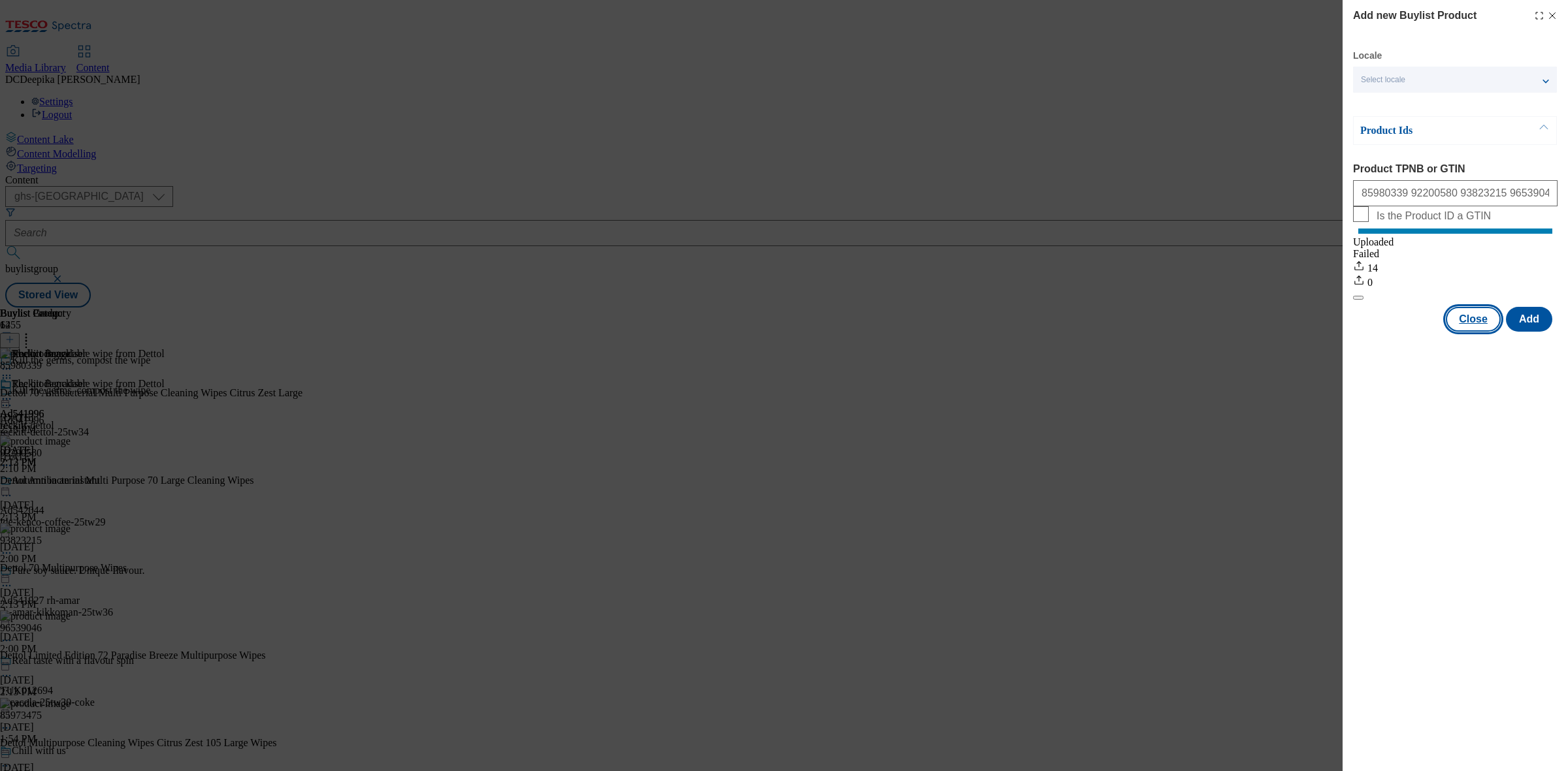
click at [1490, 332] on button "Close" at bounding box center [1474, 318] width 55 height 24
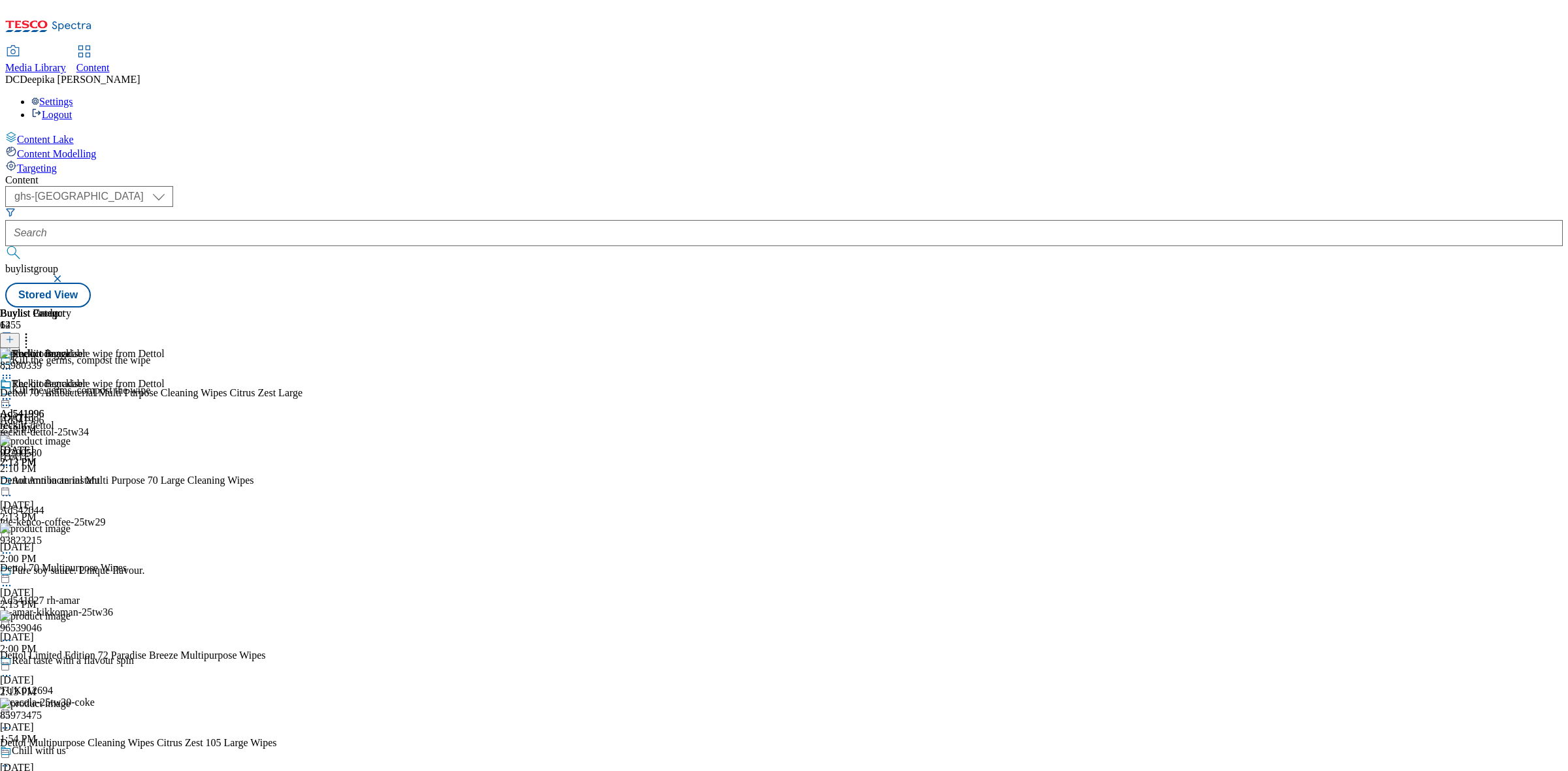
click at [1341, 308] on div "Buylist Group 6255 Kill the germs, compost the wipe Kill the germs, compost the…" at bounding box center [784, 308] width 1558 height 0
click at [87, 392] on div at bounding box center [43, 400] width 87 height 16
click at [77, 479] on button "Preview" at bounding box center [52, 486] width 51 height 15
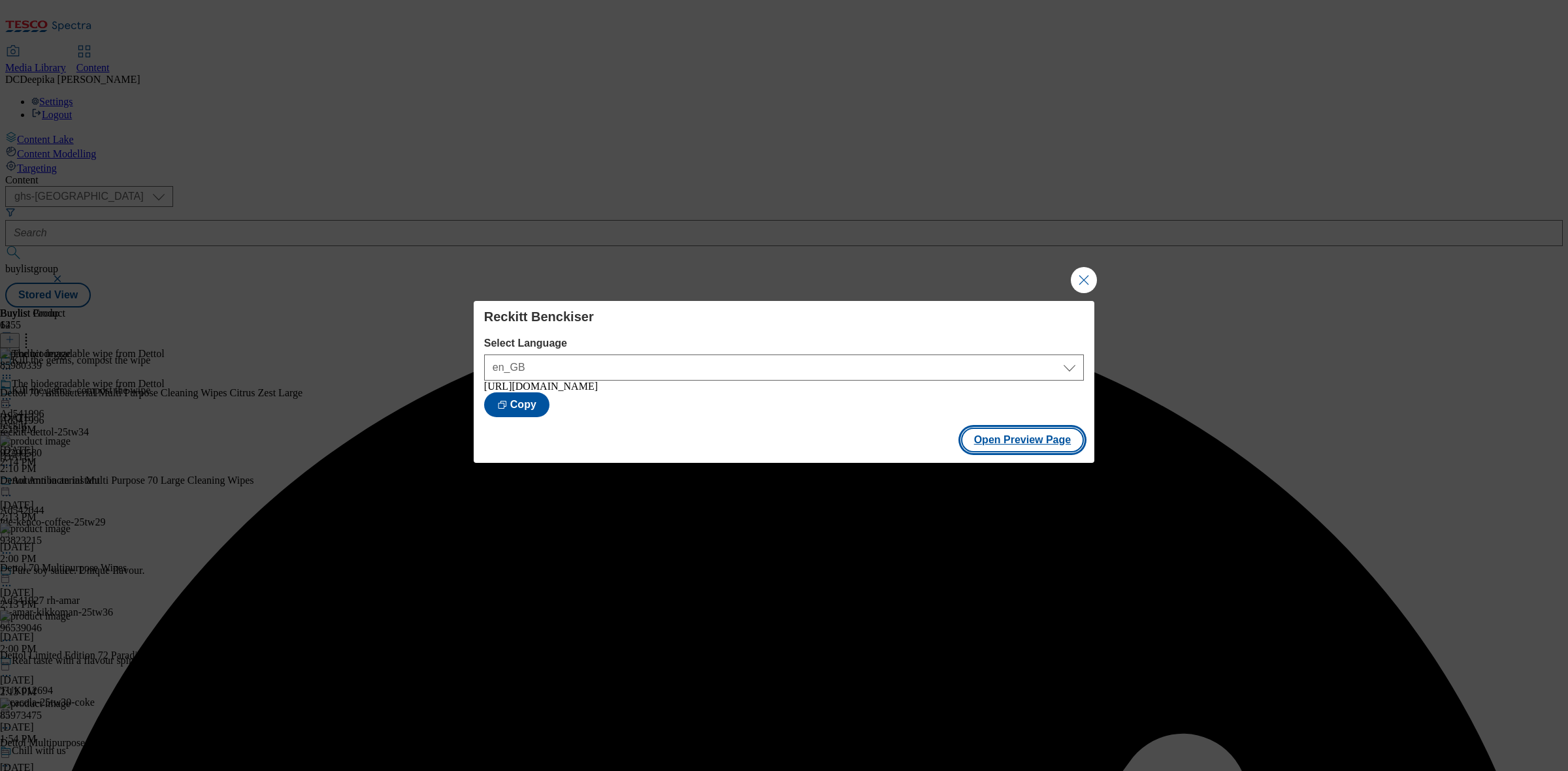
click at [1010, 453] on button "Open Preview Page" at bounding box center [1023, 439] width 124 height 24
click at [1075, 267] on button "Close Modal" at bounding box center [1084, 279] width 26 height 26
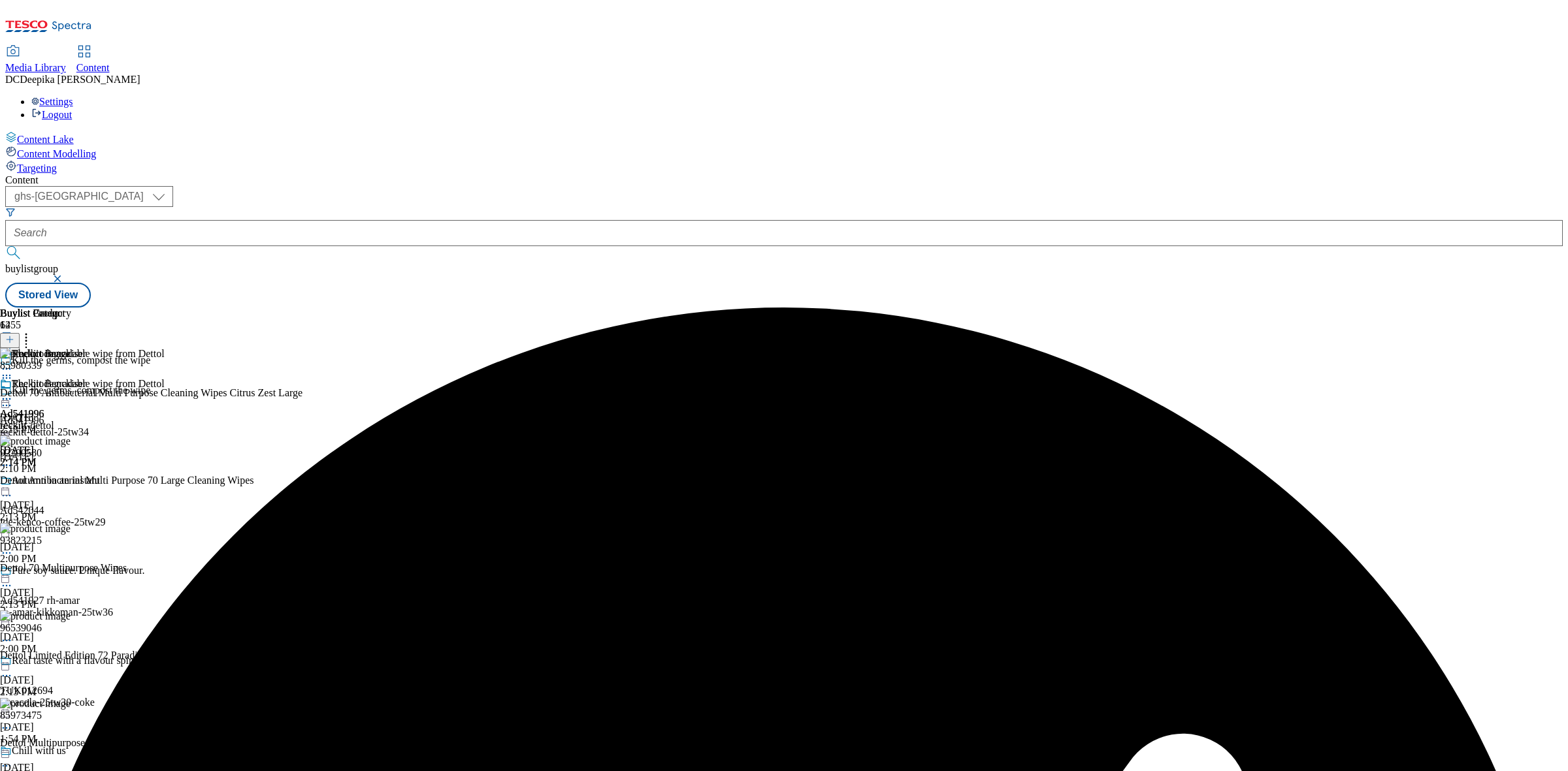
click at [13, 399] on icon at bounding box center [6, 405] width 13 height 13
click at [60, 425] on button "Edit" at bounding box center [44, 432] width 35 height 15
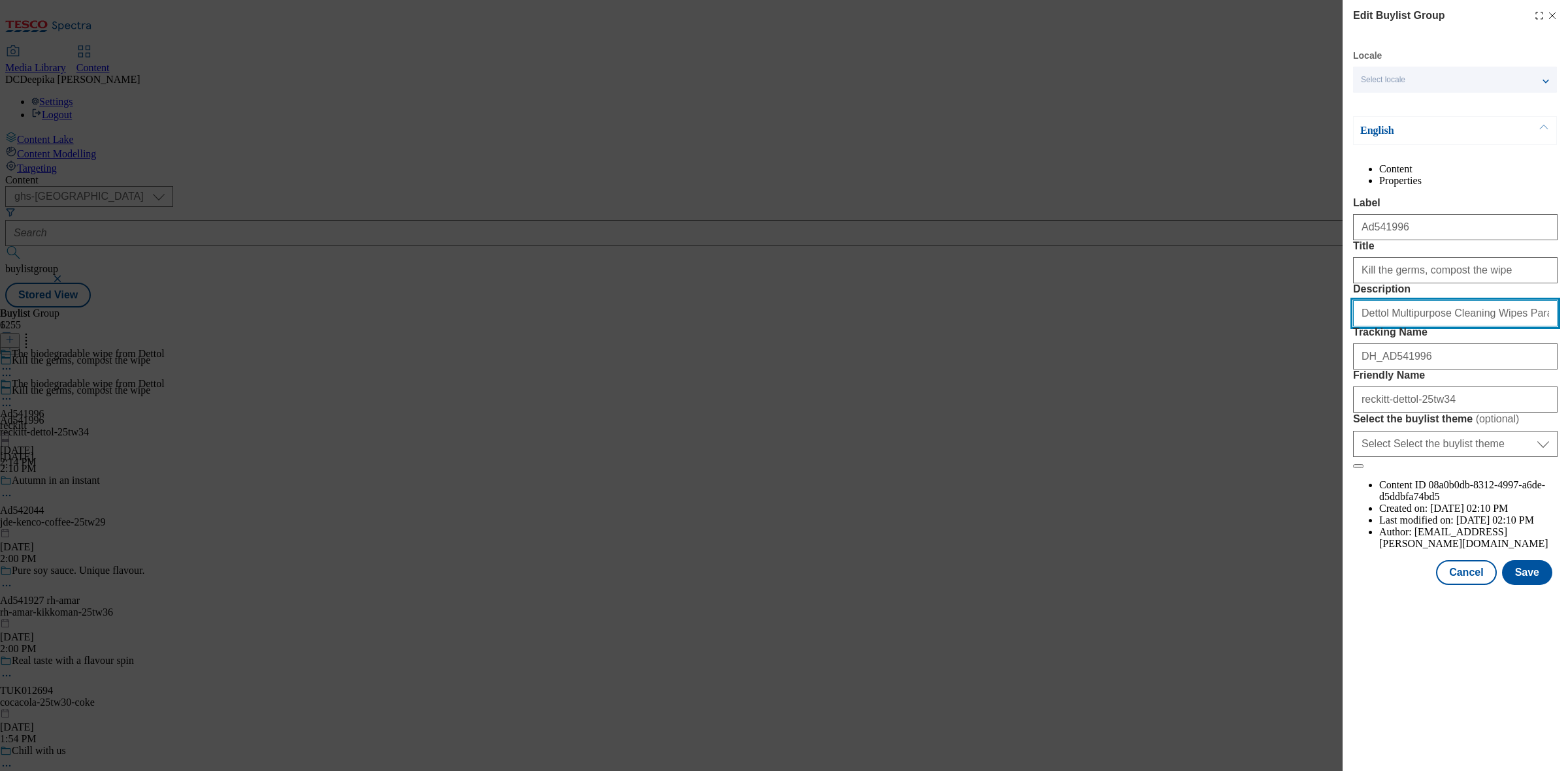
click at [1543, 326] on input "Dettol Multipurpose Cleaning Wipes Paradise Breeze 72s" at bounding box center [1456, 313] width 205 height 26
paste input "Modal"
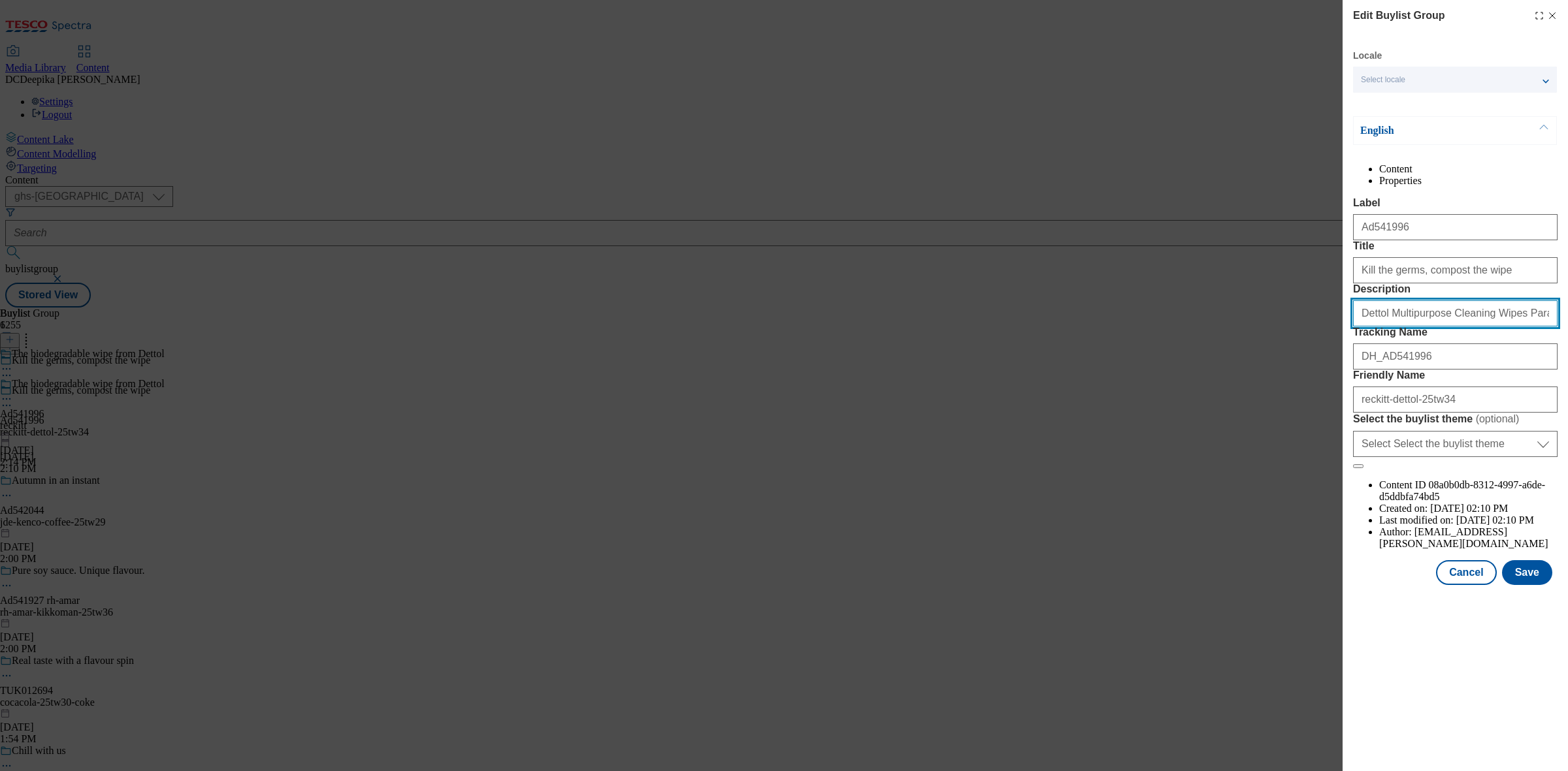
scroll to position [0, 11]
type input "Dettol Multipurpose Cleaning Wipes Paradise Breeze 72s"
click at [1518, 585] on button "Save" at bounding box center [1528, 572] width 51 height 24
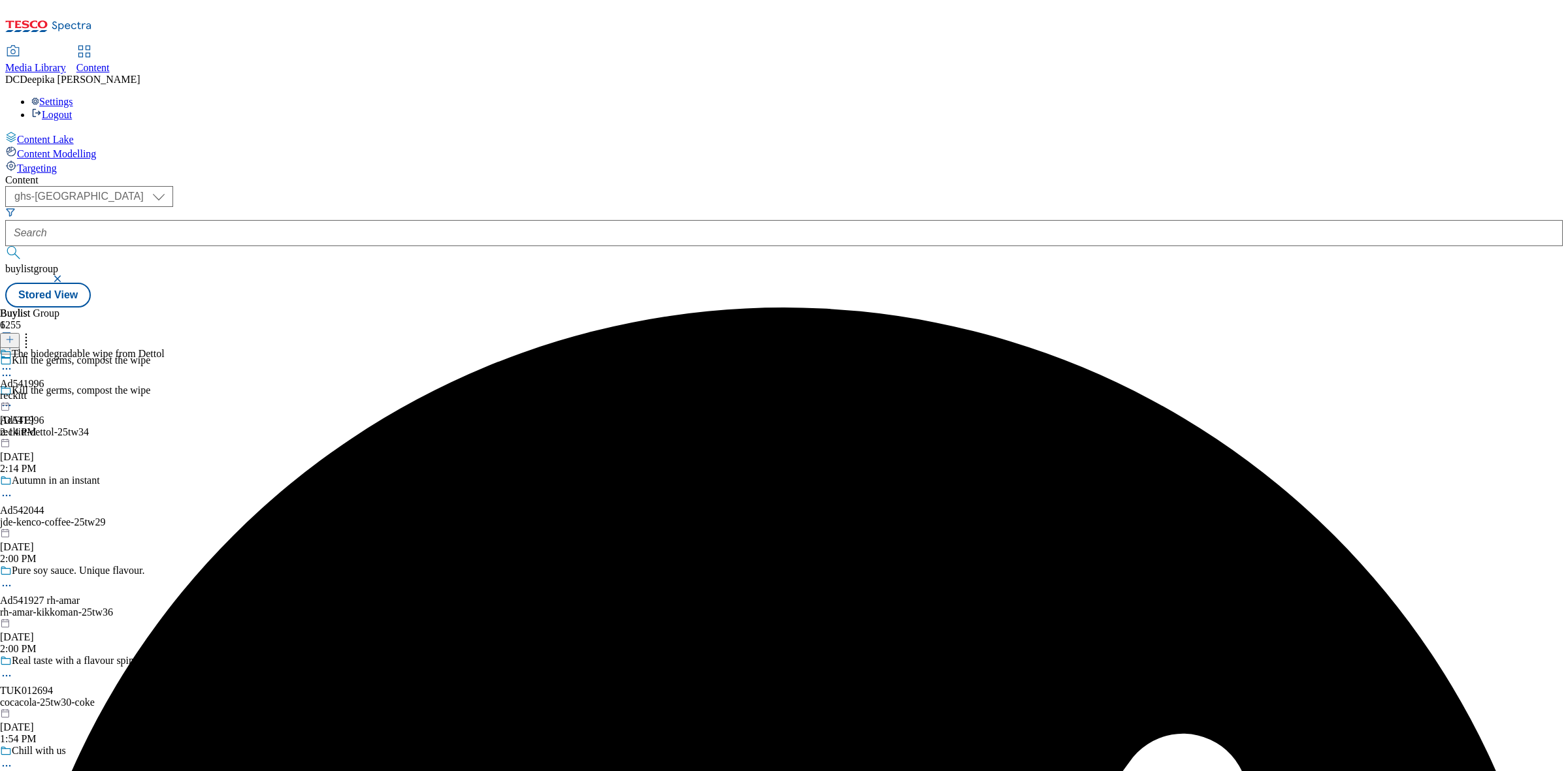
click at [13, 362] on icon at bounding box center [6, 368] width 13 height 13
click at [60, 388] on button "Edit" at bounding box center [44, 395] width 35 height 15
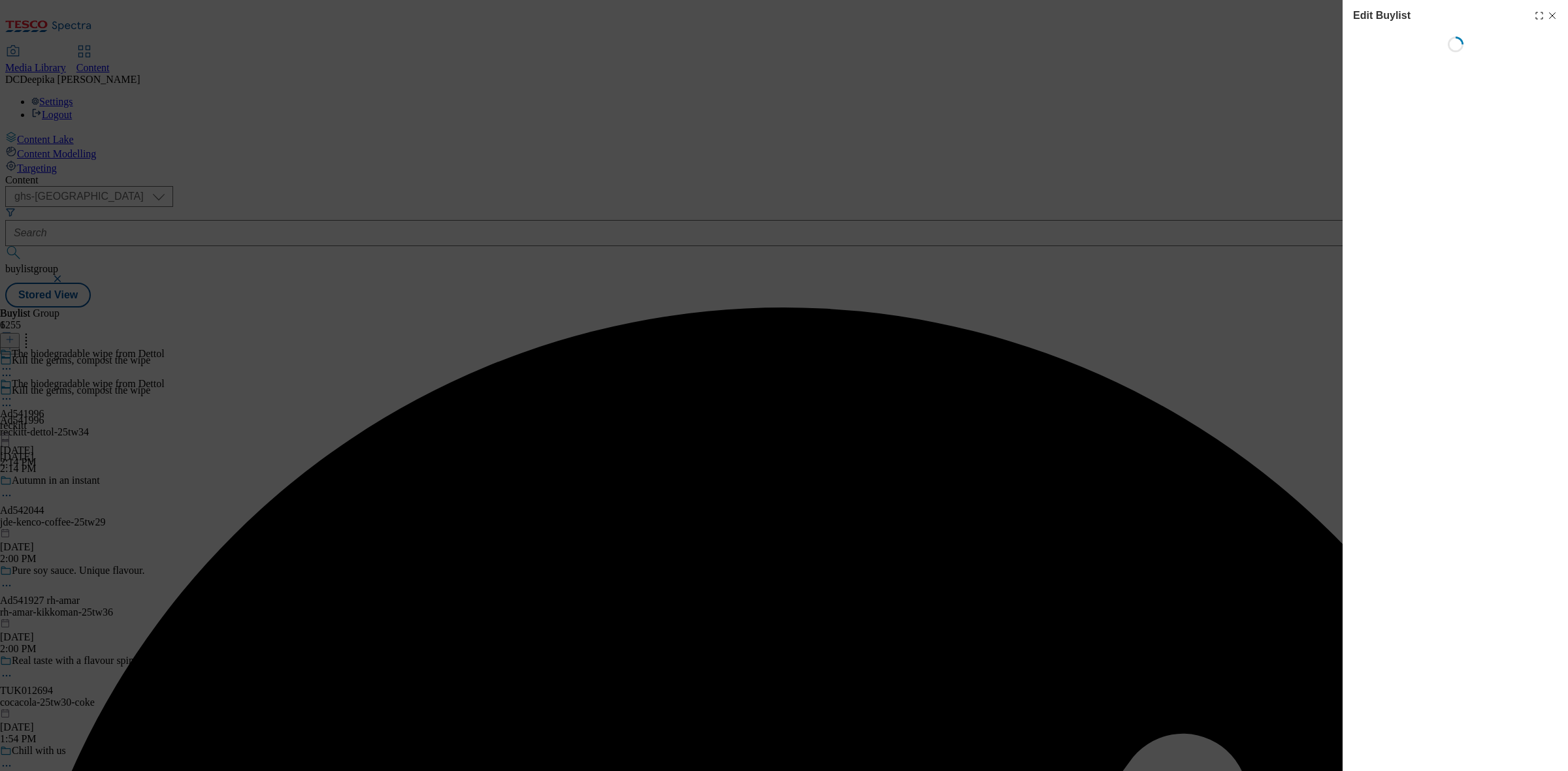
select select "tactical"
select select "supplier funded short term 1-3 weeks"
select select "dunnhumby"
select select "Banner"
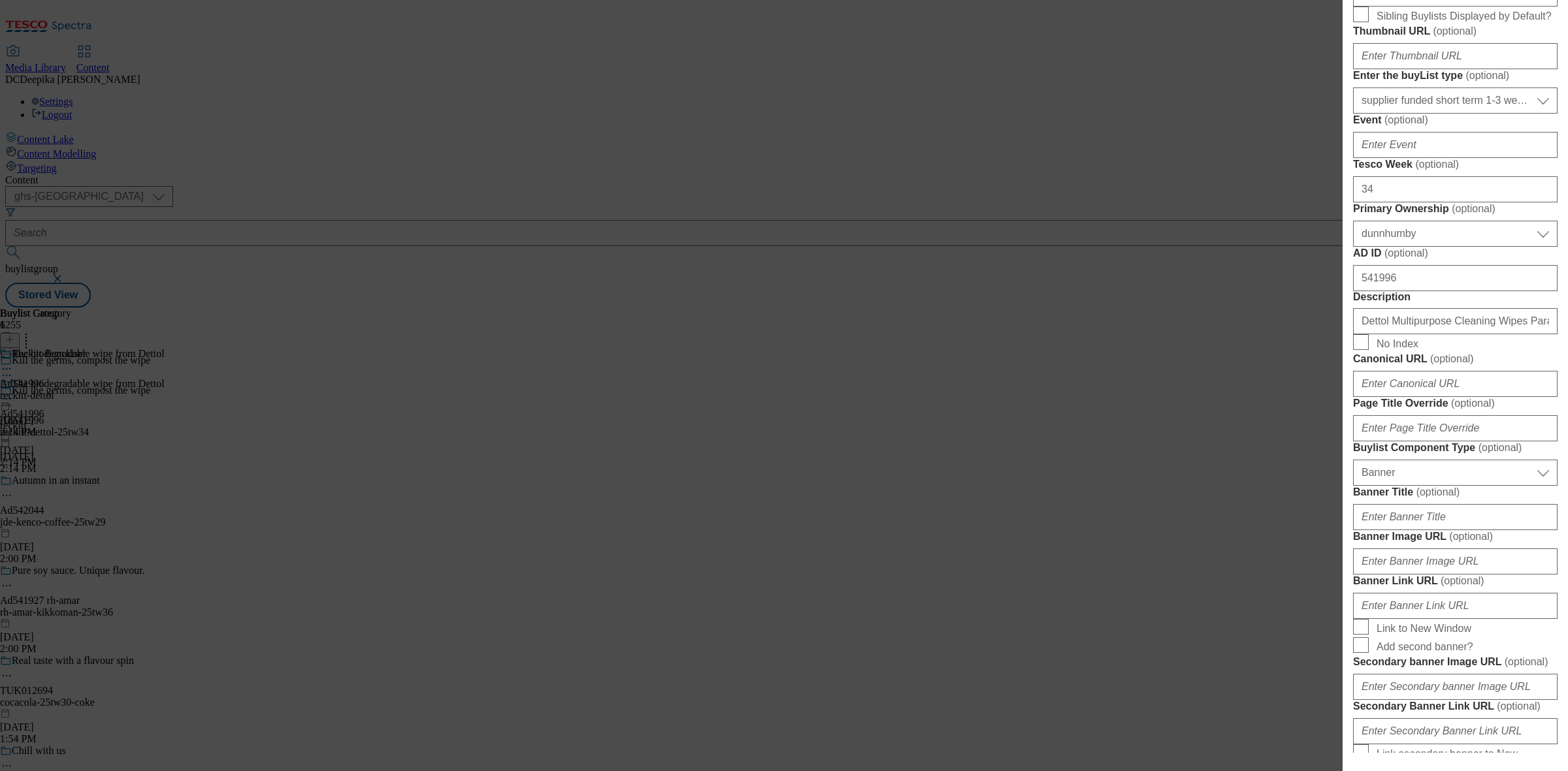
scroll to position [490, 0]
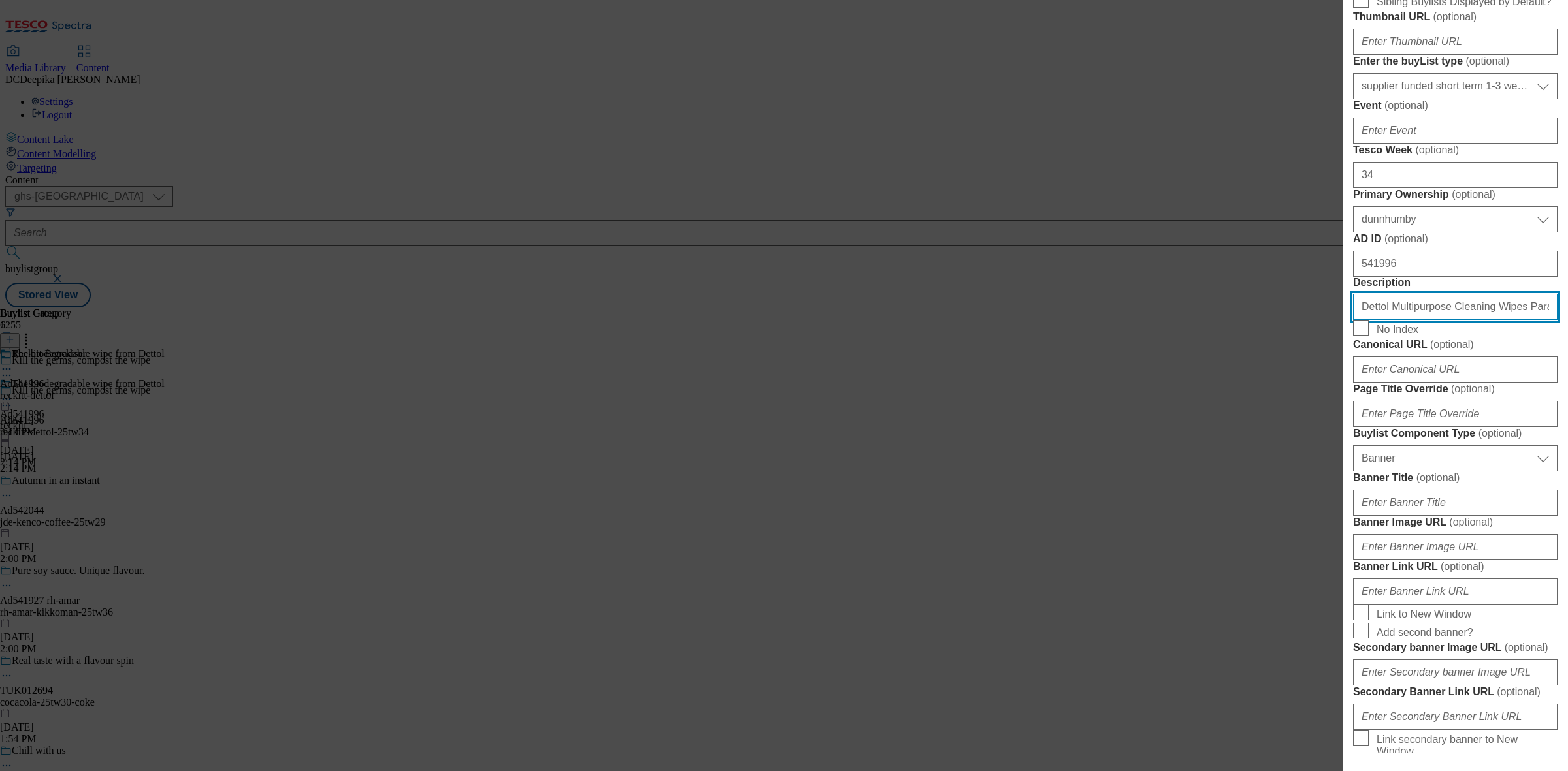
click at [1401, 320] on input "Dettol Multipurpose Cleaning Wipes Paradise Breeze 72s" at bounding box center [1456, 307] width 205 height 26
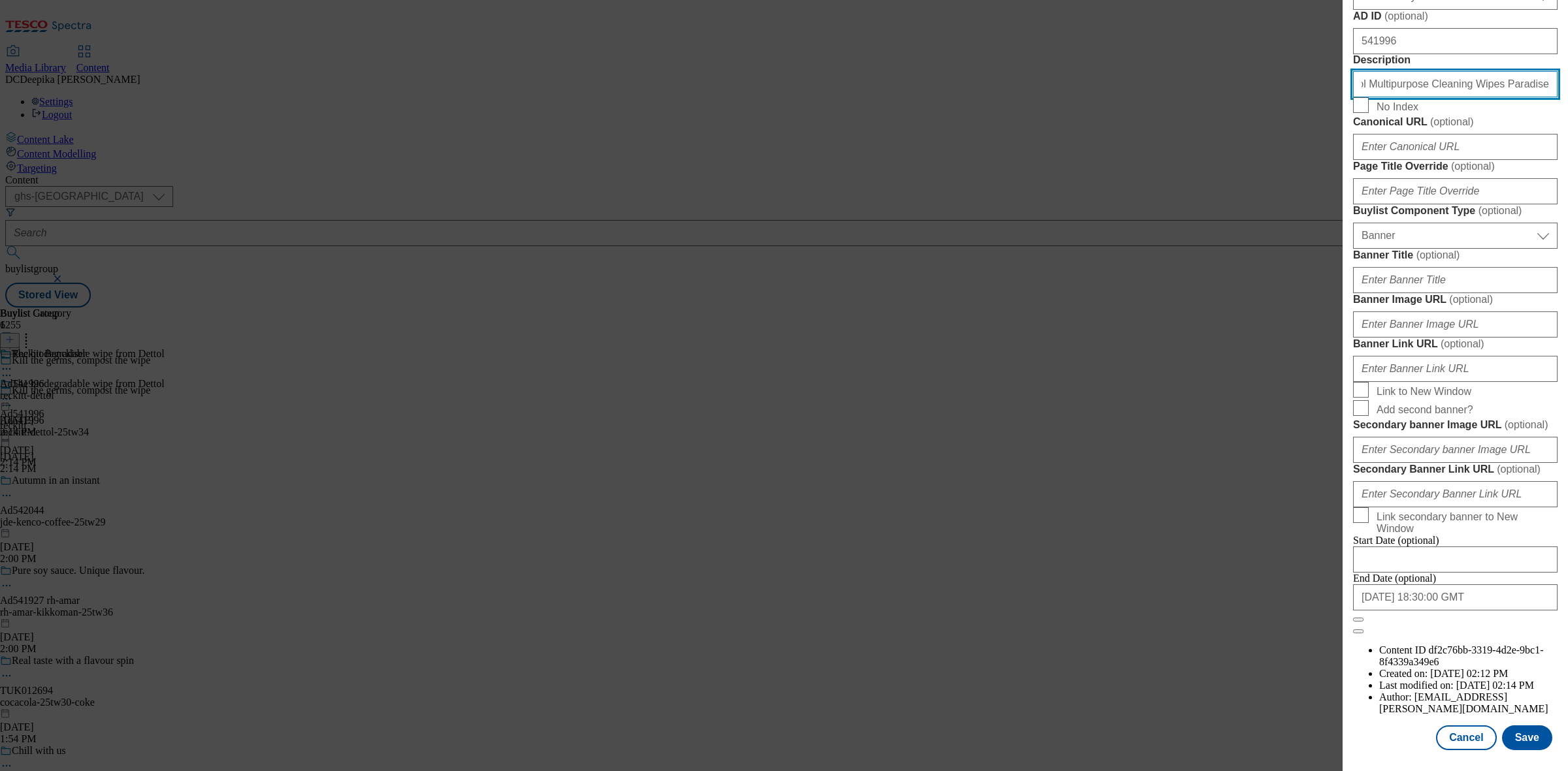
scroll to position [1209, 0]
click at [1530, 725] on button "Save" at bounding box center [1528, 737] width 51 height 24
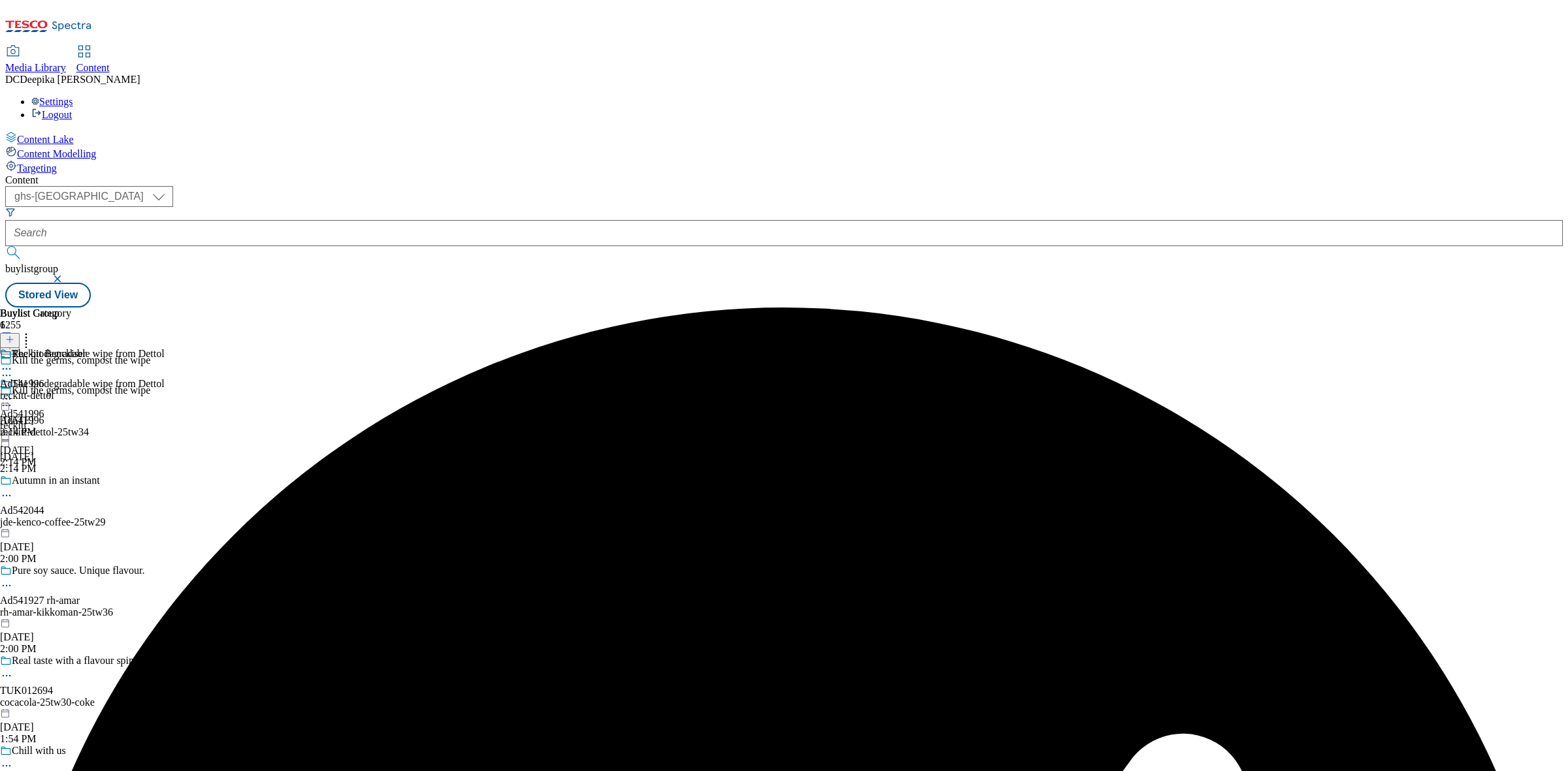
click at [87, 349] on div "Reckitt Benckiser Ad541996 reckitt-dettol Sep 16, 2025 2:14 PM" at bounding box center [43, 393] width 87 height 91
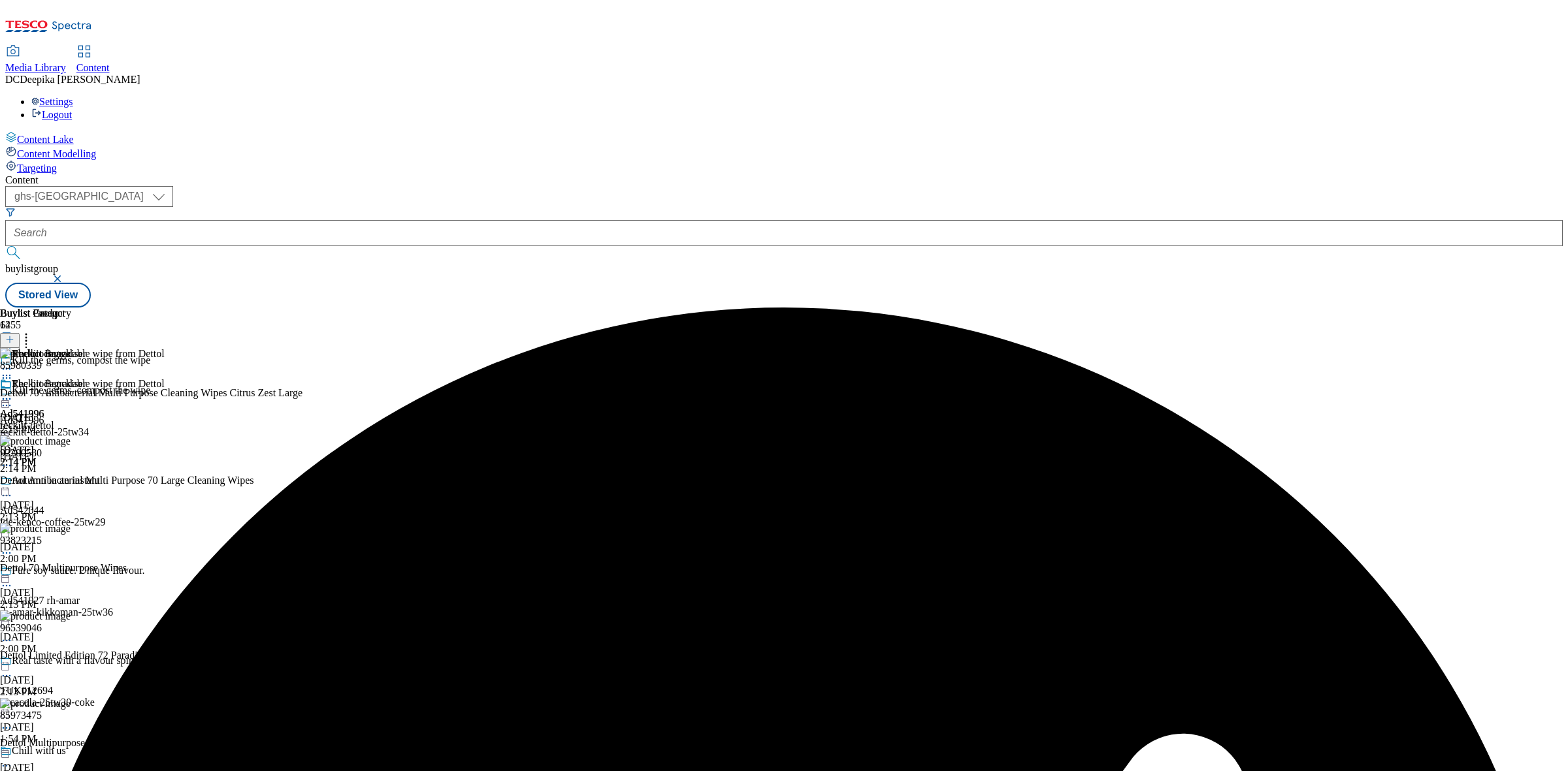
click at [11, 398] on circle at bounding box center [10, 399] width 2 height 2
click at [60, 419] on button "Edit" at bounding box center [44, 425] width 35 height 15
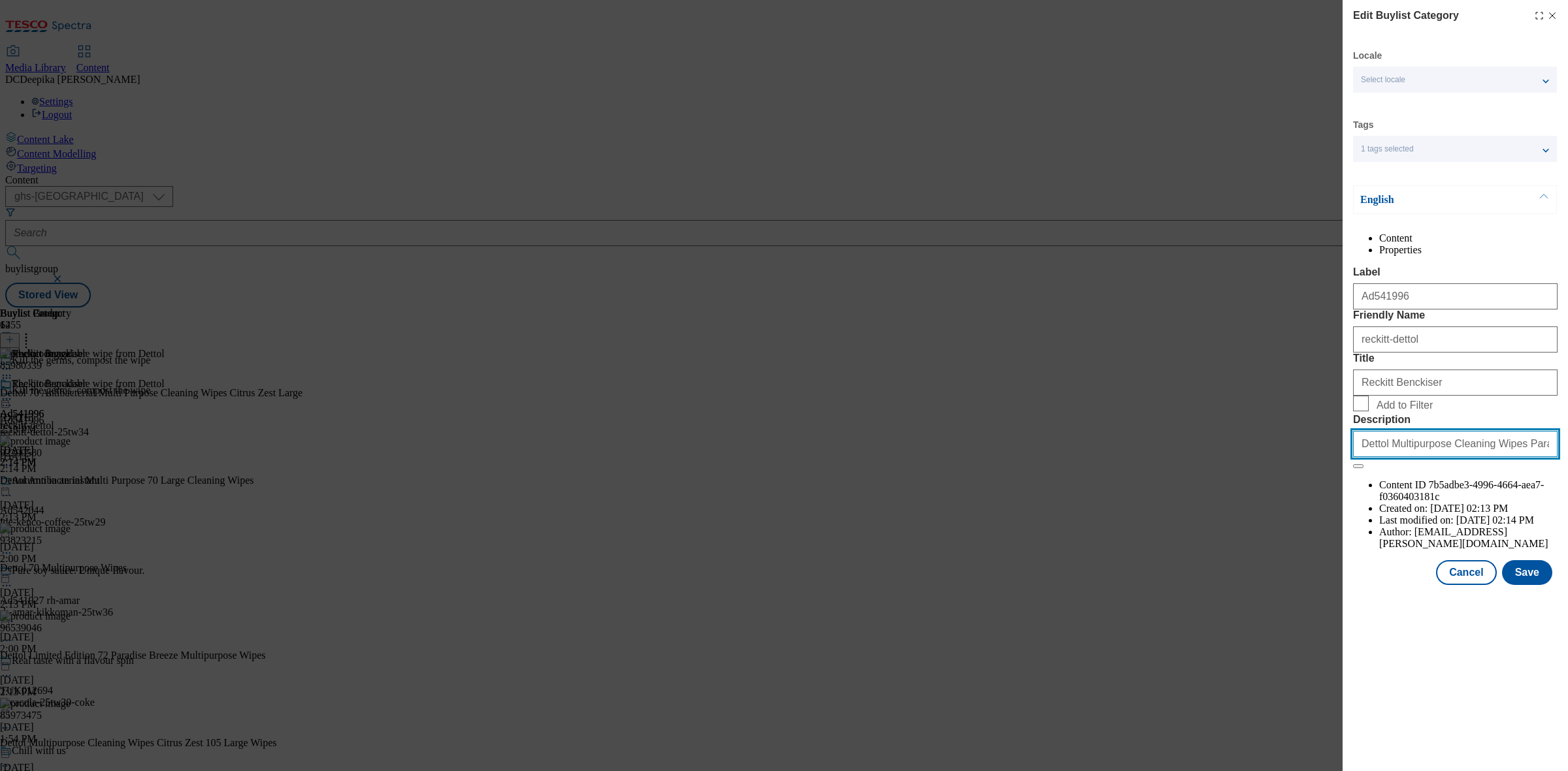
click at [1425, 458] on input "Dettol Multipurpose Cleaning Wipes Paradise Breeze 72s" at bounding box center [1456, 444] width 205 height 26
paste input "Modal"
type input "Dettol Multipurpose Cleaning Wipes Paradise Breeze 72s"
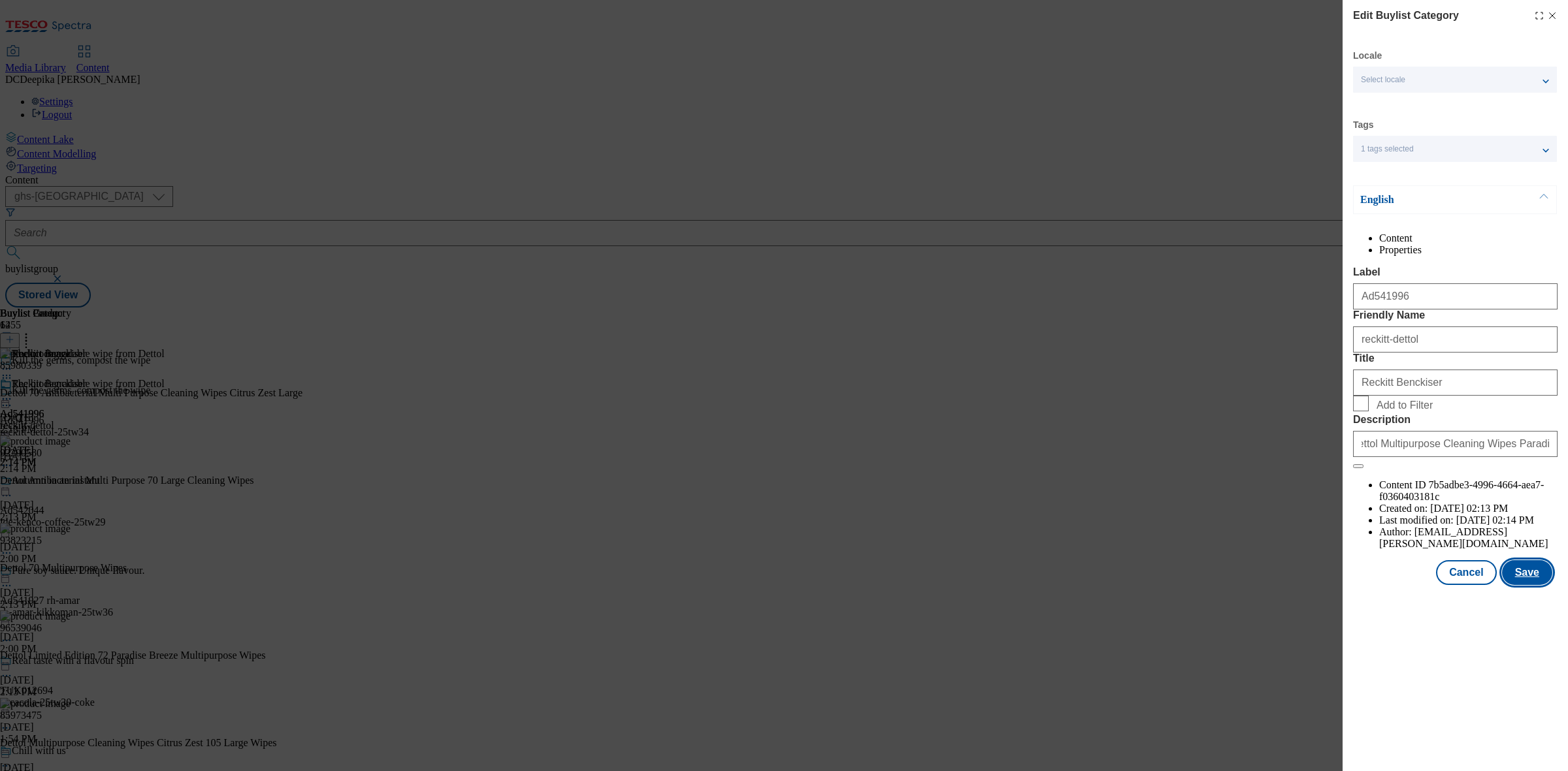
click at [1536, 585] on button "Save" at bounding box center [1528, 572] width 51 height 24
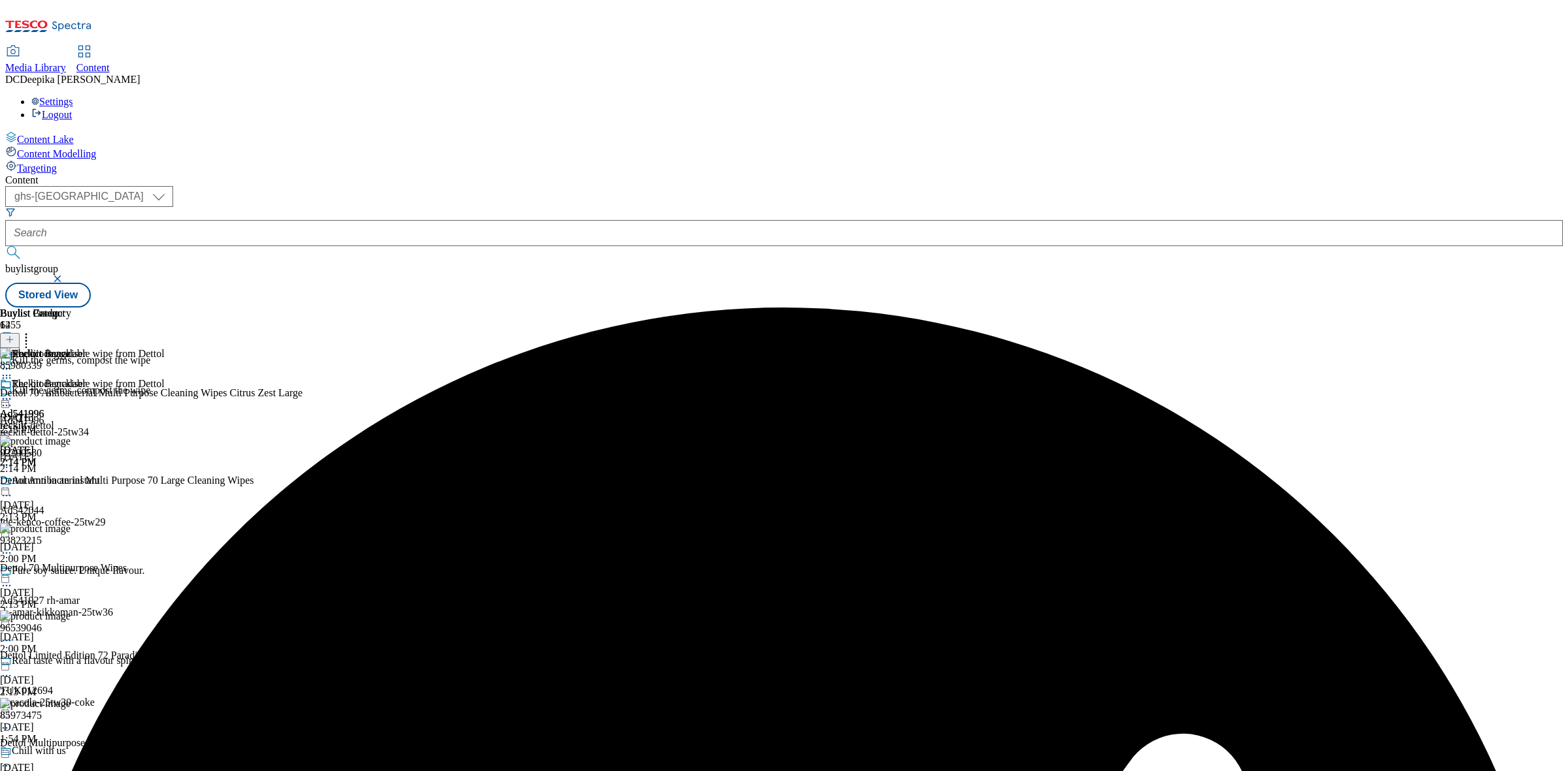
click at [1302, 308] on div "Buylist Group 6255 Kill the germs, compost the wipe Kill the germs, compost the…" at bounding box center [784, 308] width 1558 height 0
click at [13, 392] on icon at bounding box center [6, 398] width 13 height 13
click at [71, 482] on span "Preview" at bounding box center [56, 487] width 31 height 10
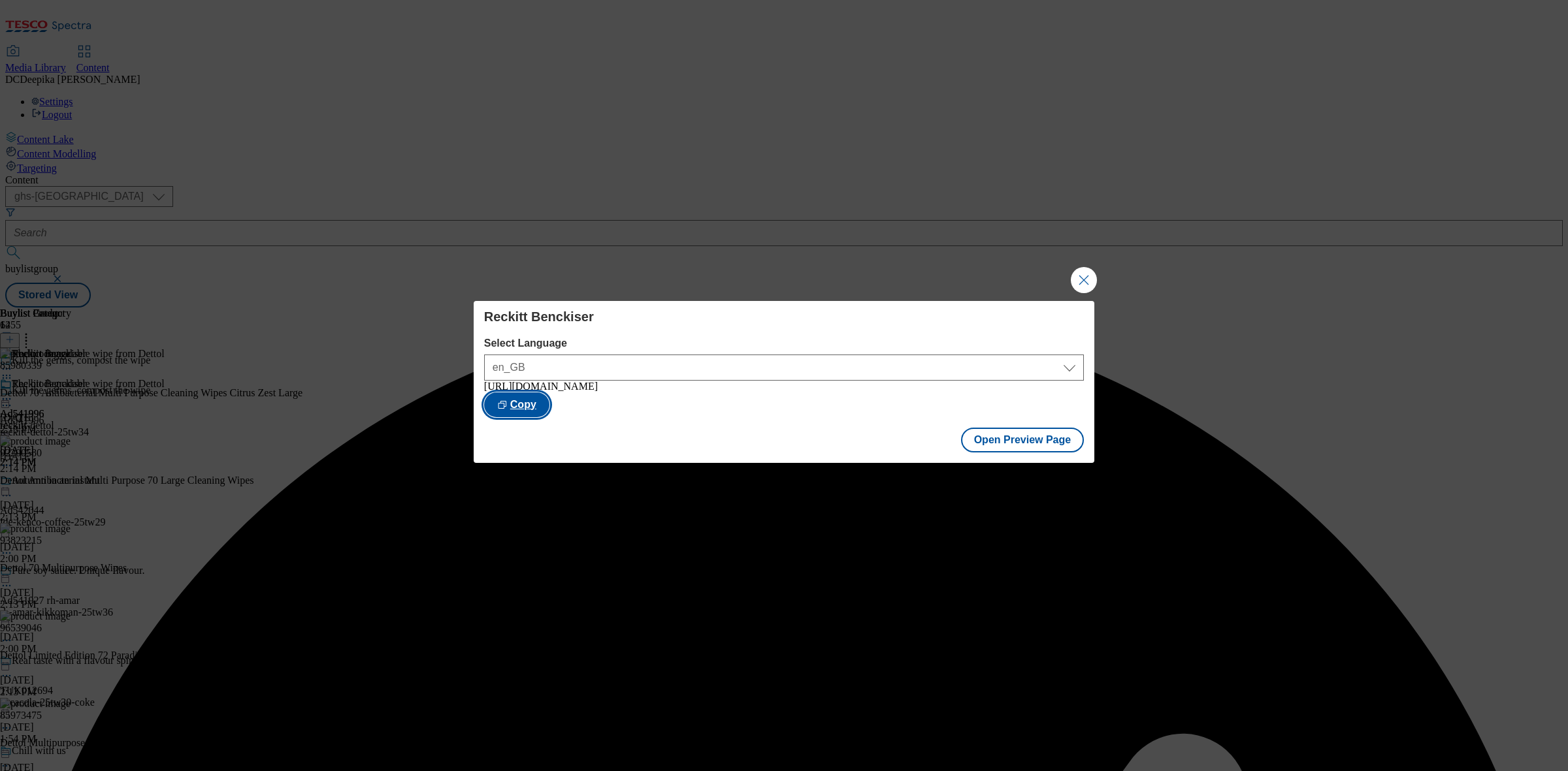
click at [549, 409] on button "Copy" at bounding box center [516, 404] width 65 height 24
click at [1086, 276] on button "Close Modal" at bounding box center [1084, 279] width 26 height 26
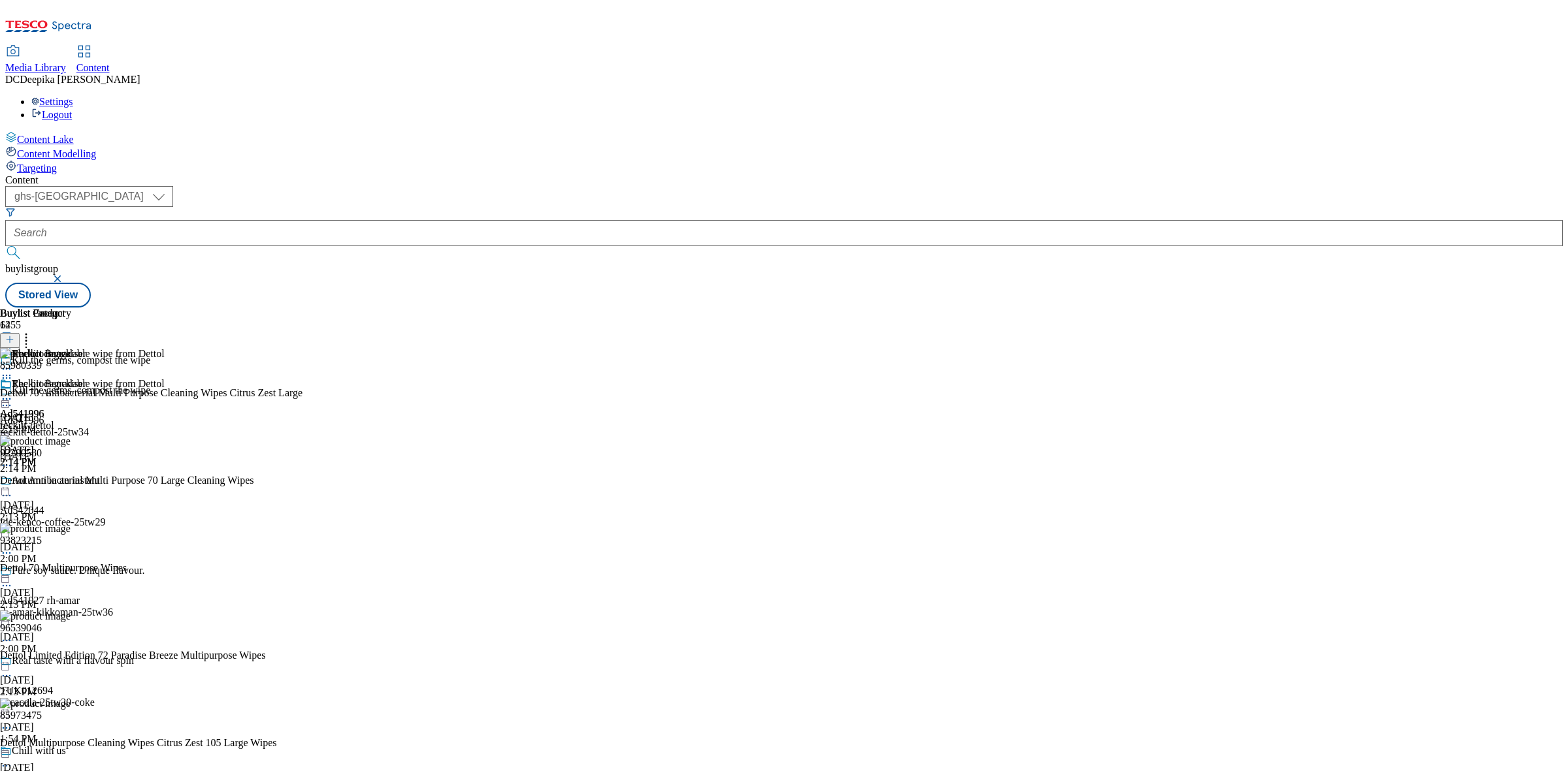
click at [13, 392] on icon at bounding box center [6, 398] width 13 height 13
click at [87, 410] on div "Reckitt Benckiser Ad541996 reckitt-dettol Sep 16, 2025 2:14 PM" at bounding box center [43, 422] width 87 height 91
click at [13, 392] on icon at bounding box center [6, 398] width 13 height 13
click at [11, 398] on circle at bounding box center [10, 399] width 2 height 2
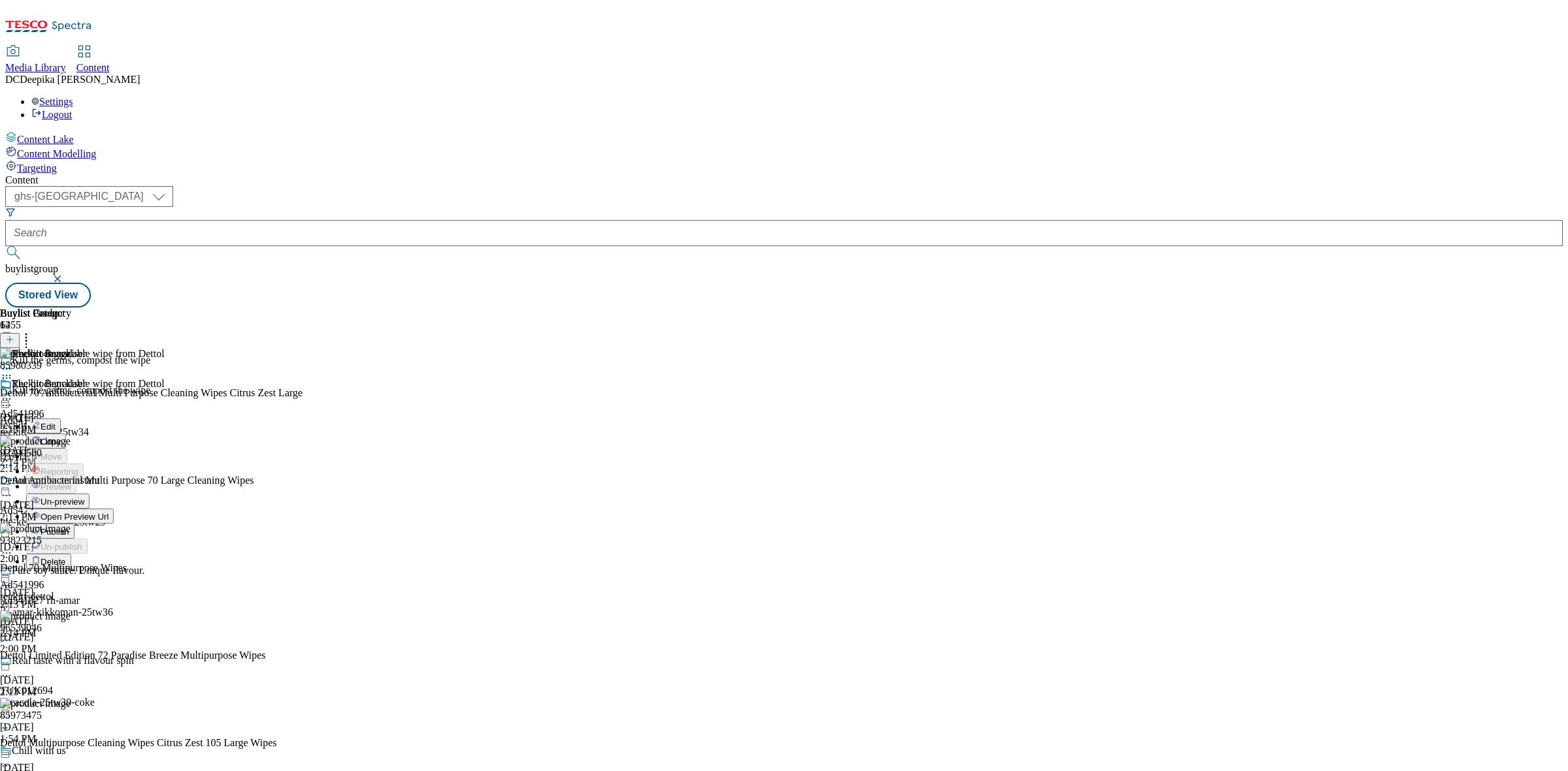
click at [90, 494] on button "Un-preview" at bounding box center [57, 500] width 63 height 15
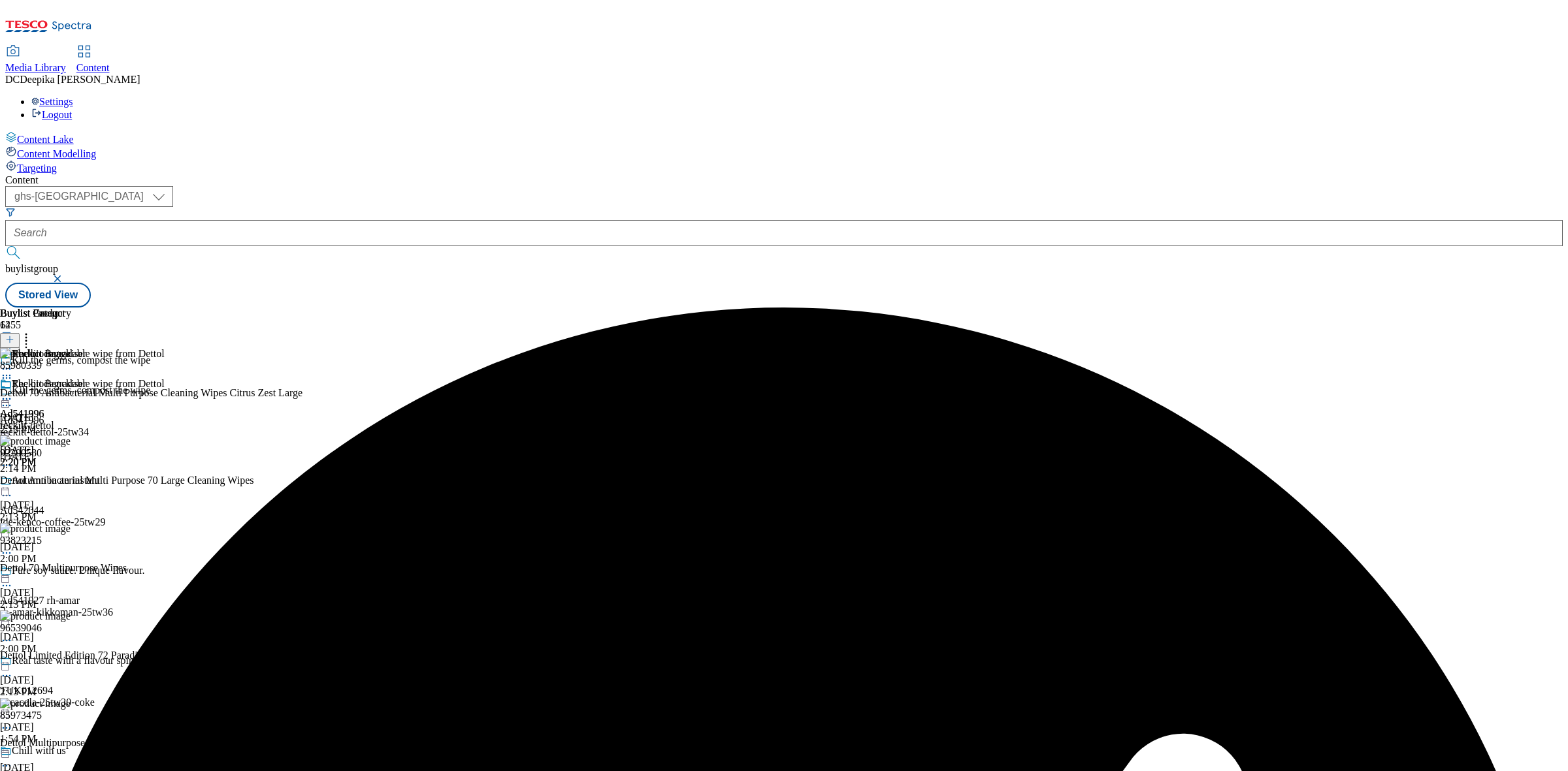
click at [13, 392] on icon at bounding box center [6, 398] width 13 height 13
click at [77, 479] on button "Preview" at bounding box center [52, 486] width 51 height 15
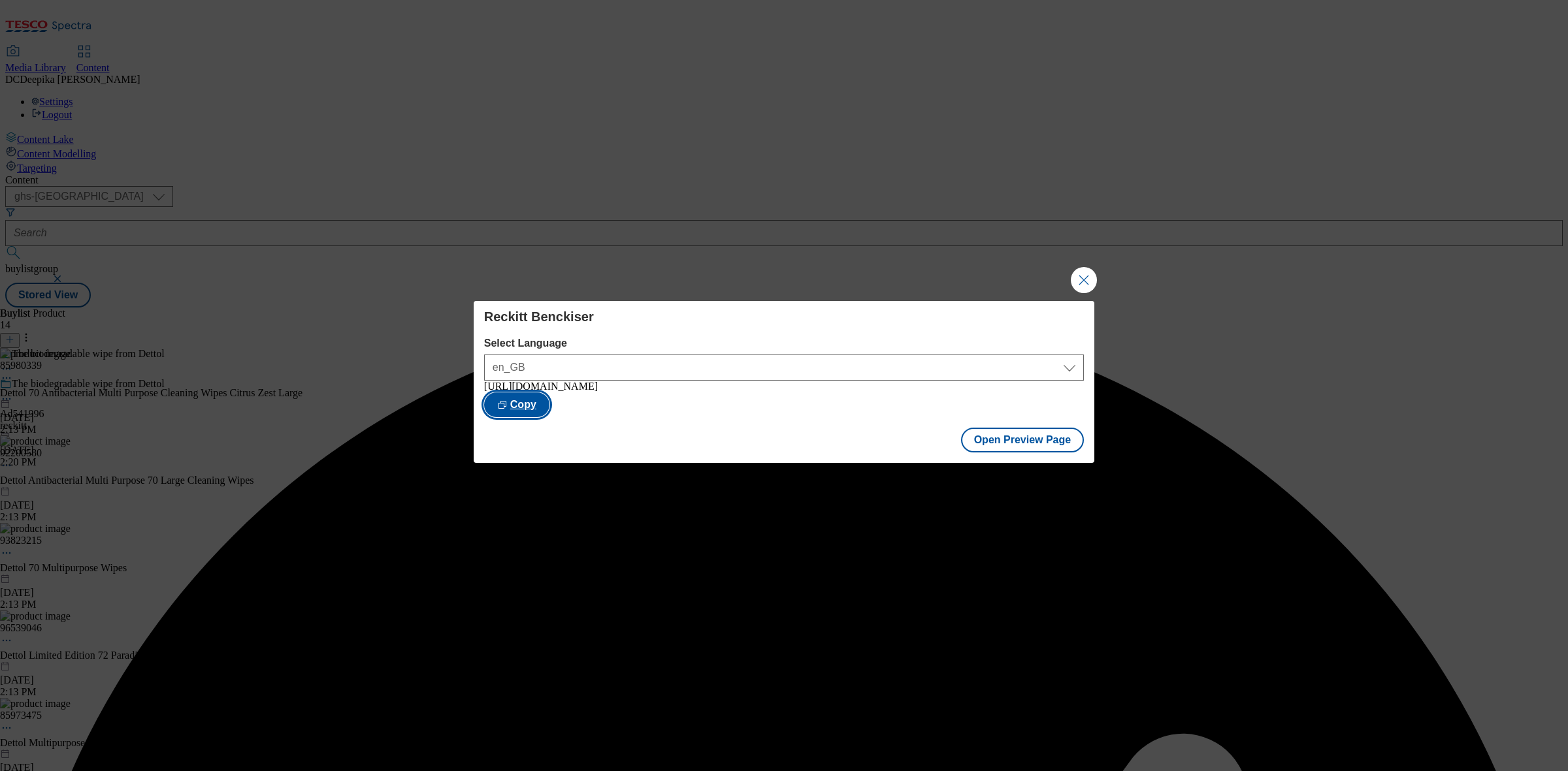
click at [549, 397] on button "Copy" at bounding box center [516, 404] width 65 height 24
click at [1088, 275] on button "Close Modal" at bounding box center [1084, 279] width 26 height 26
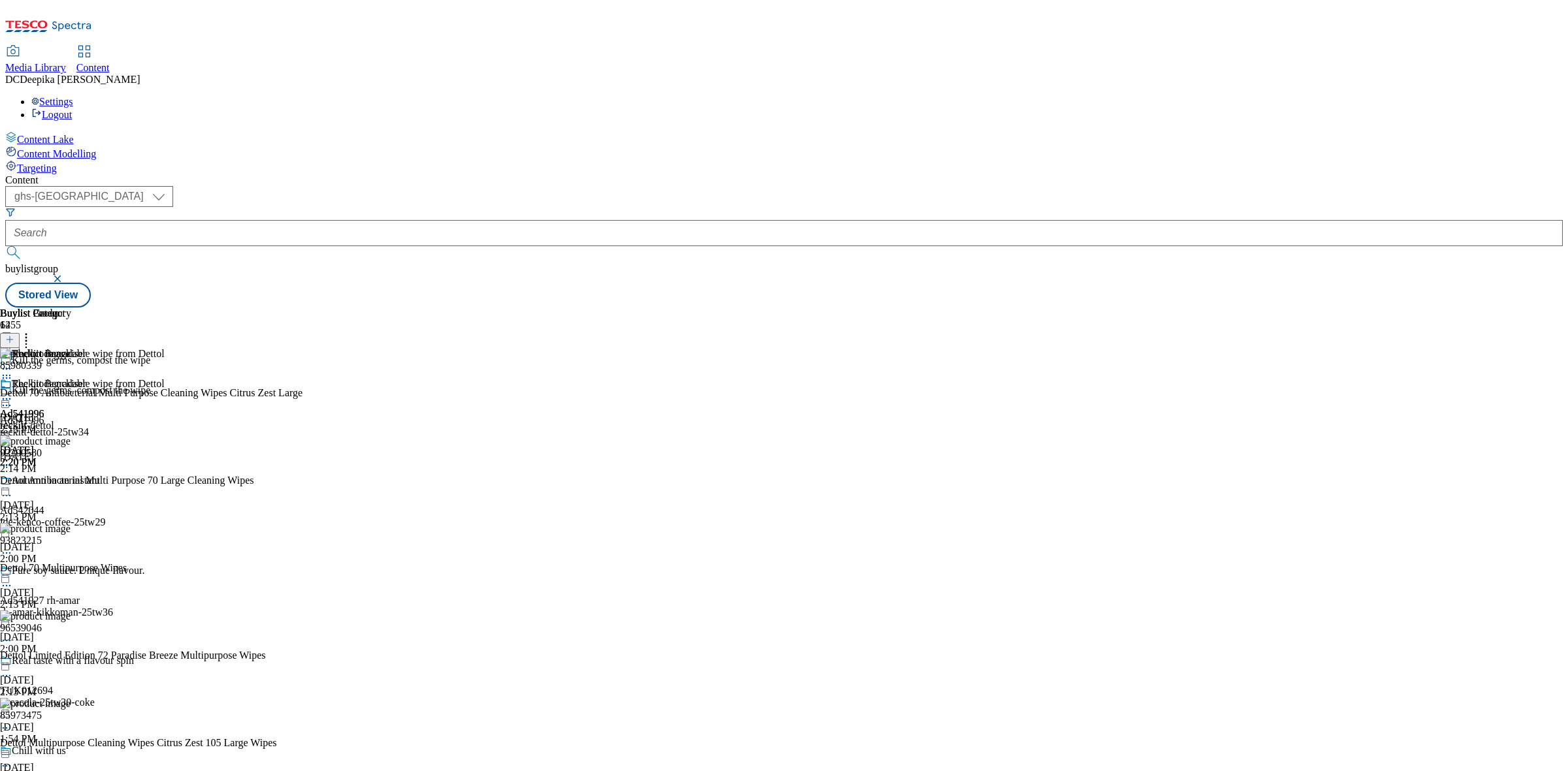
click at [1211, 308] on div "Buylist Group 6255 Kill the germs, compost the wipe Kill the germs, compost the…" at bounding box center [784, 308] width 1558 height 0
